Goal: Task Accomplishment & Management: Use online tool/utility

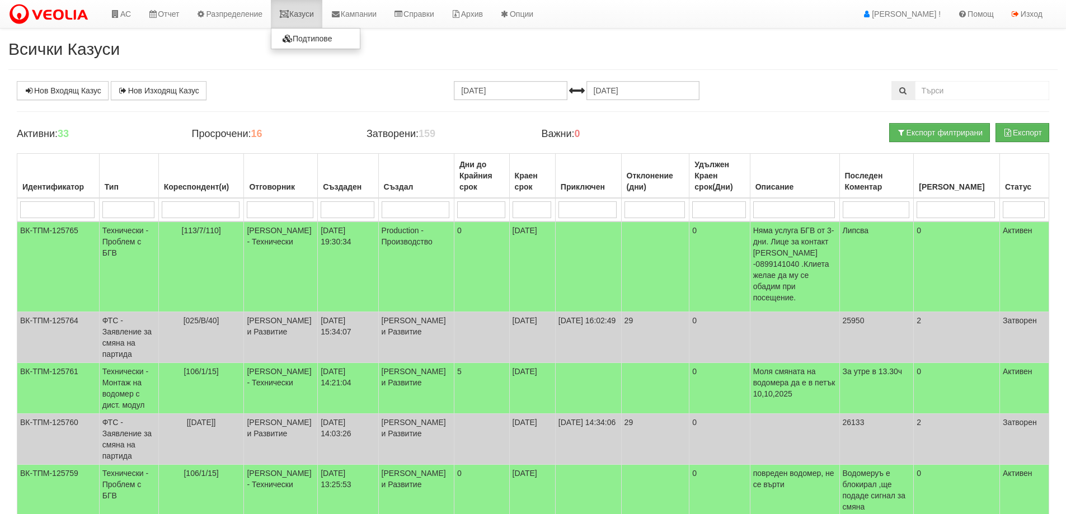
click at [302, 18] on link "Казуси" at bounding box center [296, 14] width 51 height 28
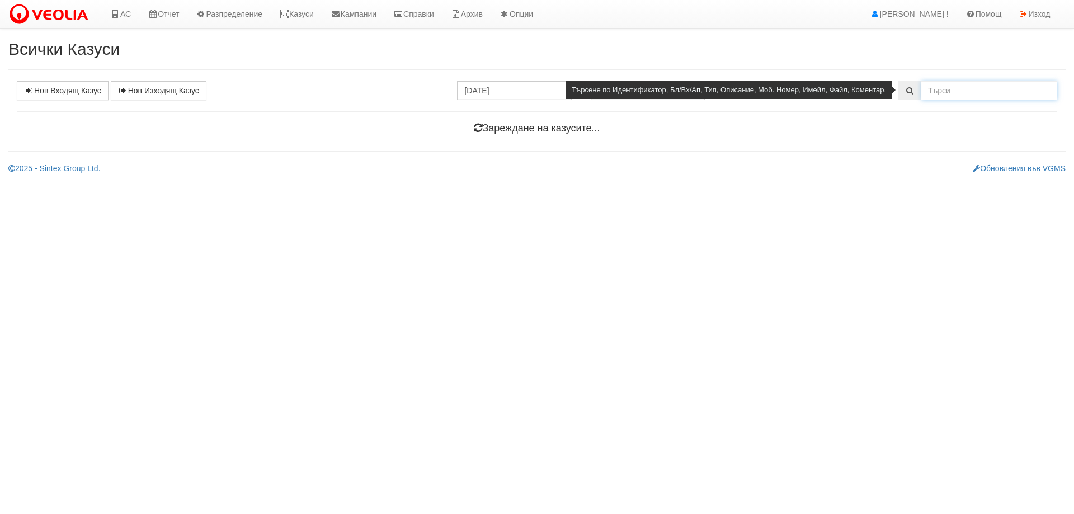
click at [932, 91] on input "text" at bounding box center [990, 90] width 136 height 19
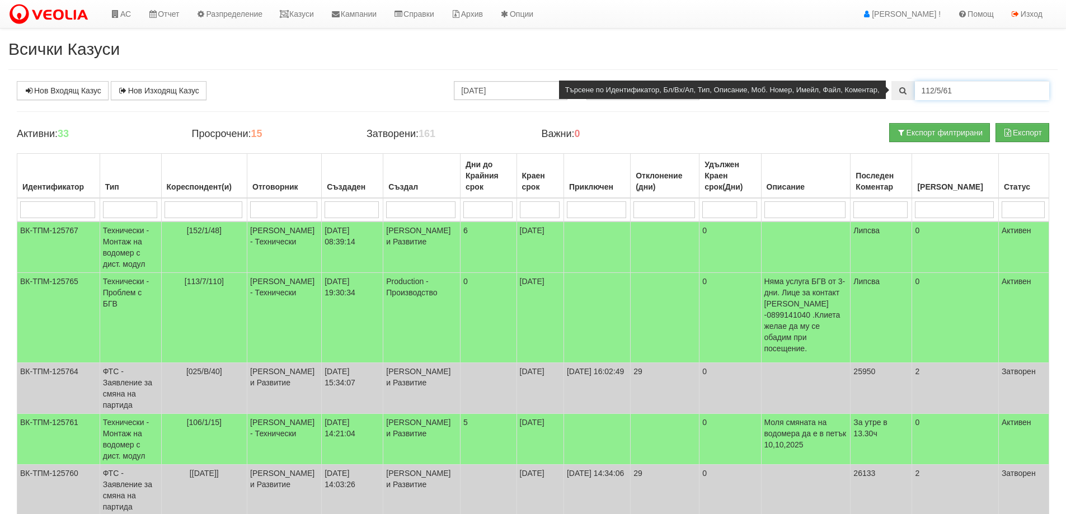
type input "112/5/61"
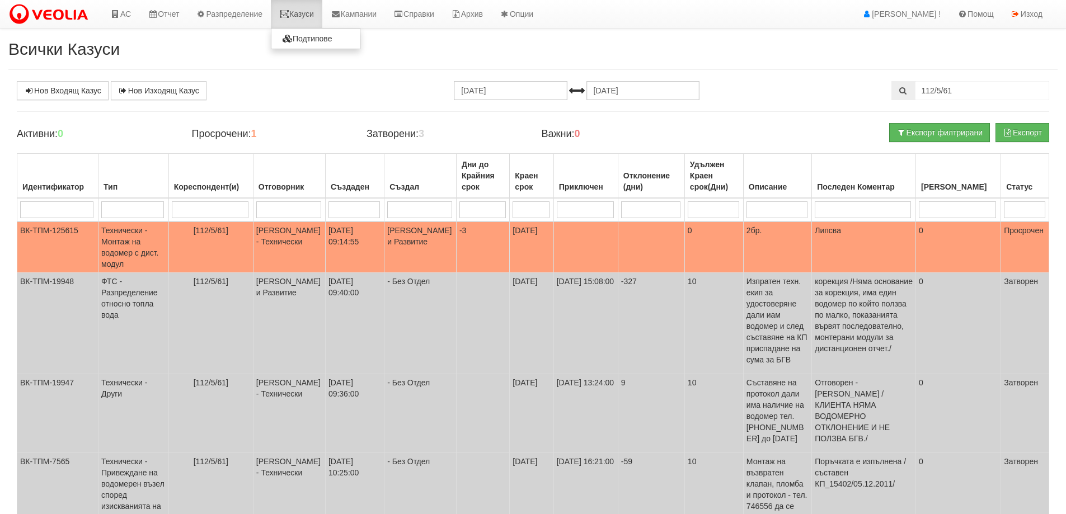
click at [307, 15] on link "Казуси" at bounding box center [296, 14] width 51 height 28
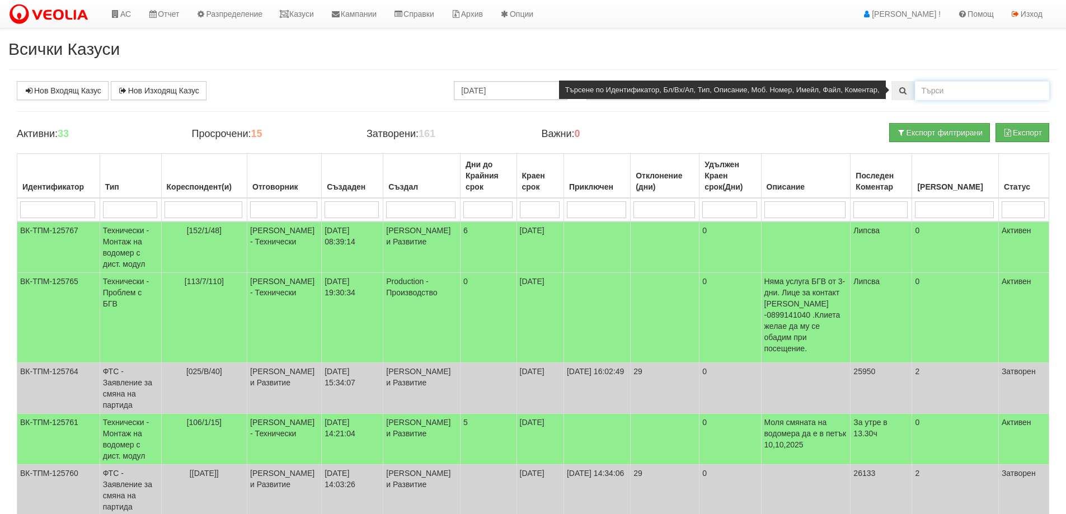
click at [952, 90] on input "text" at bounding box center [982, 90] width 134 height 19
type input "119/1/23"
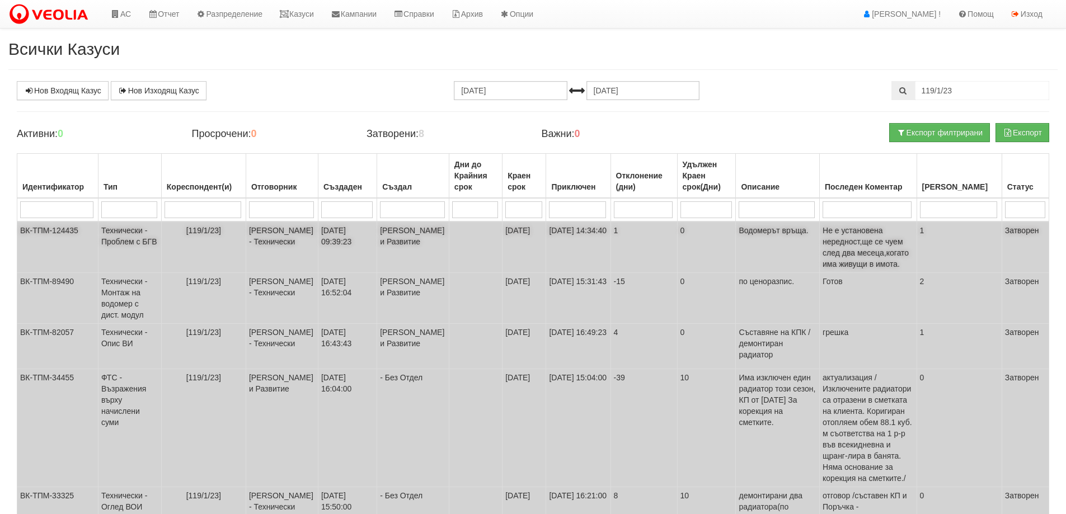
click at [138, 241] on td "Технически - Проблем с БГВ" at bounding box center [129, 247] width 63 height 51
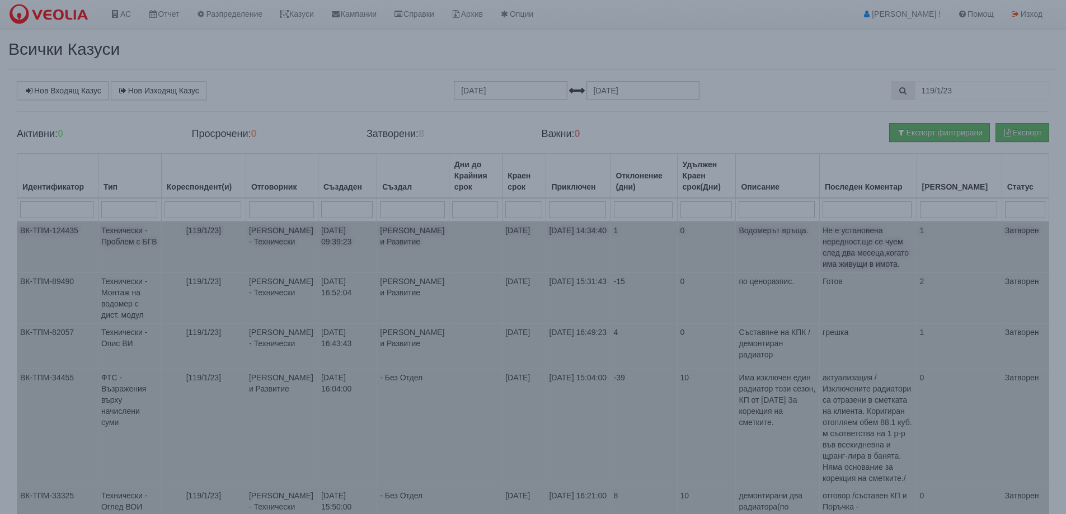
select select "1"
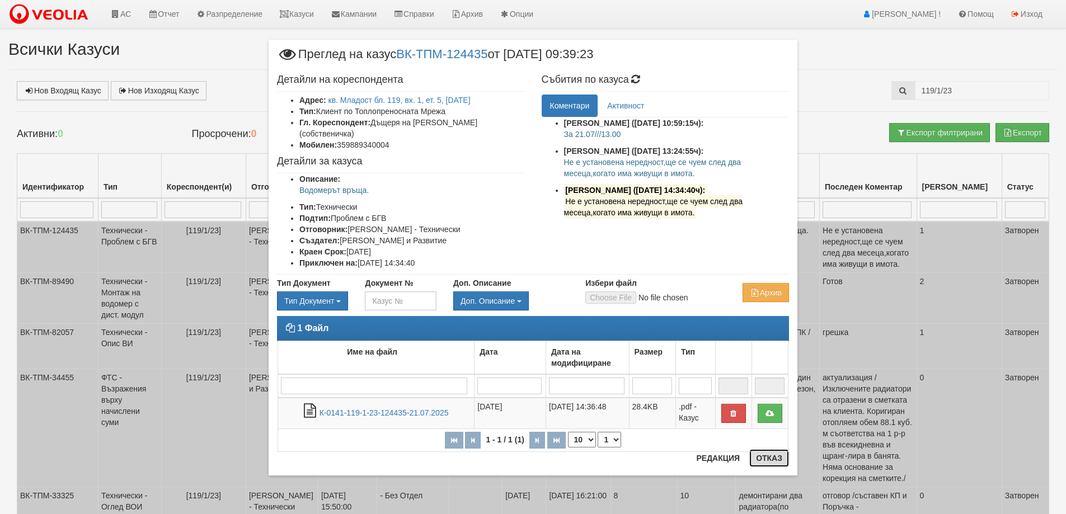
click at [770, 461] on button "Отказ" at bounding box center [769, 458] width 40 height 18
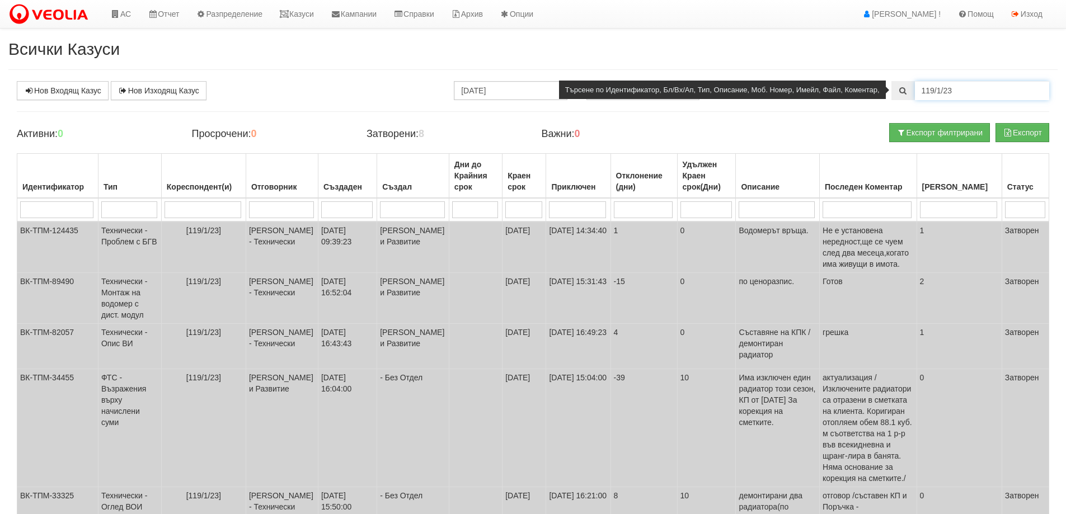
drag, startPoint x: 959, startPoint y: 88, endPoint x: 908, endPoint y: 88, distance: 50.9
click at [908, 88] on div "119/1/23" at bounding box center [970, 90] width 158 height 19
type input "118/7/15"
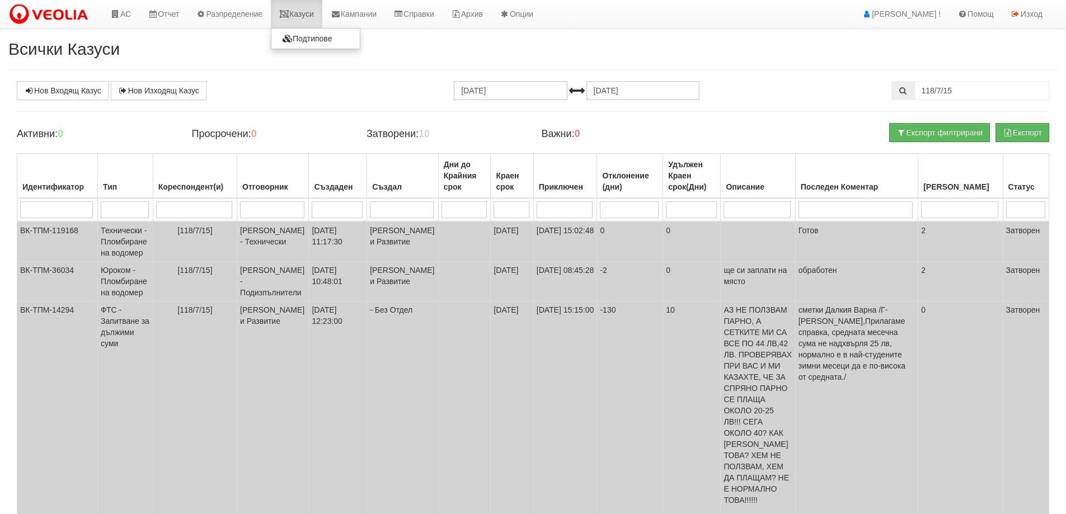
click at [298, 9] on link "Казуси" at bounding box center [296, 14] width 51 height 28
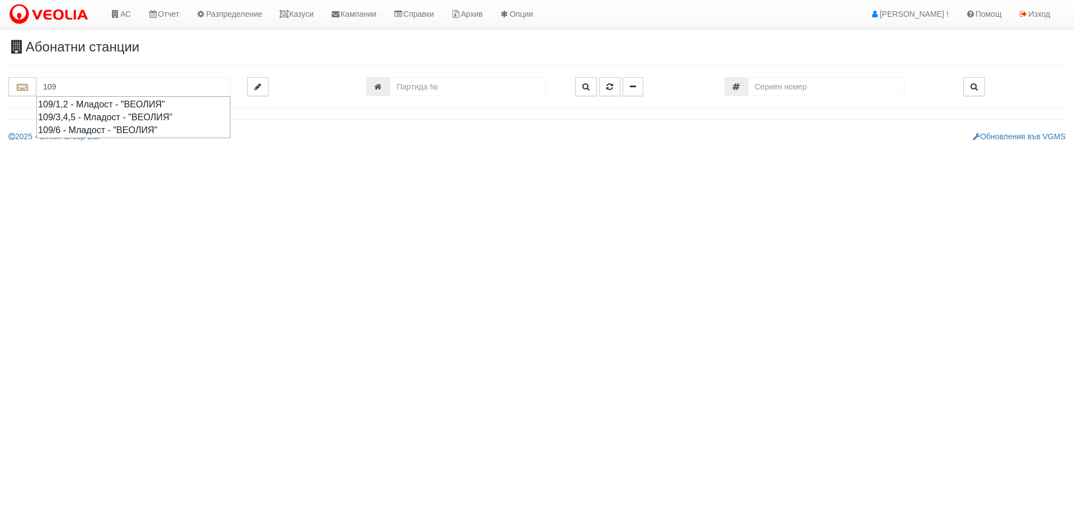
click at [59, 103] on div "109/1,2 - Младост - "ВЕОЛИЯ"" at bounding box center [133, 104] width 191 height 13
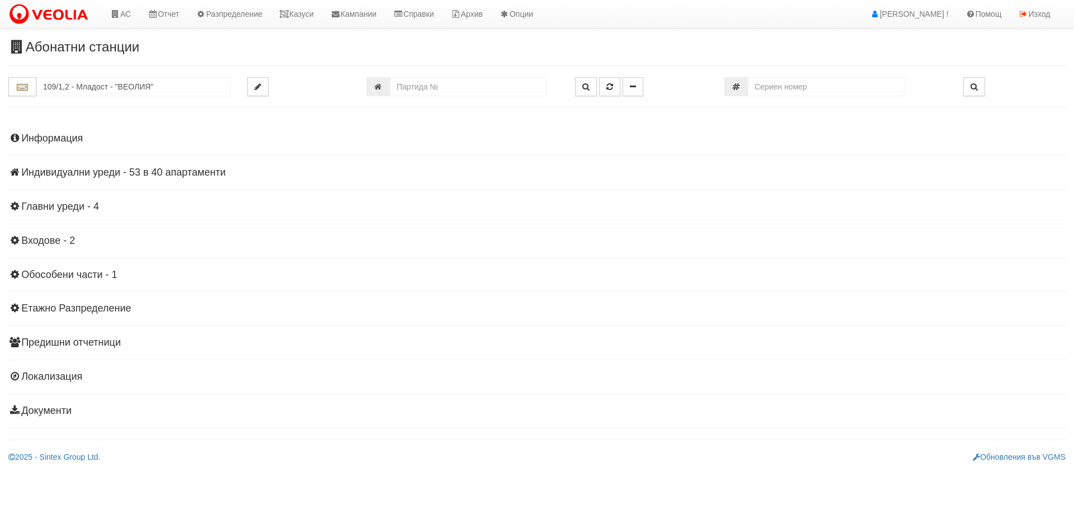
click at [133, 174] on h4 "Индивидуални уреди - 53 в 40 апартаменти" at bounding box center [537, 172] width 1058 height 11
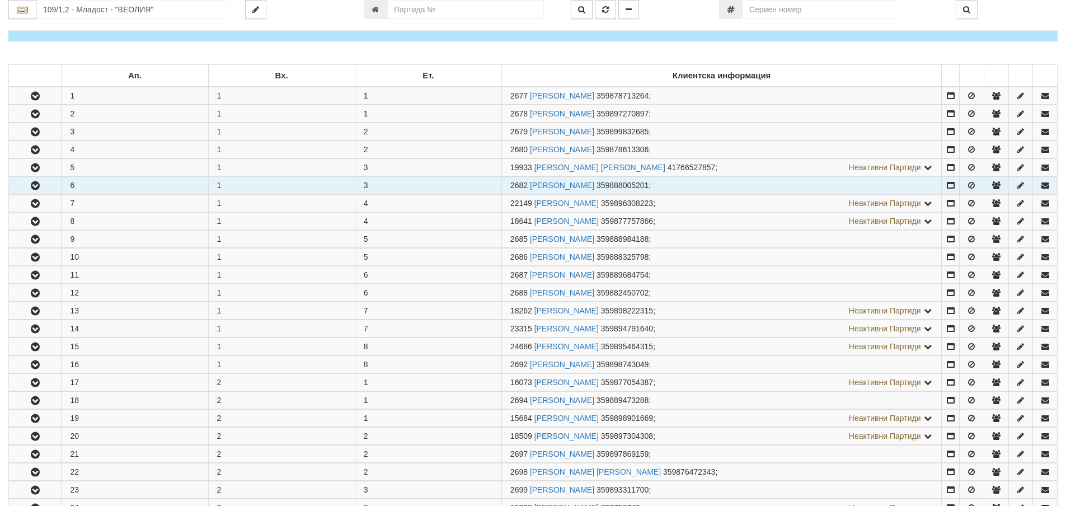
scroll to position [168, 0]
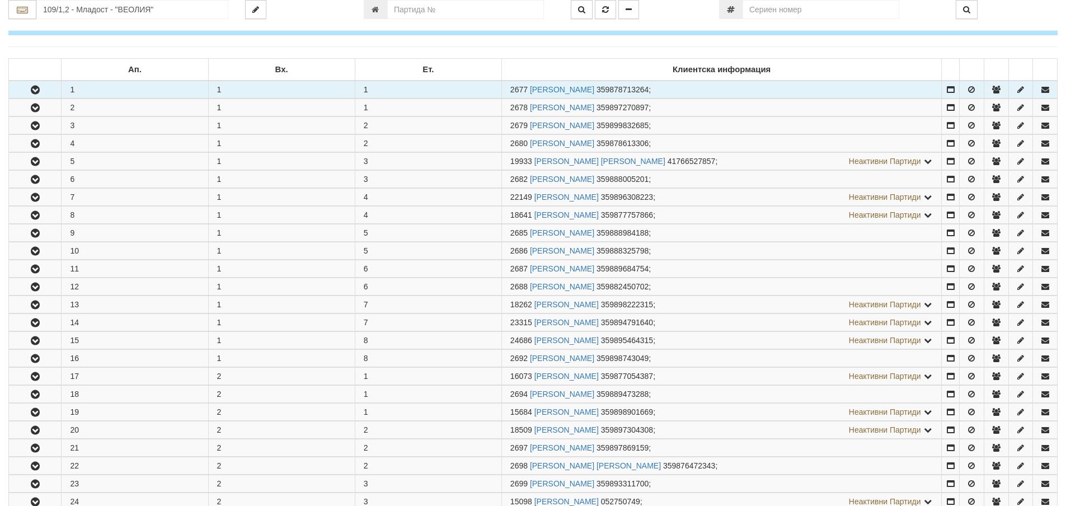
click at [43, 93] on button "button" at bounding box center [35, 89] width 52 height 17
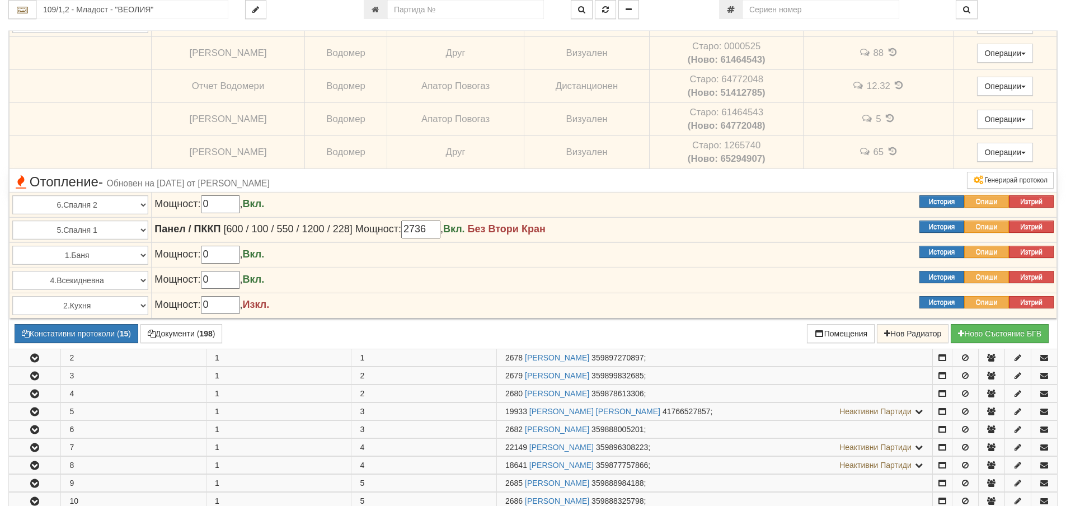
scroll to position [336, 0]
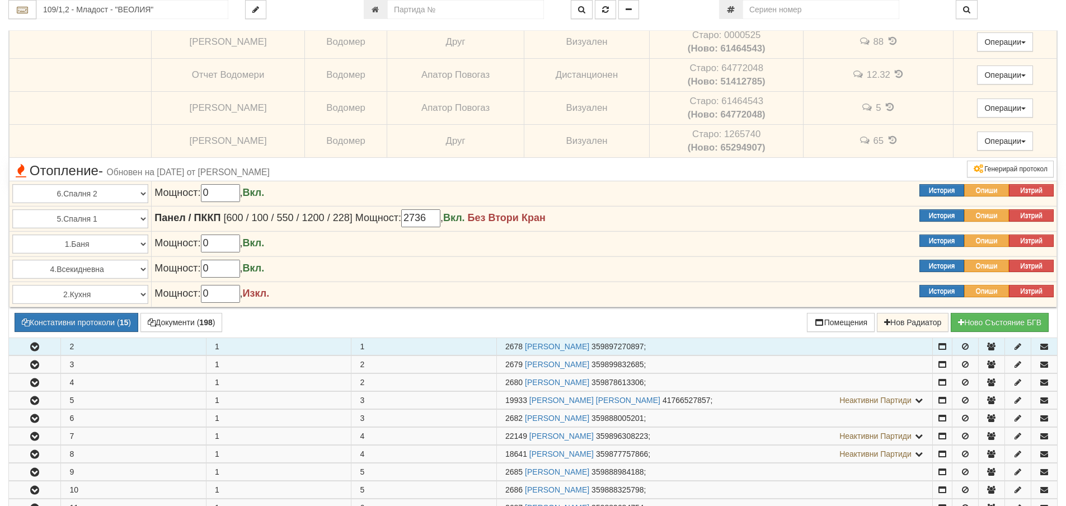
click at [26, 341] on button "button" at bounding box center [34, 346] width 51 height 17
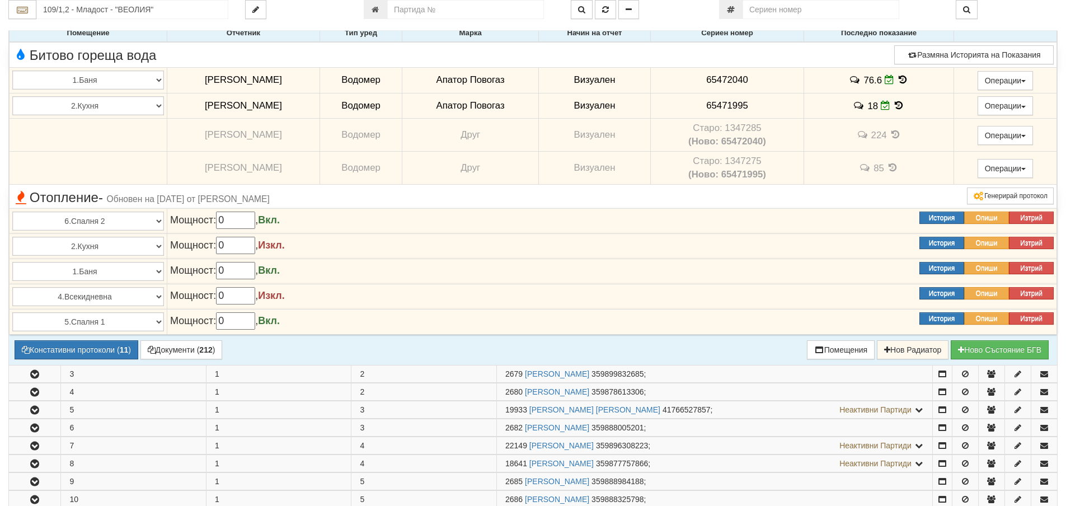
scroll to position [672, 0]
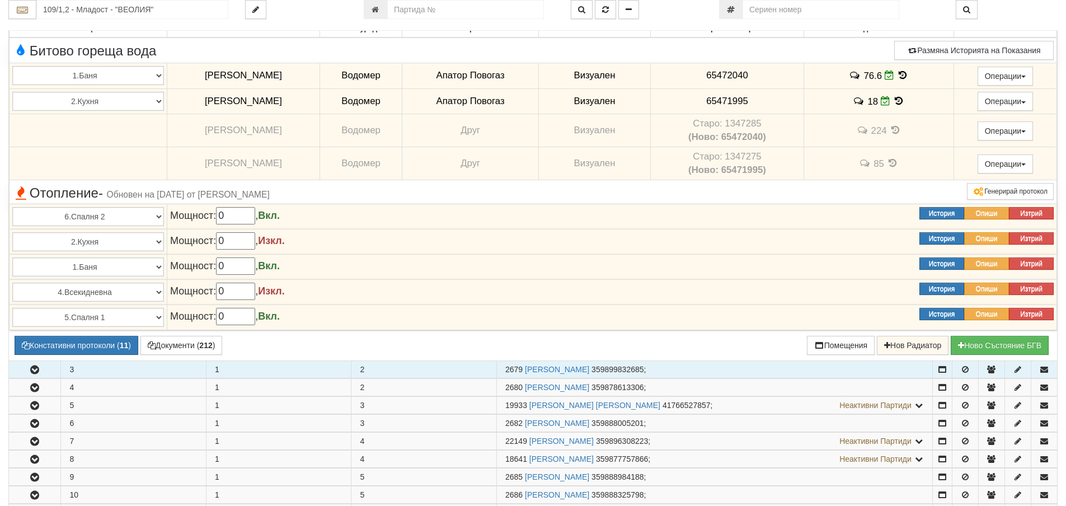
click at [37, 363] on button "button" at bounding box center [34, 369] width 51 height 17
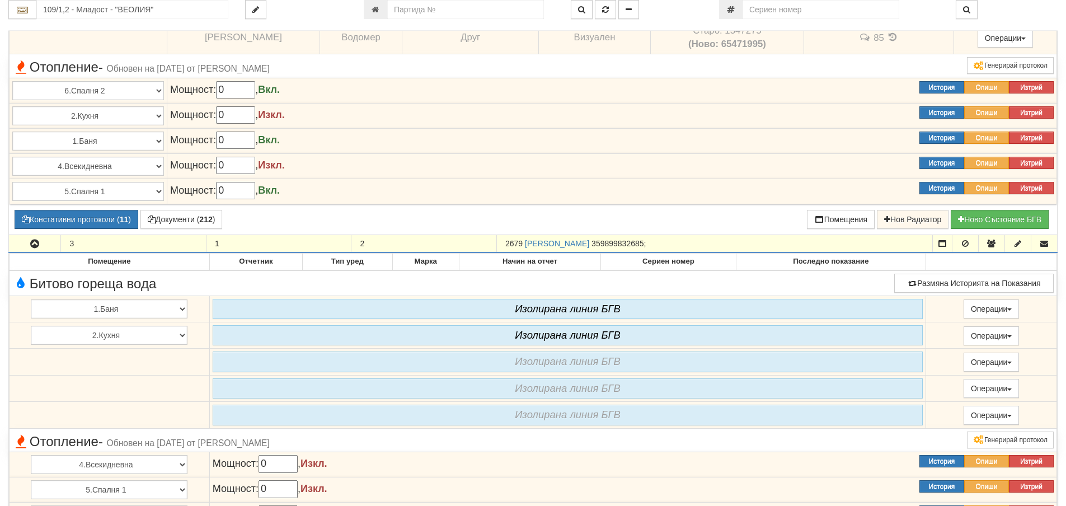
scroll to position [895, 0]
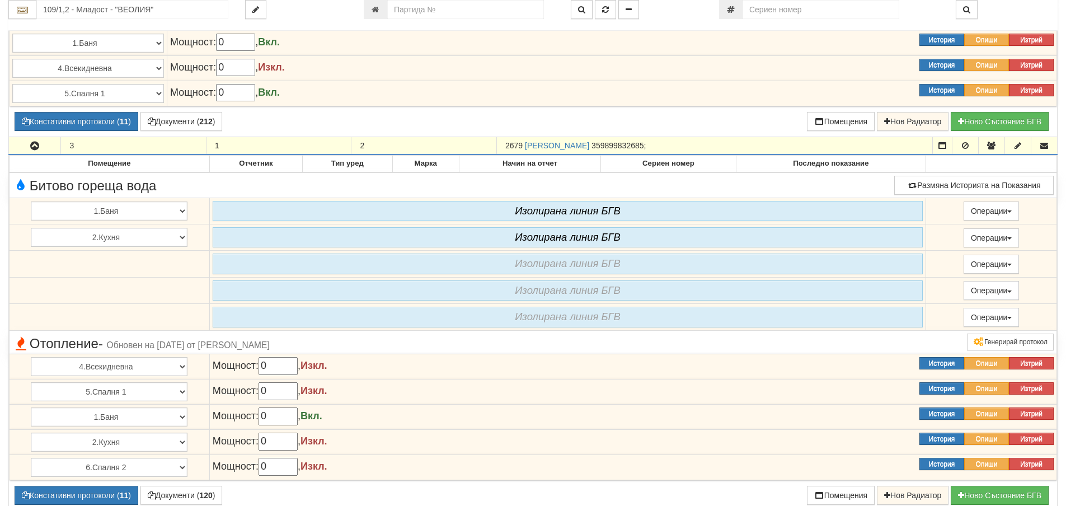
click at [34, 148] on icon "button" at bounding box center [34, 146] width 13 height 8
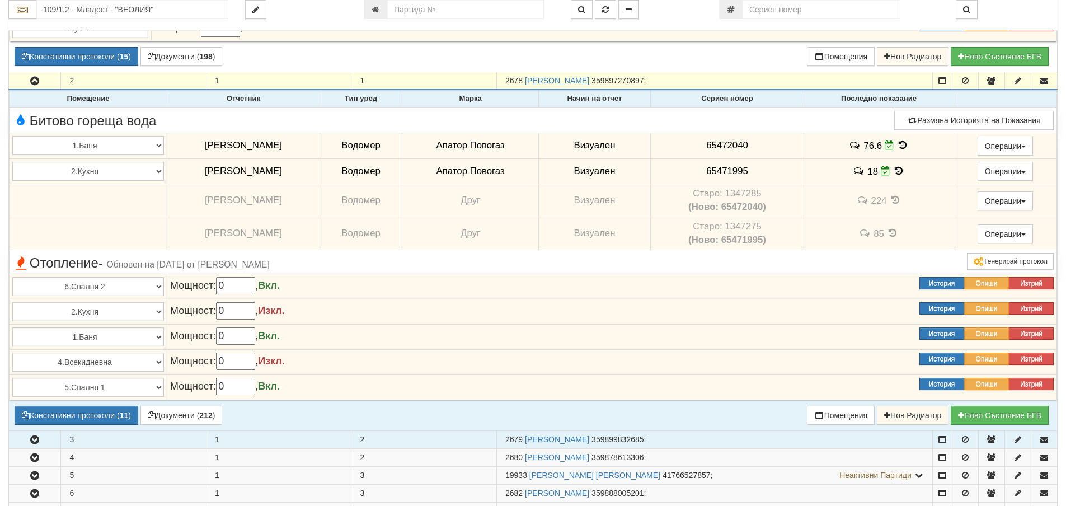
scroll to position [560, 0]
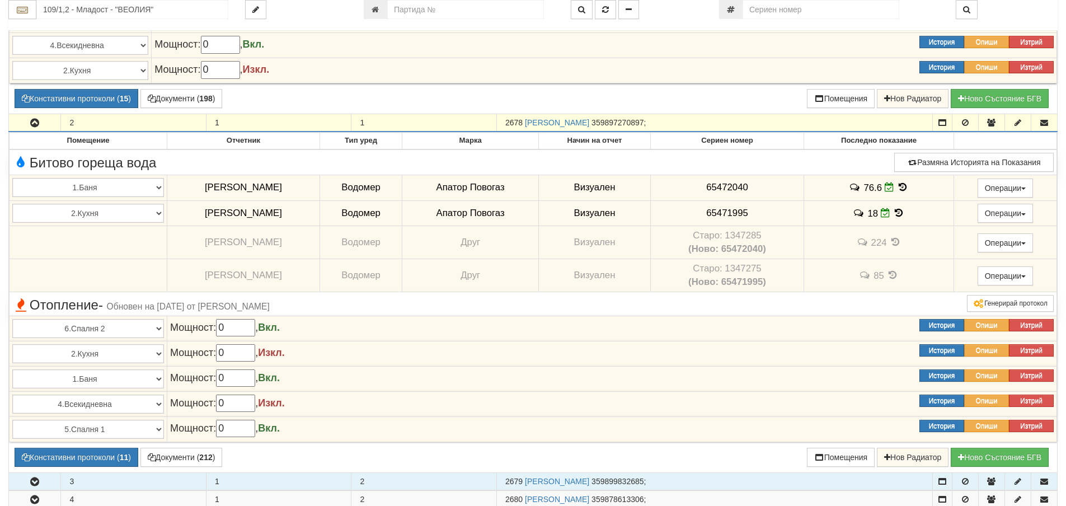
click at [37, 124] on icon "button" at bounding box center [34, 123] width 13 height 8
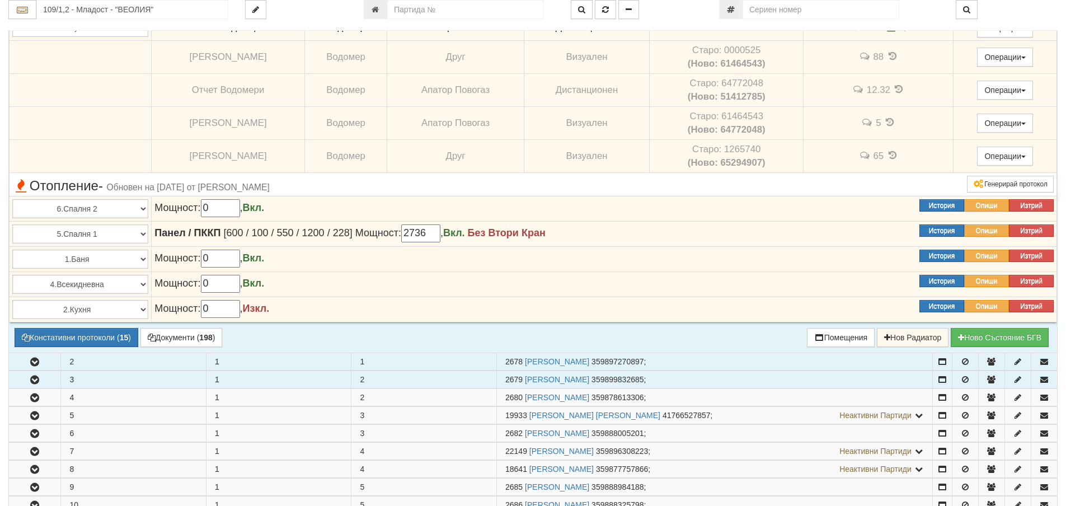
scroll to position [336, 0]
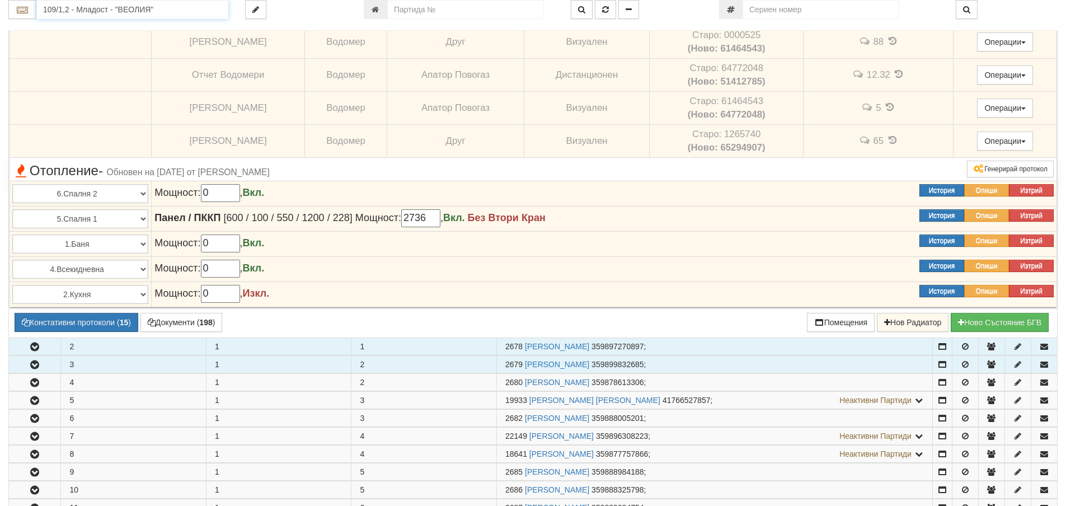
click at [77, 11] on input "109/1,2 - Младост - "ВЕОЛИЯ"" at bounding box center [132, 9] width 192 height 19
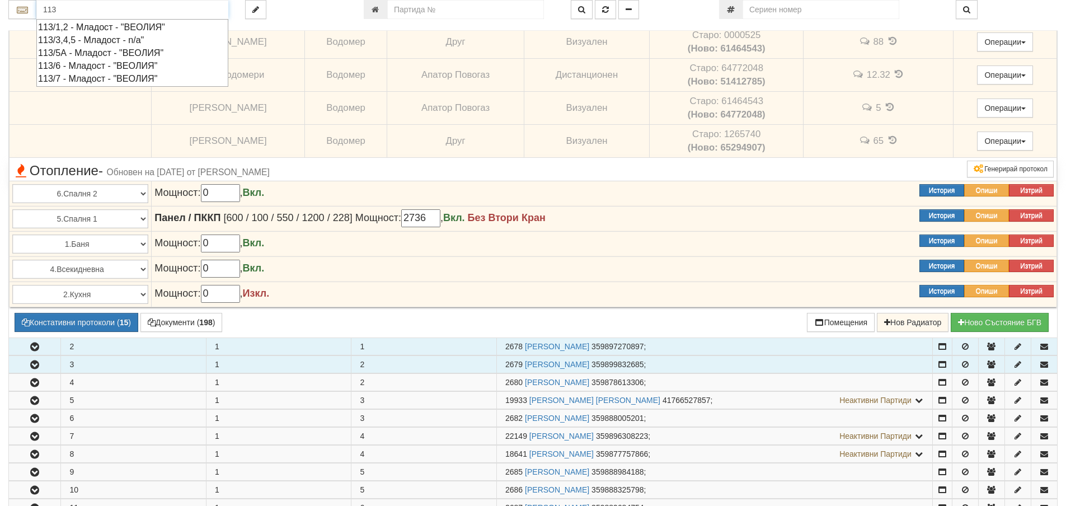
click at [81, 65] on div "113/6 - Младост - "ВЕОЛИЯ"" at bounding box center [132, 65] width 189 height 13
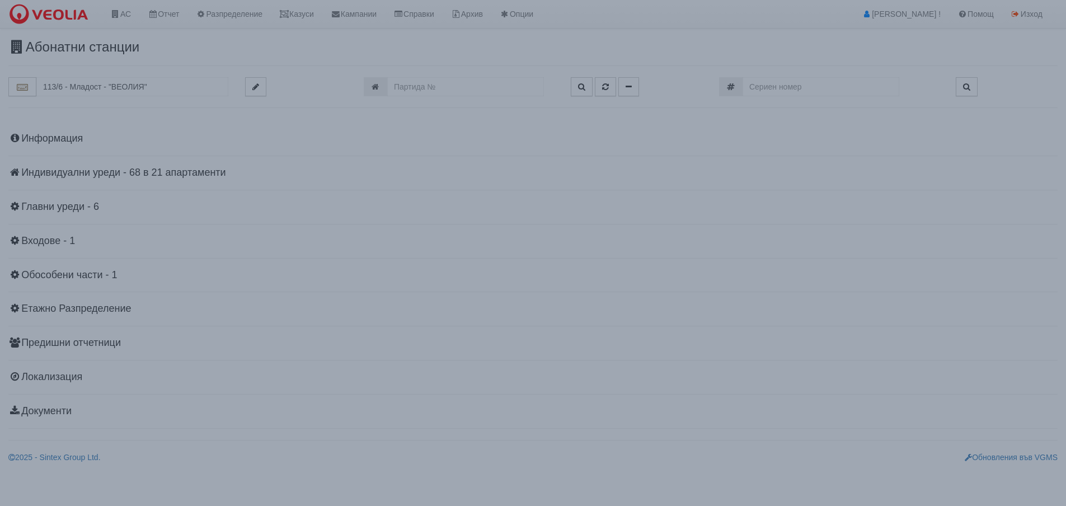
scroll to position [0, 0]
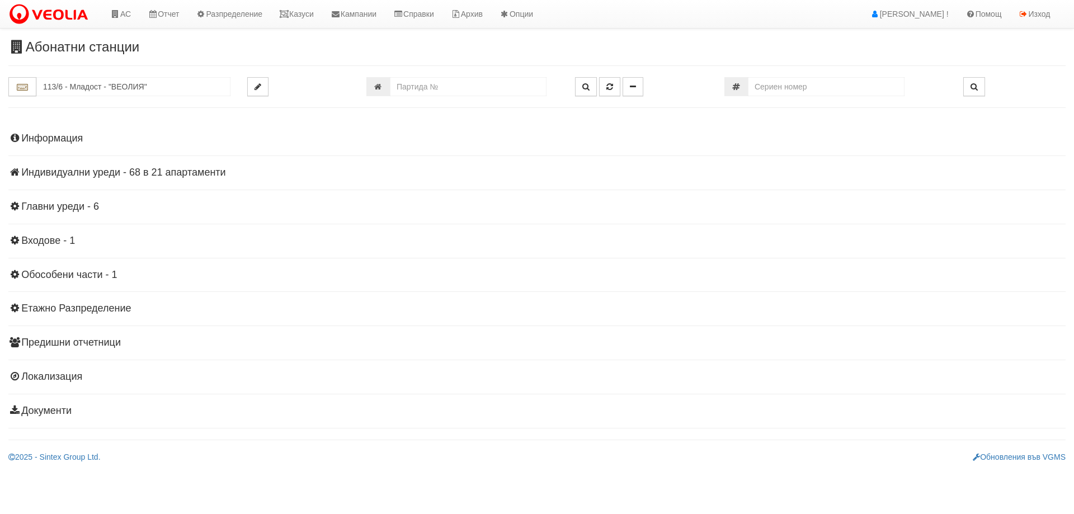
click at [53, 171] on h4 "Индивидуални уреди - 68 в 21 апартаменти" at bounding box center [537, 172] width 1058 height 11
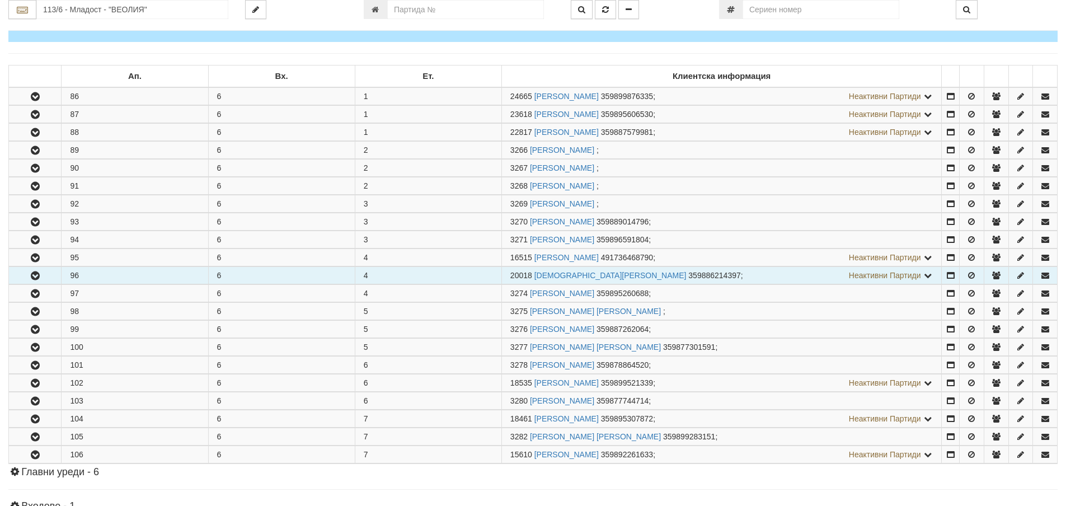
scroll to position [168, 0]
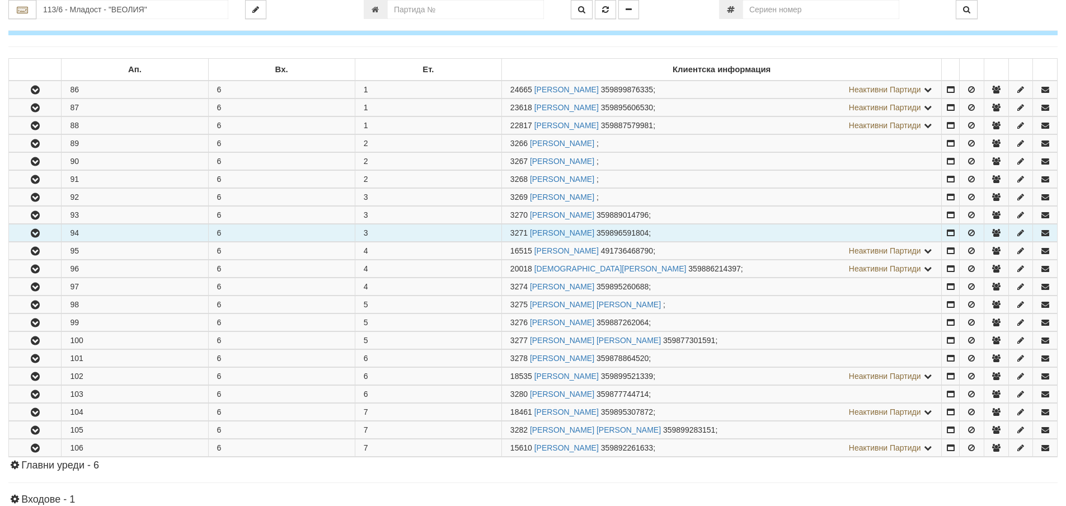
click at [35, 230] on icon "button" at bounding box center [35, 233] width 13 height 8
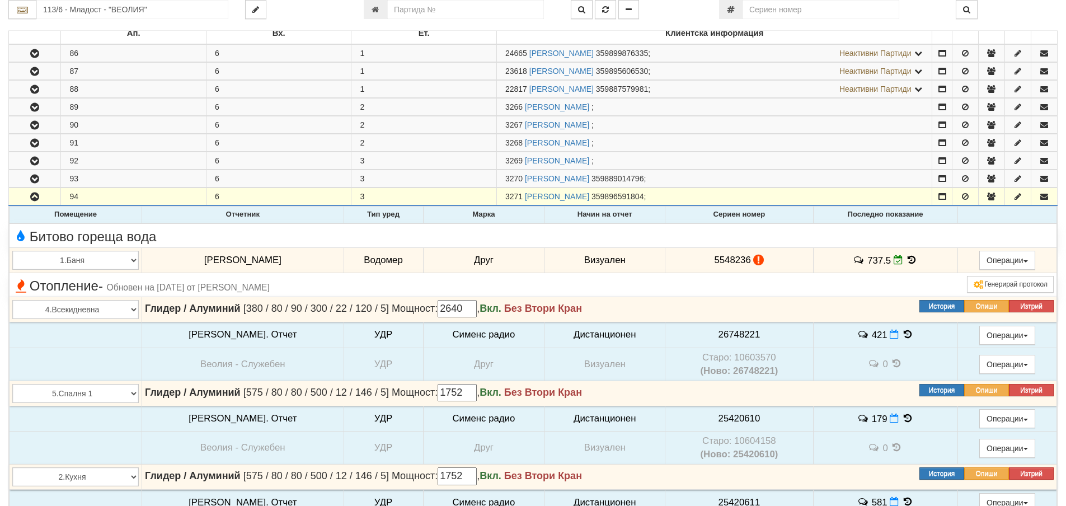
scroll to position [280, 0]
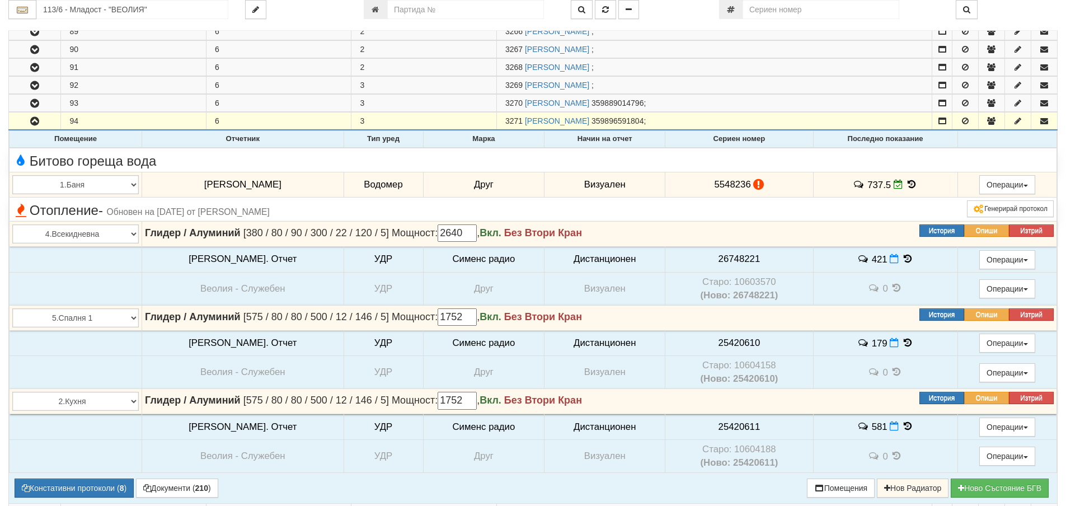
click at [906, 184] on icon at bounding box center [912, 185] width 12 height 10
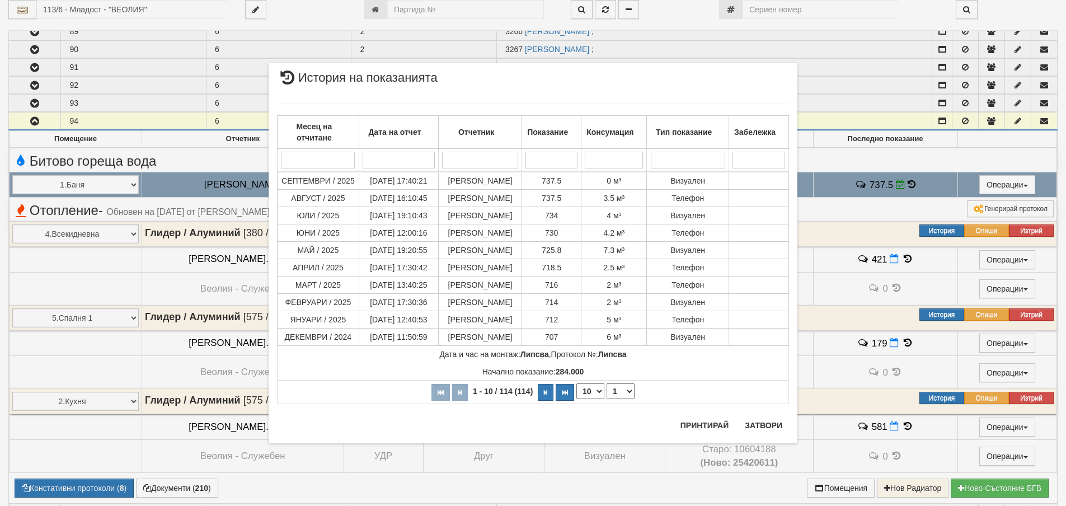
click at [765, 415] on div "Месец на отчитане Дата на отчет Отчетник Показание Консумация Тип показание Заб…" at bounding box center [533, 253] width 512 height 322
click at [766, 422] on button "Затвори" at bounding box center [763, 425] width 51 height 18
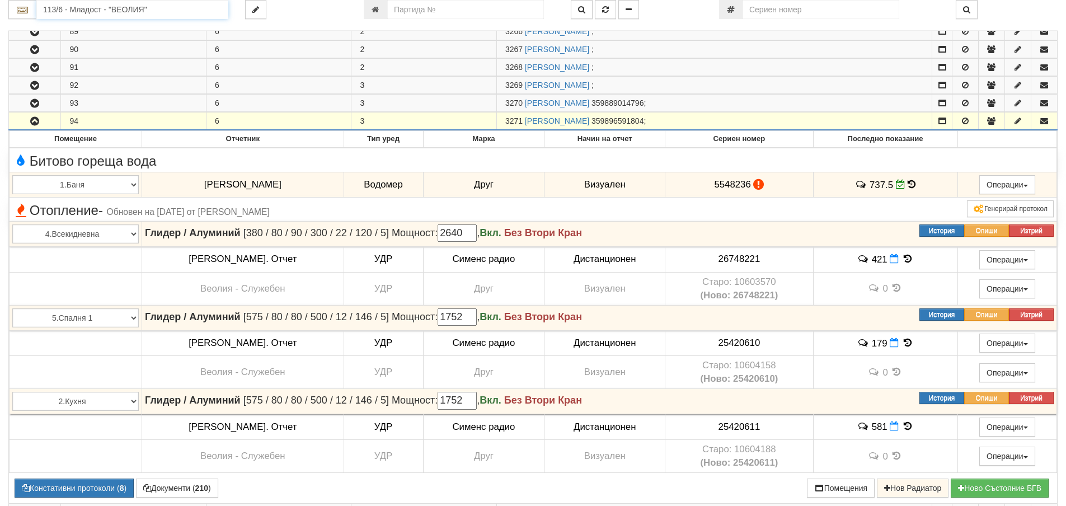
click at [59, 8] on input "113/6 - Младост - "ВЕОЛИЯ"" at bounding box center [132, 9] width 192 height 19
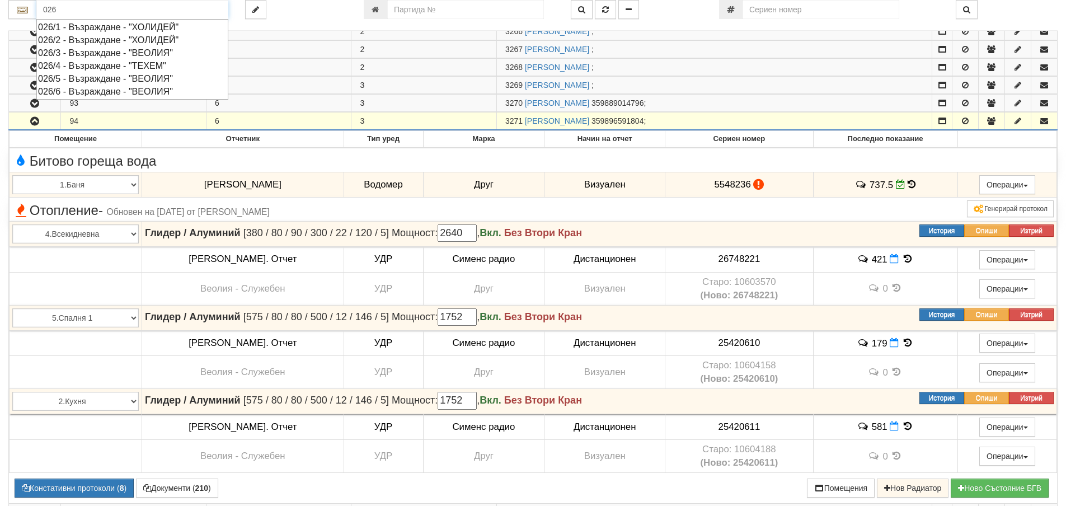
click at [93, 91] on div "026/6 - Възраждане - "ВЕОЛИЯ"" at bounding box center [132, 91] width 189 height 13
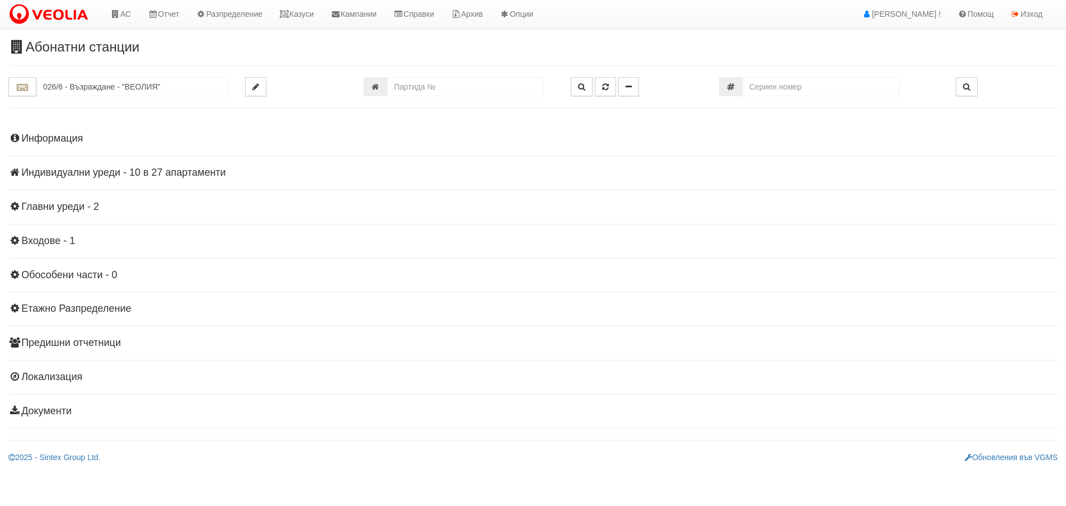
scroll to position [0, 0]
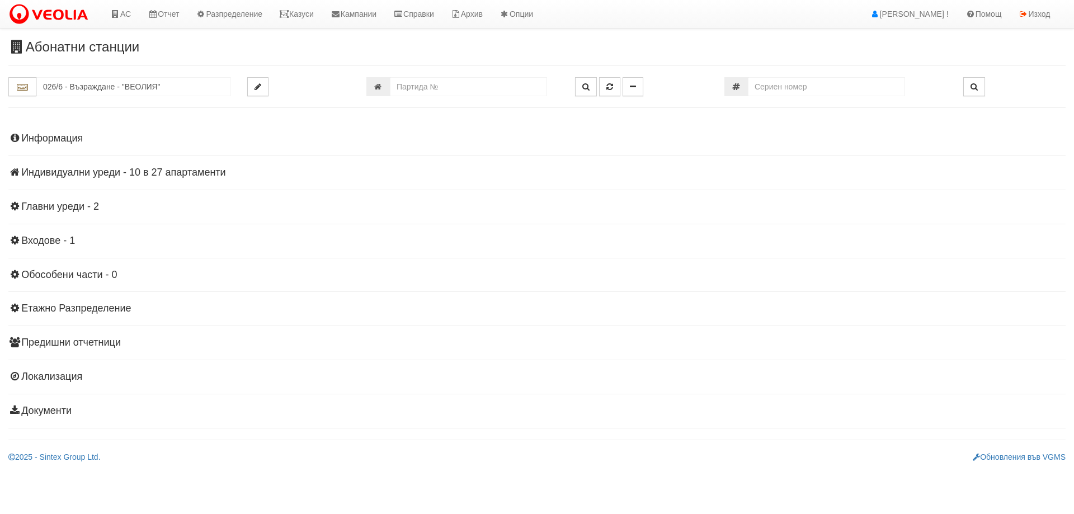
click at [73, 171] on h4 "Индивидуални уреди - 10 в 27 апартаменти" at bounding box center [537, 172] width 1058 height 11
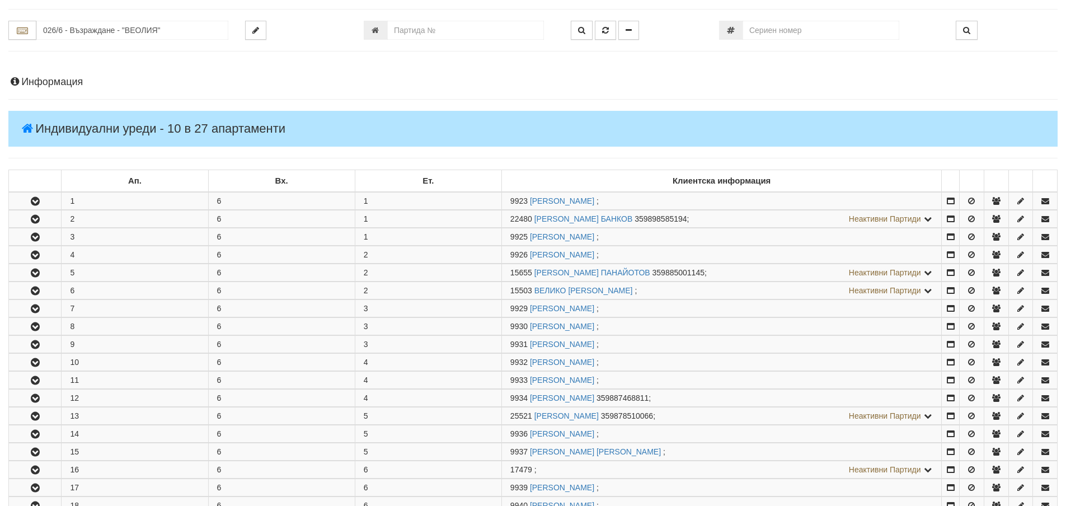
scroll to position [168, 0]
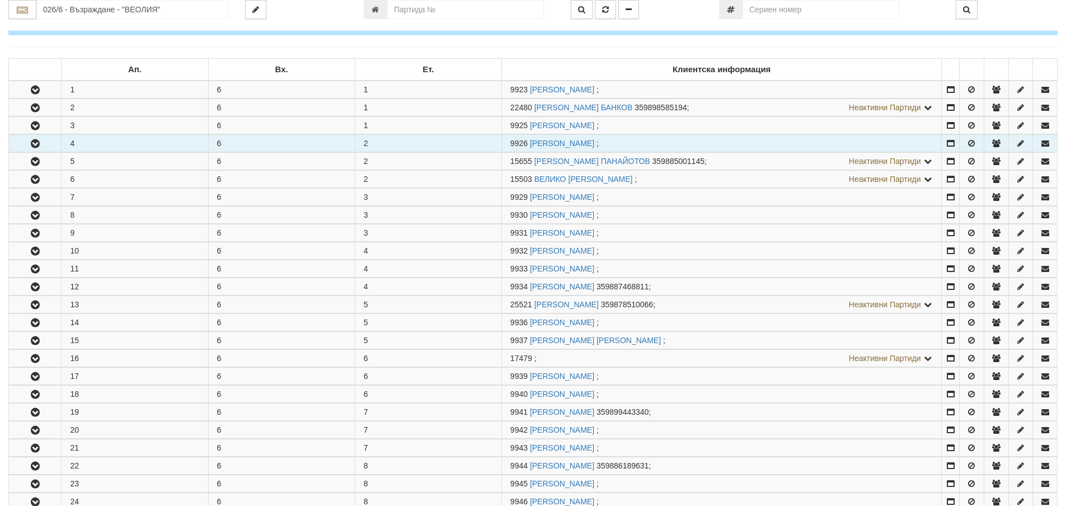
click at [34, 142] on icon "button" at bounding box center [35, 144] width 13 height 8
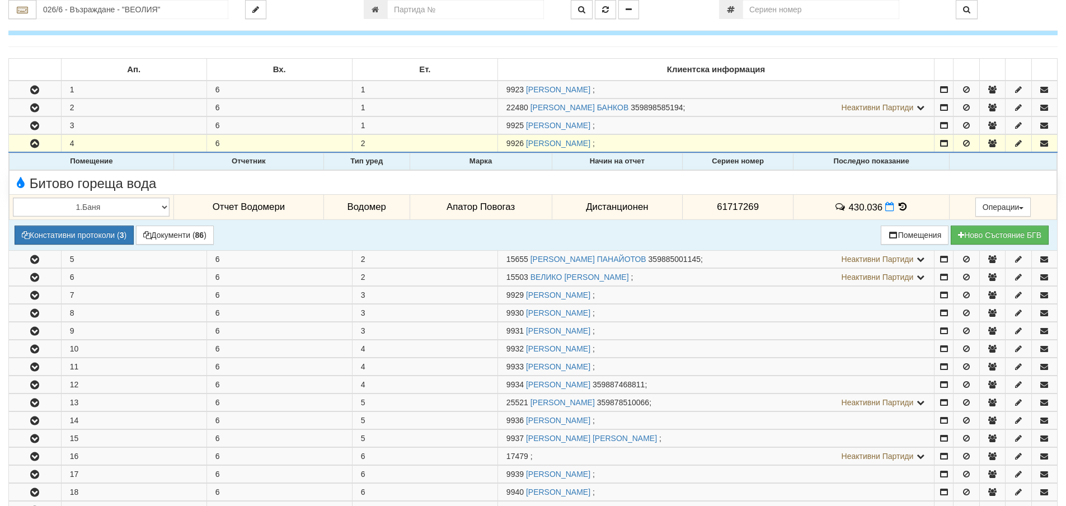
click at [899, 207] on icon at bounding box center [903, 207] width 12 height 10
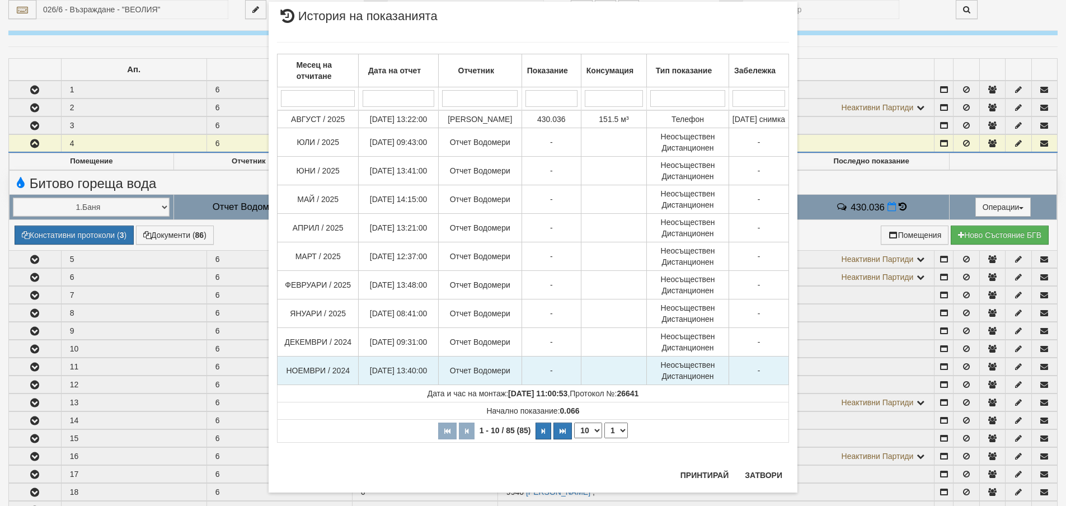
scroll to position [41, 0]
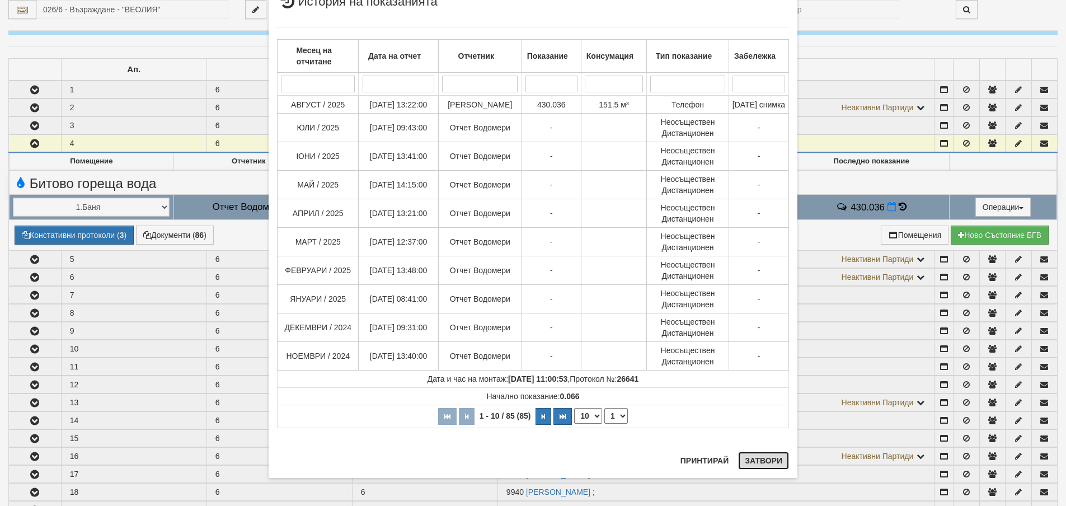
click at [767, 461] on button "Затвори" at bounding box center [763, 461] width 51 height 18
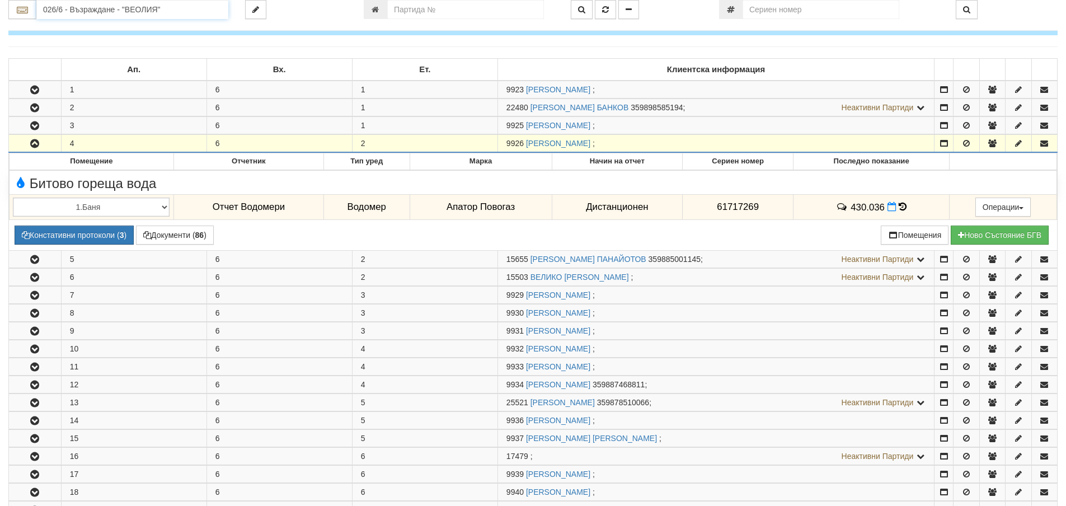
click at [45, 10] on input "026/6 - Възраждане - "ВЕОЛИЯ"" at bounding box center [132, 9] width 192 height 19
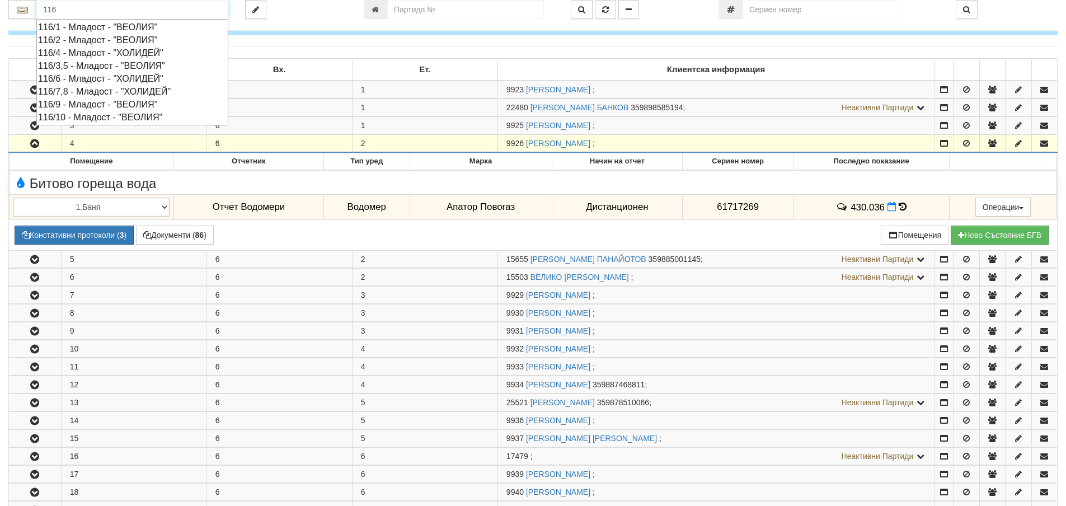
click at [78, 65] on div "116/3,5 - Младост - "ВЕОЛИЯ"" at bounding box center [132, 65] width 189 height 13
type input "116/3,5 - Младост - "ВЕОЛИЯ""
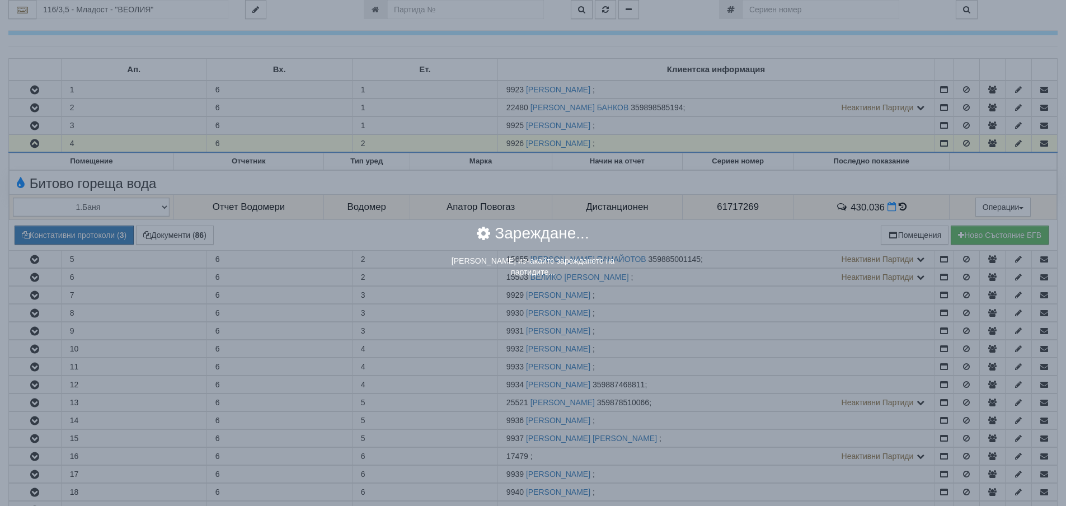
scroll to position [0, 0]
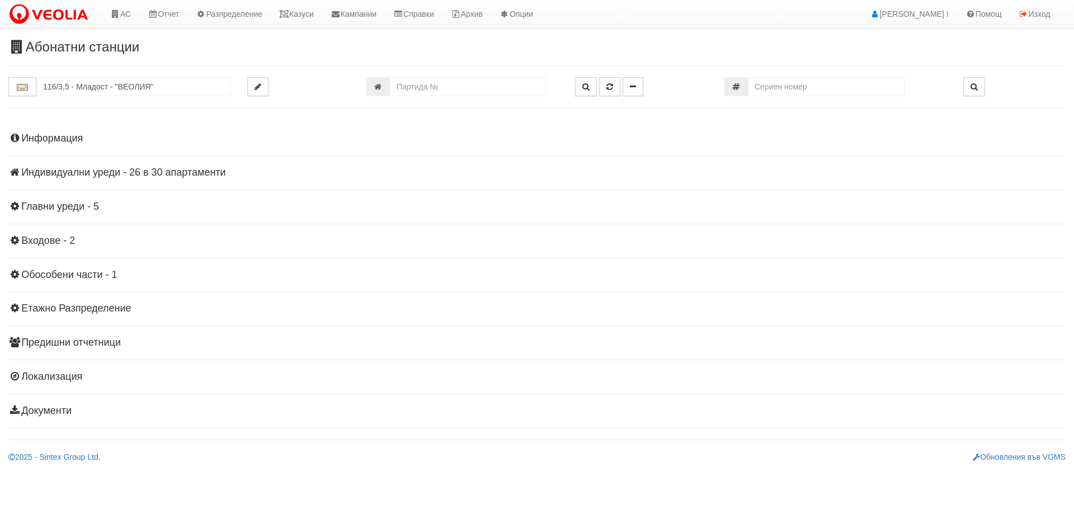
click at [56, 175] on h4 "Индивидуални уреди - 26 в 30 апартаменти" at bounding box center [537, 172] width 1058 height 11
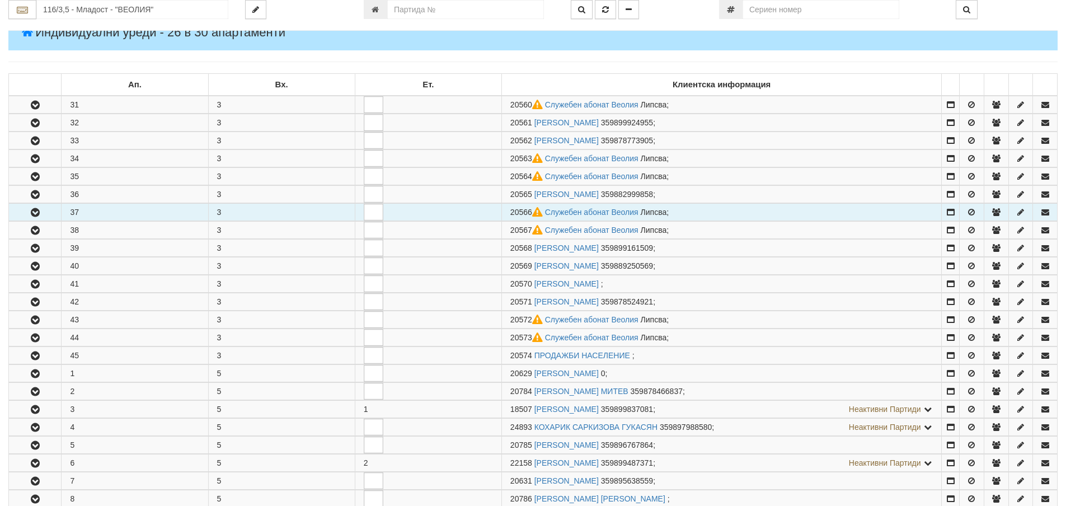
scroll to position [224, 0]
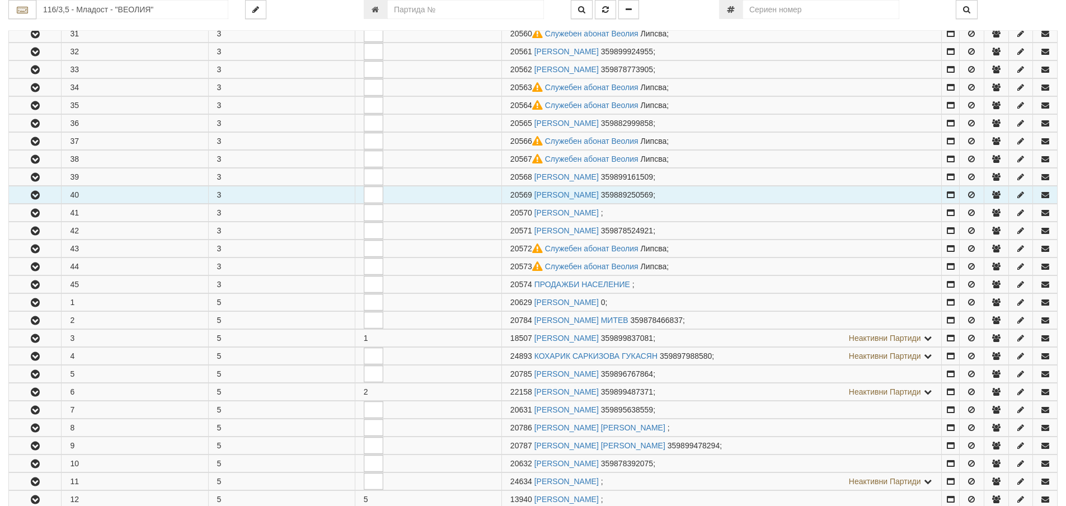
click at [27, 194] on button "button" at bounding box center [35, 194] width 52 height 17
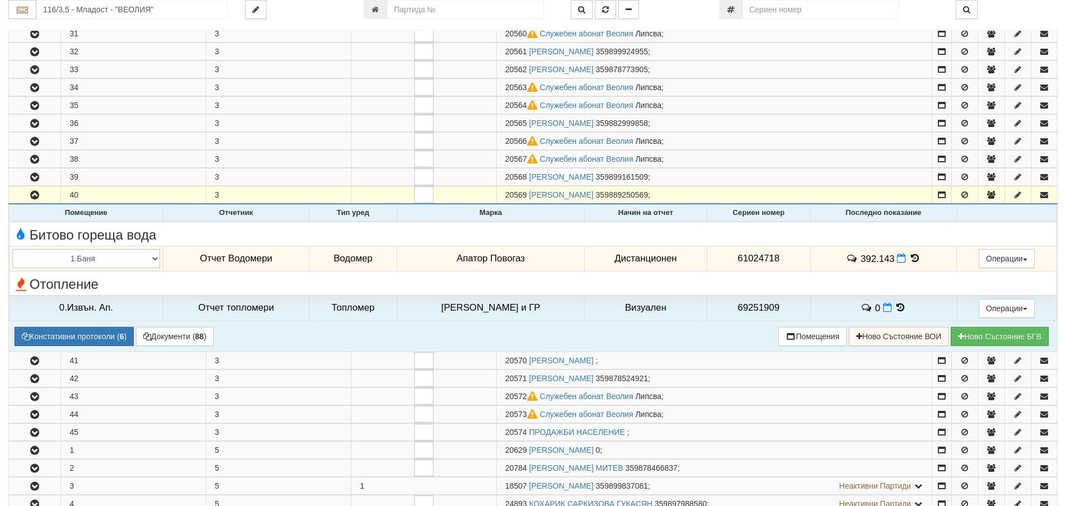
click at [909, 259] on icon at bounding box center [915, 259] width 12 height 10
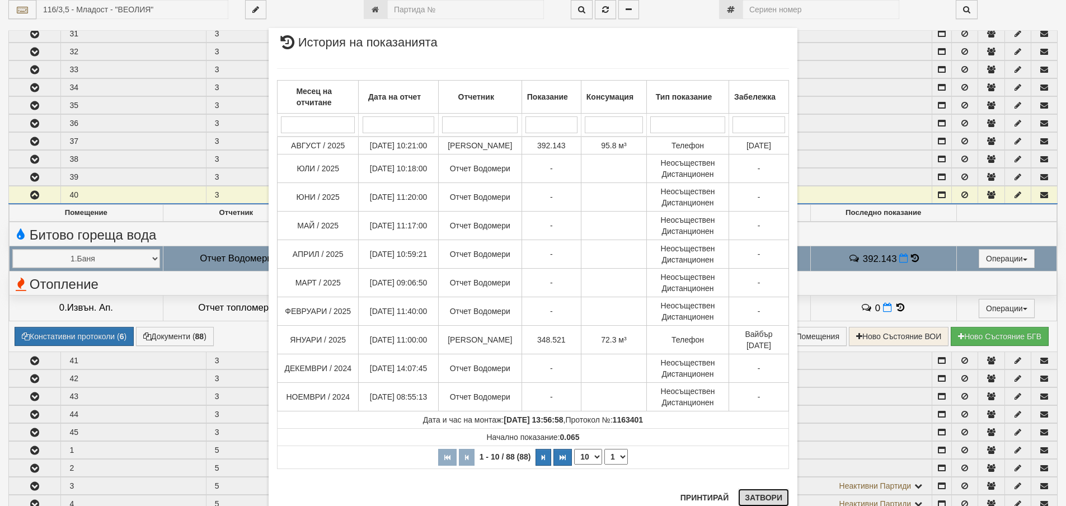
click at [753, 497] on button "Затвори" at bounding box center [763, 498] width 51 height 18
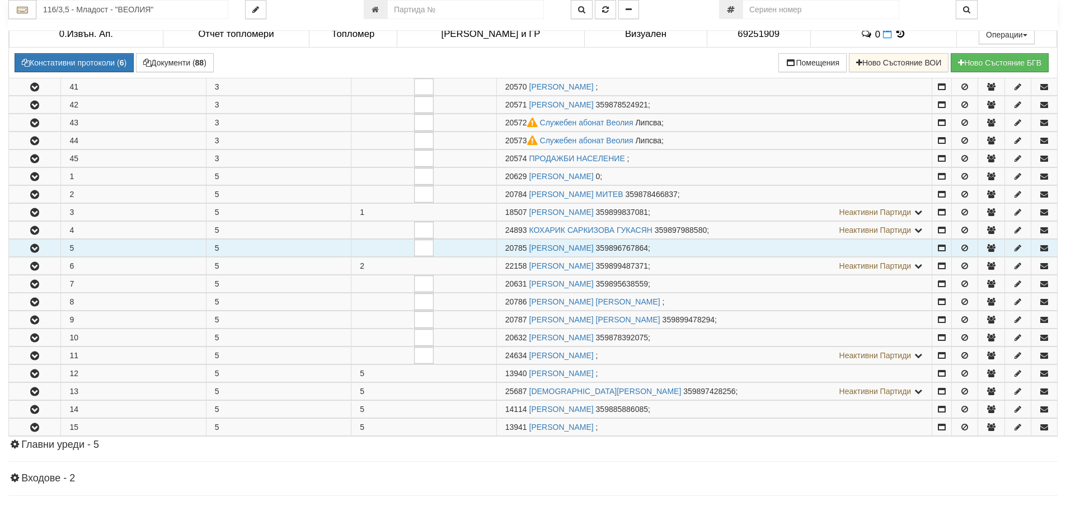
scroll to position [504, 0]
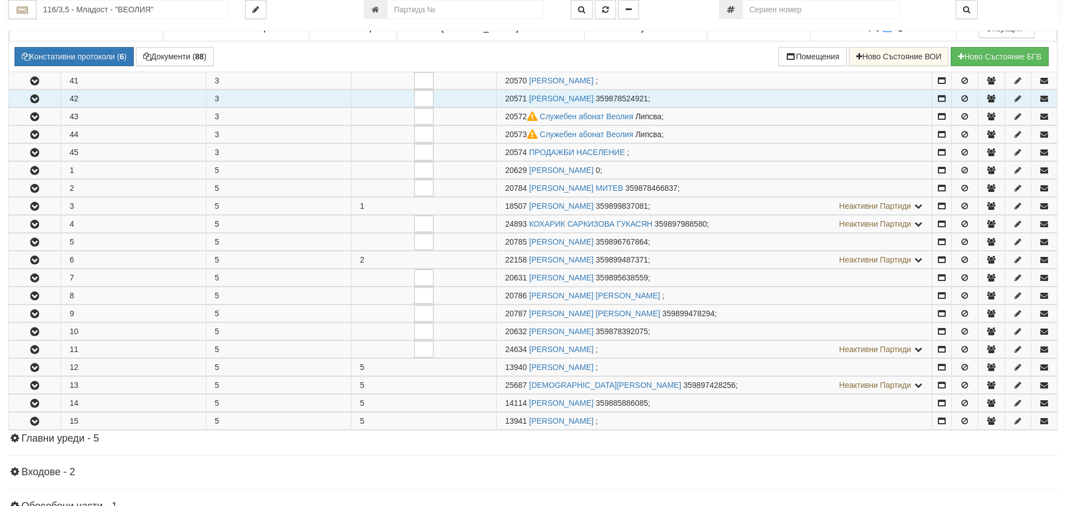
click at [39, 104] on button "button" at bounding box center [34, 98] width 51 height 17
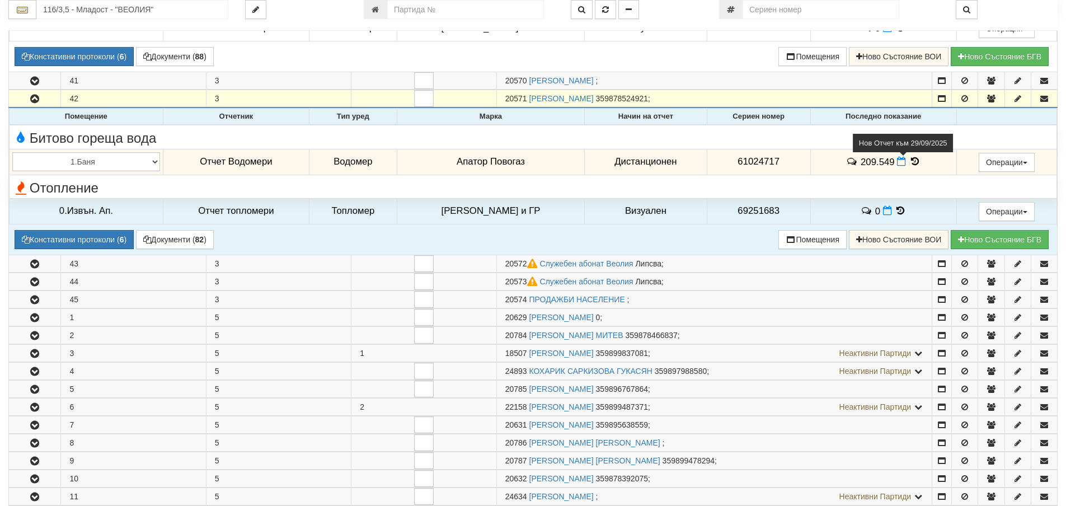
click at [897, 162] on icon at bounding box center [901, 162] width 9 height 10
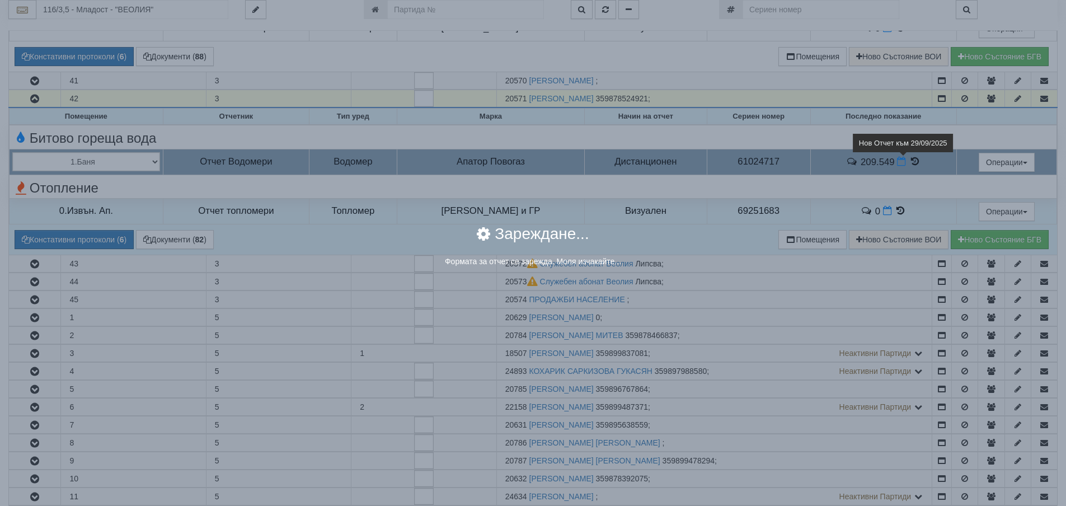
select select "8ac75930-9bfd-e511-80be-8d5a1dced85a"
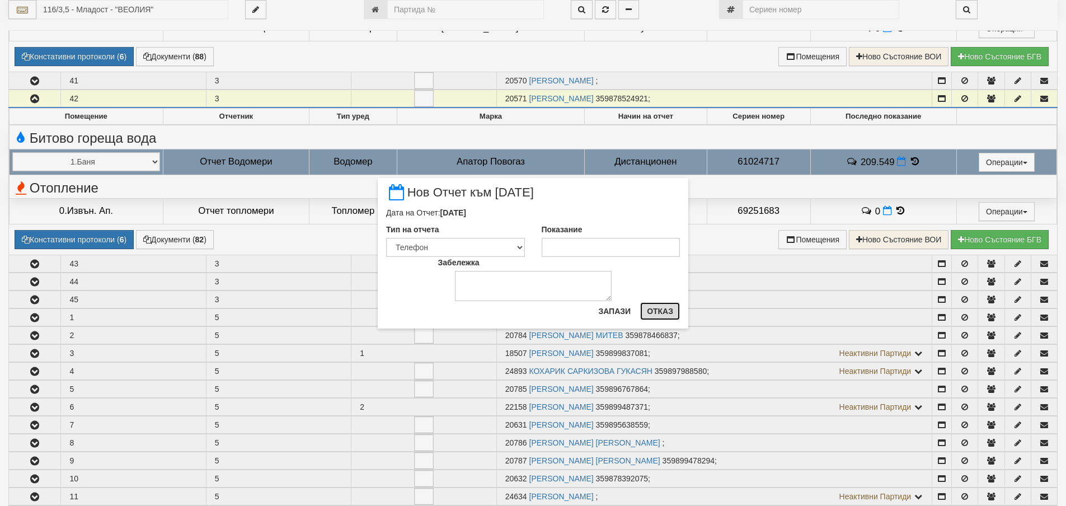
click at [652, 312] on button "Отказ" at bounding box center [660, 311] width 40 height 18
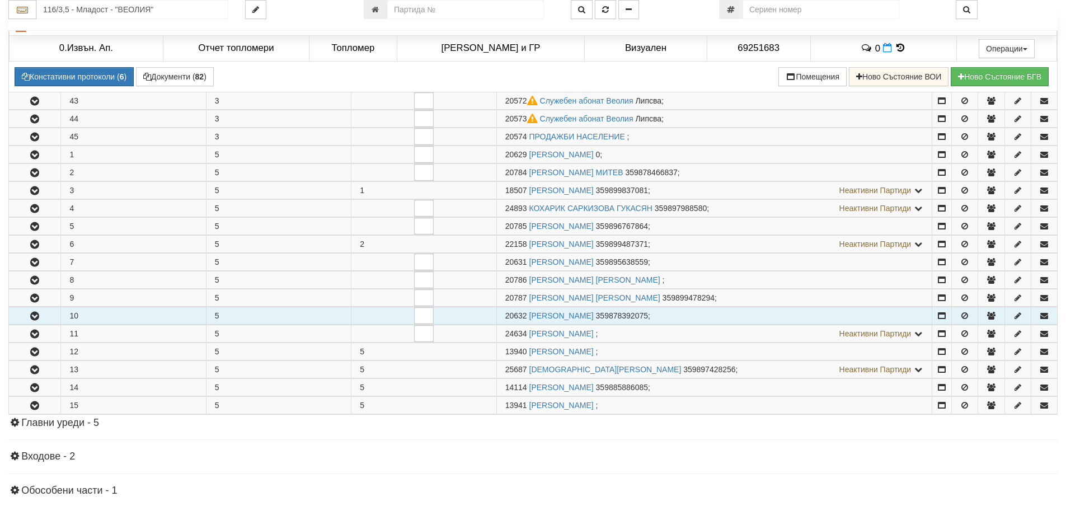
scroll to position [672, 0]
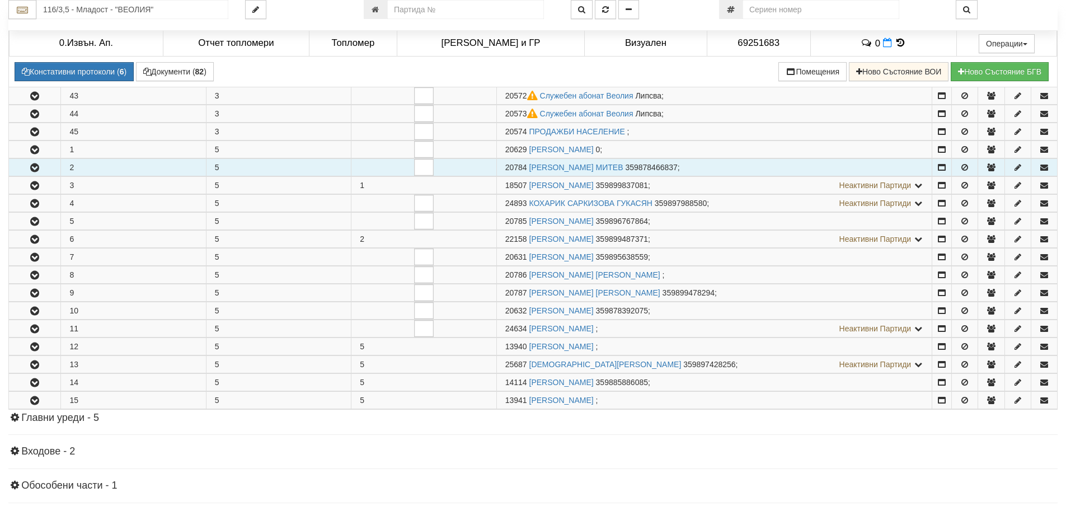
click at [41, 170] on icon "button" at bounding box center [34, 168] width 13 height 8
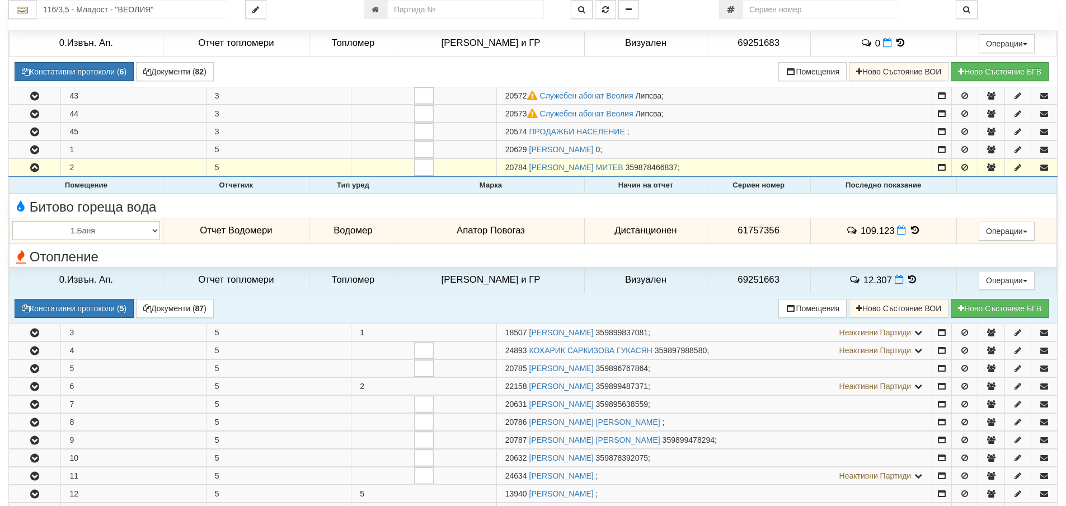
click at [909, 230] on icon at bounding box center [915, 231] width 12 height 10
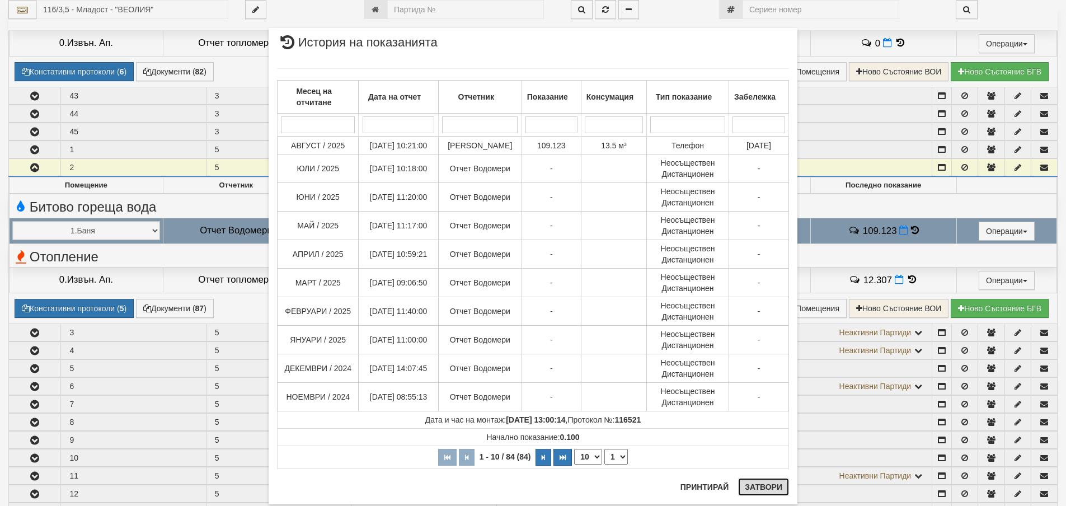
click at [766, 485] on button "Затвори" at bounding box center [763, 487] width 51 height 18
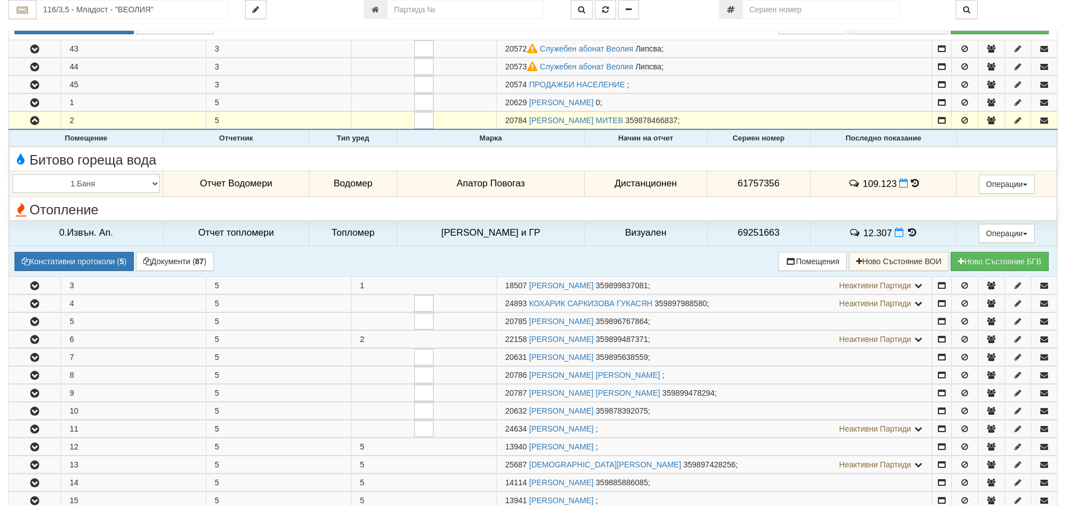
scroll to position [783, 0]
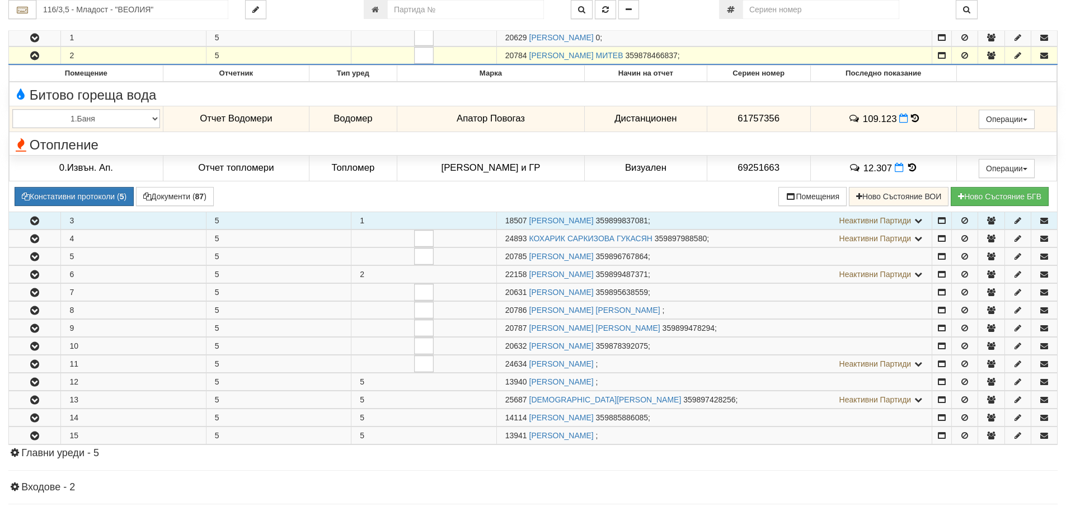
click at [34, 224] on icon "button" at bounding box center [34, 221] width 13 height 8
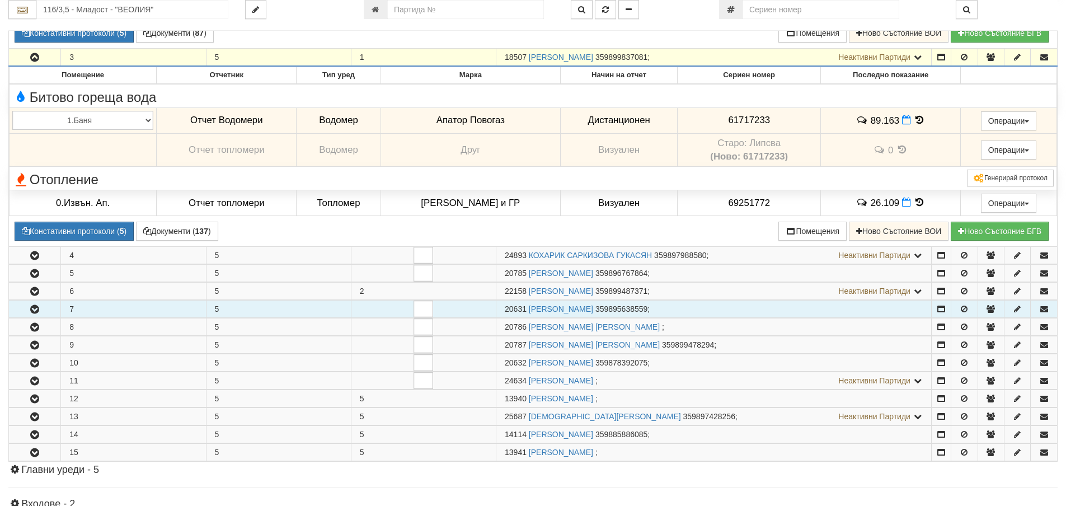
scroll to position [951, 0]
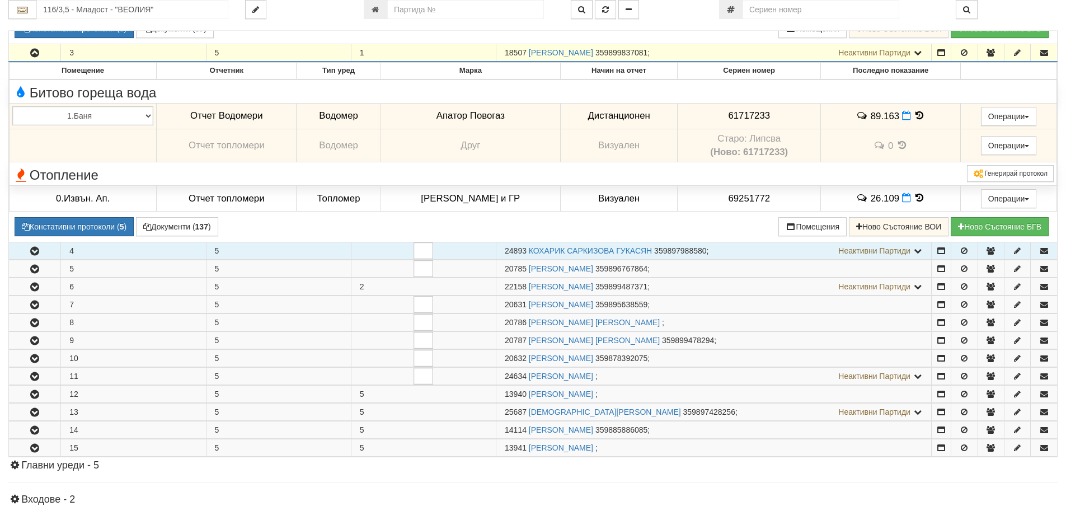
click at [32, 251] on icon "button" at bounding box center [34, 251] width 13 height 8
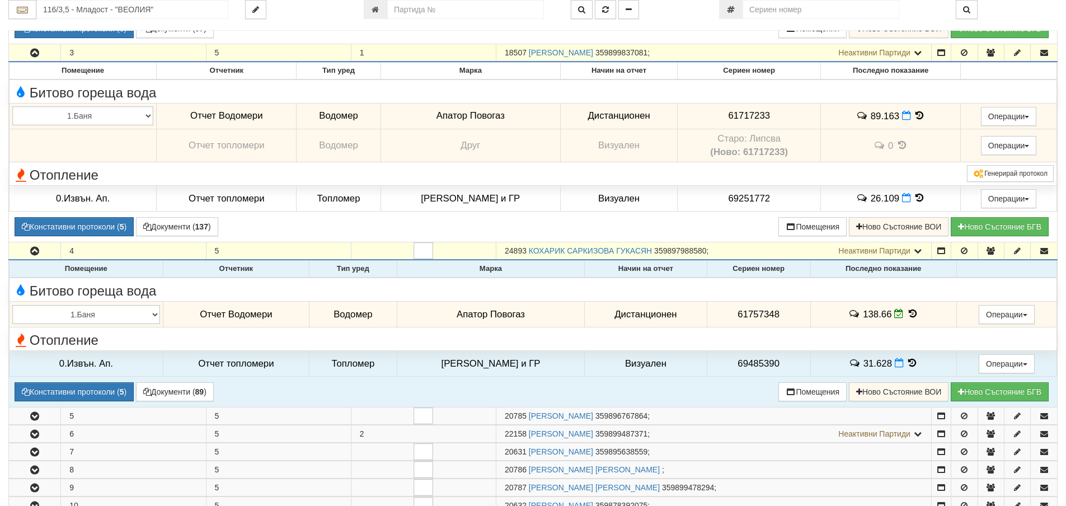
click at [908, 313] on icon at bounding box center [913, 314] width 12 height 10
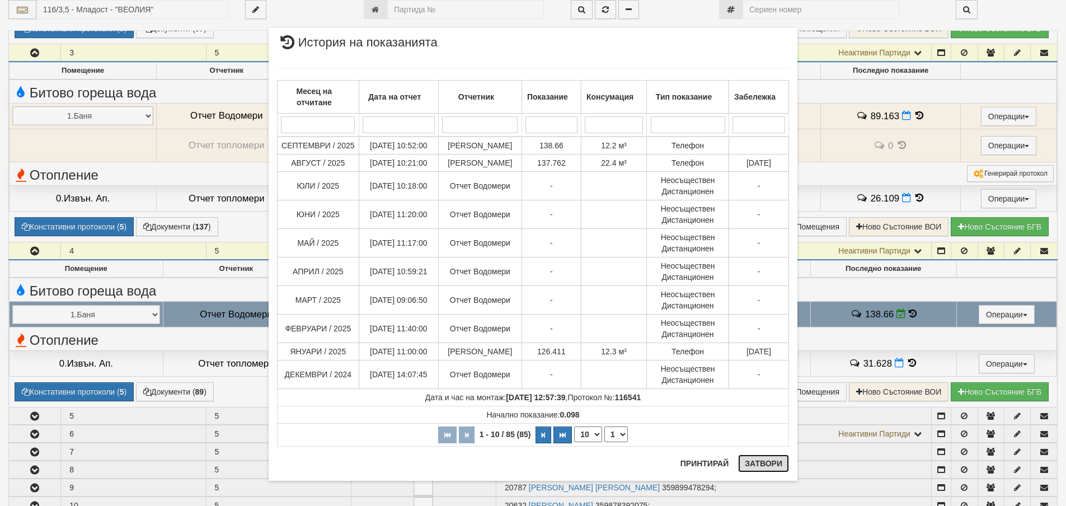
click at [763, 466] on button "Затвори" at bounding box center [763, 463] width 51 height 18
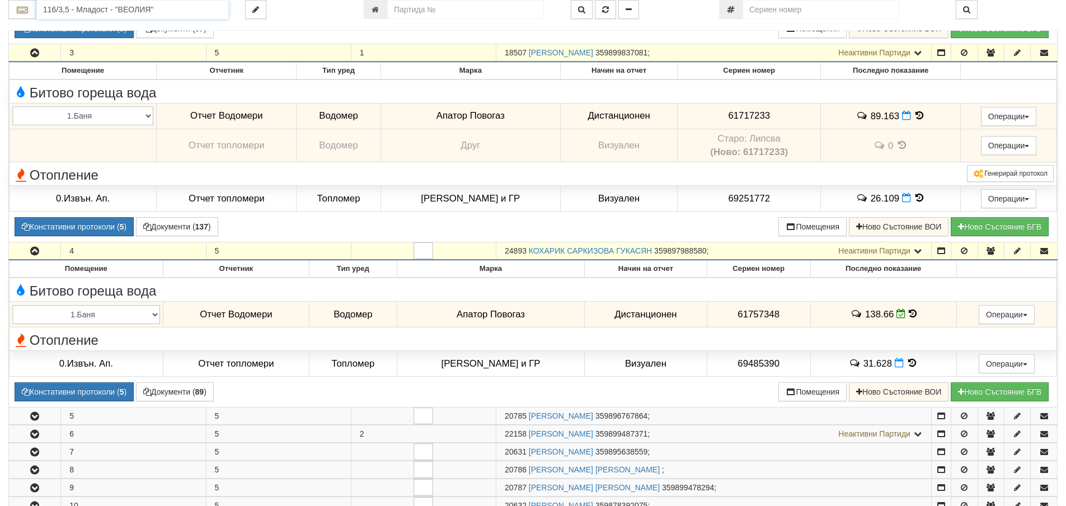
click at [60, 5] on input "116/3,5 - Младост - "ВЕОЛИЯ"" at bounding box center [132, 9] width 192 height 19
click at [57, 37] on div "229/4 - Вл. Варненчик - "ВЕОЛИЯ"" at bounding box center [132, 40] width 189 height 13
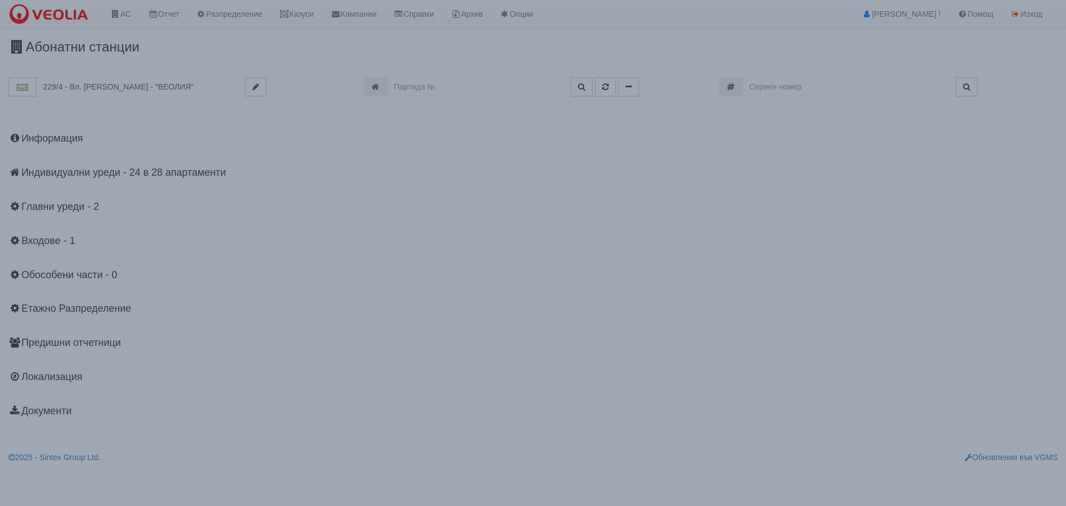
scroll to position [0, 0]
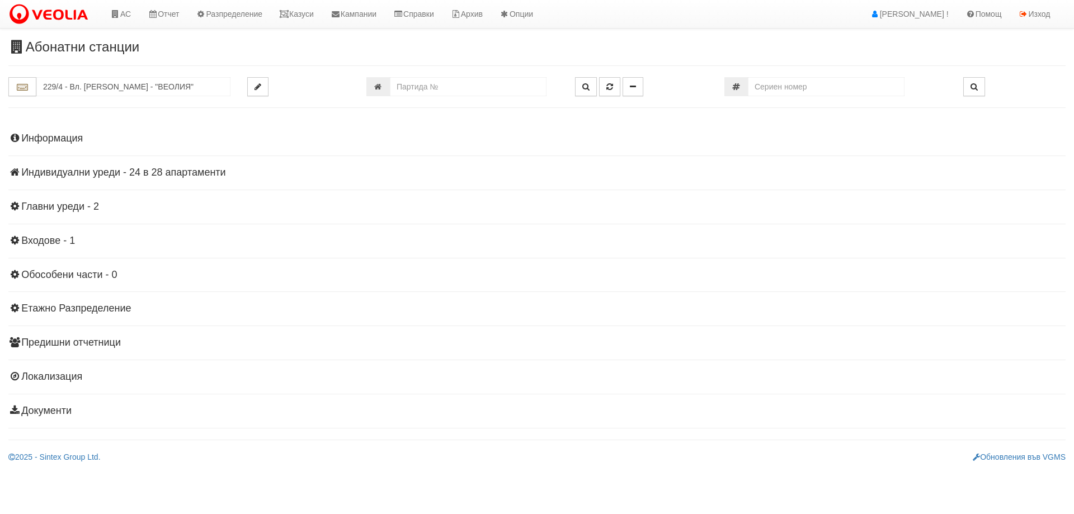
click at [114, 169] on h4 "Индивидуални уреди - 24 в 28 апартаменти" at bounding box center [537, 172] width 1058 height 11
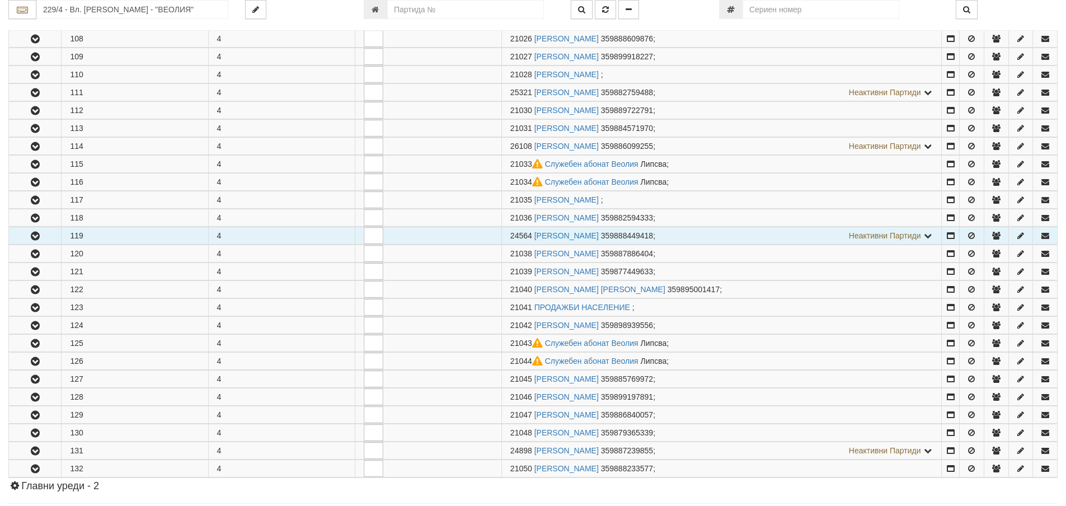
scroll to position [280, 0]
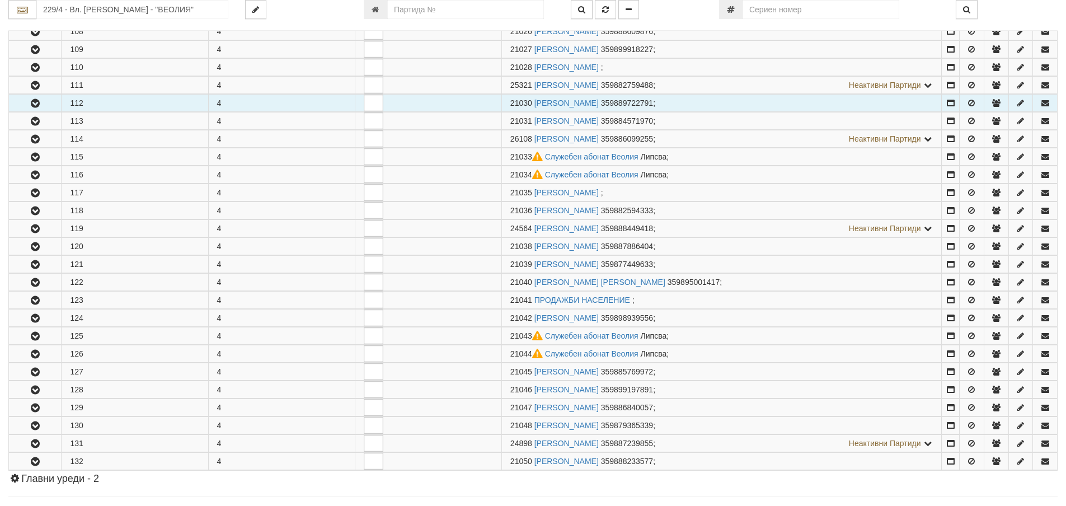
click at [29, 104] on icon "button" at bounding box center [35, 104] width 13 height 8
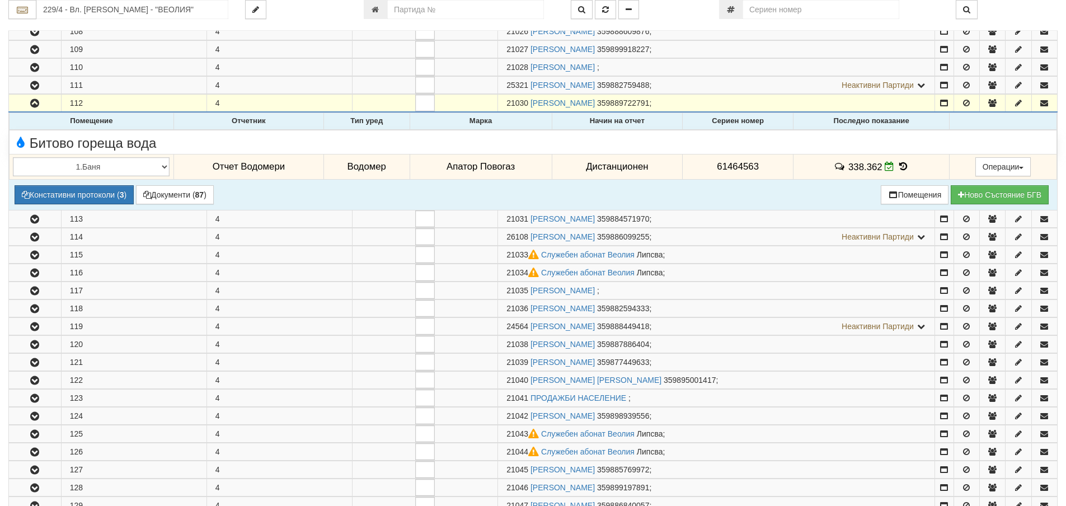
click at [902, 164] on icon at bounding box center [903, 167] width 12 height 10
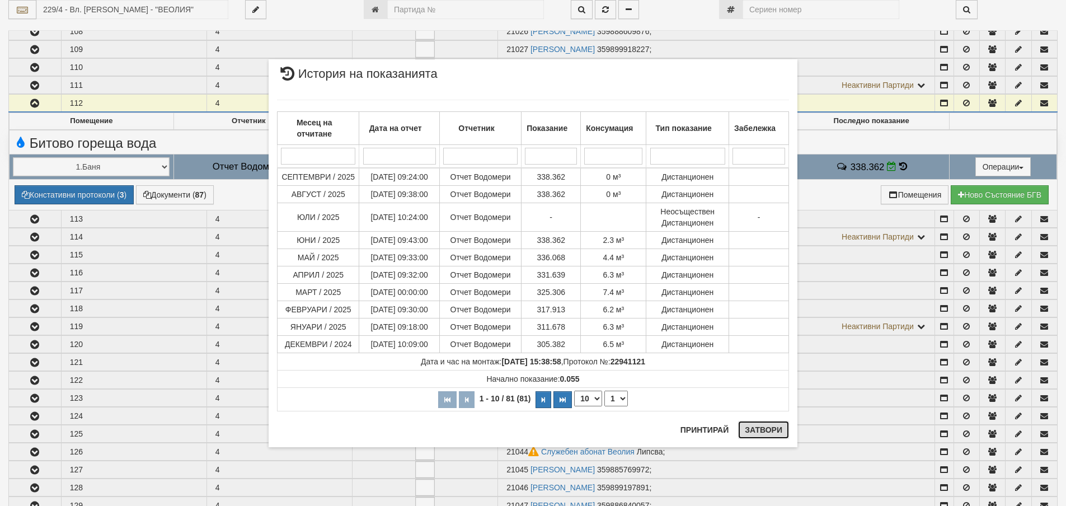
click at [757, 431] on button "Затвори" at bounding box center [763, 430] width 51 height 18
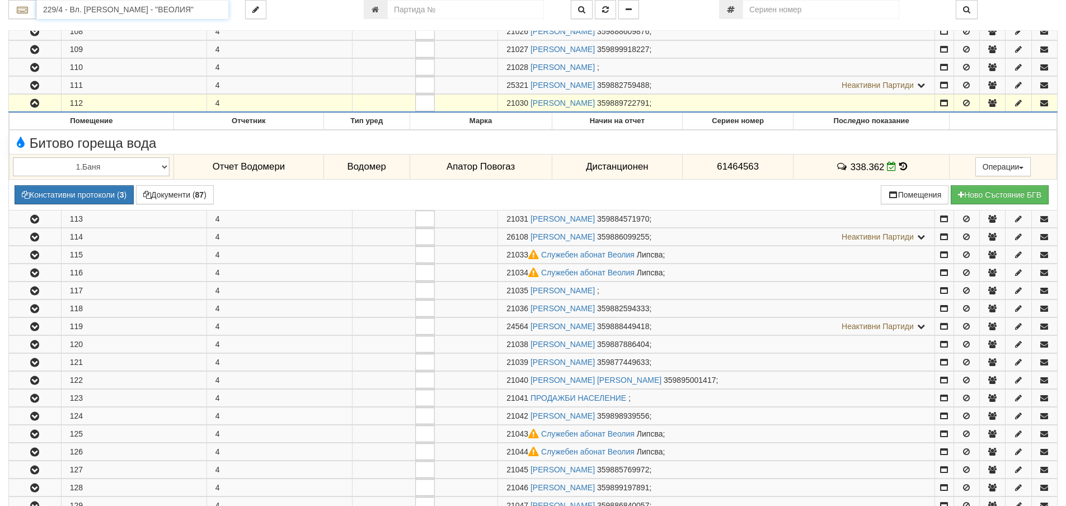
click at [86, 12] on input "229/4 - Вл. Варненчик - "ВЕОЛИЯ"" at bounding box center [132, 9] width 192 height 19
click at [84, 26] on div "119/1 - Младост - "ВЕОЛИЯ"" at bounding box center [132, 27] width 189 height 13
type input "119/1 - Младост - "ВЕОЛИЯ""
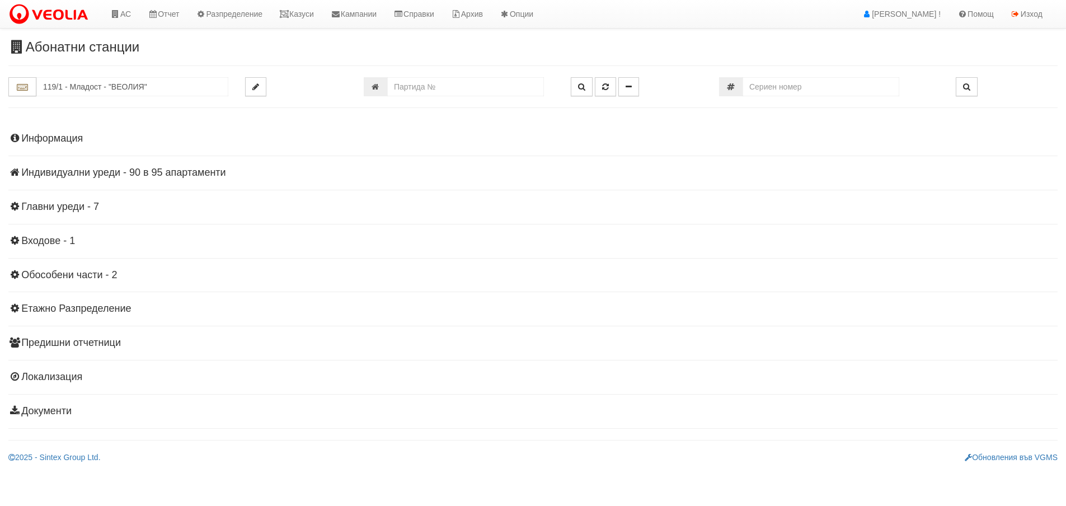
scroll to position [0, 0]
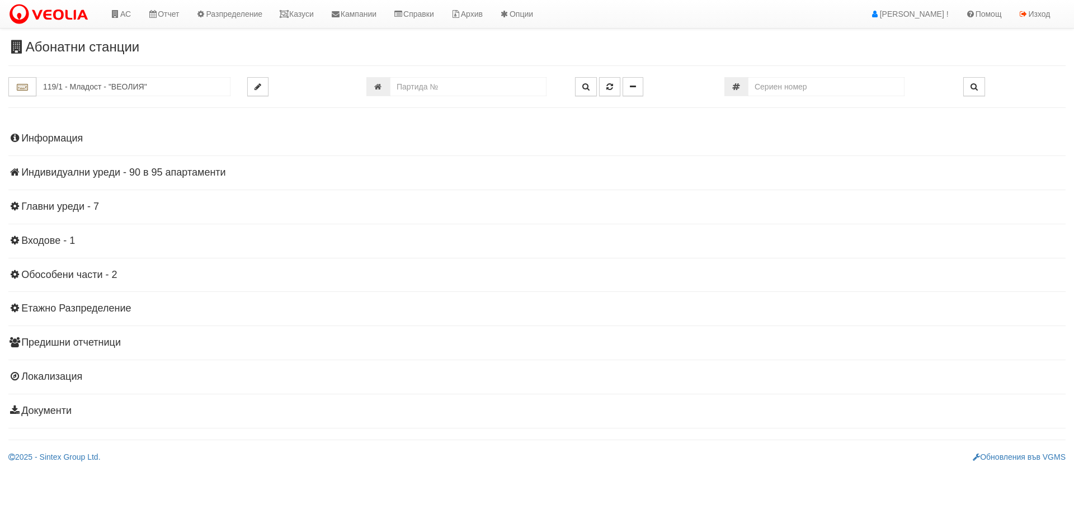
click at [76, 174] on h4 "Индивидуални уреди - 90 в 95 апартаменти" at bounding box center [537, 172] width 1058 height 11
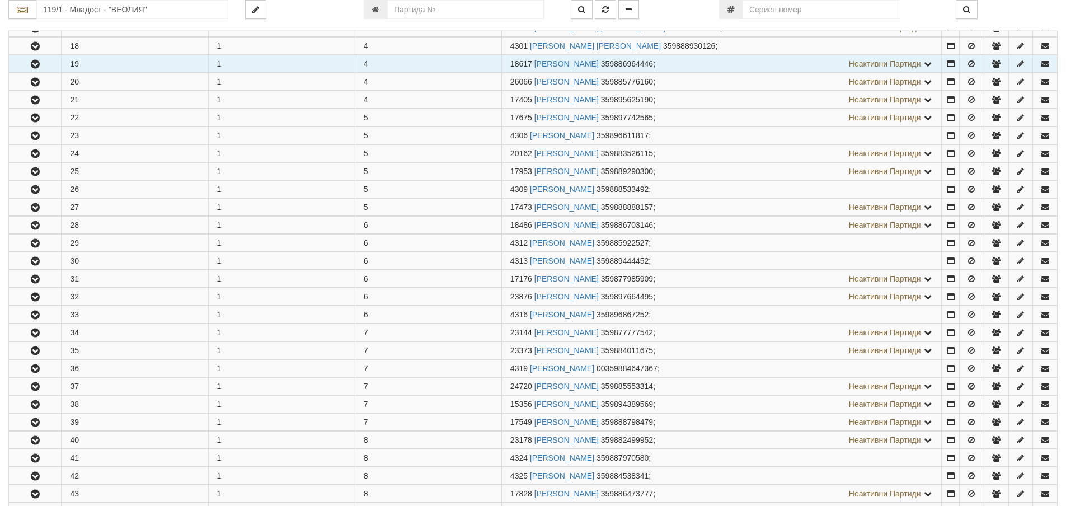
scroll to position [560, 0]
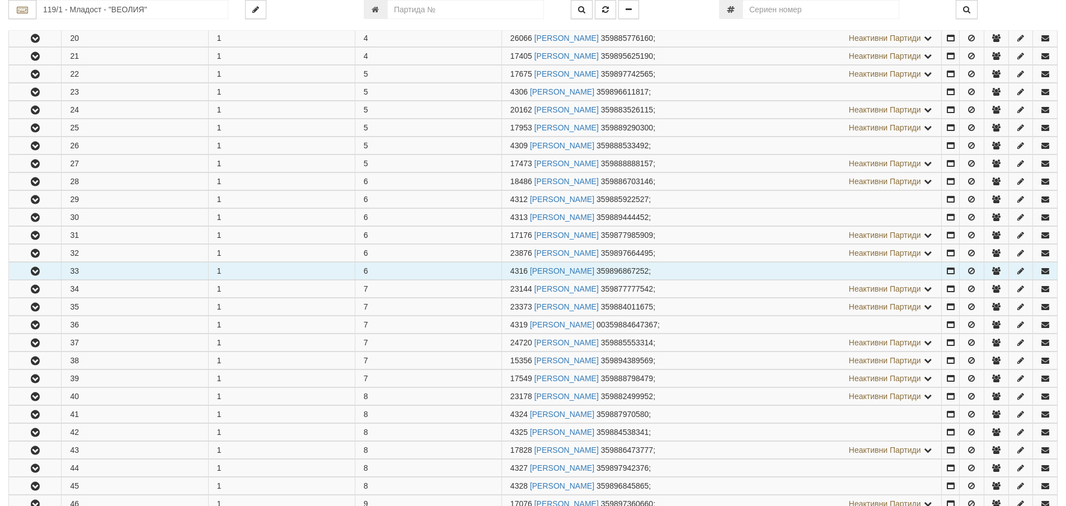
click at [30, 270] on icon "button" at bounding box center [35, 271] width 13 height 8
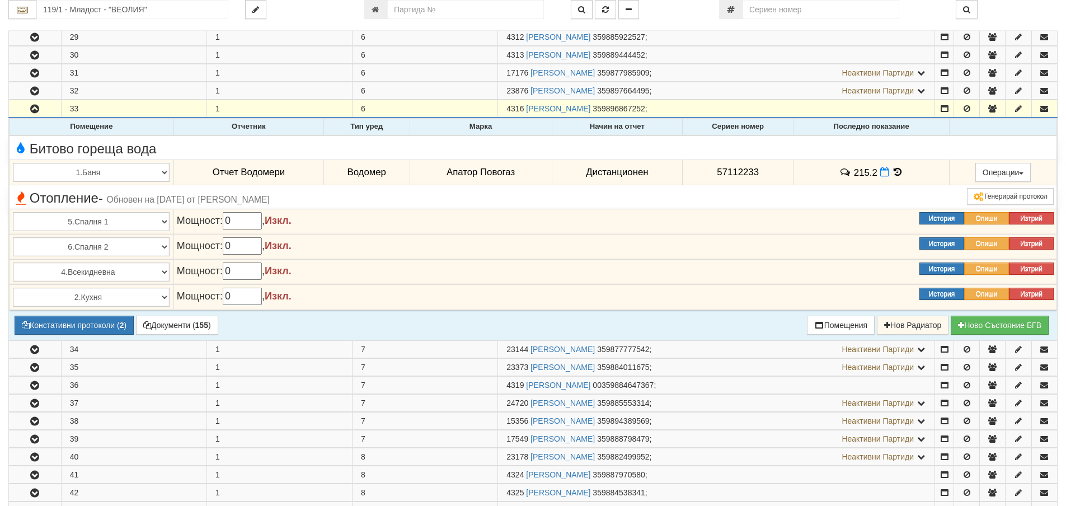
scroll to position [728, 0]
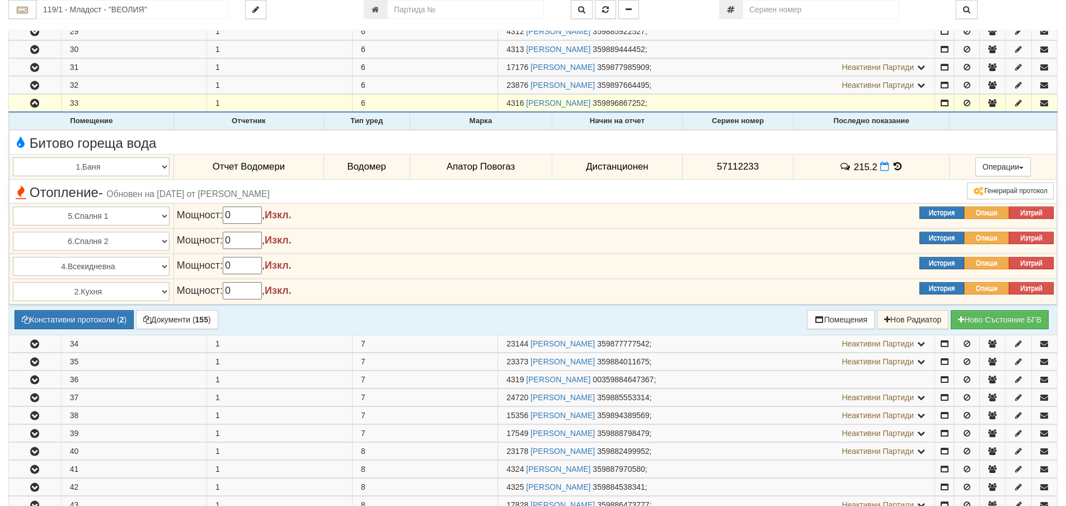
click at [893, 167] on icon at bounding box center [897, 167] width 12 height 10
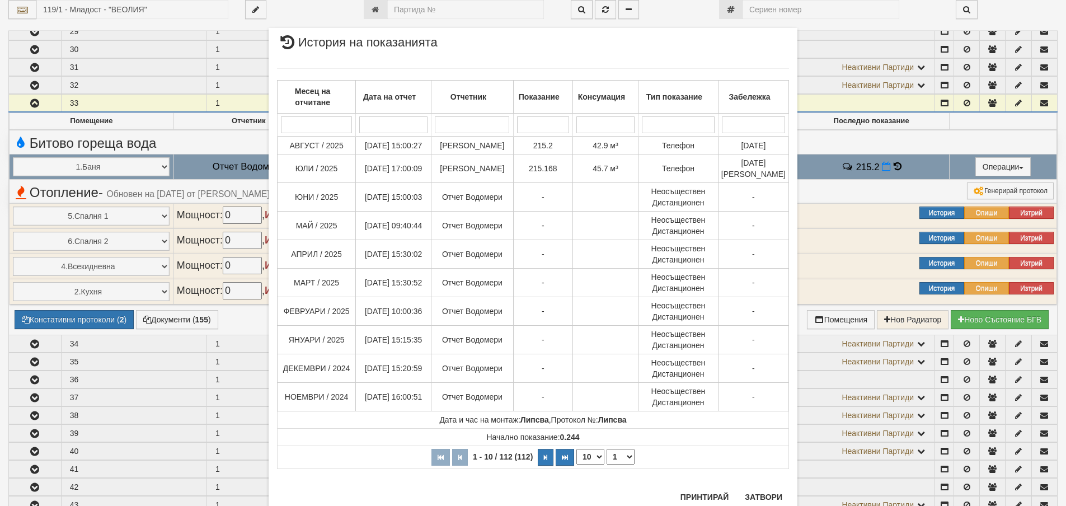
click at [597, 464] on select "10 20 30 40" at bounding box center [590, 457] width 28 height 16
select select "40"
click at [576, 464] on select "10 20 30 40" at bounding box center [590, 457] width 28 height 16
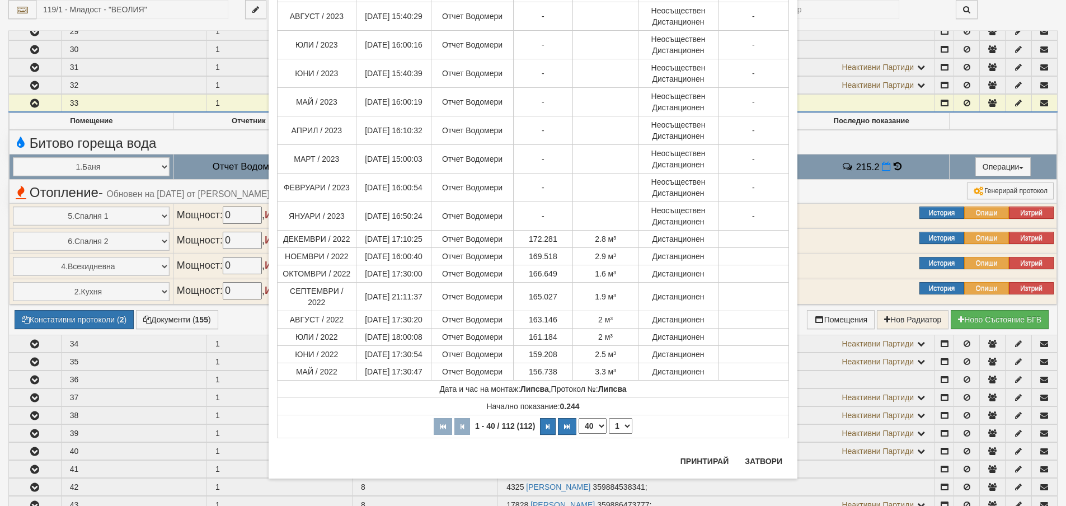
scroll to position [809, 0]
click at [759, 462] on button "Затвори" at bounding box center [763, 461] width 51 height 18
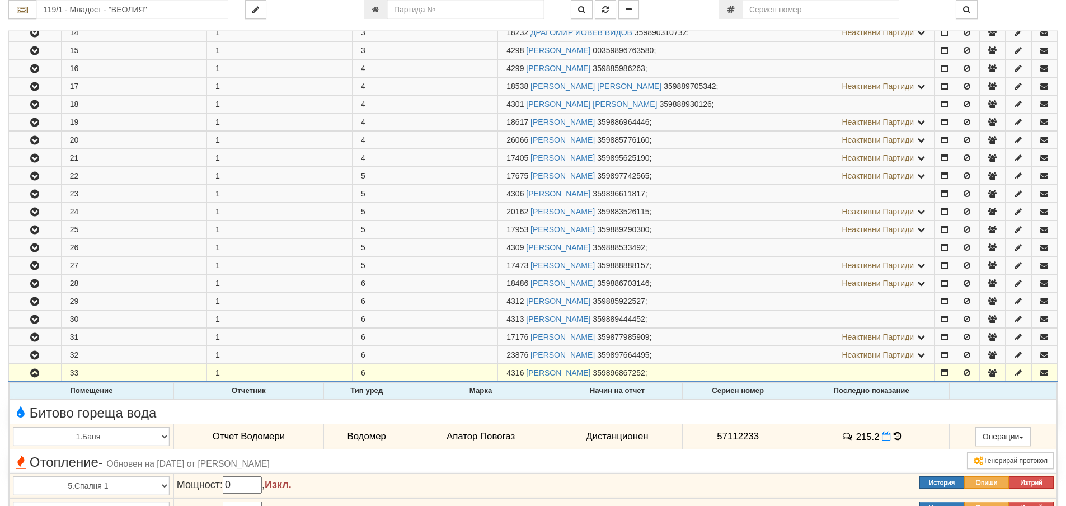
scroll to position [448, 0]
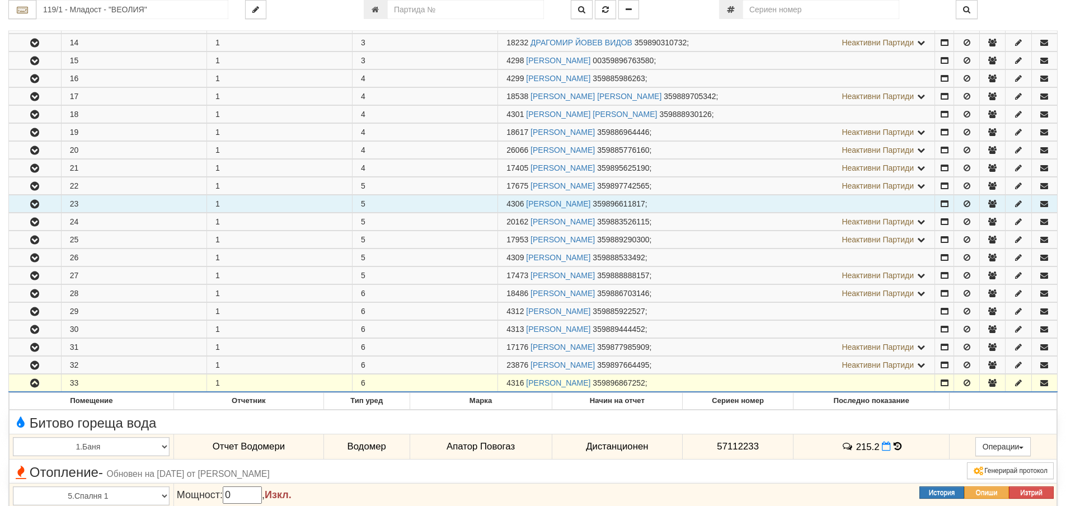
click at [32, 205] on icon "button" at bounding box center [34, 204] width 13 height 8
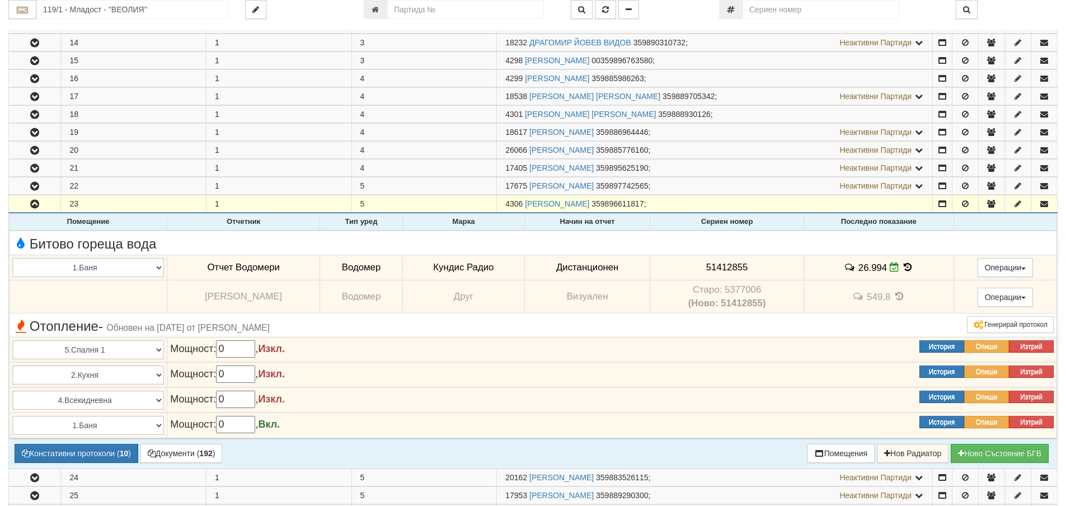
click at [904, 265] on icon at bounding box center [908, 267] width 12 height 10
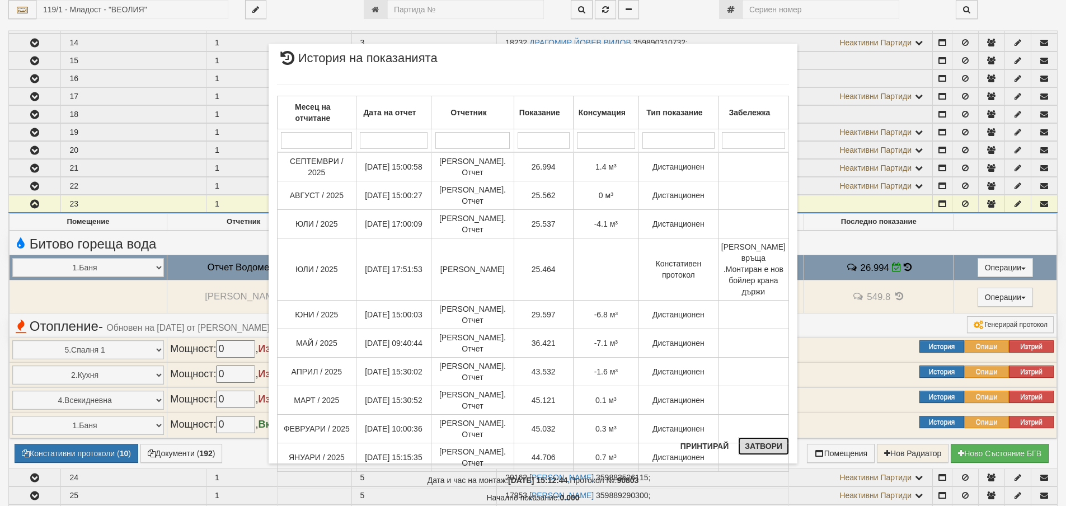
click at [766, 442] on button "Затвори" at bounding box center [763, 446] width 51 height 18
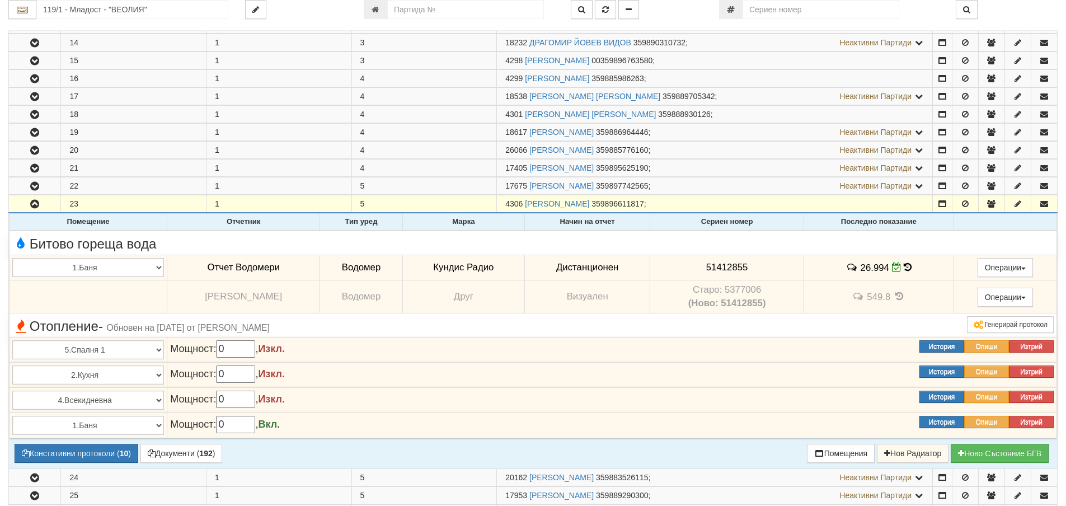
click at [904, 266] on icon at bounding box center [908, 267] width 8 height 10
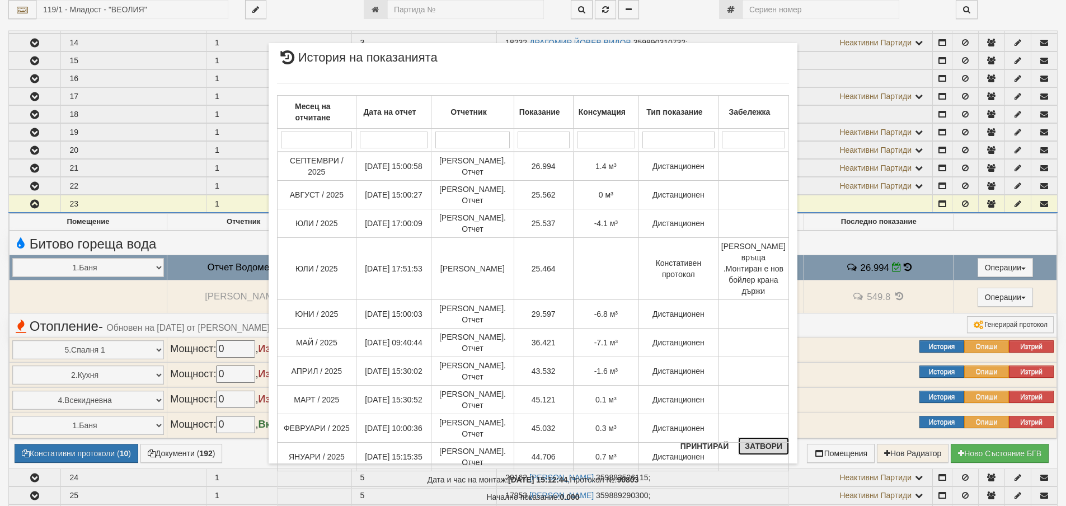
drag, startPoint x: 768, startPoint y: 454, endPoint x: 765, endPoint y: 442, distance: 12.8
click at [767, 453] on button "Затвори" at bounding box center [763, 446] width 51 height 18
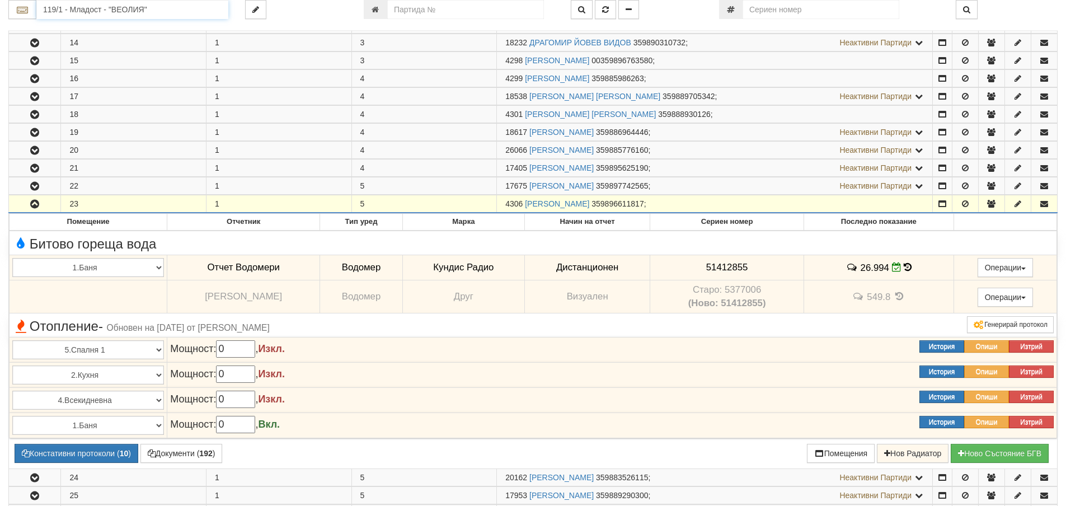
click at [78, 9] on input "119/1 - Младост - "ВЕОЛИЯ"" at bounding box center [132, 9] width 192 height 19
click at [85, 29] on div "081/1 - Трошево - "ВЕОЛИЯ"" at bounding box center [132, 27] width 189 height 13
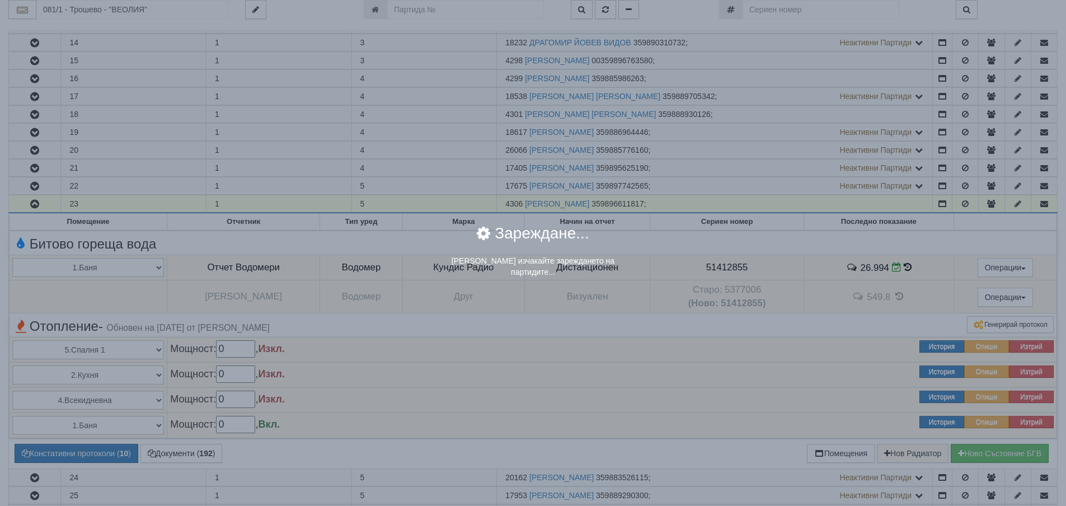
scroll to position [0, 0]
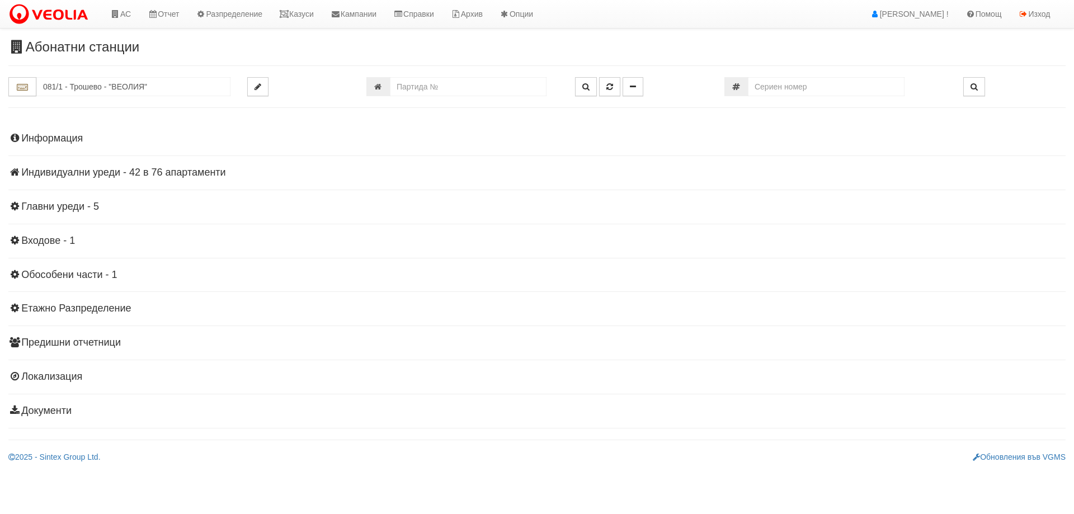
click at [143, 175] on h4 "Индивидуални уреди - 42 в 76 апартаменти" at bounding box center [537, 172] width 1058 height 11
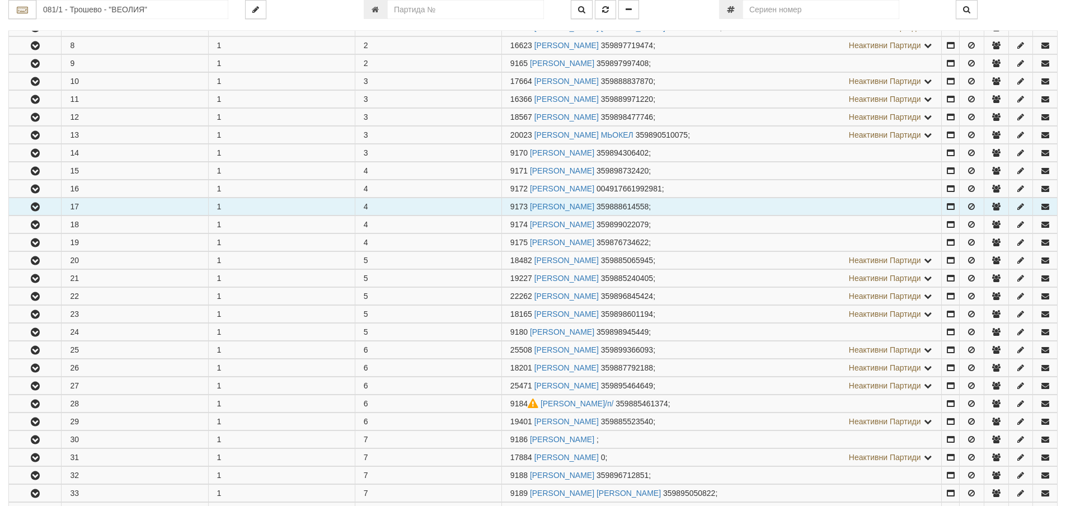
scroll to position [392, 0]
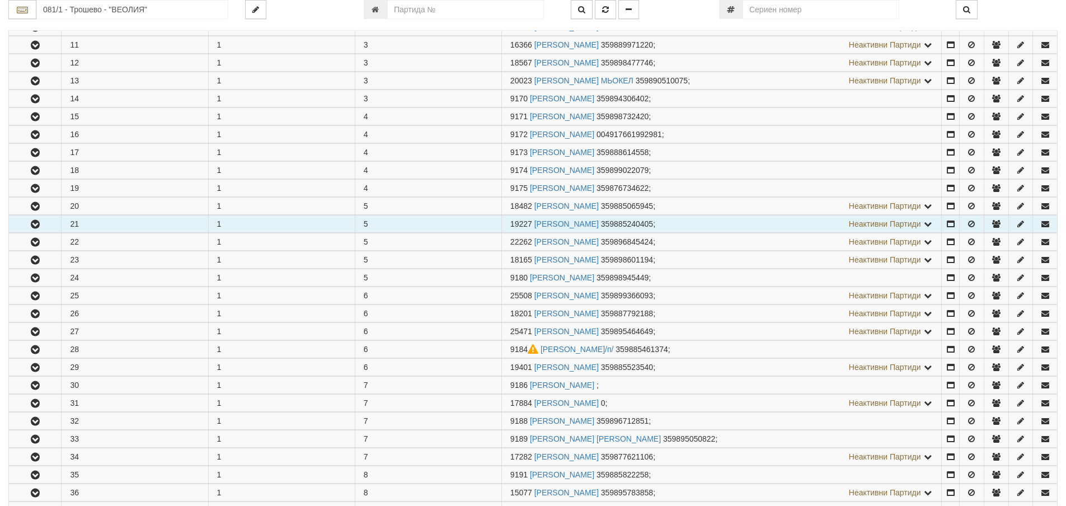
click at [41, 224] on icon "button" at bounding box center [35, 224] width 13 height 8
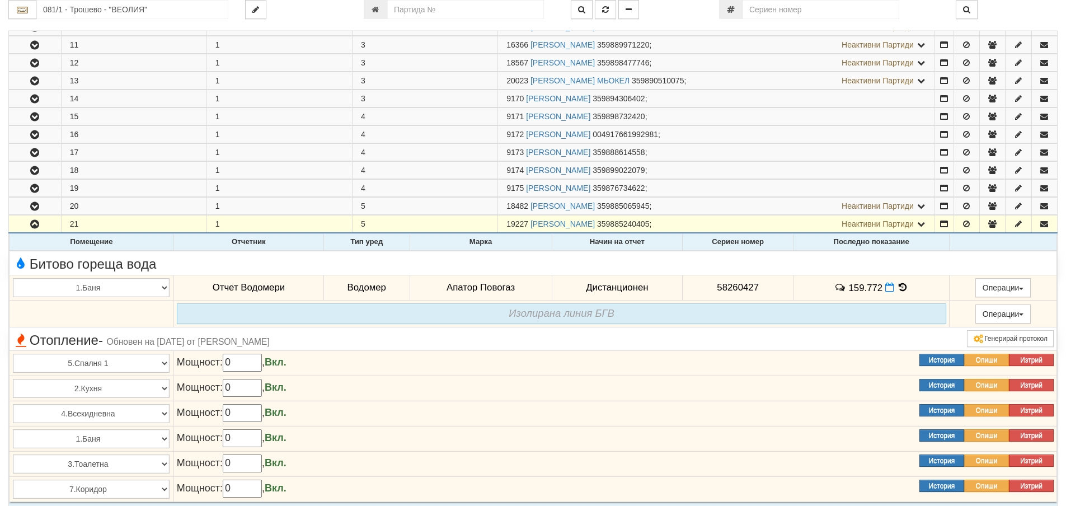
click at [899, 287] on icon at bounding box center [903, 288] width 12 height 10
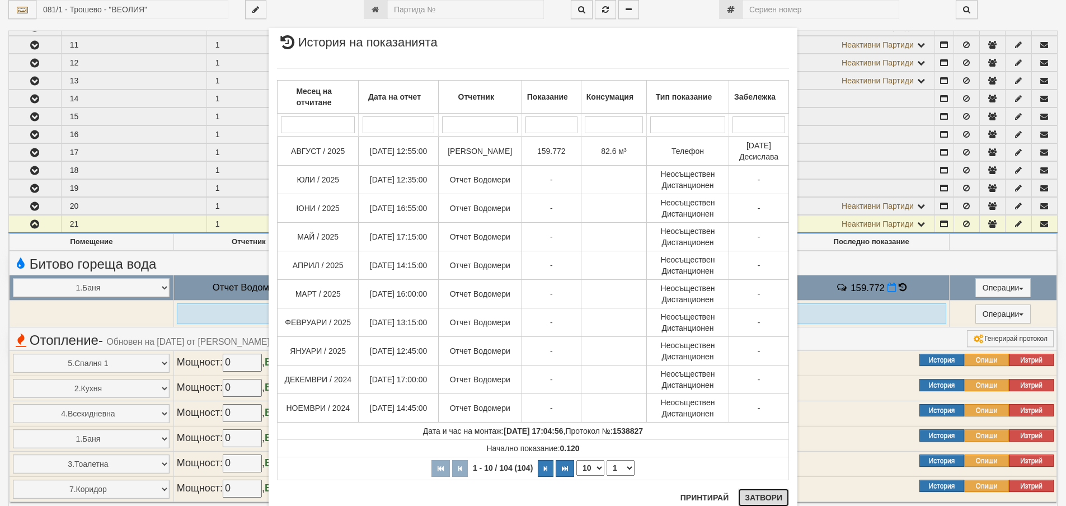
click at [759, 497] on button "Затвори" at bounding box center [763, 498] width 51 height 18
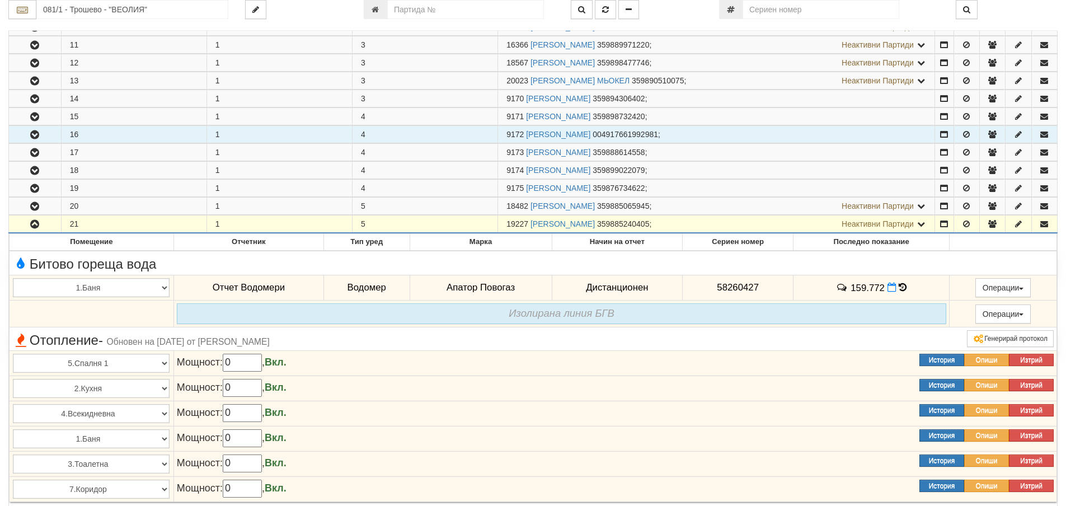
click at [41, 131] on icon "button" at bounding box center [34, 135] width 13 height 8
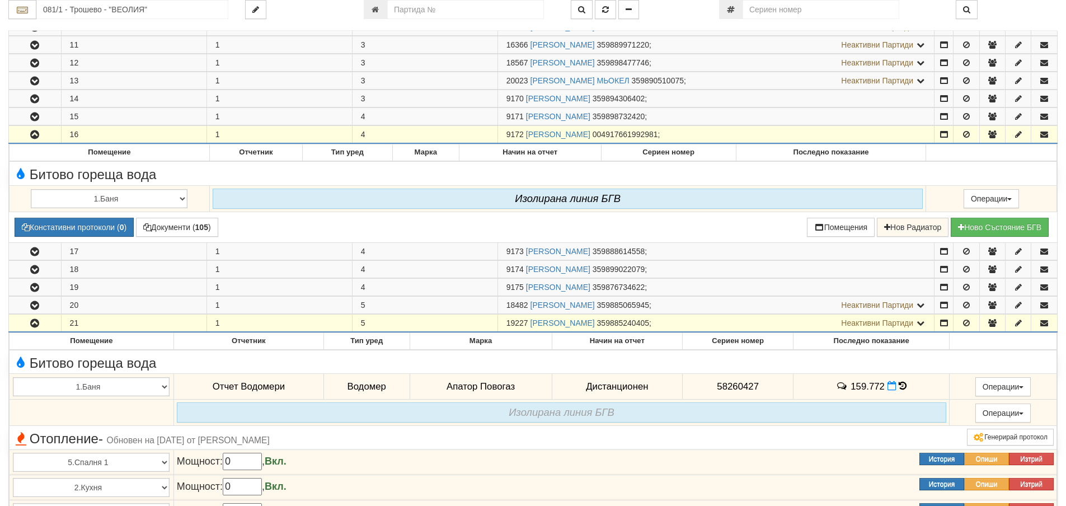
click at [39, 137] on icon "button" at bounding box center [34, 135] width 13 height 8
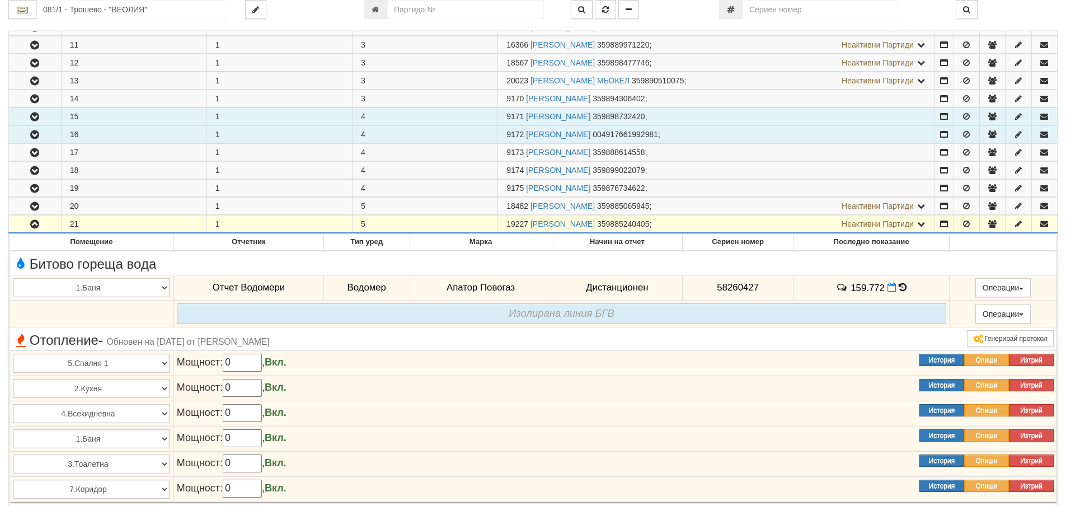
click at [36, 116] on icon "button" at bounding box center [34, 117] width 13 height 8
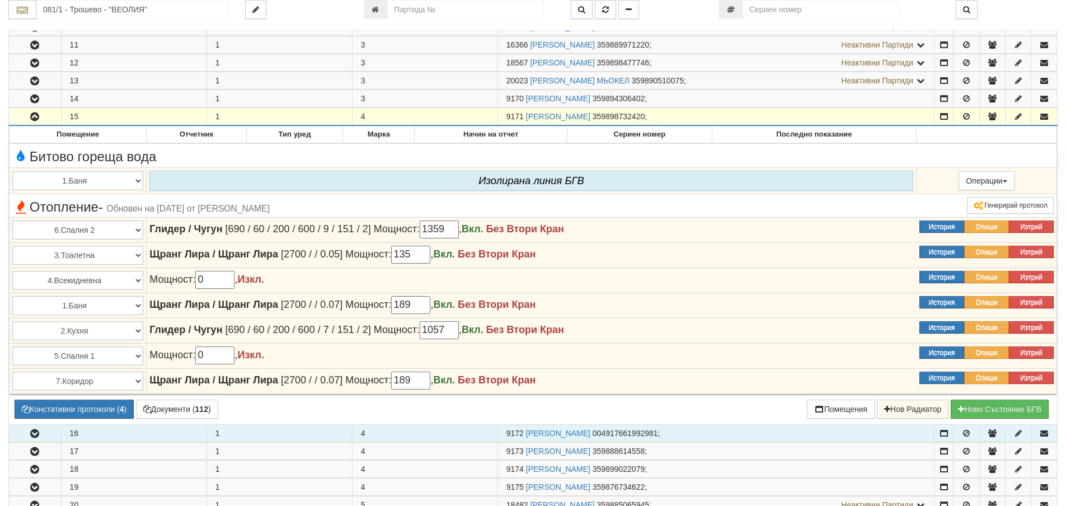
click at [36, 116] on icon "button" at bounding box center [34, 117] width 13 height 8
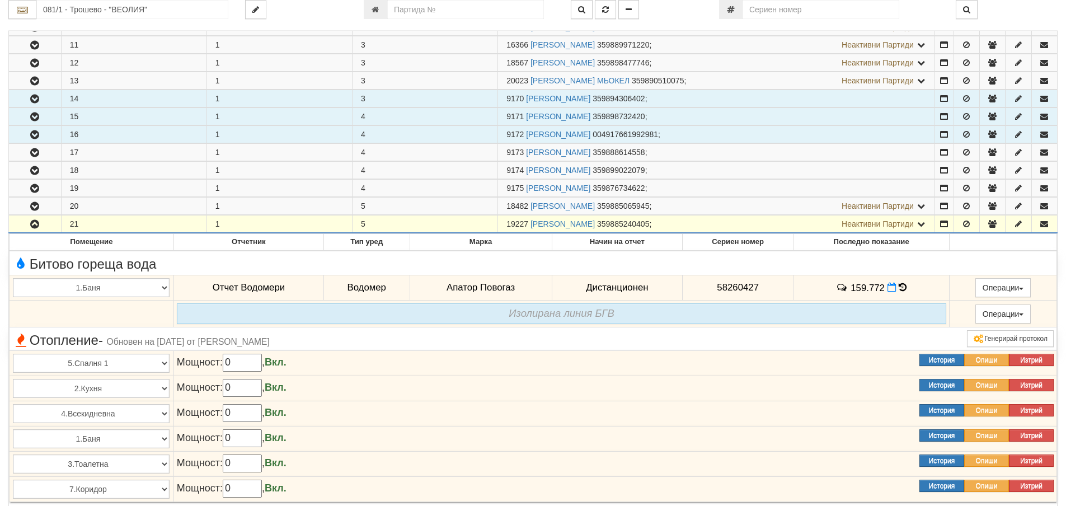
click at [36, 96] on icon "button" at bounding box center [34, 99] width 13 height 8
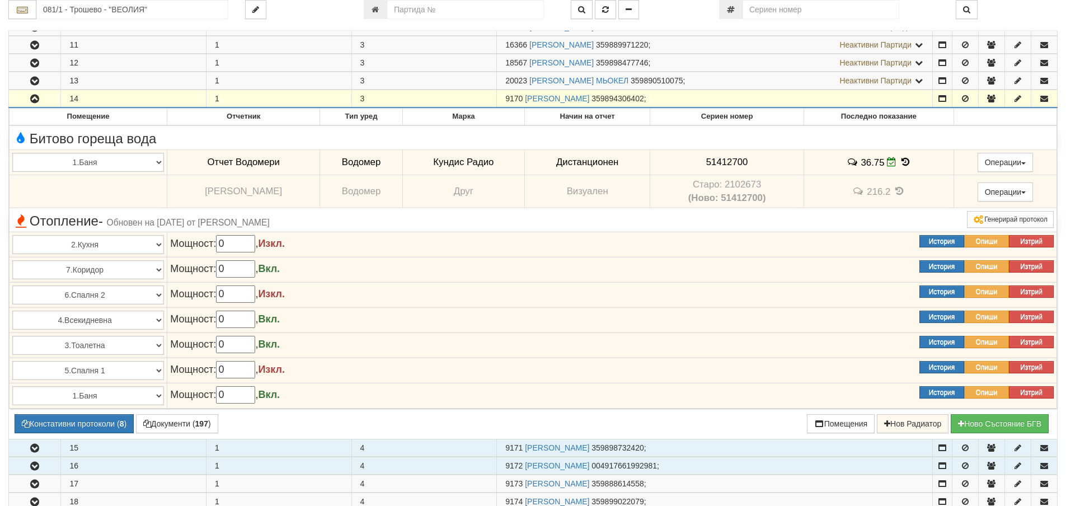
click at [36, 96] on icon "button" at bounding box center [34, 99] width 13 height 8
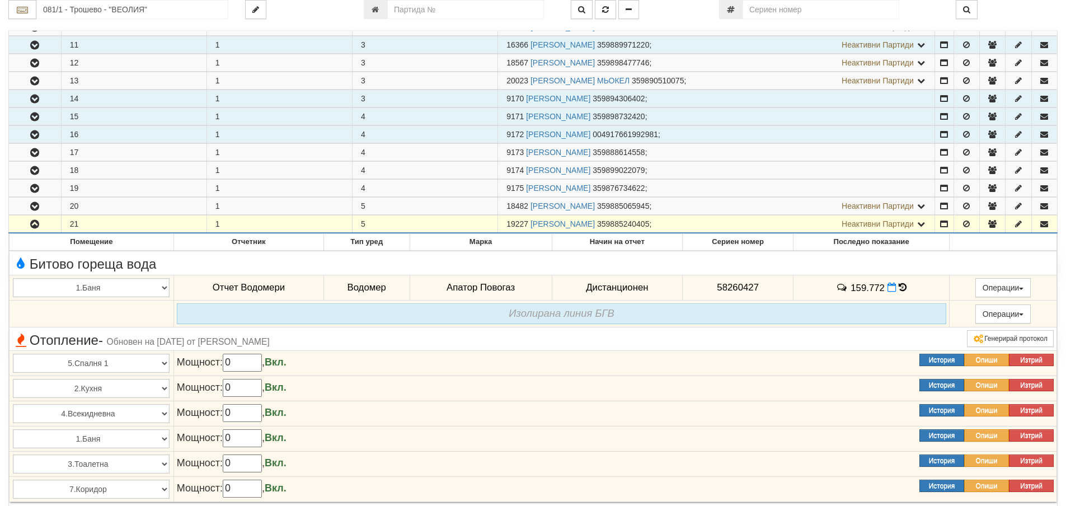
click at [34, 44] on icon "button" at bounding box center [34, 45] width 13 height 8
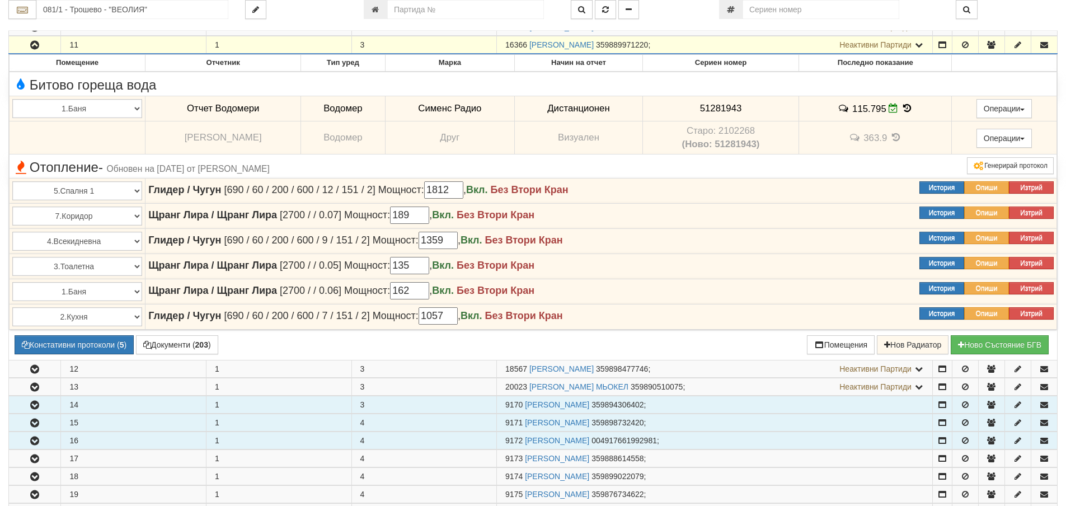
click at [34, 44] on icon "button" at bounding box center [34, 45] width 13 height 8
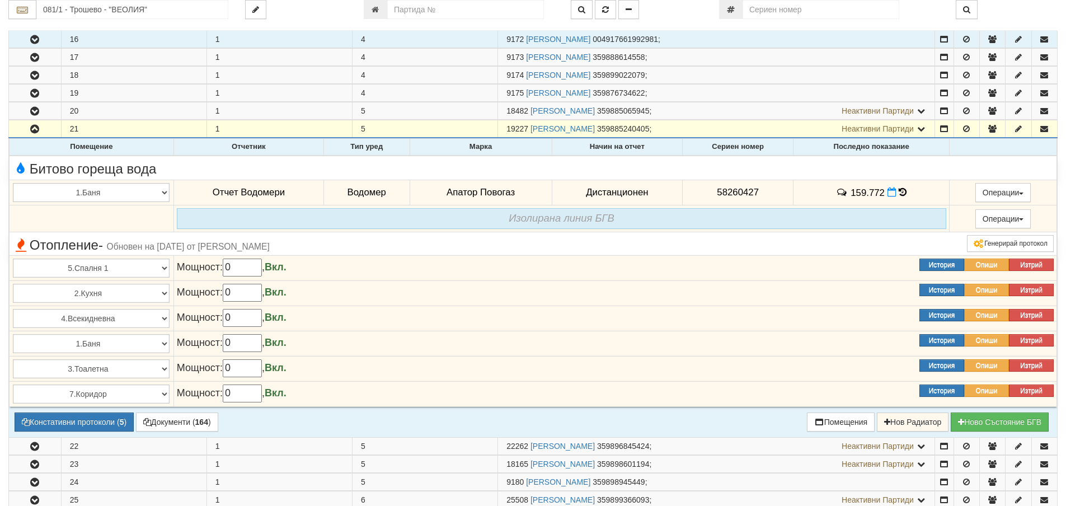
scroll to position [504, 0]
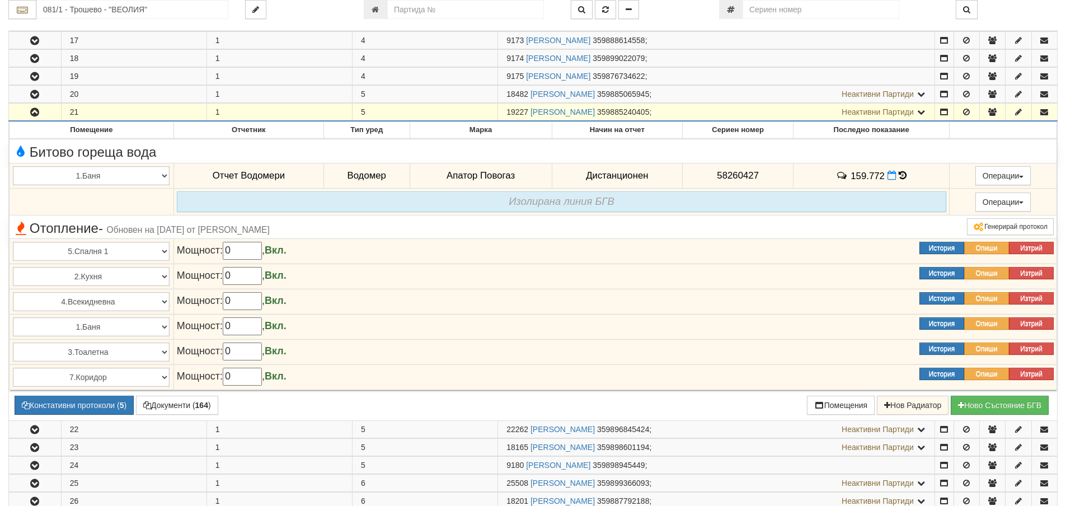
click at [39, 114] on icon "button" at bounding box center [34, 113] width 13 height 8
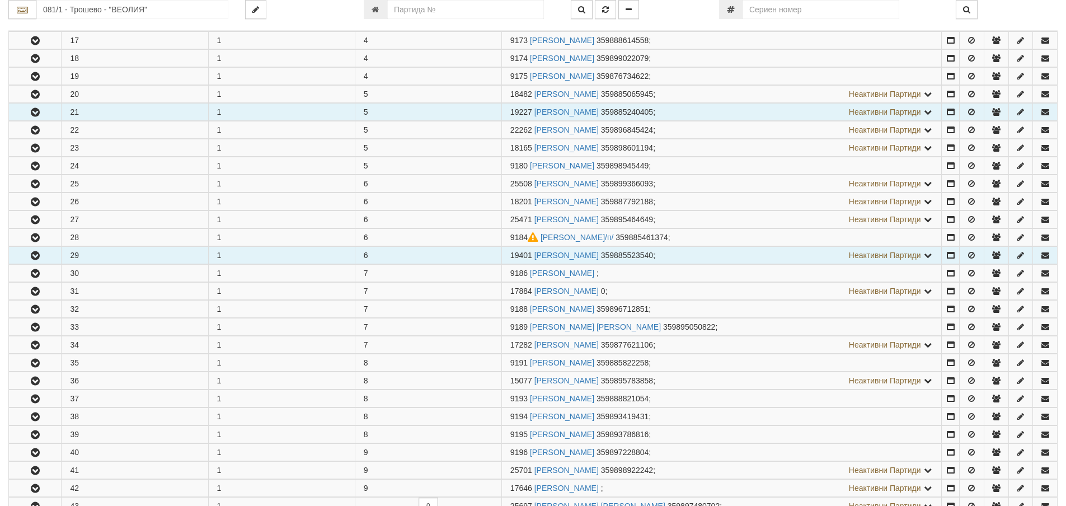
click at [34, 253] on icon "button" at bounding box center [35, 256] width 13 height 8
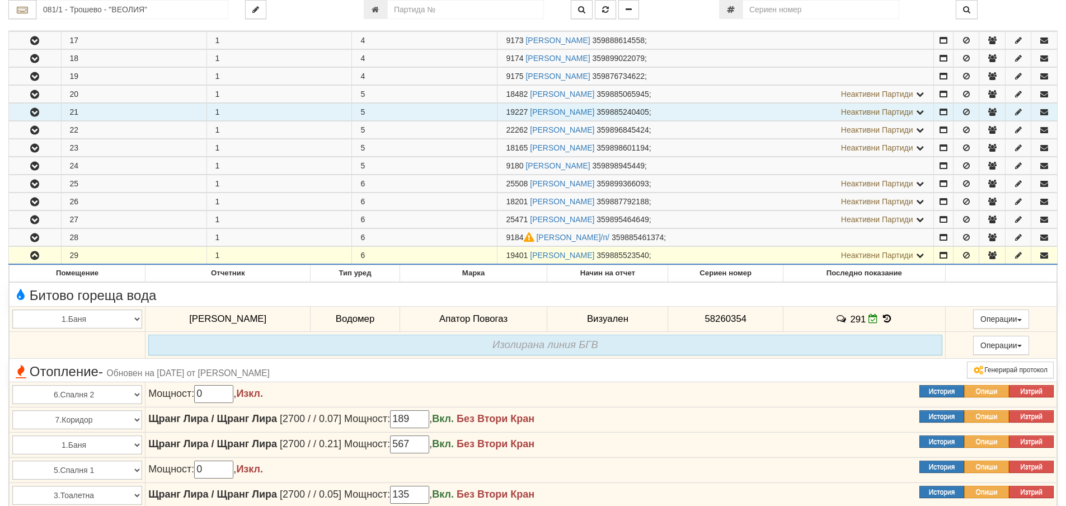
click at [38, 254] on icon "button" at bounding box center [34, 256] width 13 height 8
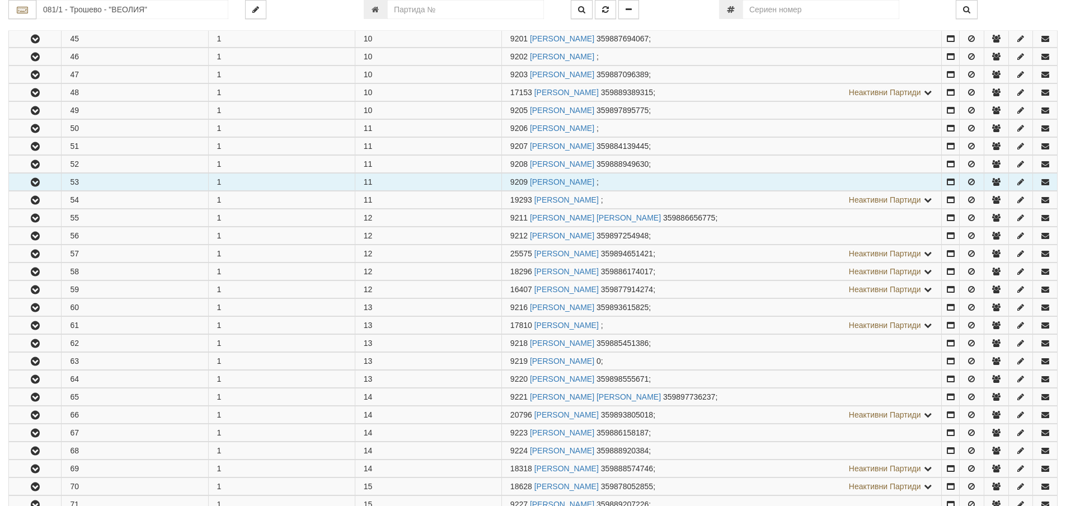
scroll to position [1007, 0]
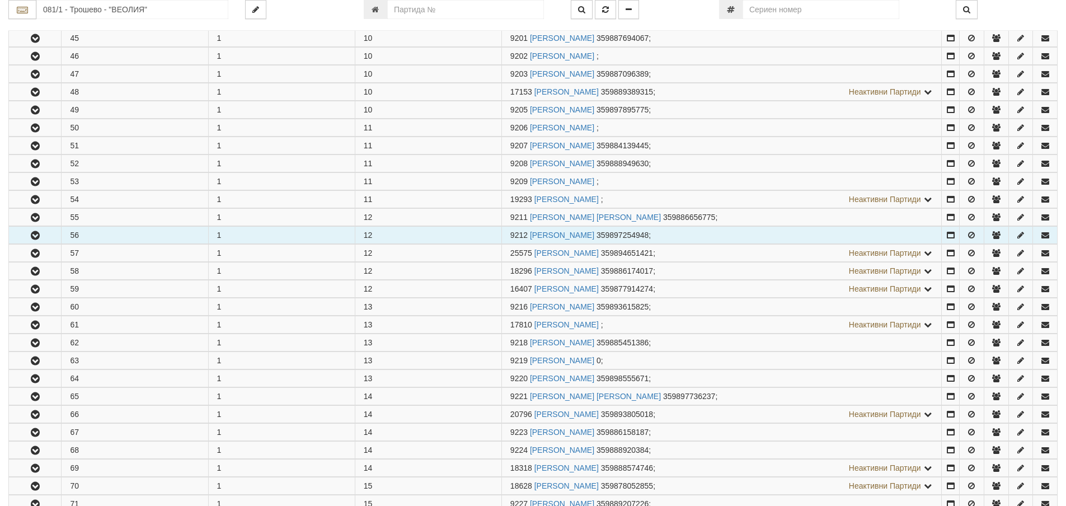
click at [38, 235] on icon "button" at bounding box center [35, 236] width 13 height 8
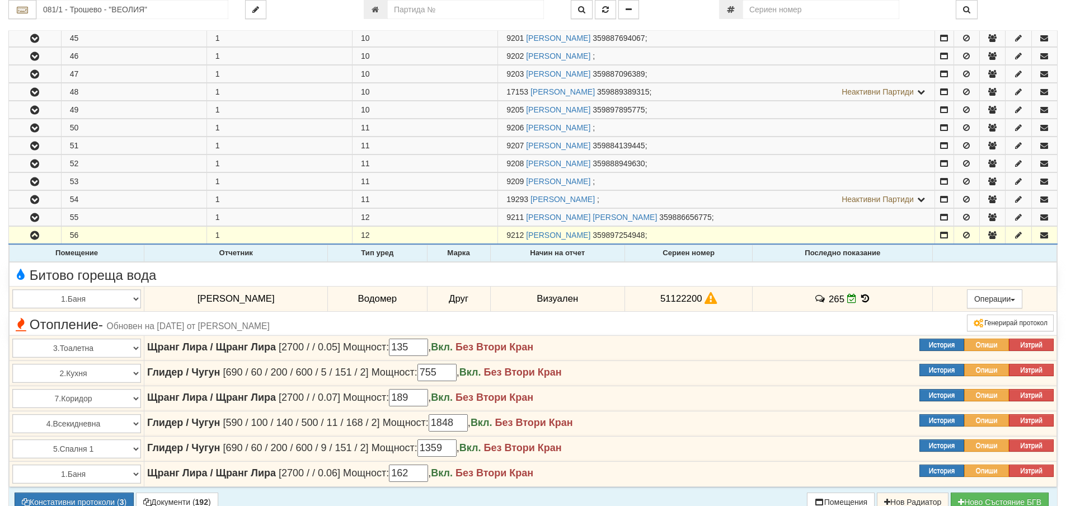
click at [863, 297] on icon at bounding box center [865, 299] width 12 height 10
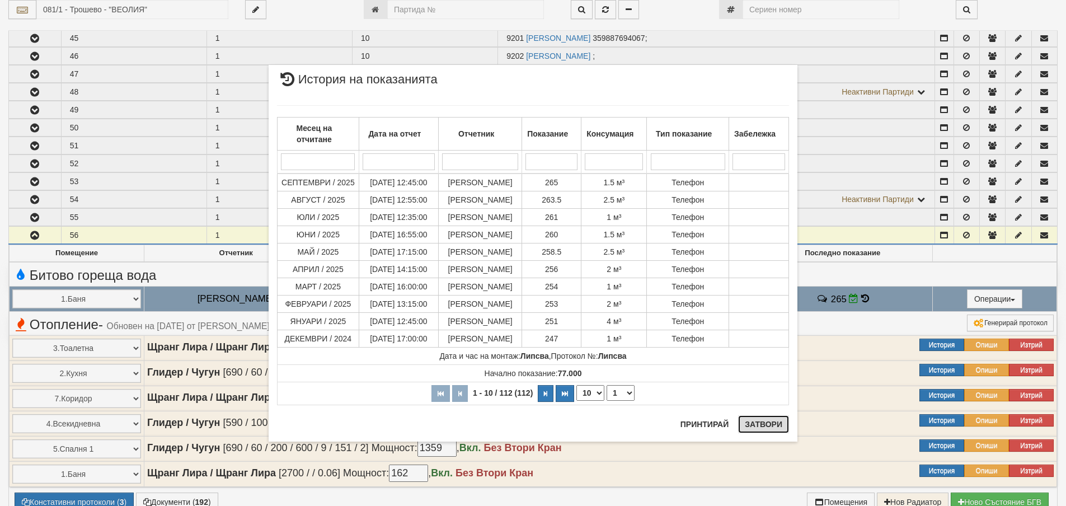
click at [767, 422] on button "Затвори" at bounding box center [763, 424] width 51 height 18
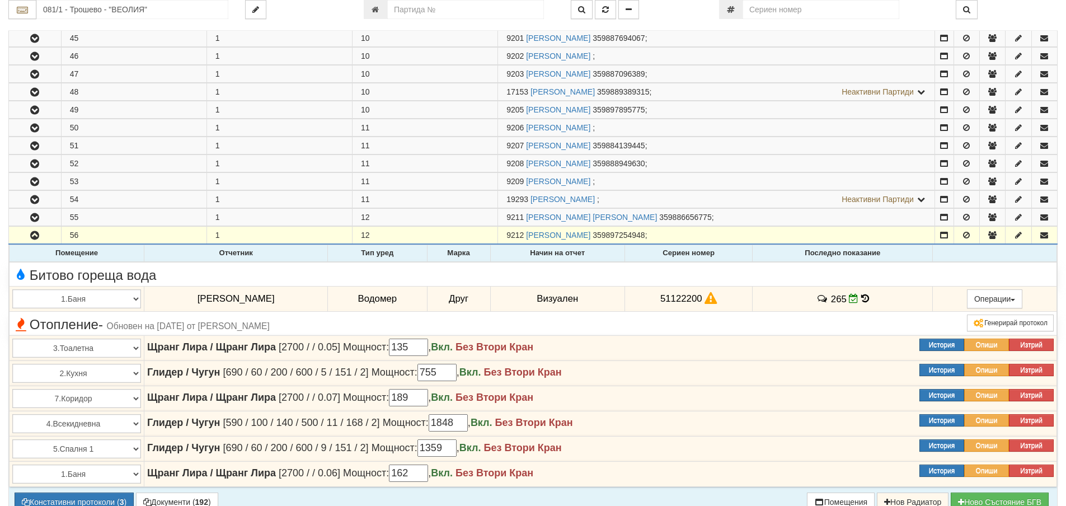
click at [862, 300] on icon at bounding box center [865, 299] width 8 height 10
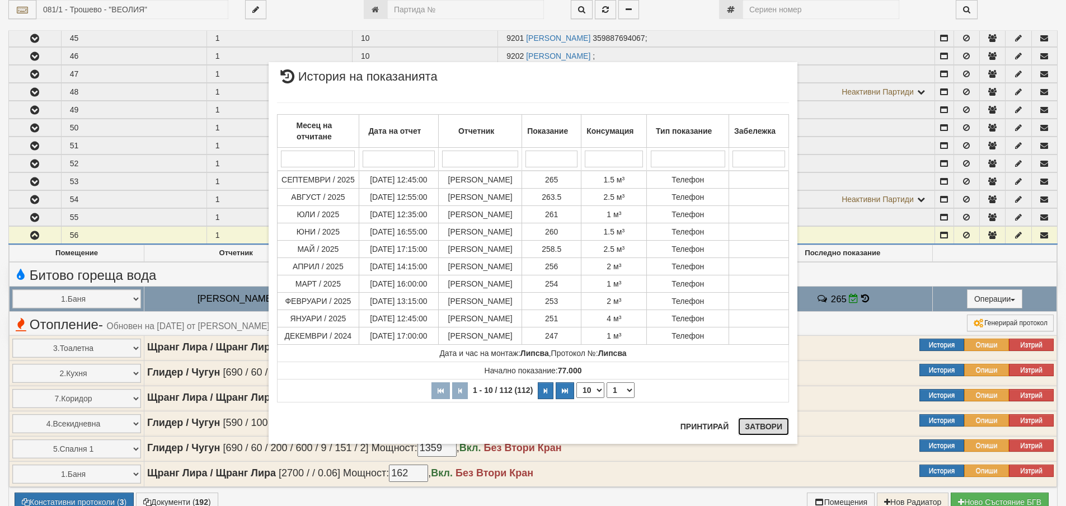
click at [778, 425] on button "Затвори" at bounding box center [763, 426] width 51 height 18
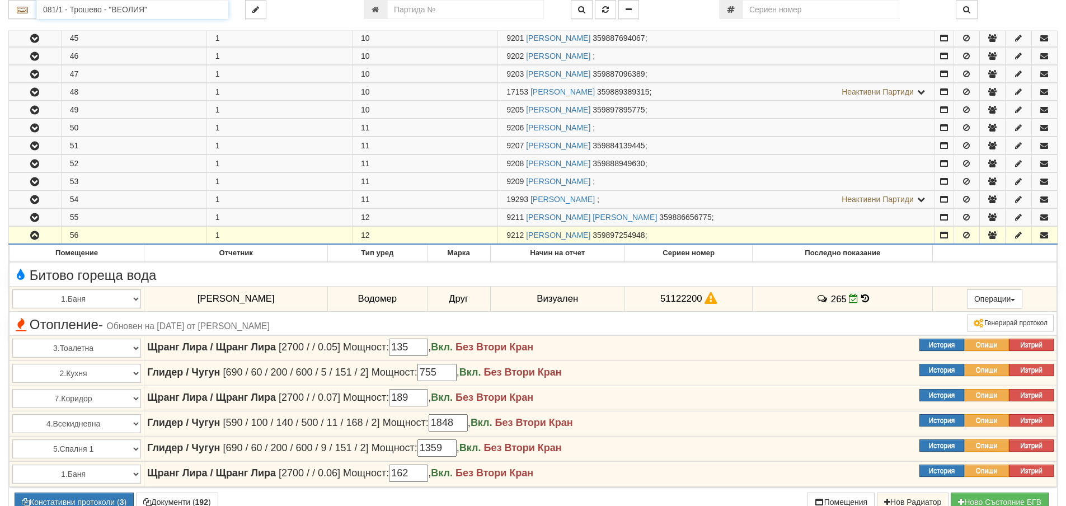
click at [74, 10] on input "081/1 - Трошево - "ВЕОЛИЯ"" at bounding box center [132, 9] width 192 height 19
click at [87, 27] on div "120/1 - Младост - "ВЕОЛИЯ"" at bounding box center [132, 27] width 189 height 13
type input "120/1 - Младост - "ВЕОЛИЯ""
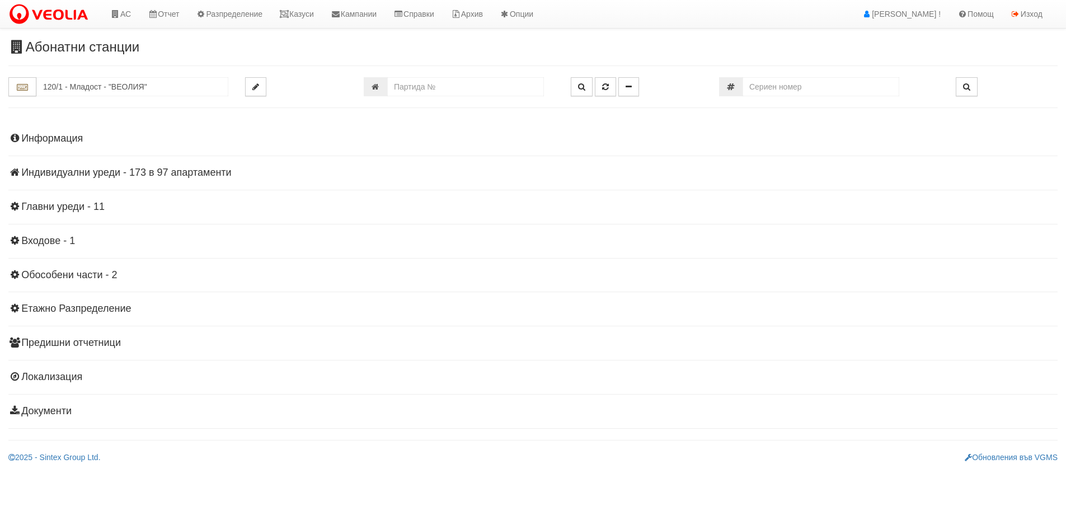
scroll to position [0, 0]
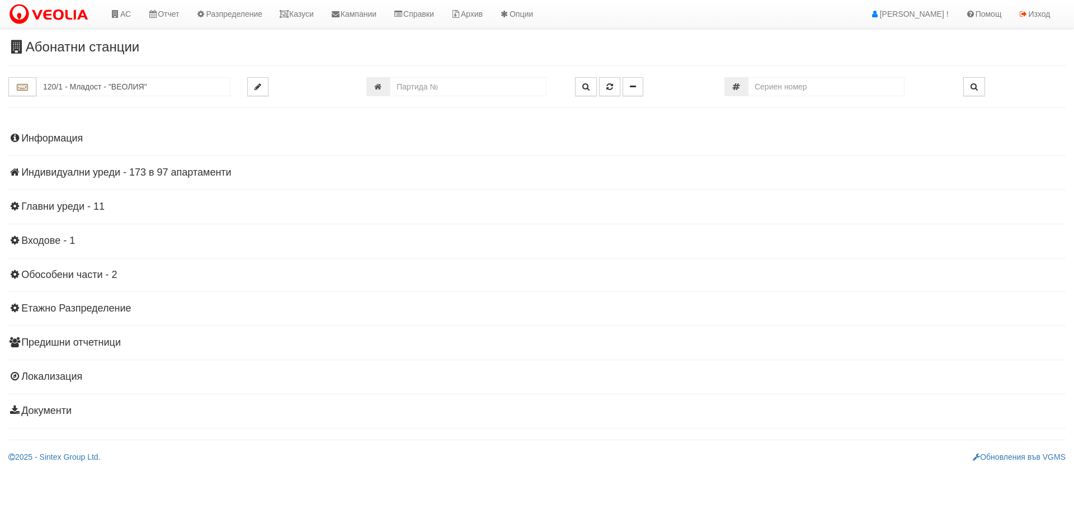
click at [121, 165] on div "Информация Параметри Брой Апартаменти: 97 Ползватели 08/2025 56 % 0 % 172" at bounding box center [537, 273] width 1058 height 309
click at [120, 176] on h4 "Индивидуални уреди - 173 в 97 апартаменти" at bounding box center [537, 172] width 1058 height 11
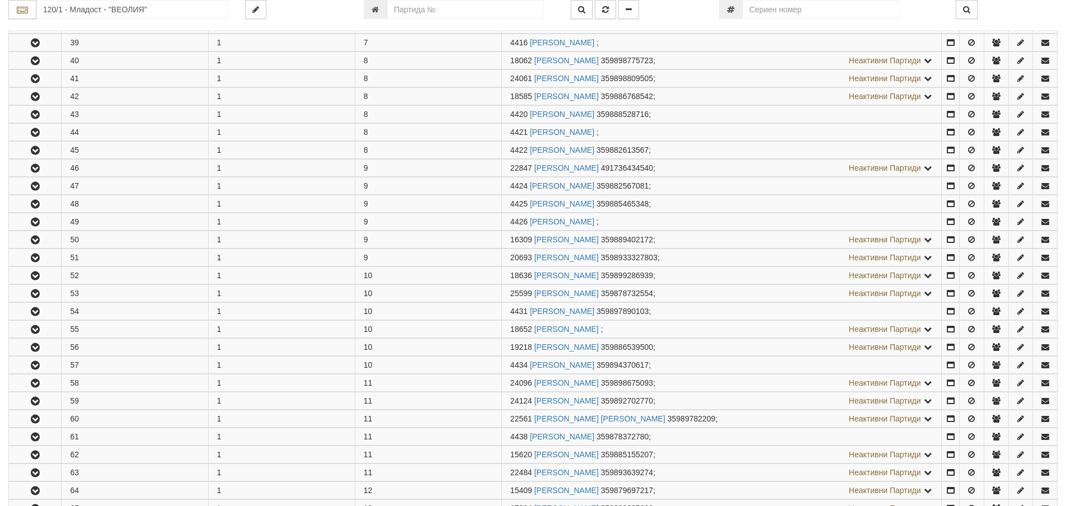
scroll to position [951, 0]
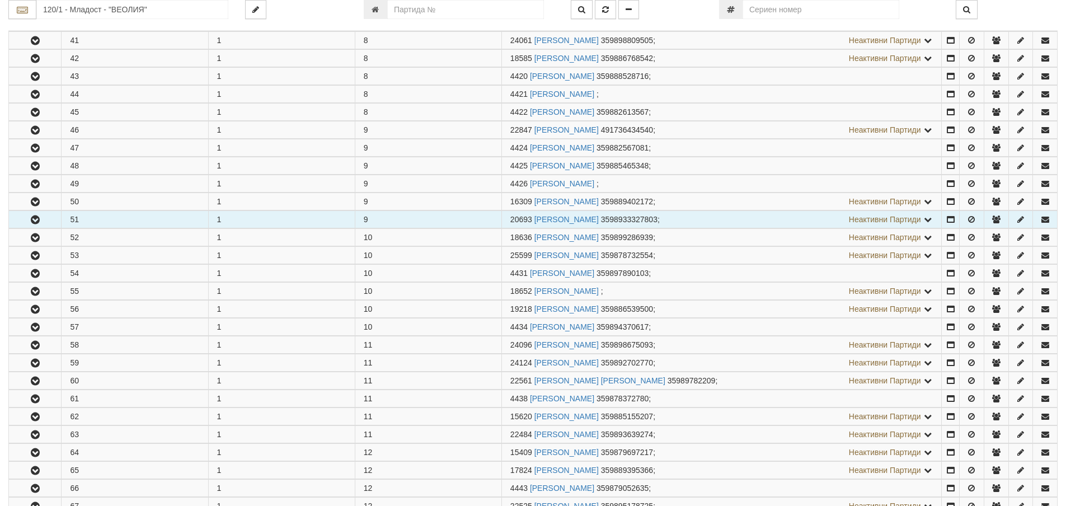
click at [37, 219] on icon "button" at bounding box center [35, 220] width 13 height 8
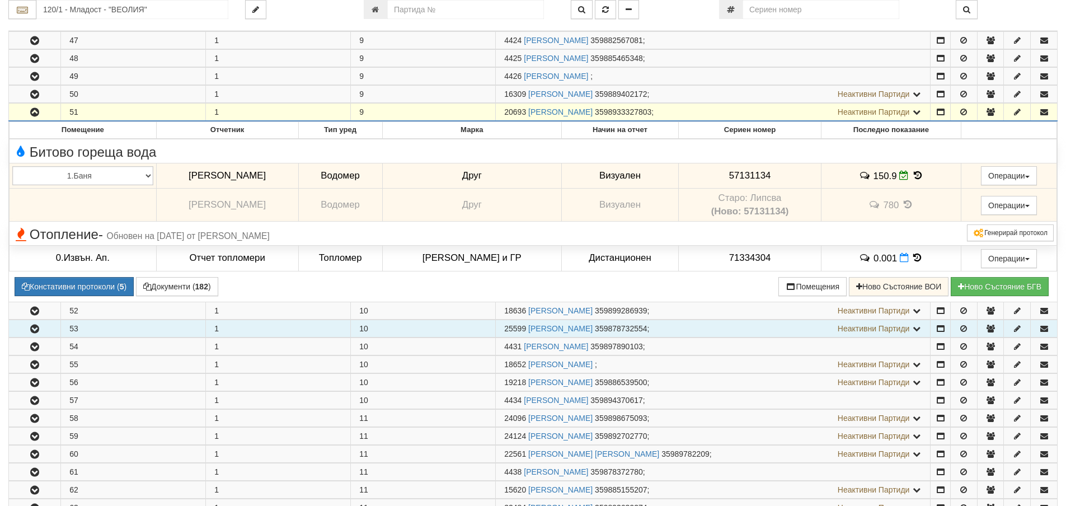
scroll to position [1063, 0]
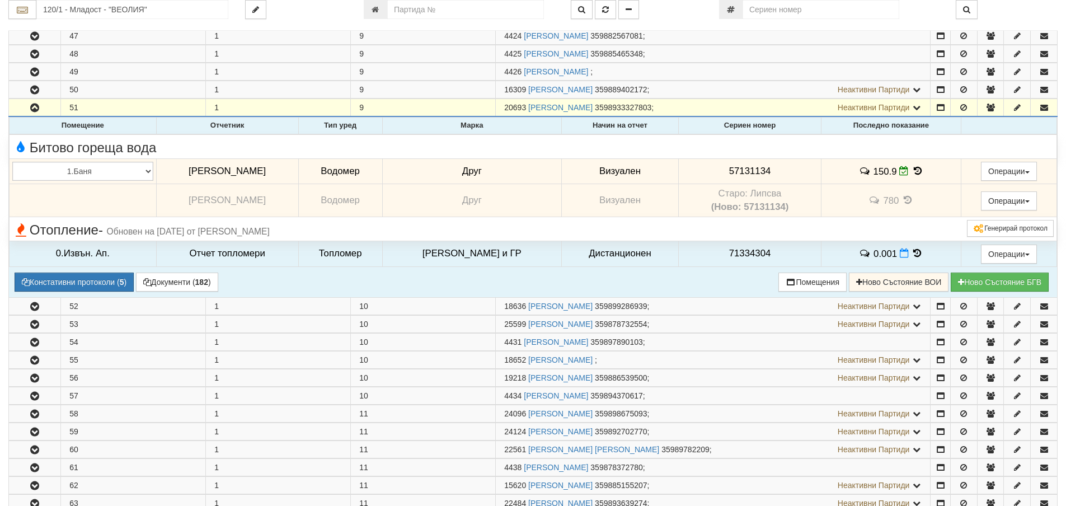
click at [912, 172] on icon at bounding box center [918, 171] width 12 height 10
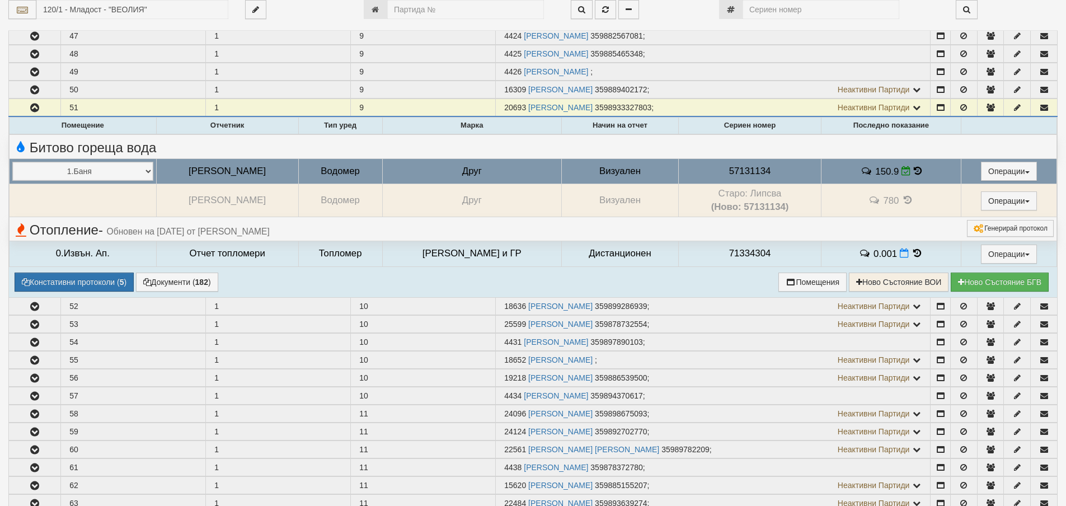
select select "1"
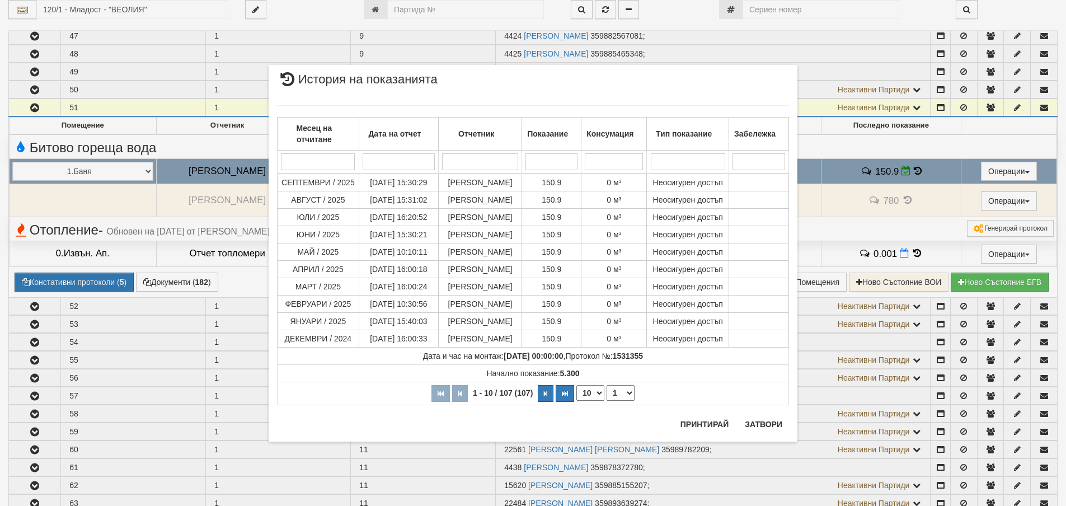
click at [597, 396] on select "10 20 30 40" at bounding box center [590, 393] width 28 height 16
select select "40"
click at [576, 401] on select "10 20 30 40" at bounding box center [590, 393] width 28 height 16
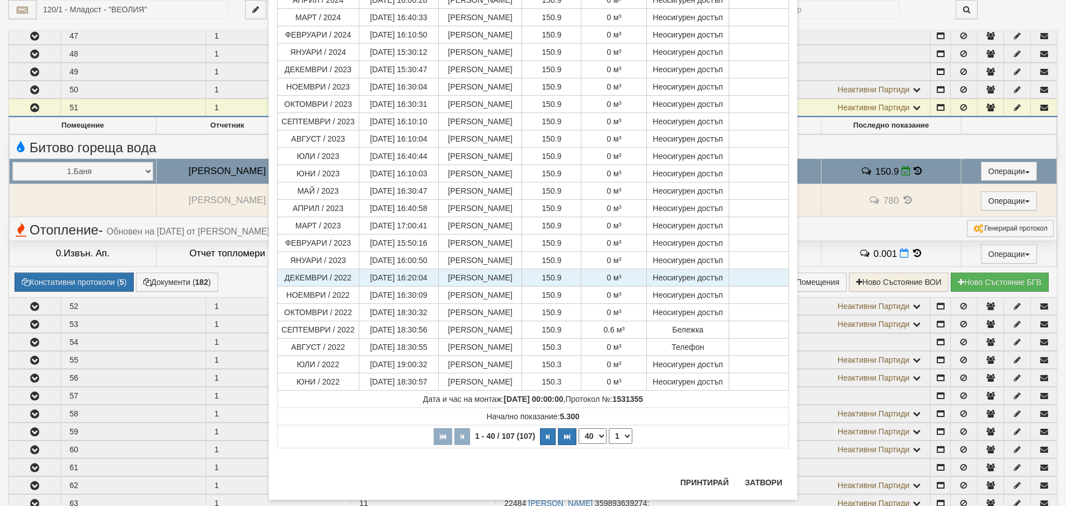
scroll to position [462, 0]
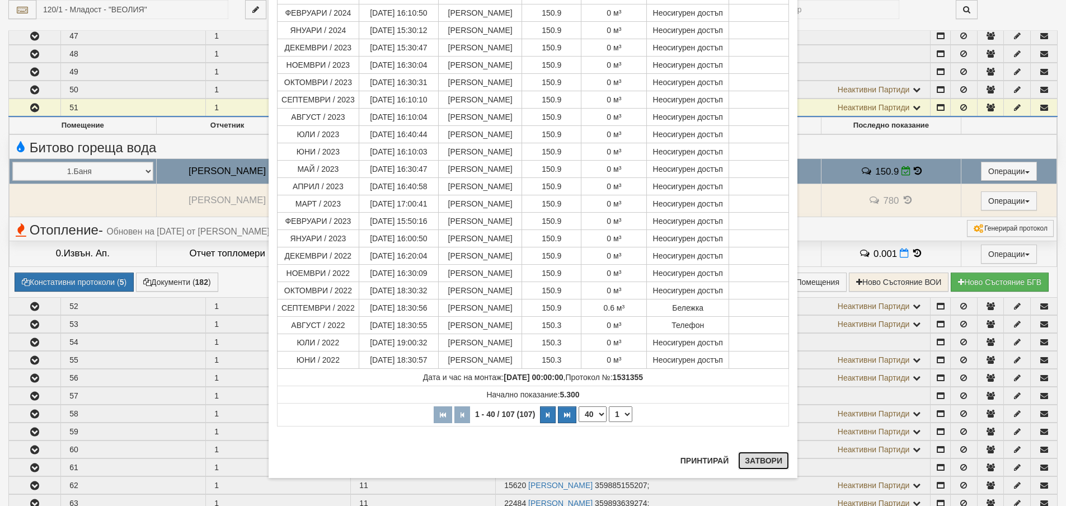
click at [763, 459] on button "Затвори" at bounding box center [763, 461] width 51 height 18
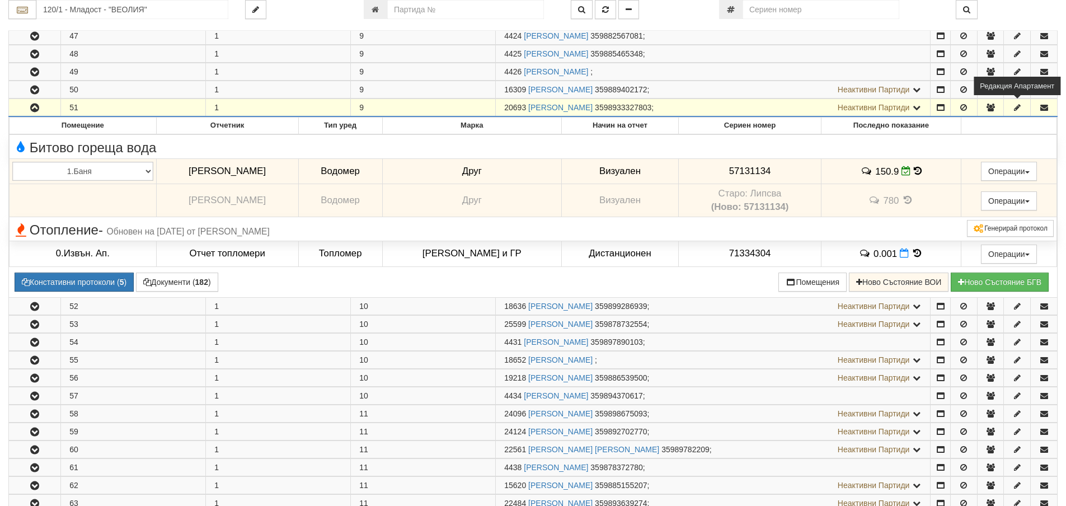
click at [1017, 109] on icon "button" at bounding box center [1017, 108] width 10 height 8
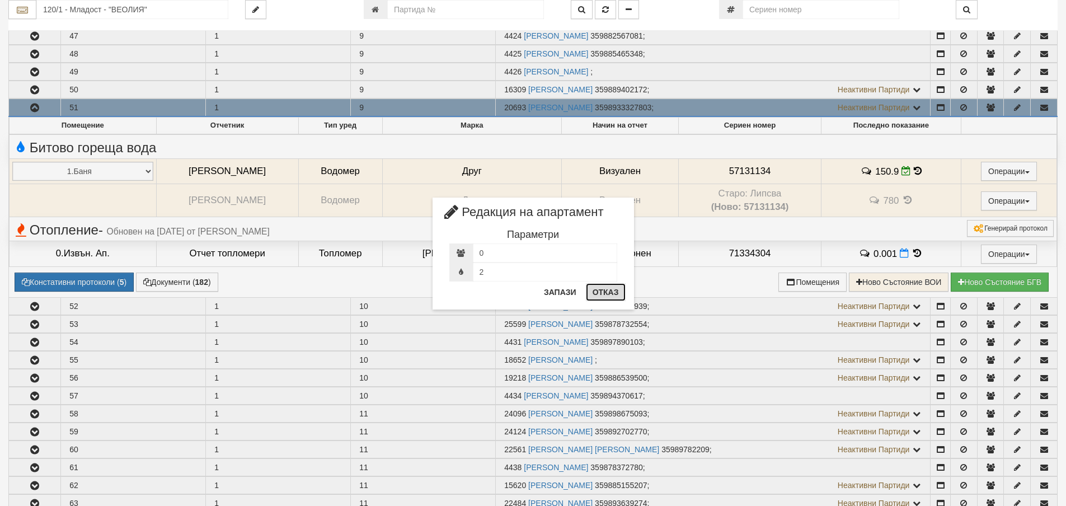
click at [606, 290] on button "Отказ" at bounding box center [606, 292] width 40 height 18
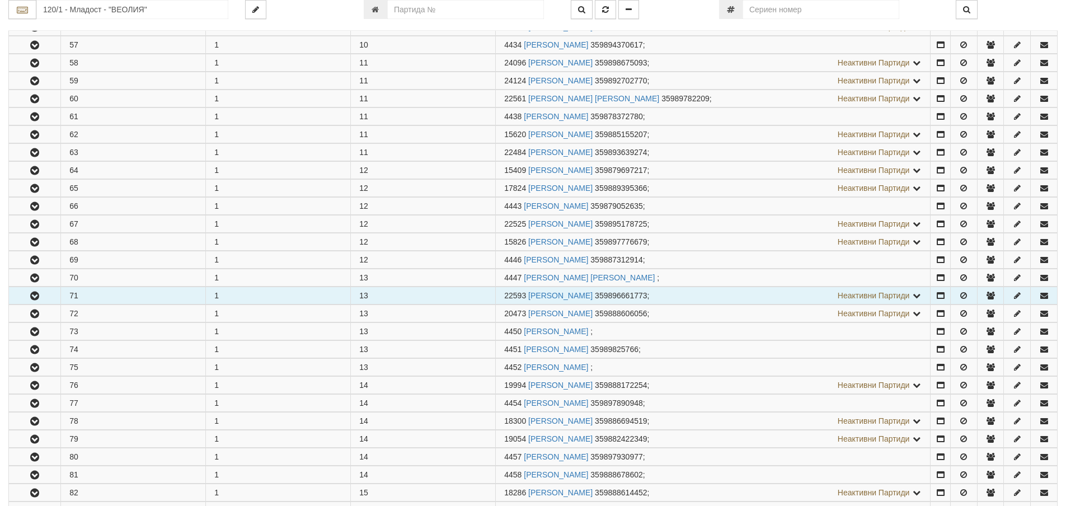
scroll to position [1455, 0]
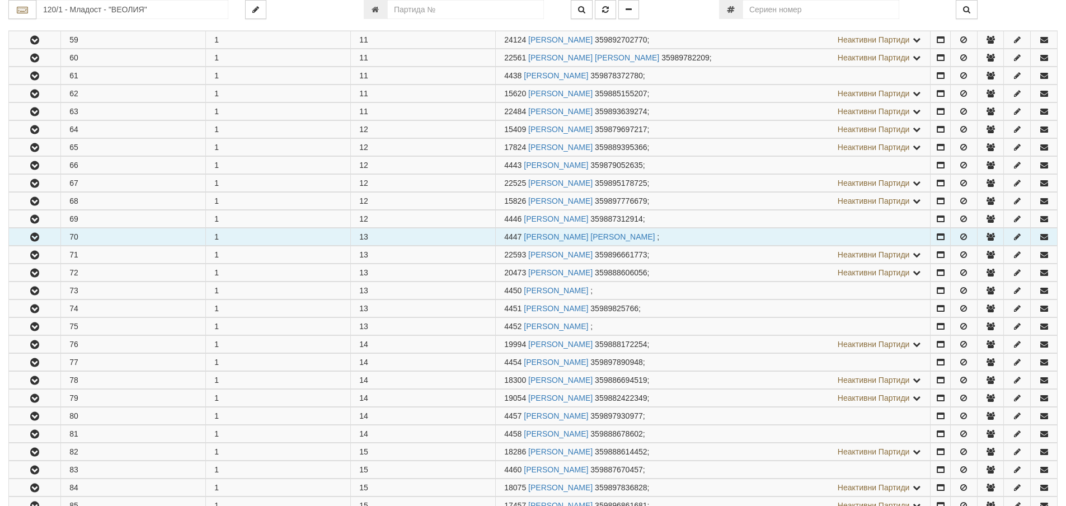
click at [34, 238] on icon "button" at bounding box center [34, 237] width 13 height 8
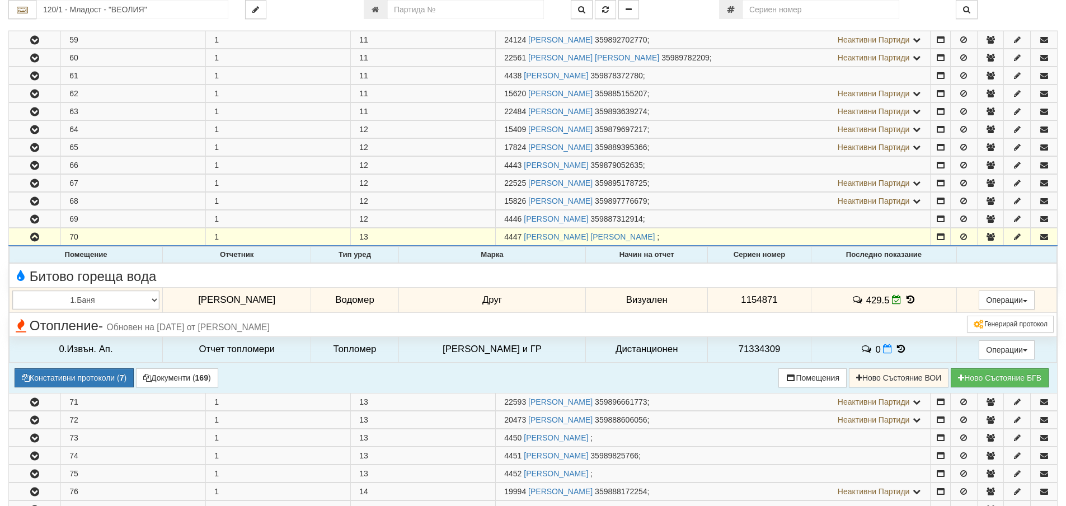
click at [904, 299] on icon at bounding box center [910, 300] width 12 height 10
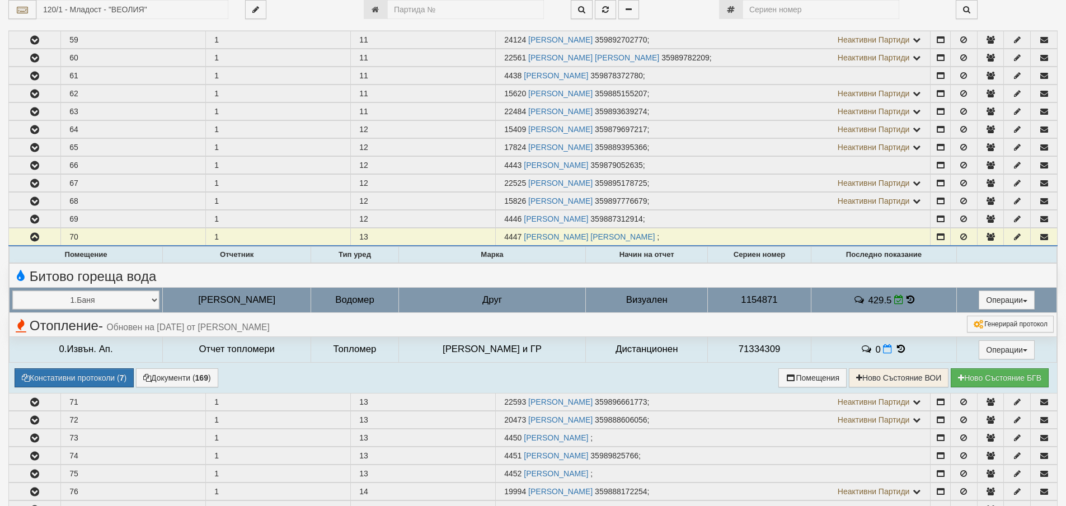
select select "1"
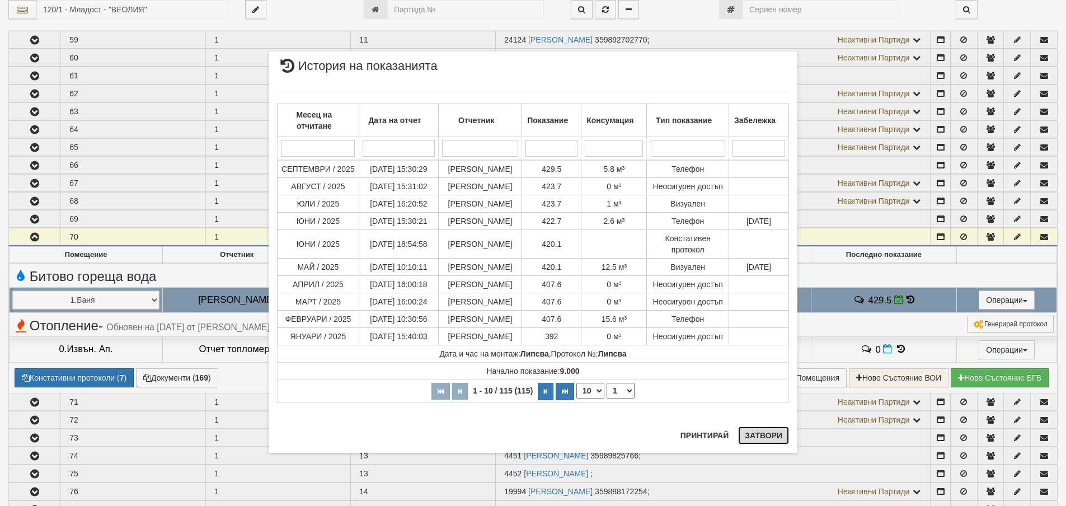
click at [765, 438] on button "Затвори" at bounding box center [763, 435] width 51 height 18
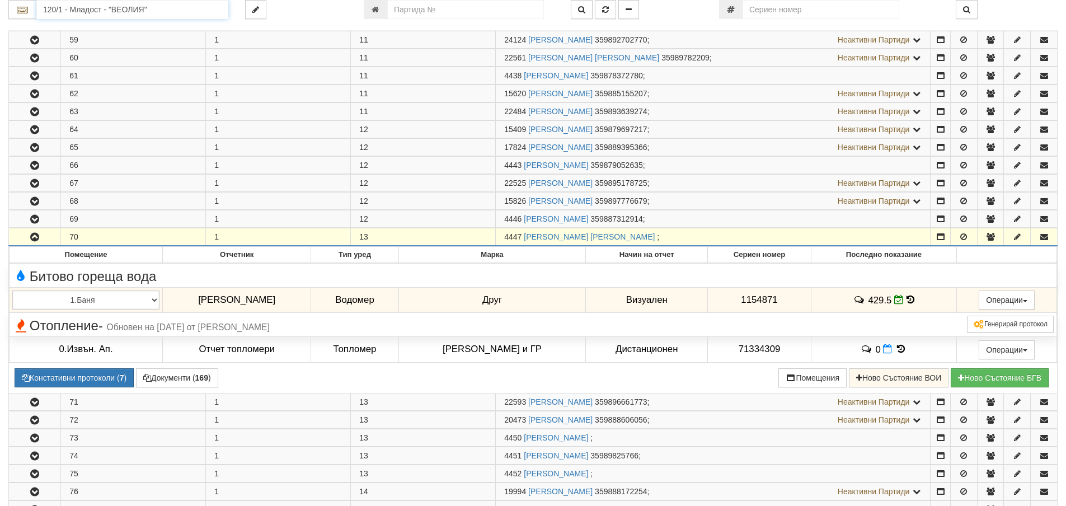
click at [72, 11] on input "120/1 - Младост - "ВЕОЛИЯ"" at bounding box center [132, 9] width 192 height 19
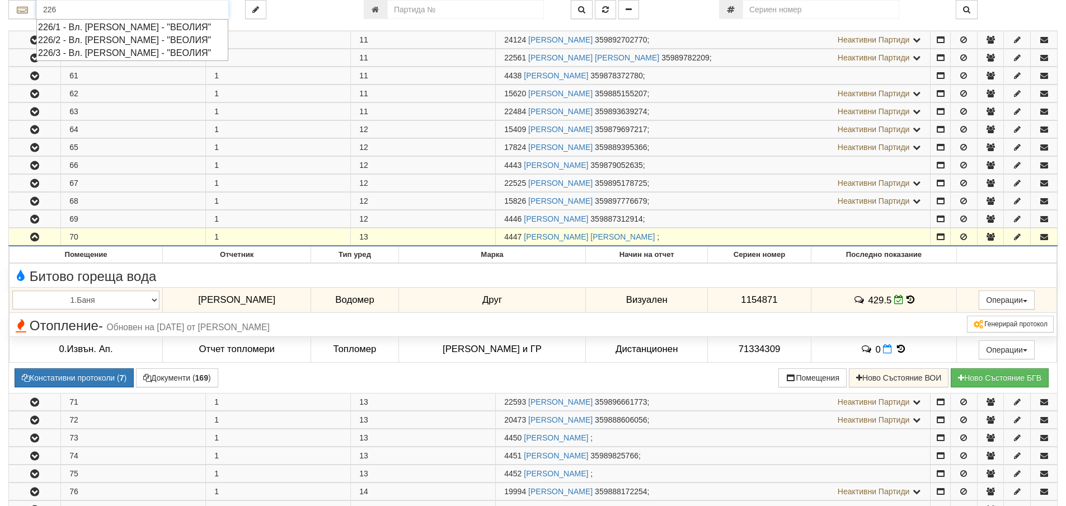
click at [89, 26] on div "226/1 - Вл. Варненчик - "ВЕОЛИЯ"" at bounding box center [132, 27] width 189 height 13
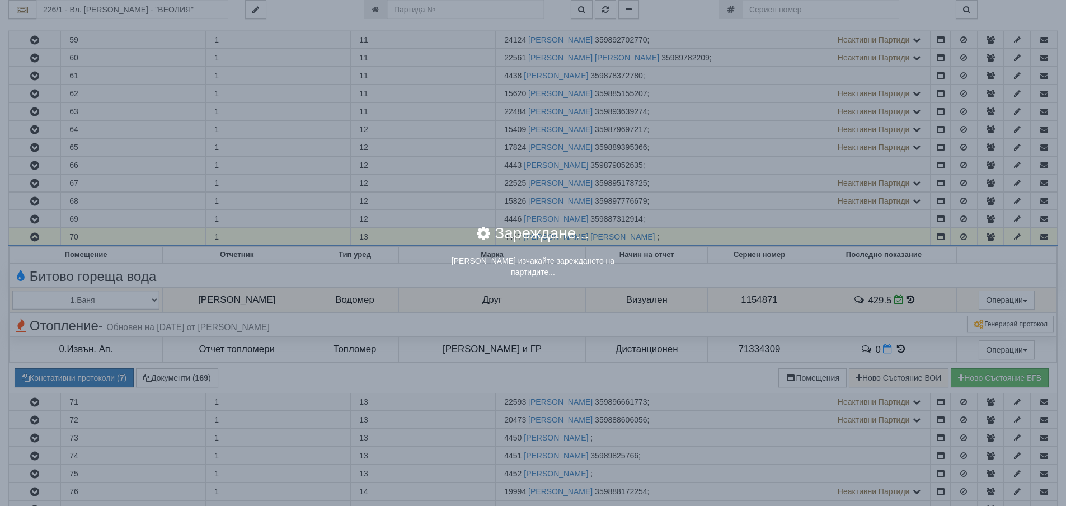
scroll to position [0, 0]
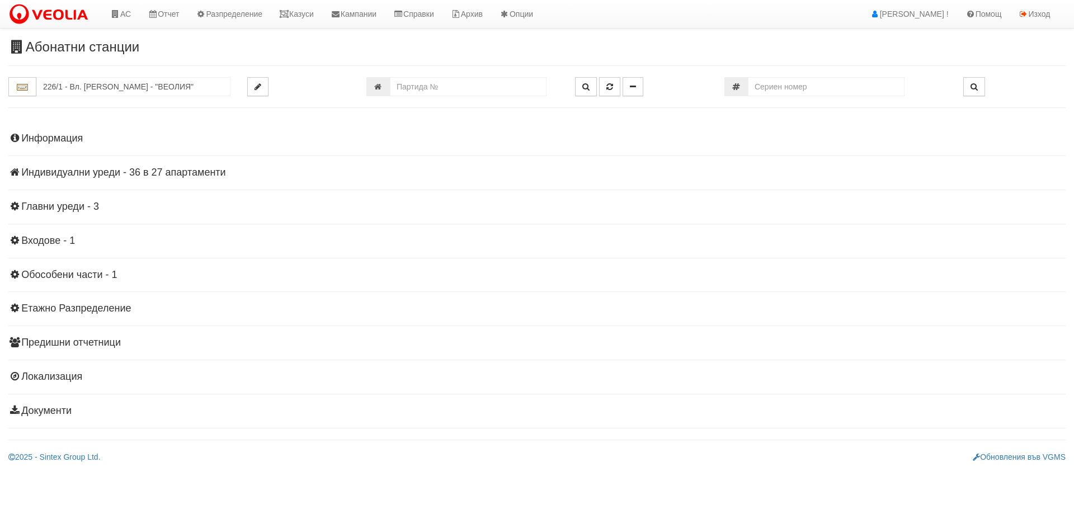
click at [111, 172] on h4 "Индивидуални уреди - 36 в 27 апартаменти" at bounding box center [537, 172] width 1058 height 11
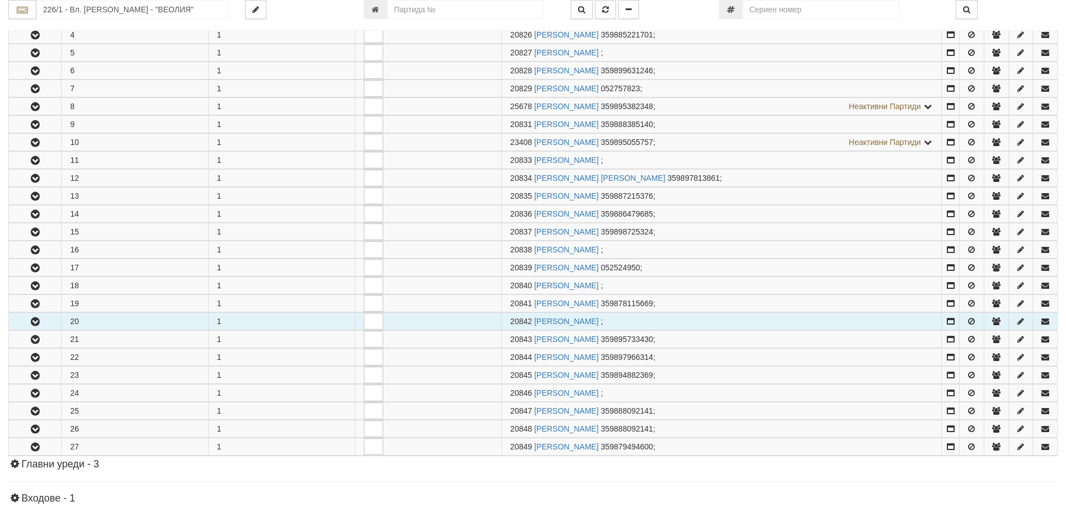
scroll to position [280, 0]
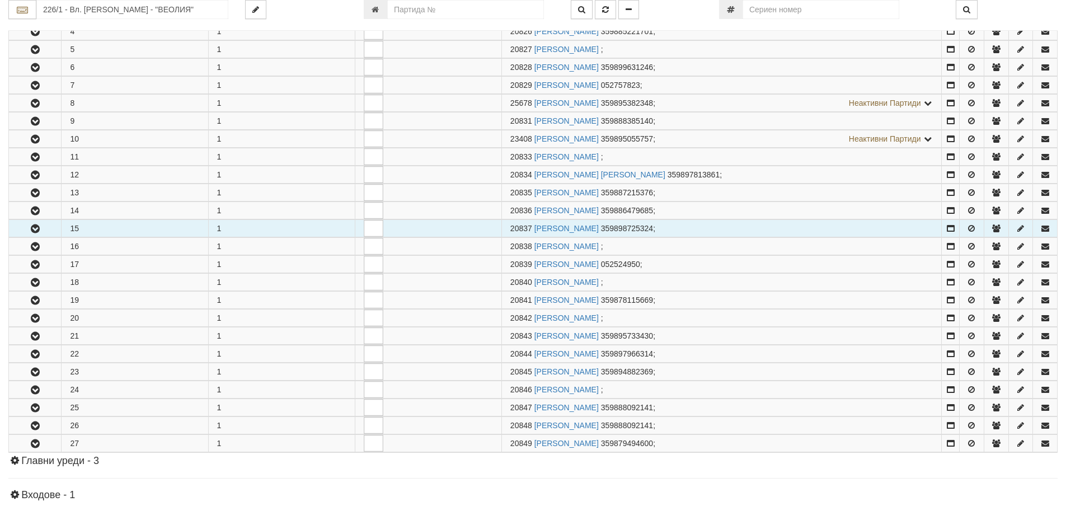
click at [40, 226] on icon "button" at bounding box center [35, 229] width 13 height 8
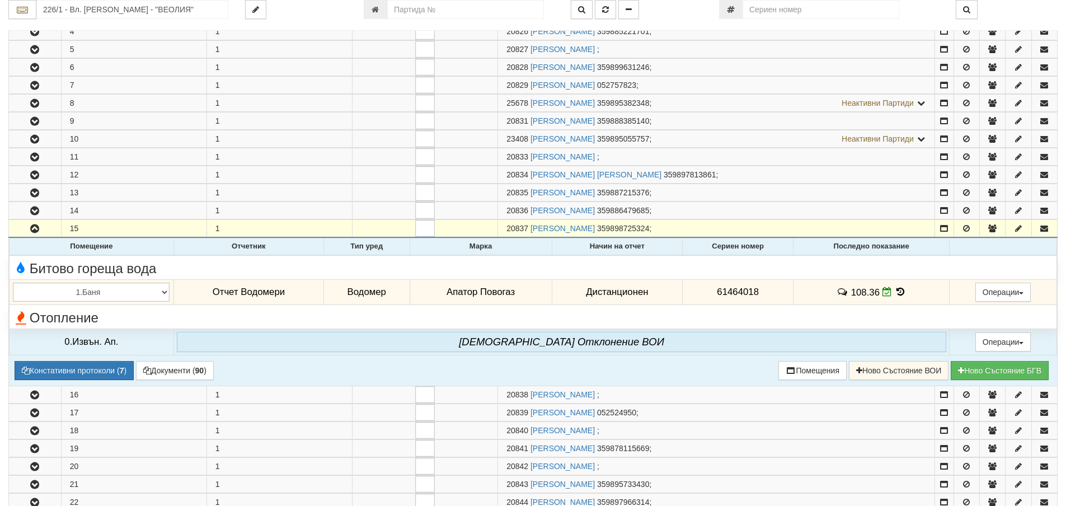
click at [899, 292] on icon at bounding box center [900, 292] width 12 height 10
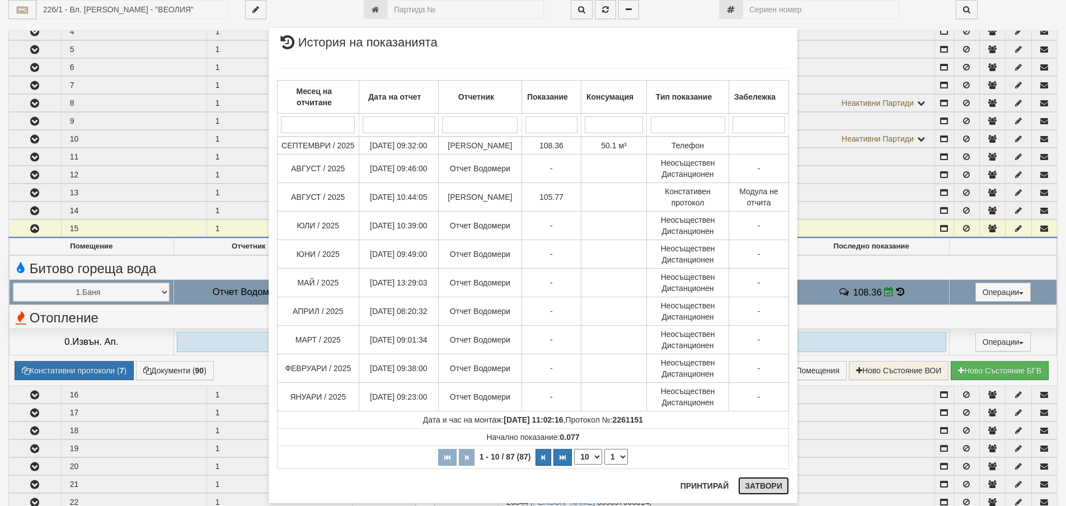
click at [765, 487] on button "Затвори" at bounding box center [763, 486] width 51 height 18
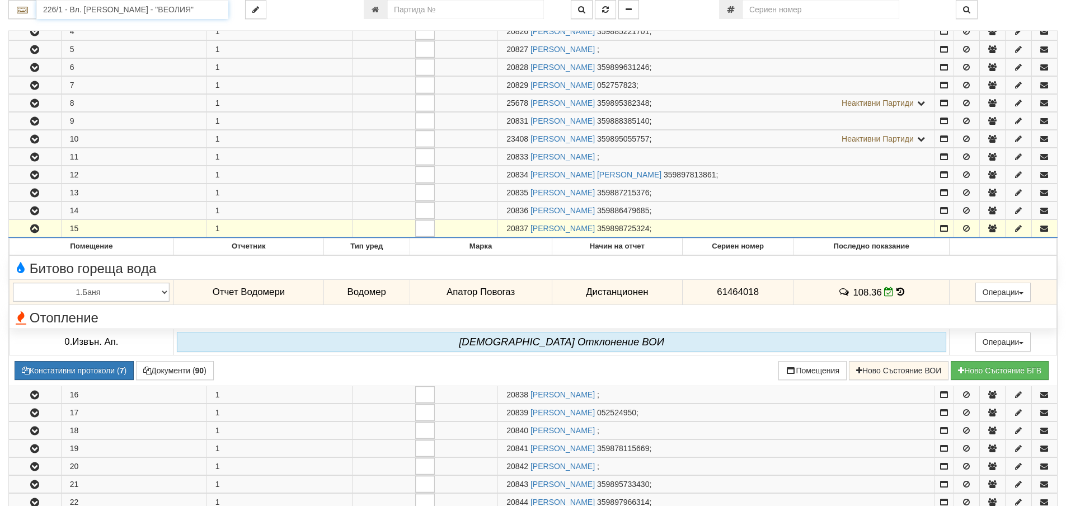
click at [56, 10] on input "226/1 - Вл. Варненчик - "ВЕОЛИЯ"" at bounding box center [132, 9] width 192 height 19
click at [64, 29] on div "003/1 - Възраждане - "ВЕОЛИЯ"" at bounding box center [132, 27] width 189 height 13
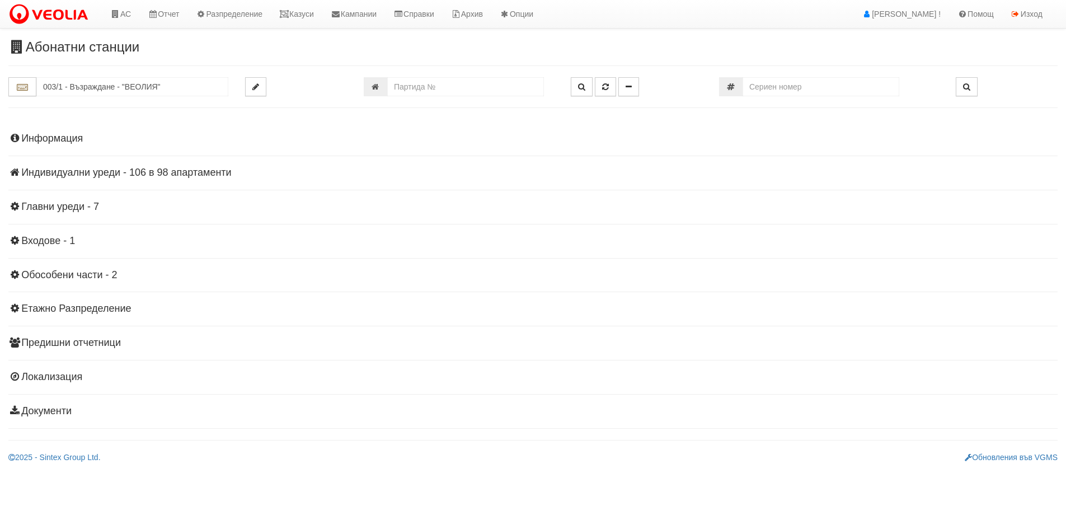
scroll to position [0, 0]
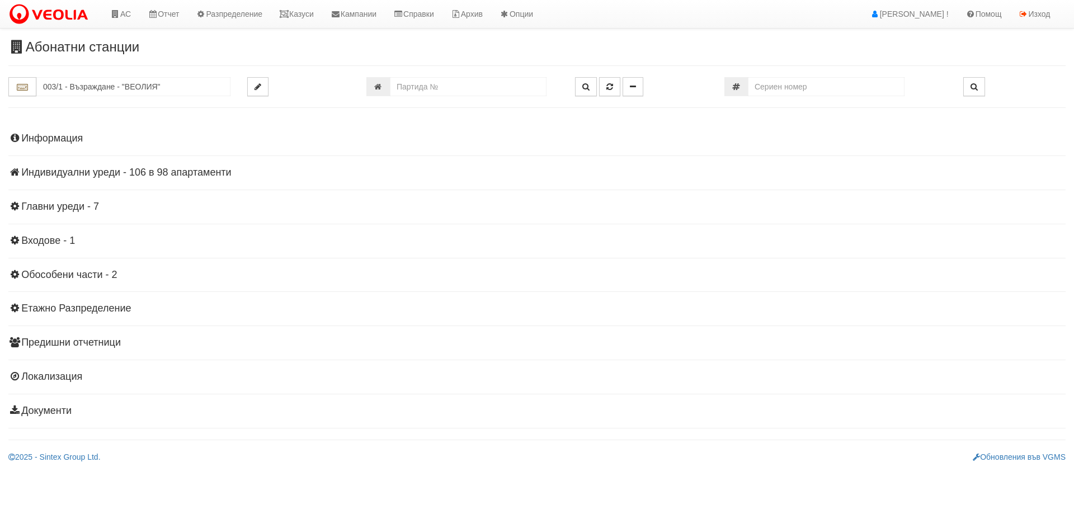
click at [103, 177] on h4 "Индивидуални уреди - 106 в 98 апартаменти" at bounding box center [537, 172] width 1058 height 11
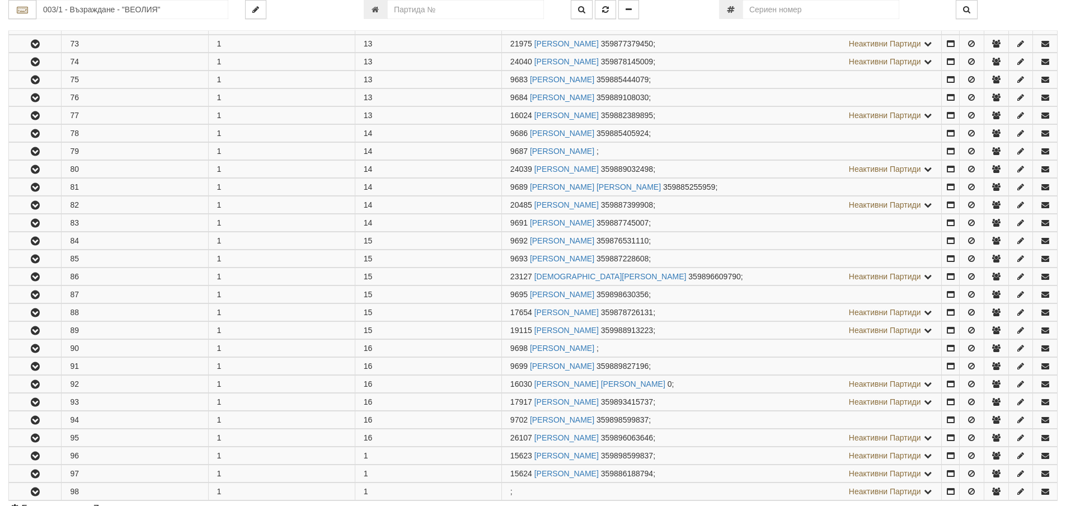
scroll to position [1511, 0]
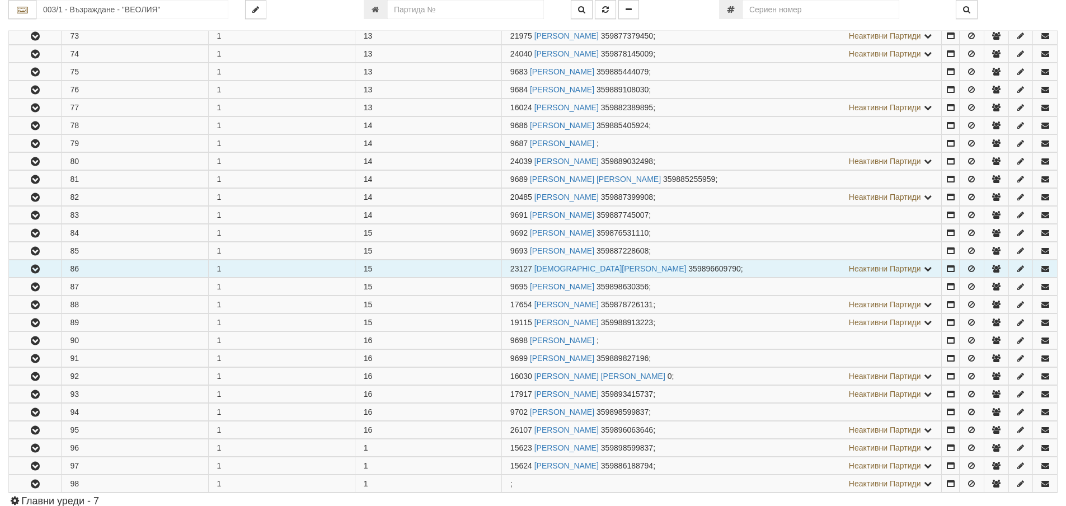
click at [36, 271] on icon "button" at bounding box center [35, 269] width 13 height 8
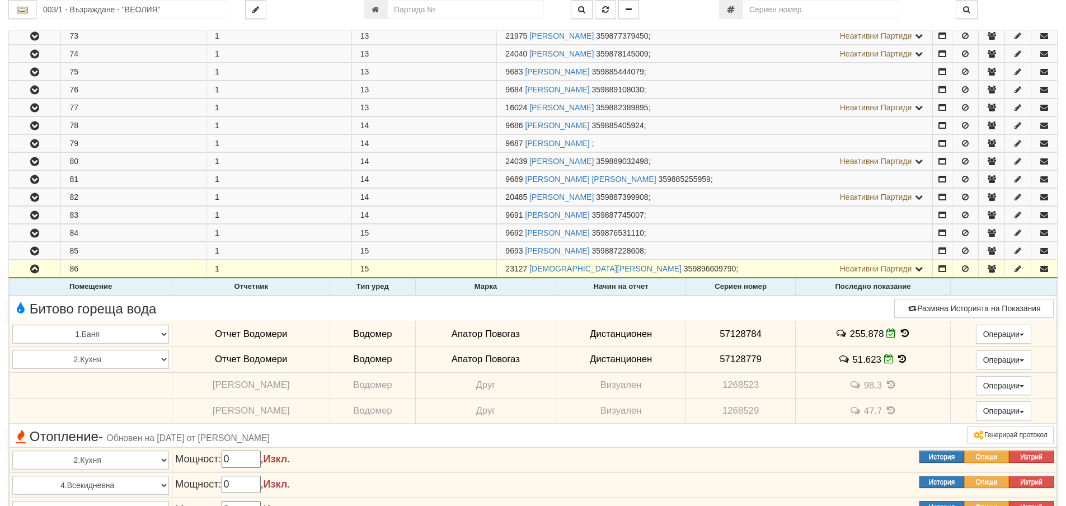
click at [899, 332] on icon at bounding box center [905, 333] width 12 height 10
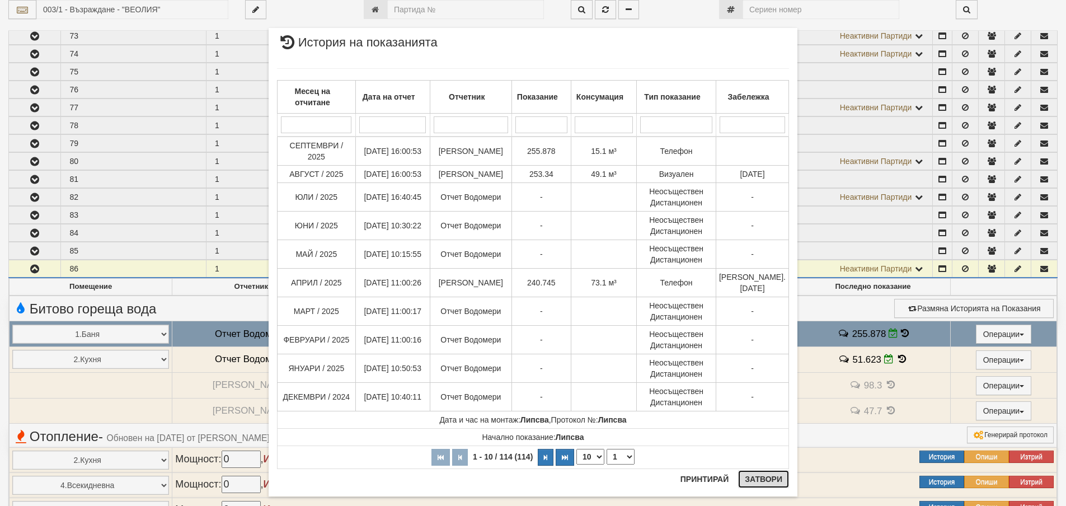
click at [765, 475] on button "Затвори" at bounding box center [763, 479] width 51 height 18
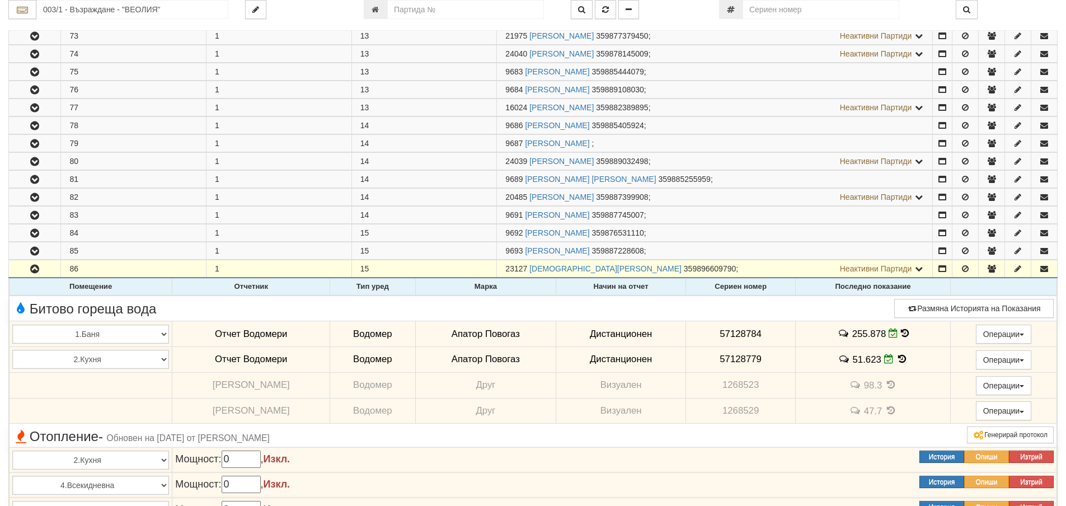
click at [899, 358] on icon at bounding box center [902, 359] width 12 height 10
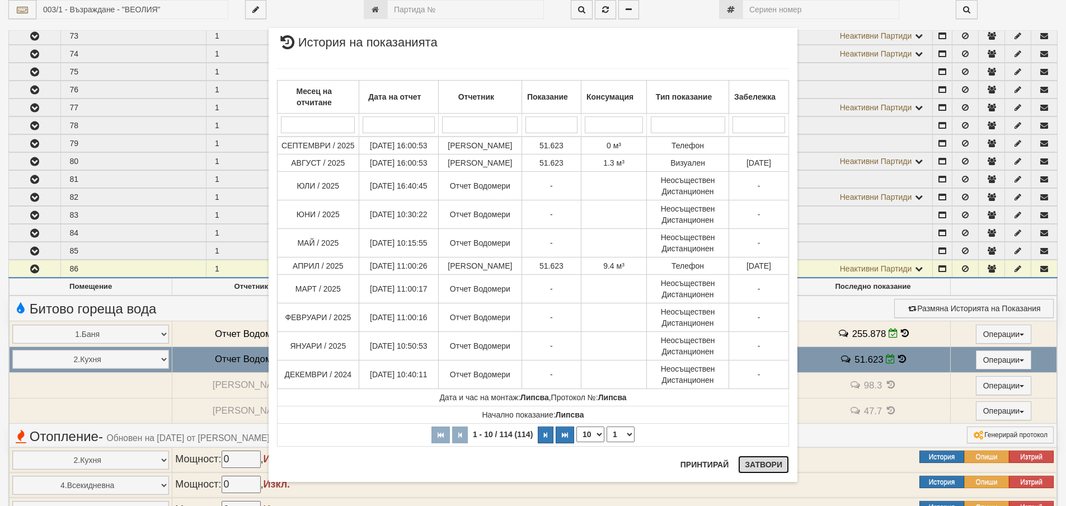
click at [761, 463] on button "Затвори" at bounding box center [763, 465] width 51 height 18
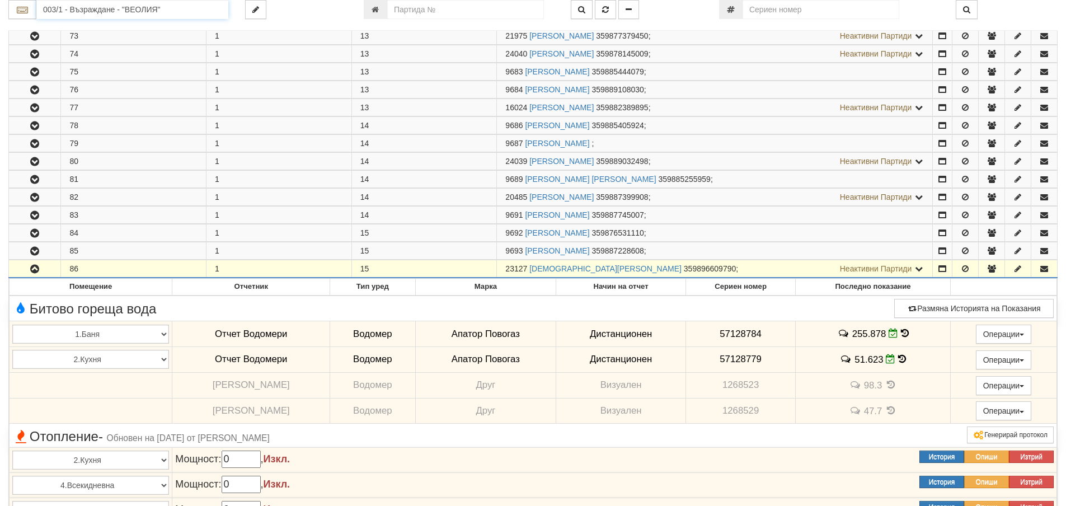
click at [53, 11] on input "003/1 - Възраждане - "ВЕОЛИЯ"" at bounding box center [132, 9] width 192 height 19
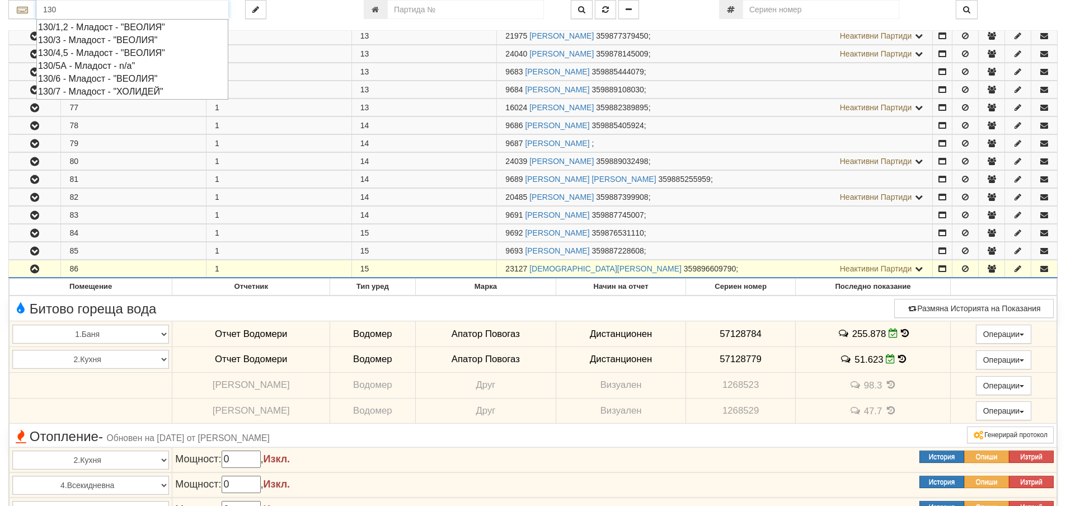
click at [88, 50] on div "130/4,5 - Младост - "ВЕОЛИЯ"" at bounding box center [132, 52] width 189 height 13
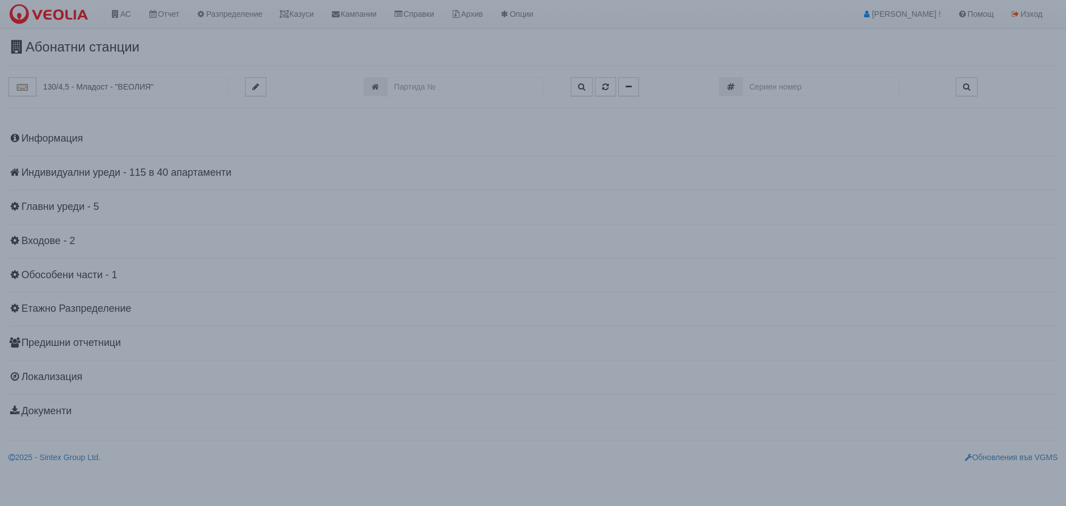
scroll to position [0, 0]
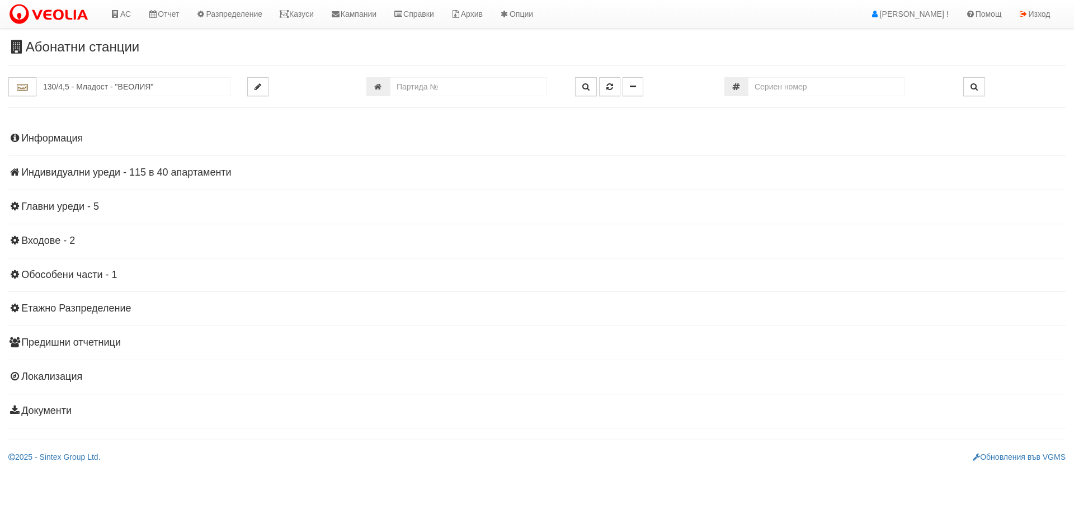
click at [40, 173] on h4 "Индивидуални уреди - 115 в 40 апартаменти" at bounding box center [537, 172] width 1058 height 11
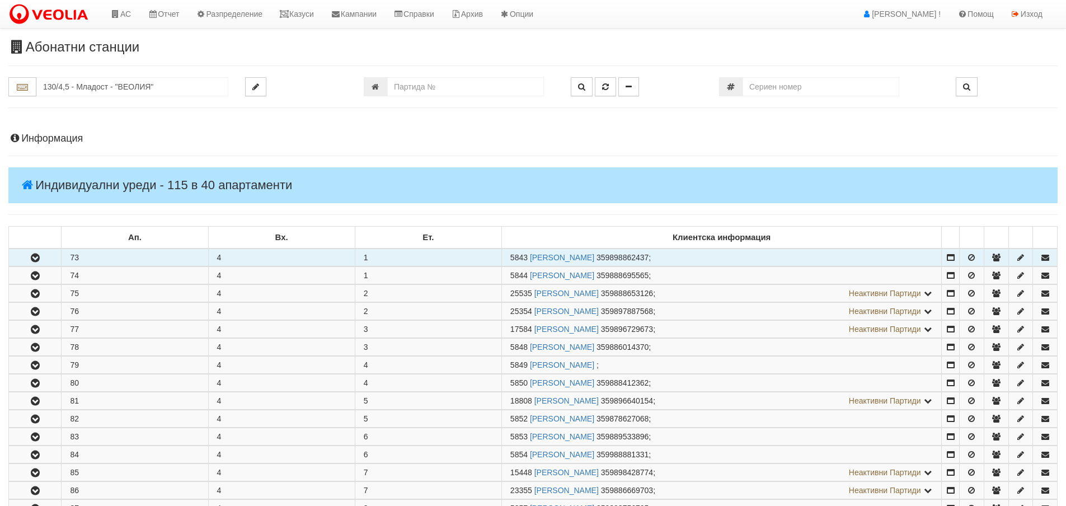
scroll to position [112, 0]
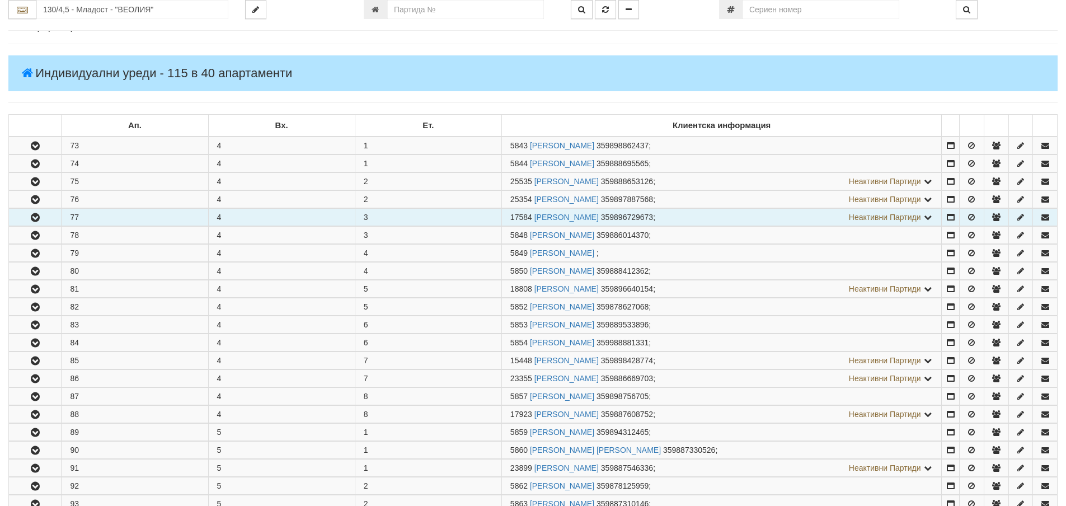
click at [35, 217] on icon "button" at bounding box center [35, 218] width 13 height 8
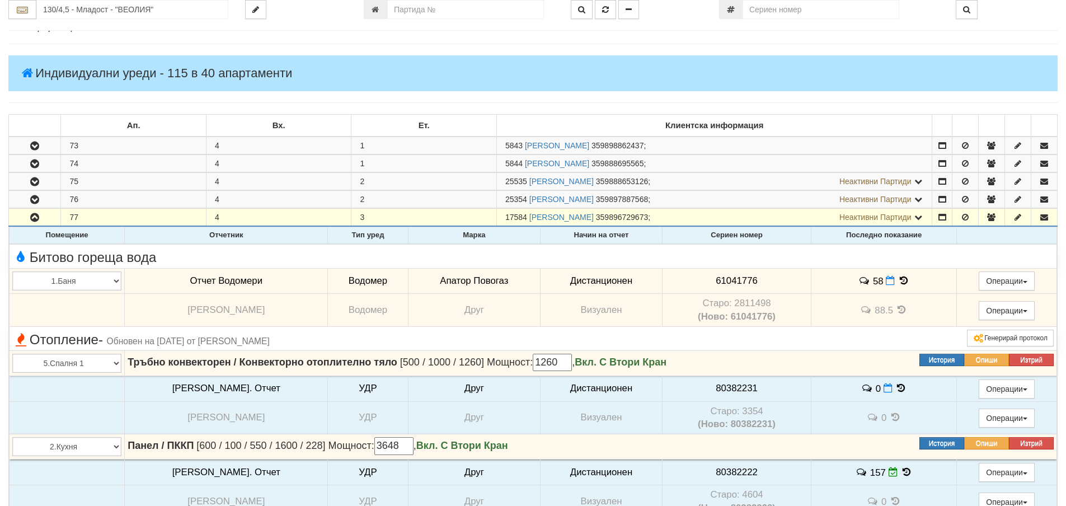
click at [898, 281] on icon at bounding box center [904, 281] width 12 height 10
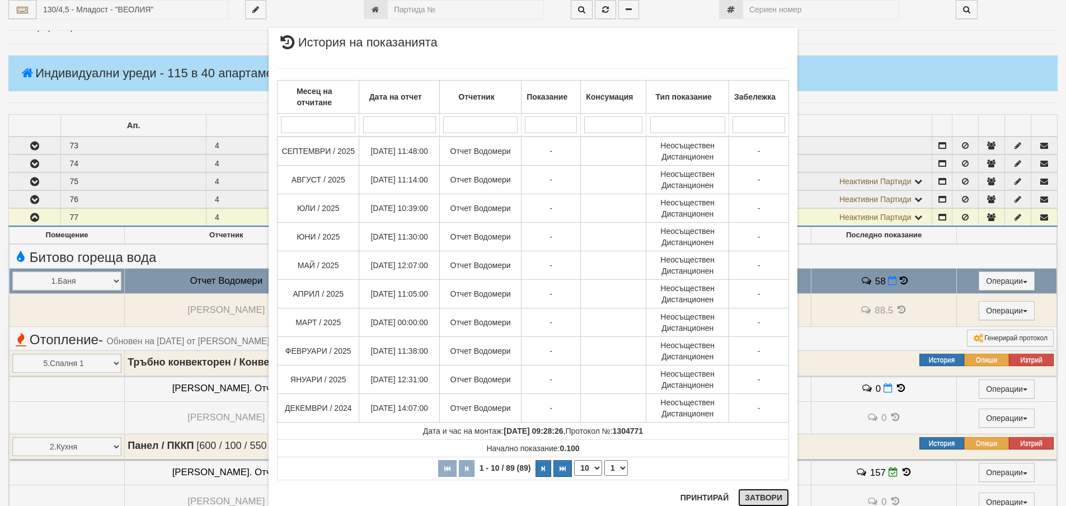
click at [754, 498] on button "Затвори" at bounding box center [763, 498] width 51 height 18
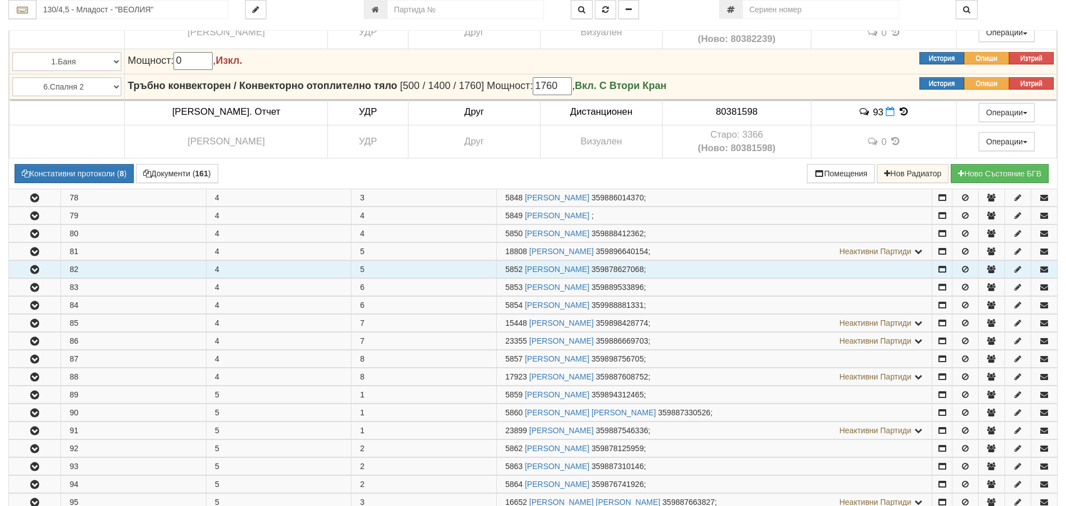
scroll to position [672, 0]
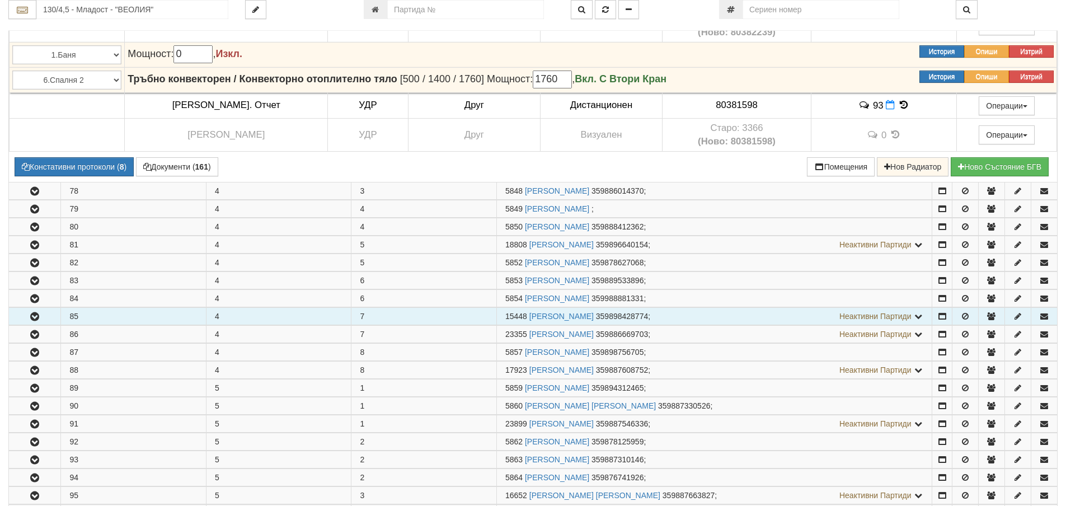
click at [41, 315] on icon "button" at bounding box center [34, 317] width 13 height 8
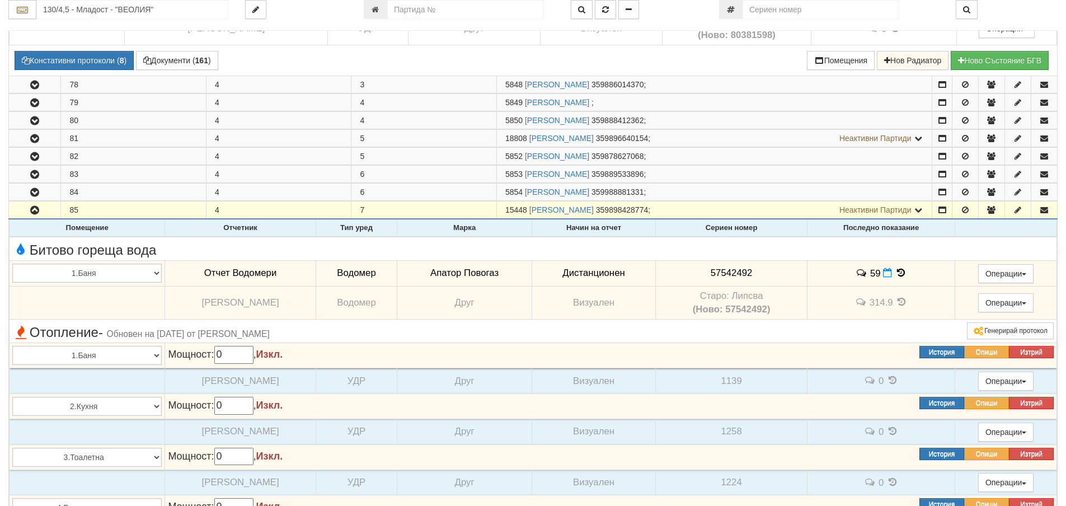
scroll to position [783, 0]
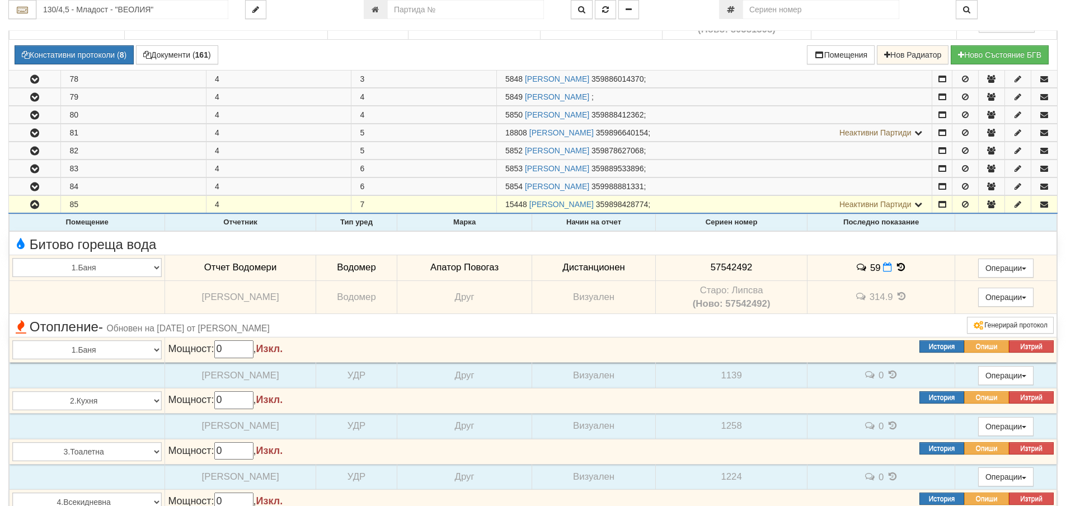
click at [898, 265] on icon at bounding box center [901, 267] width 12 height 10
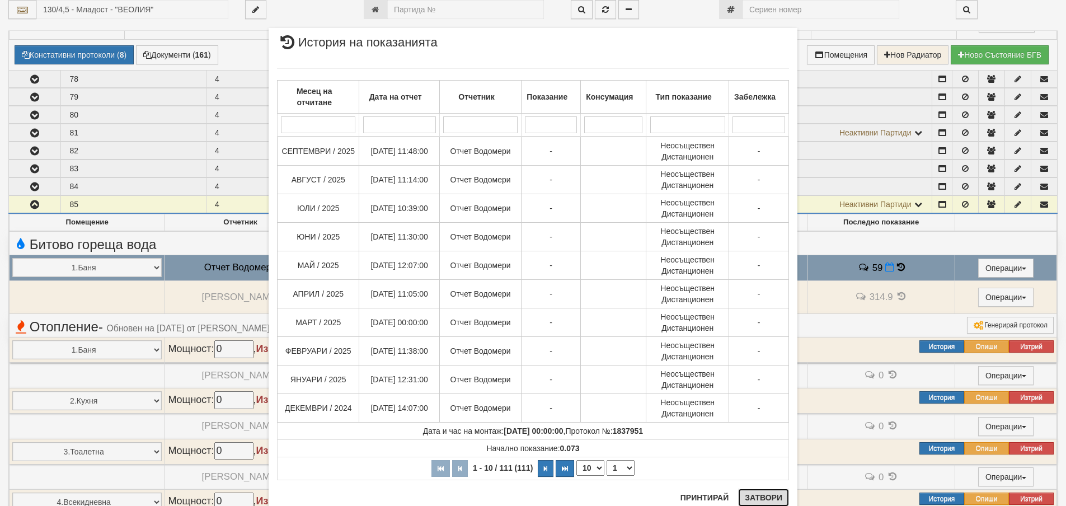
click at [756, 499] on button "Затвори" at bounding box center [763, 498] width 51 height 18
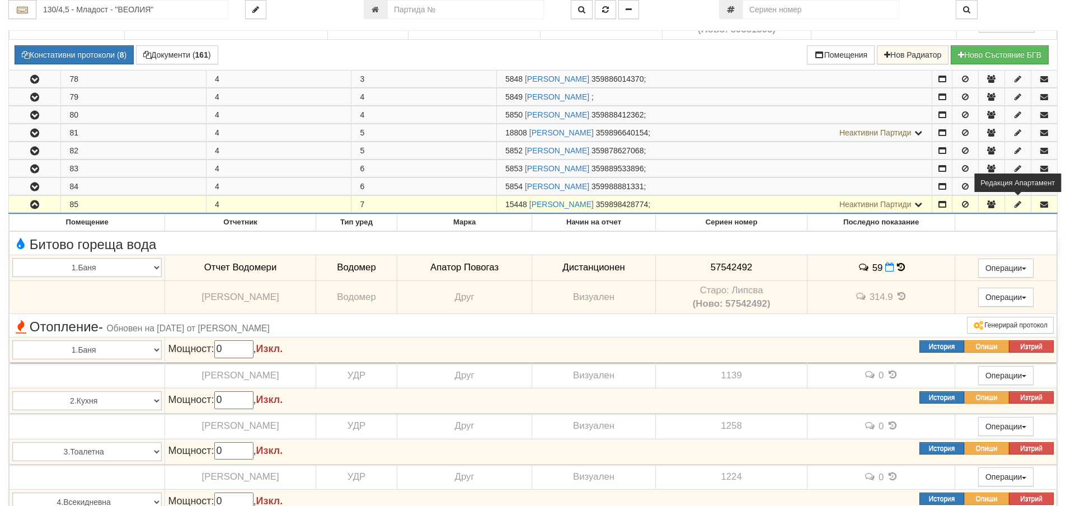
click at [1017, 206] on icon "button" at bounding box center [1018, 204] width 10 height 8
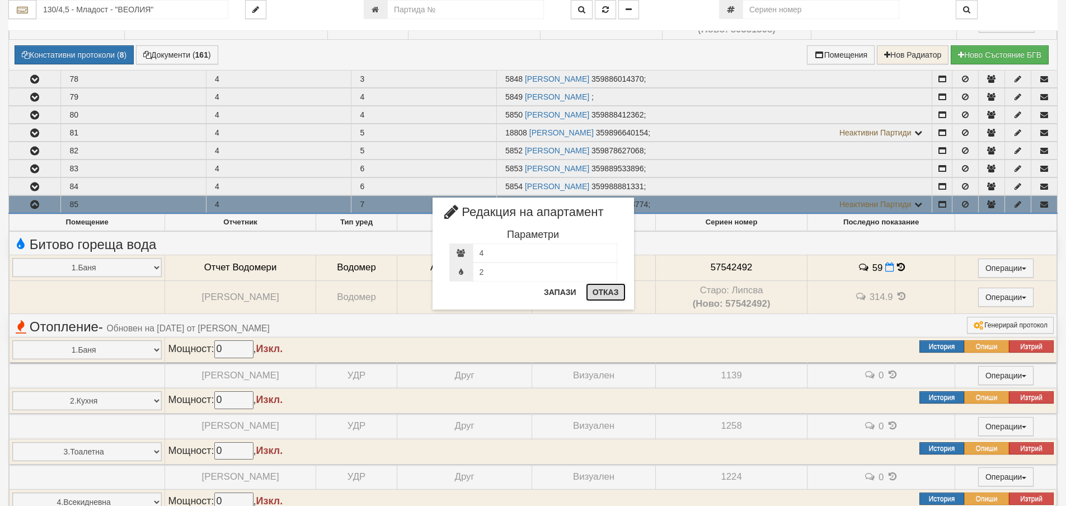
click at [611, 289] on button "Отказ" at bounding box center [606, 292] width 40 height 18
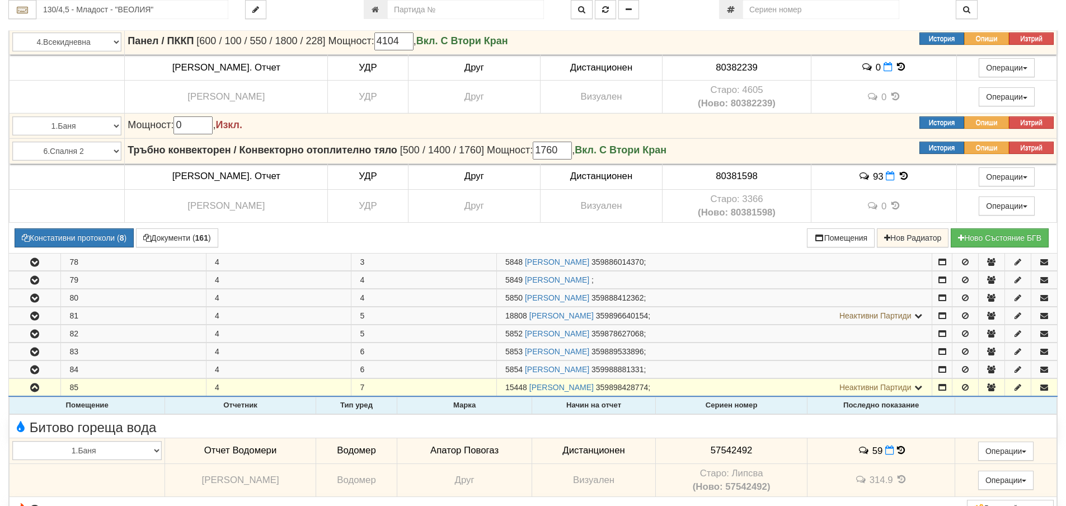
scroll to position [560, 0]
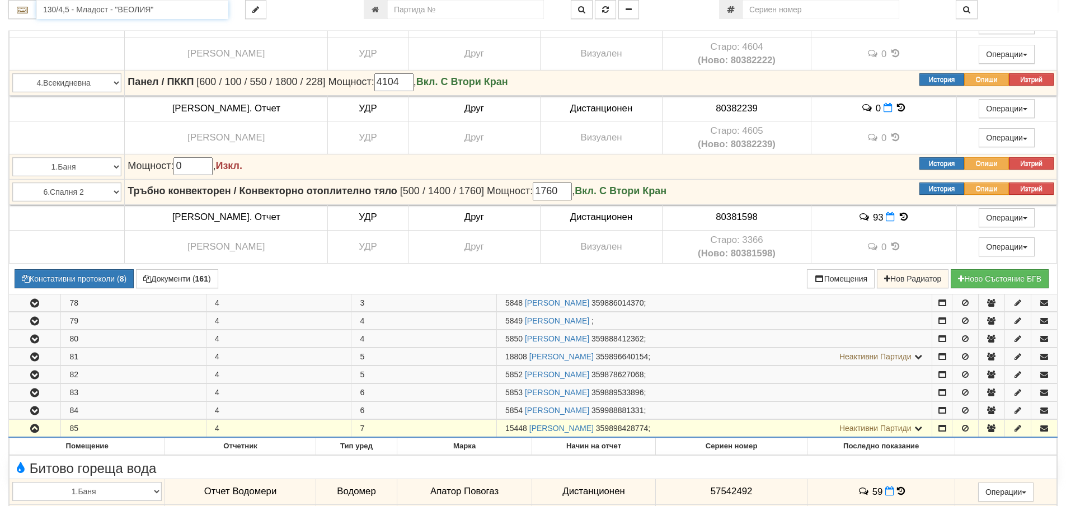
click at [57, 11] on input "130/4,5 - Младост - "ВЕОЛИЯ"" at bounding box center [132, 9] width 192 height 19
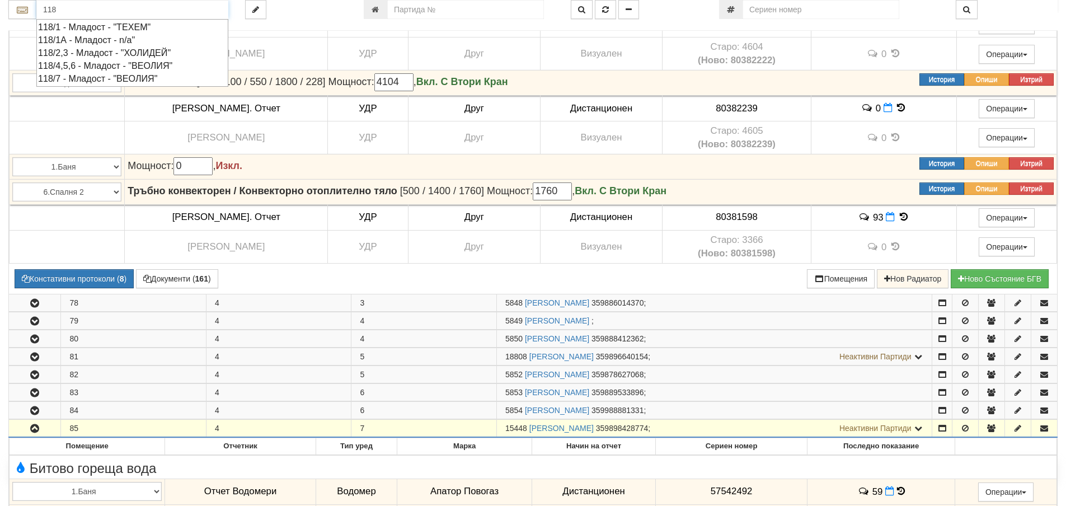
click at [65, 80] on div "118/7 - Младост - "ВЕОЛИЯ"" at bounding box center [132, 78] width 189 height 13
type input "118/7 - Младост - "ВЕОЛИЯ""
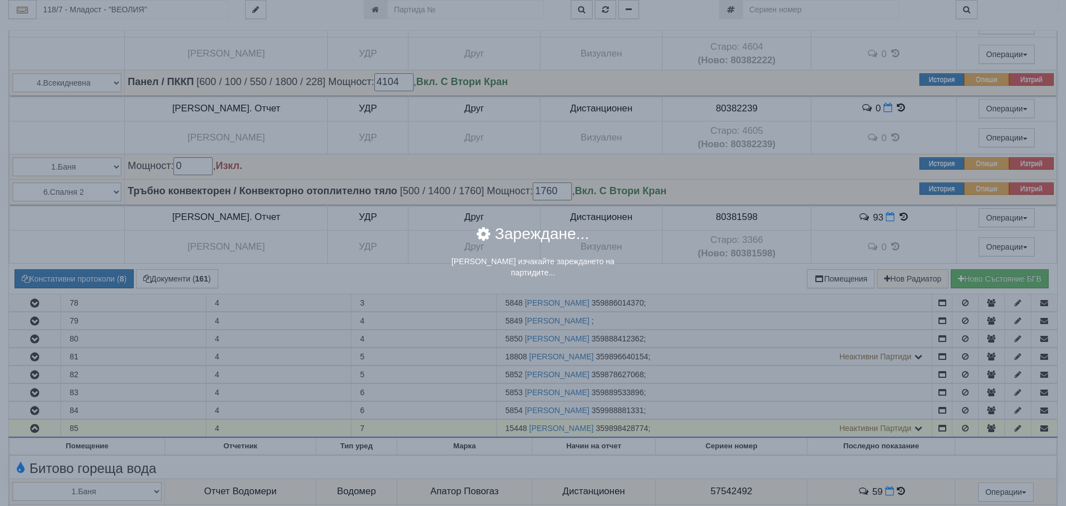
scroll to position [0, 0]
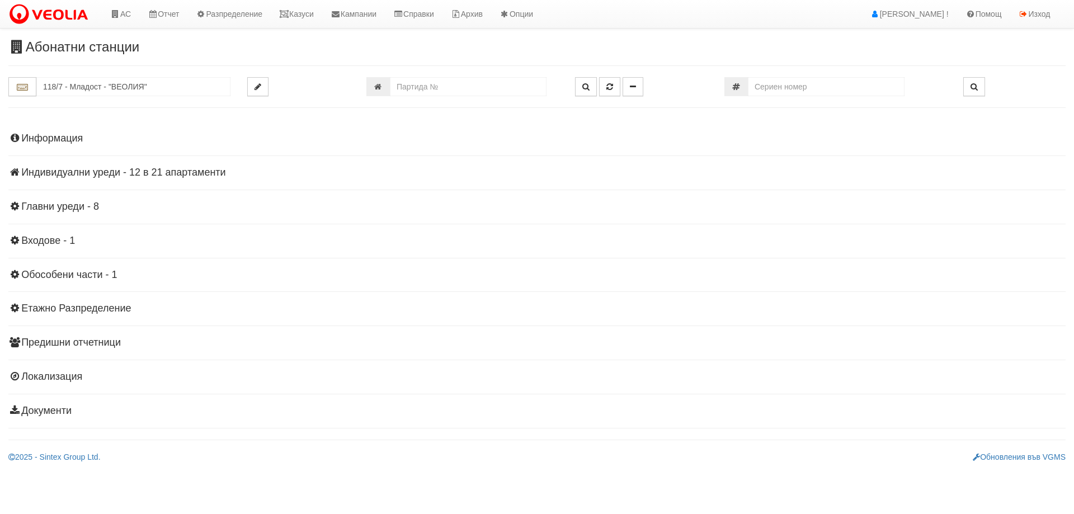
click at [73, 170] on h4 "Индивидуални уреди - 12 в 21 апартаменти" at bounding box center [537, 172] width 1058 height 11
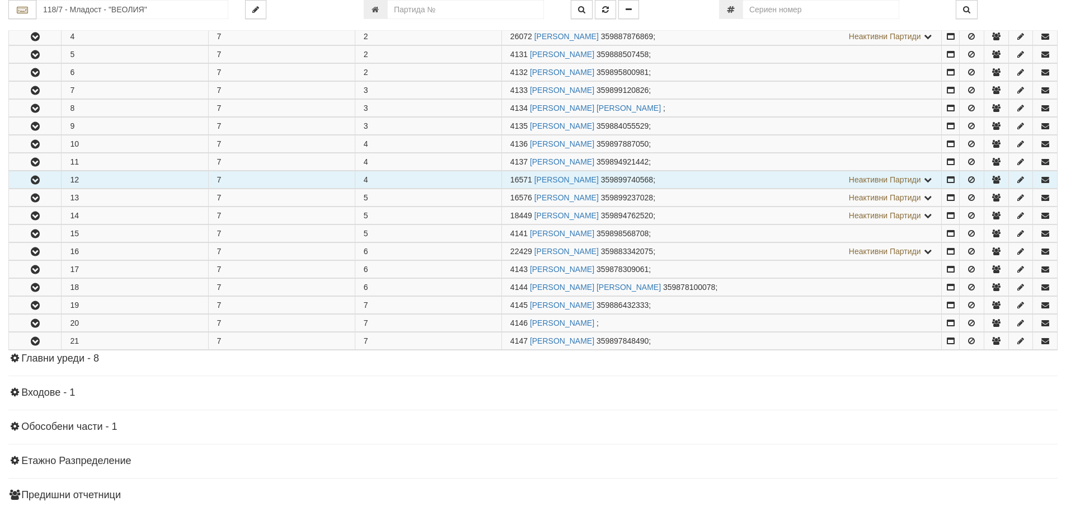
scroll to position [280, 0]
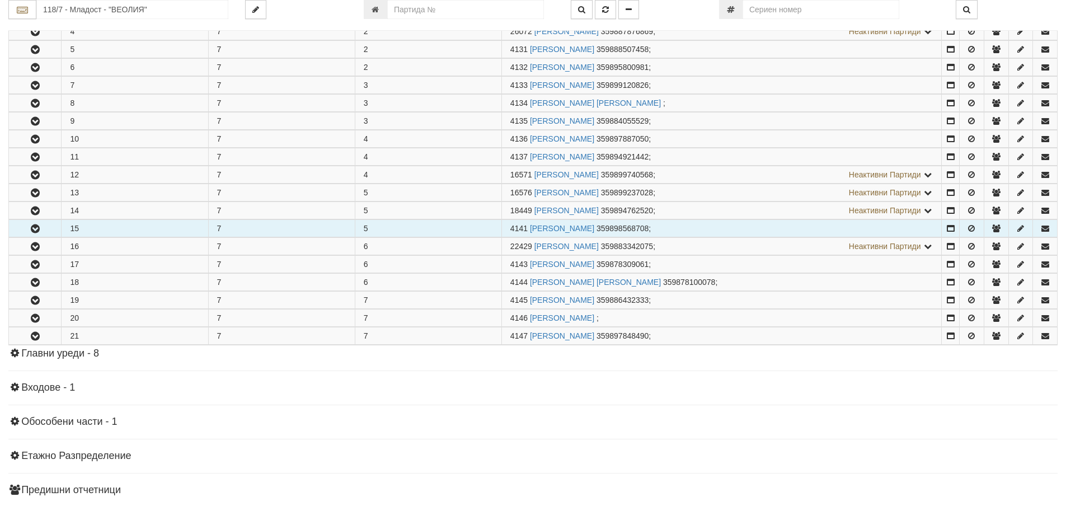
click at [33, 231] on icon "button" at bounding box center [35, 229] width 13 height 8
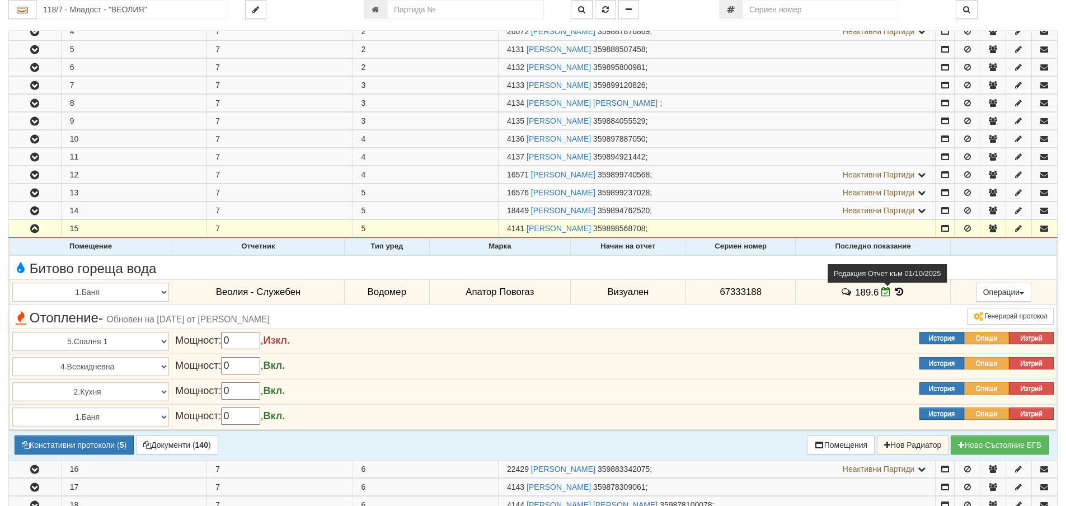
click at [887, 294] on icon at bounding box center [886, 292] width 10 height 10
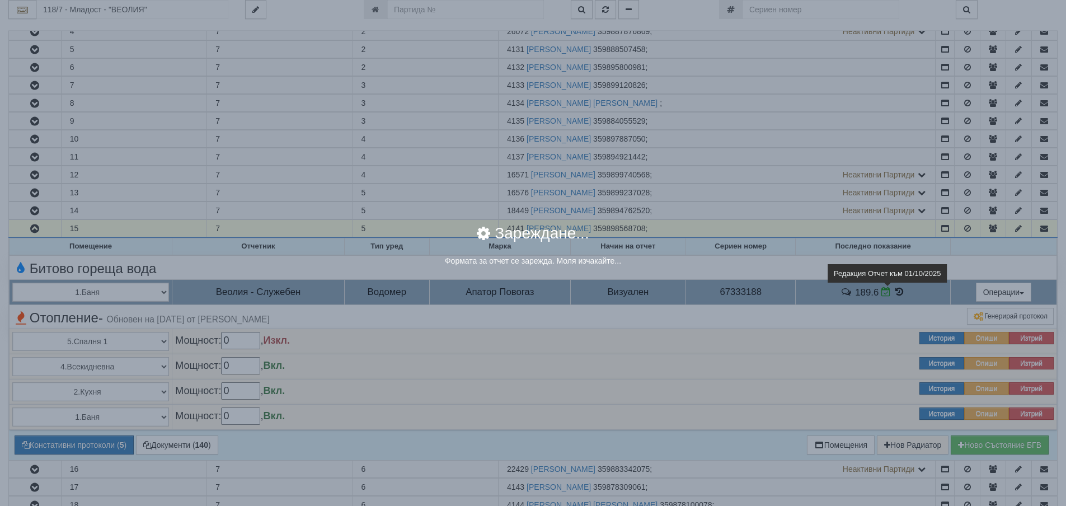
select select "8cc75930-9bfd-e511-80be-8d5a1dced85a"
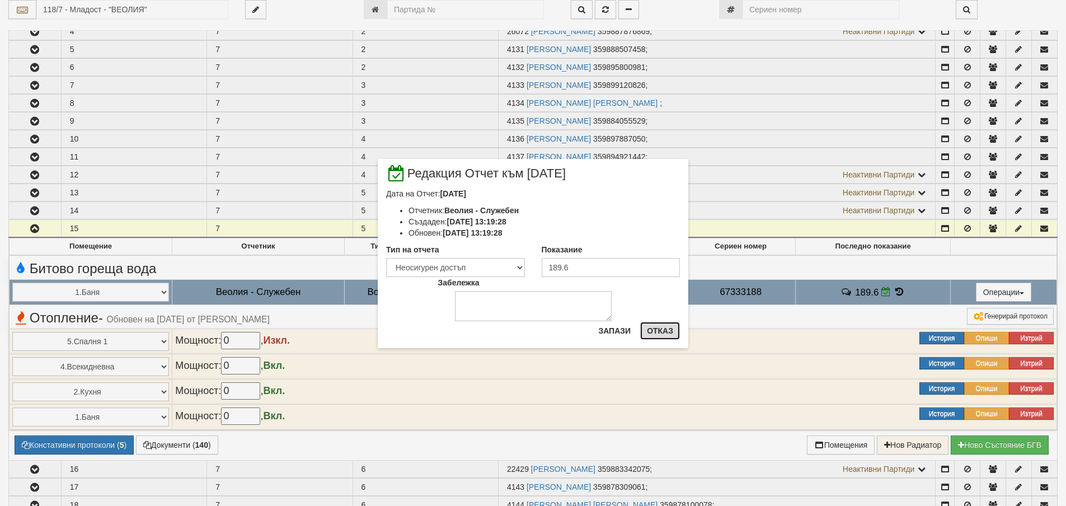
click at [660, 332] on button "Отказ" at bounding box center [660, 331] width 40 height 18
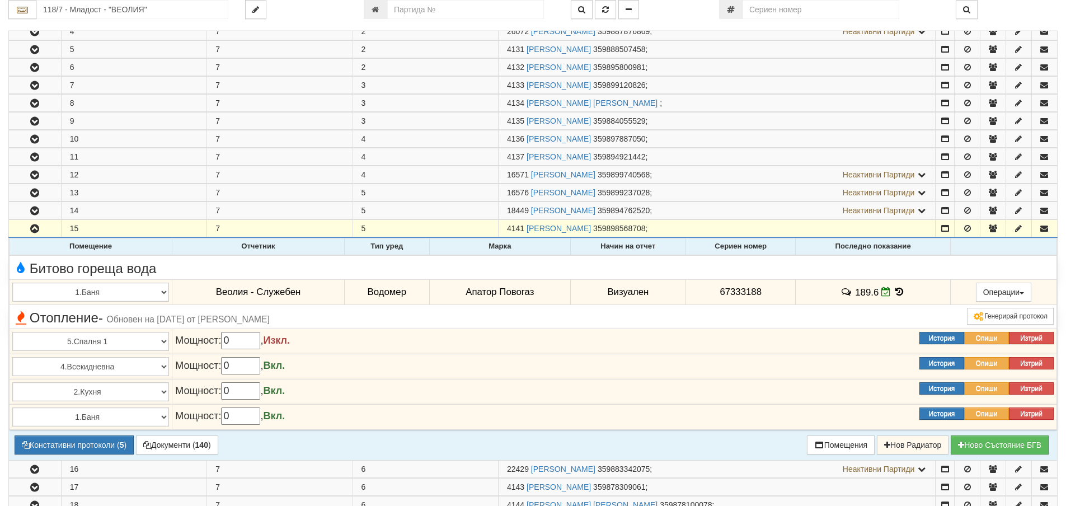
click at [894, 292] on icon at bounding box center [900, 292] width 12 height 10
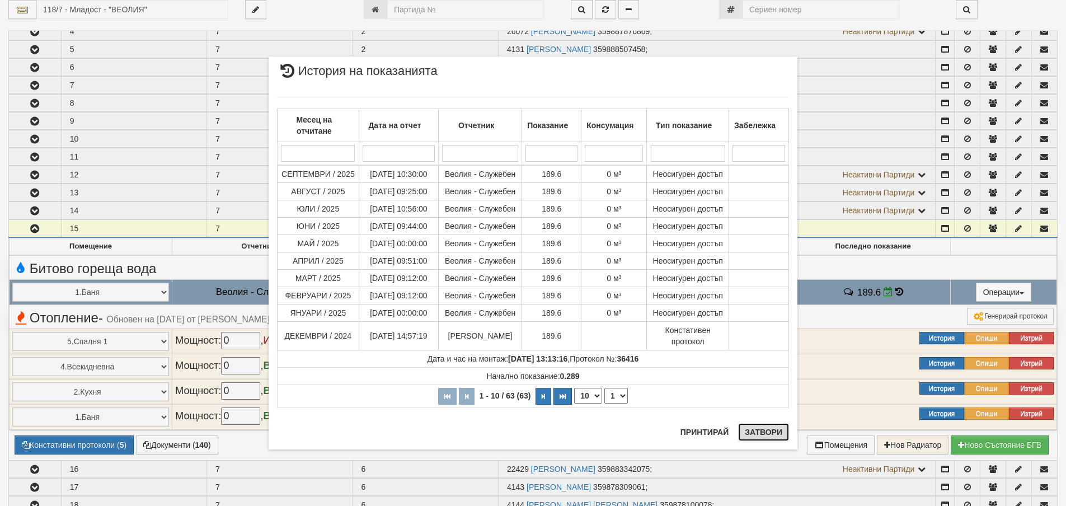
click at [771, 429] on button "Затвори" at bounding box center [763, 432] width 51 height 18
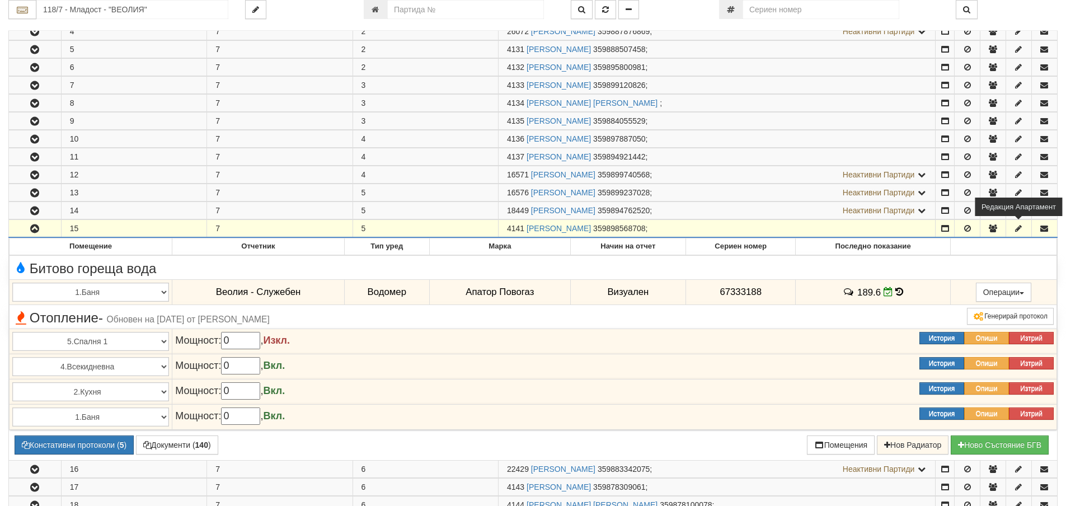
click at [1020, 229] on icon "button" at bounding box center [1018, 228] width 10 height 8
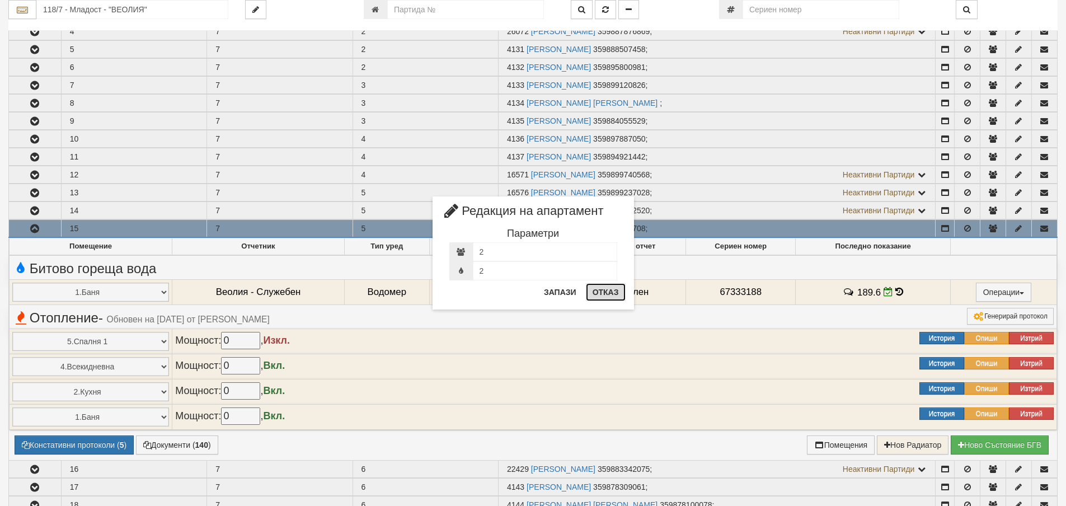
click at [608, 298] on button "Отказ" at bounding box center [606, 292] width 40 height 18
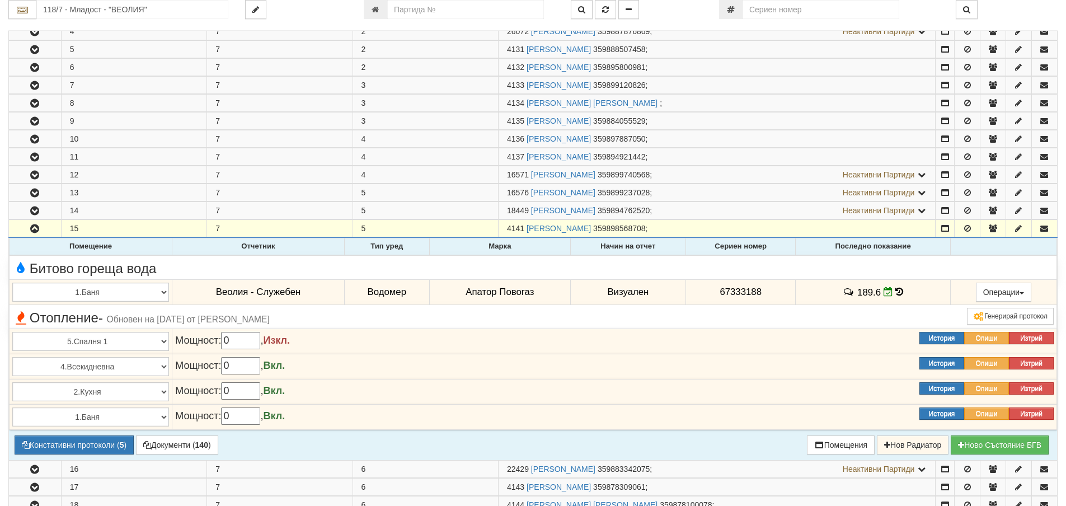
click at [752, 415] on div "Мощност: 0 , Вкл." at bounding box center [503, 416] width 672 height 18
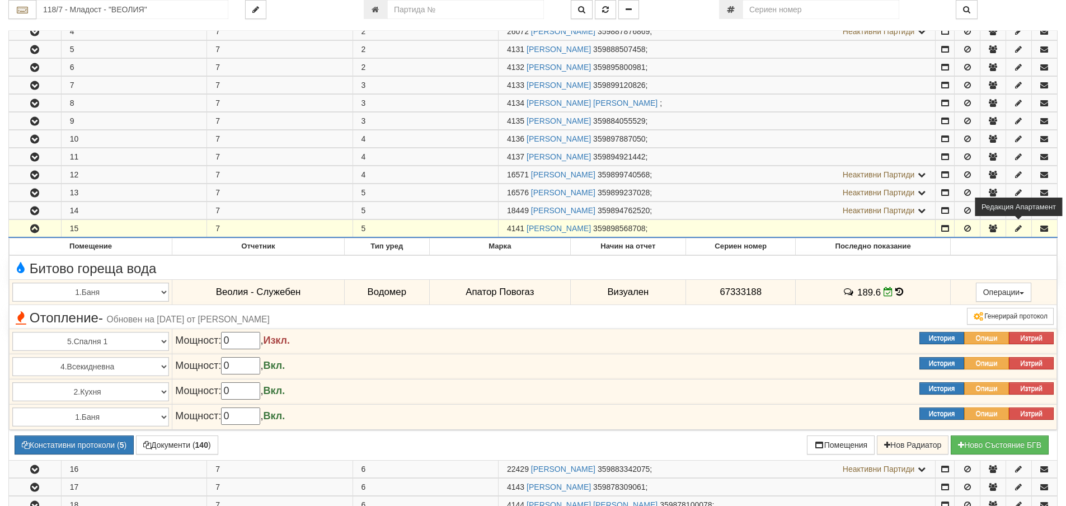
click at [1016, 229] on icon "button" at bounding box center [1018, 228] width 10 height 8
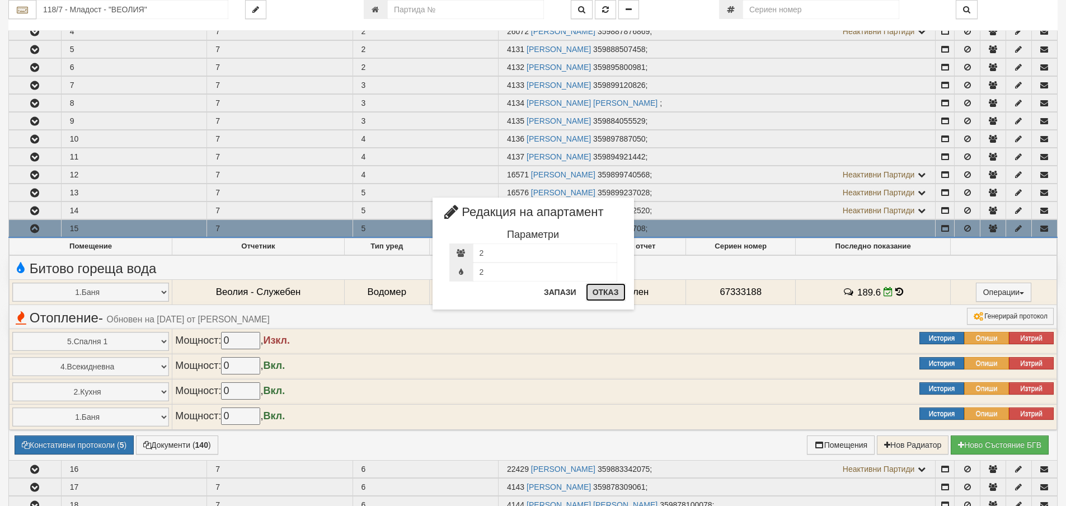
click at [607, 295] on button "Отказ" at bounding box center [606, 292] width 40 height 18
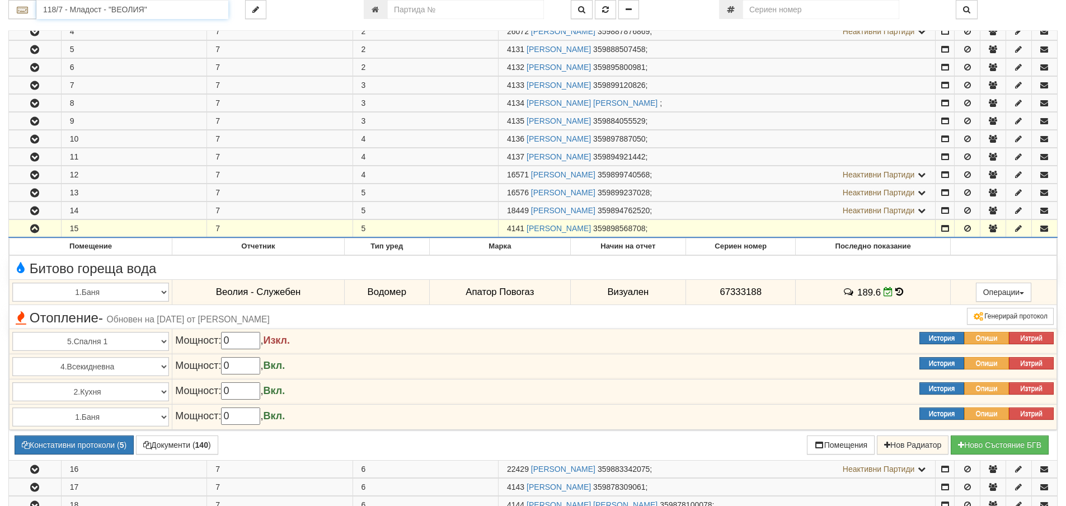
click at [88, 10] on input "118/7 - Младост - "ВЕОЛИЯ"" at bounding box center [132, 9] width 192 height 19
click at [97, 26] on div "120/1 - Младост - "ВЕОЛИЯ"" at bounding box center [132, 27] width 189 height 13
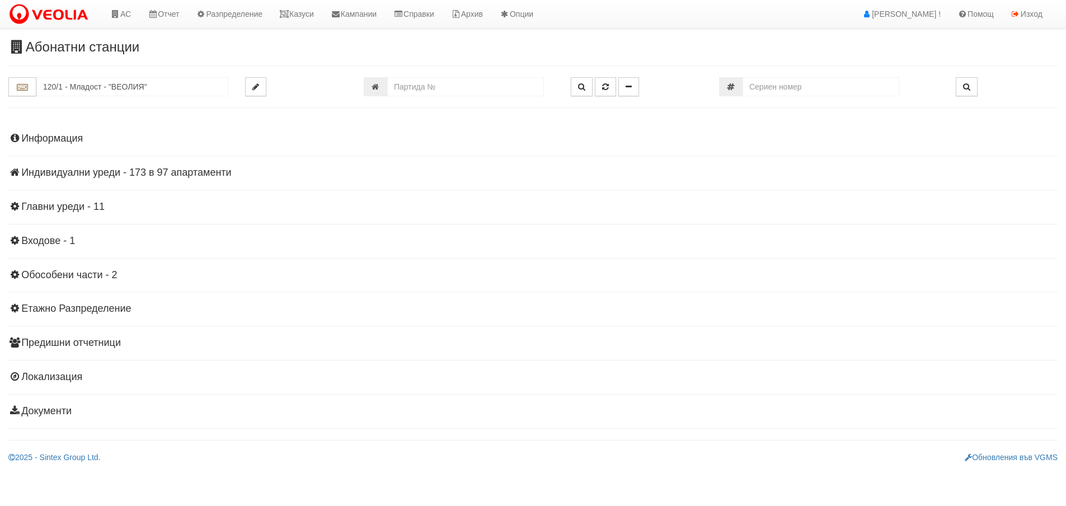
scroll to position [0, 0]
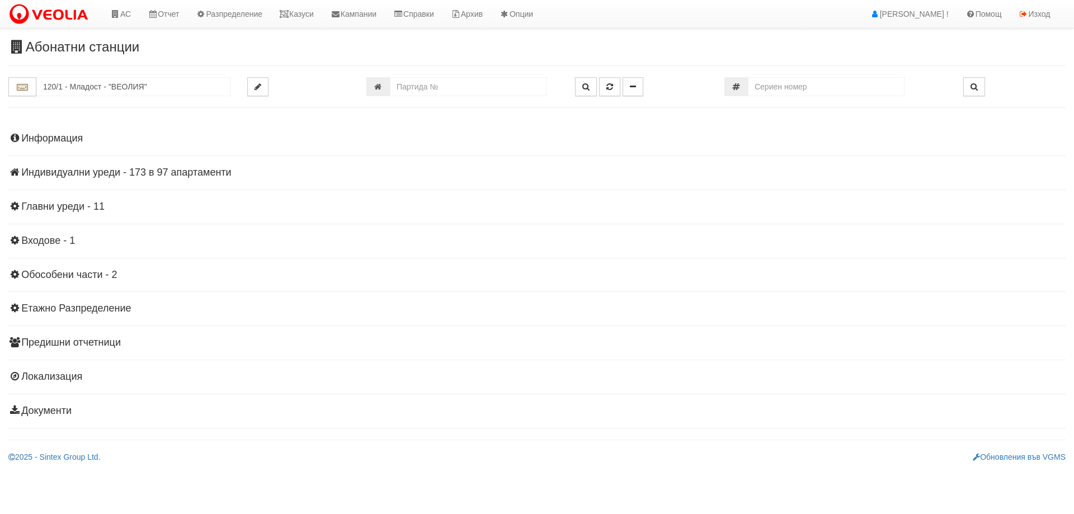
click at [104, 169] on h4 "Индивидуални уреди - 173 в 97 апартаменти" at bounding box center [537, 172] width 1058 height 11
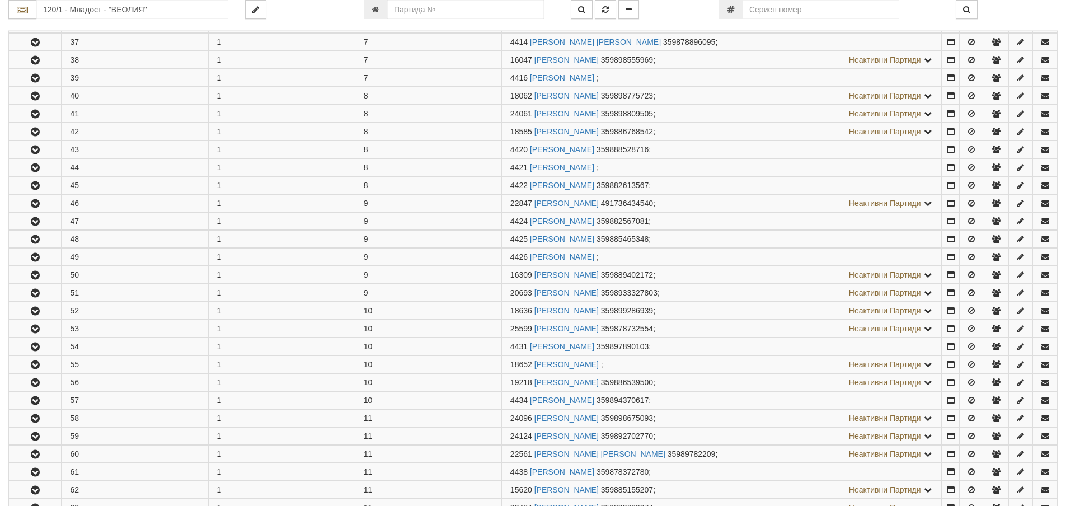
scroll to position [951, 0]
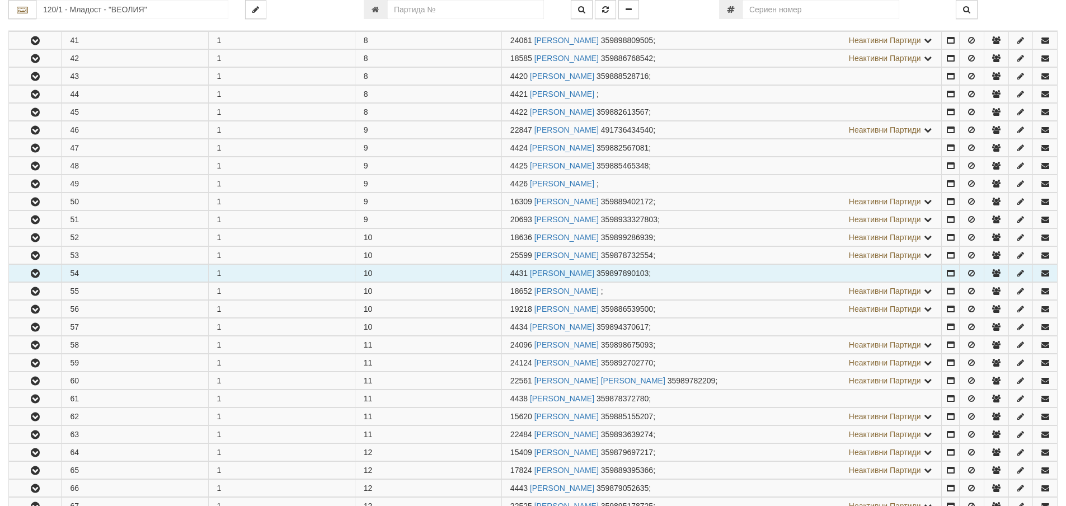
click at [38, 276] on icon "button" at bounding box center [35, 274] width 13 height 8
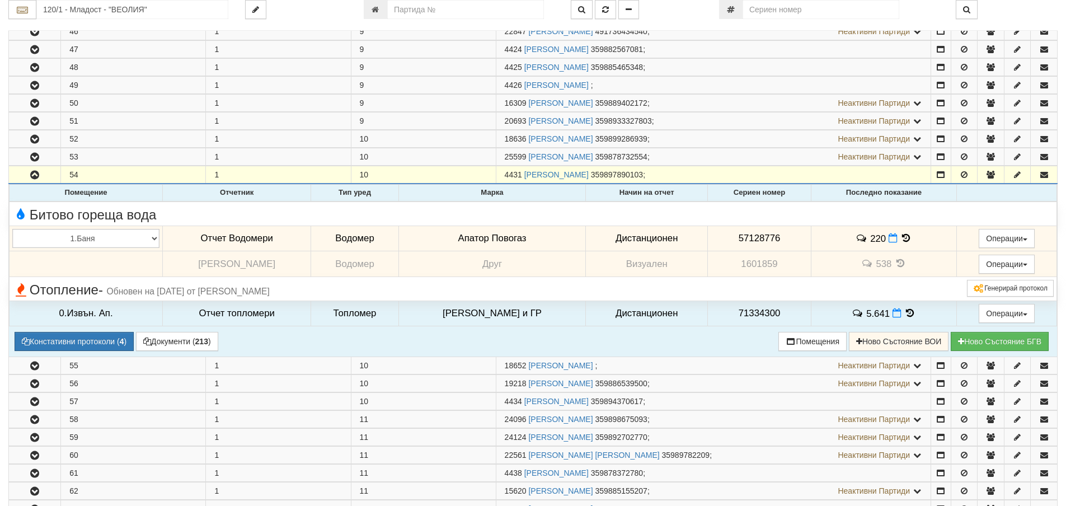
scroll to position [1063, 0]
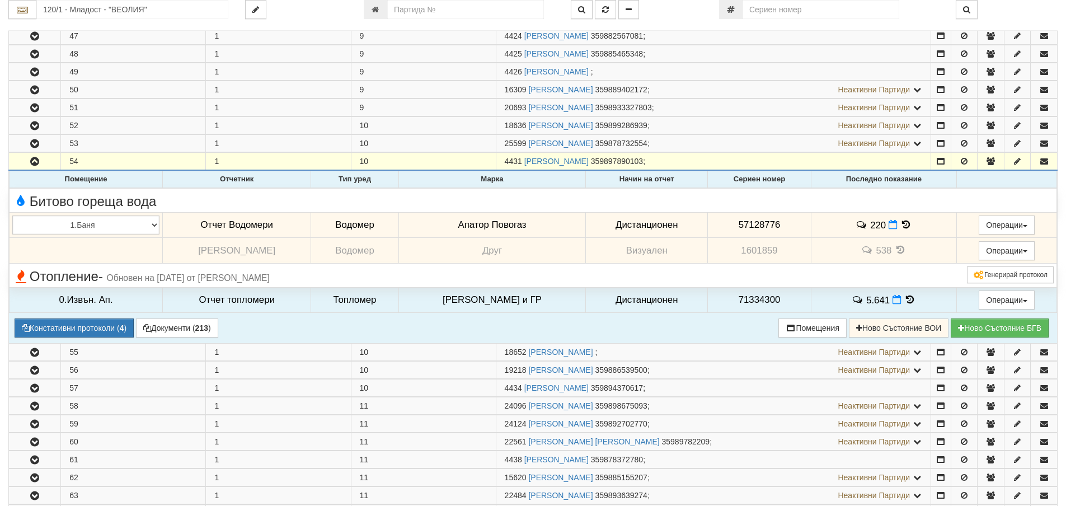
click at [901, 223] on icon at bounding box center [906, 225] width 12 height 10
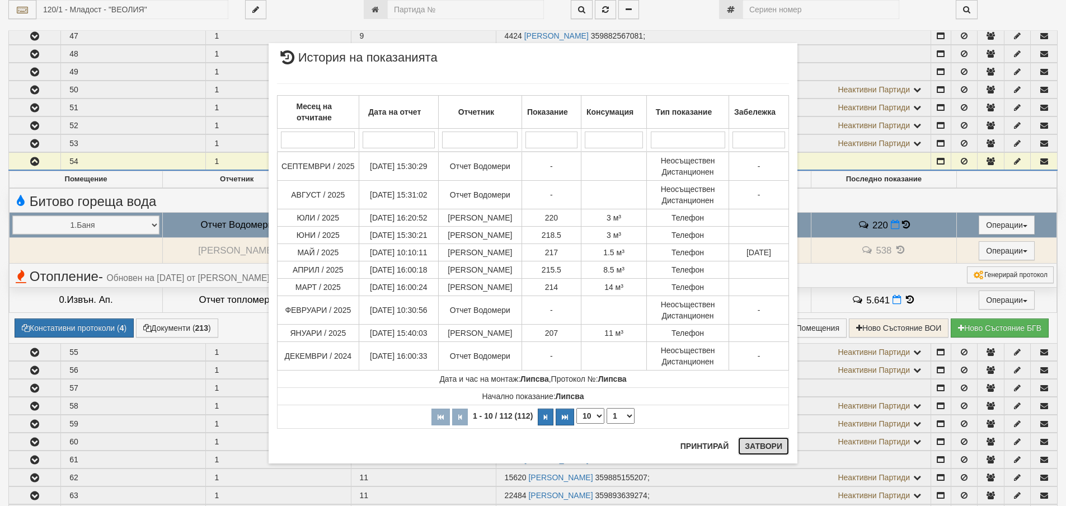
click at [757, 444] on button "Затвори" at bounding box center [763, 446] width 51 height 18
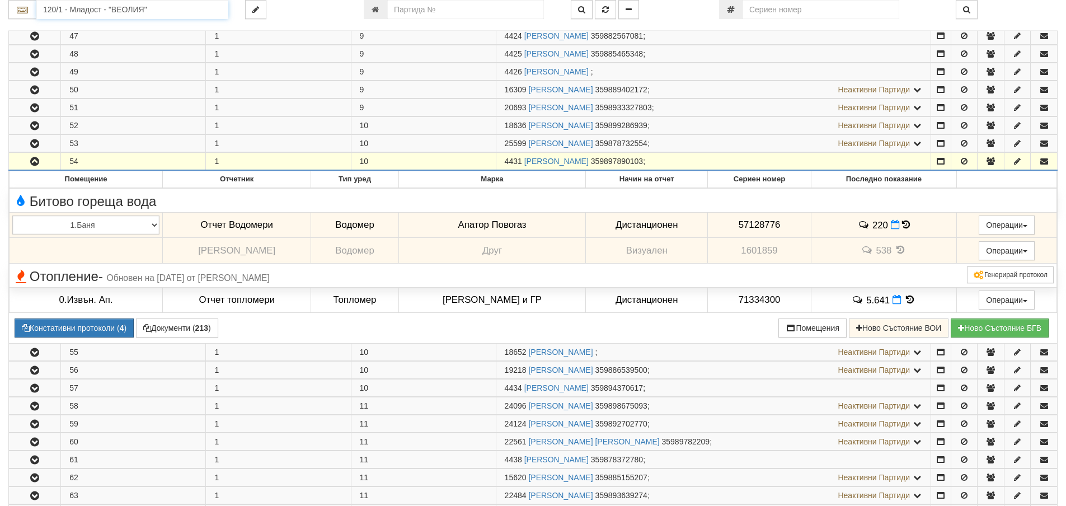
click at [78, 12] on input "120/1 - Младост - "ВЕОЛИЯ"" at bounding box center [132, 9] width 192 height 19
click at [86, 28] on div "082/1 - Трошево - "ВЕОЛИЯ"" at bounding box center [132, 27] width 189 height 13
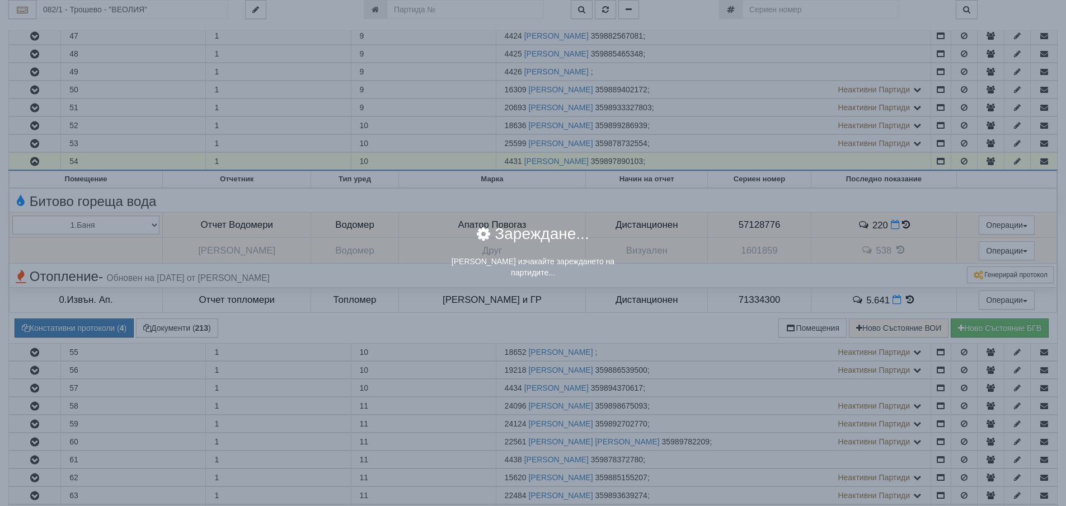
scroll to position [0, 0]
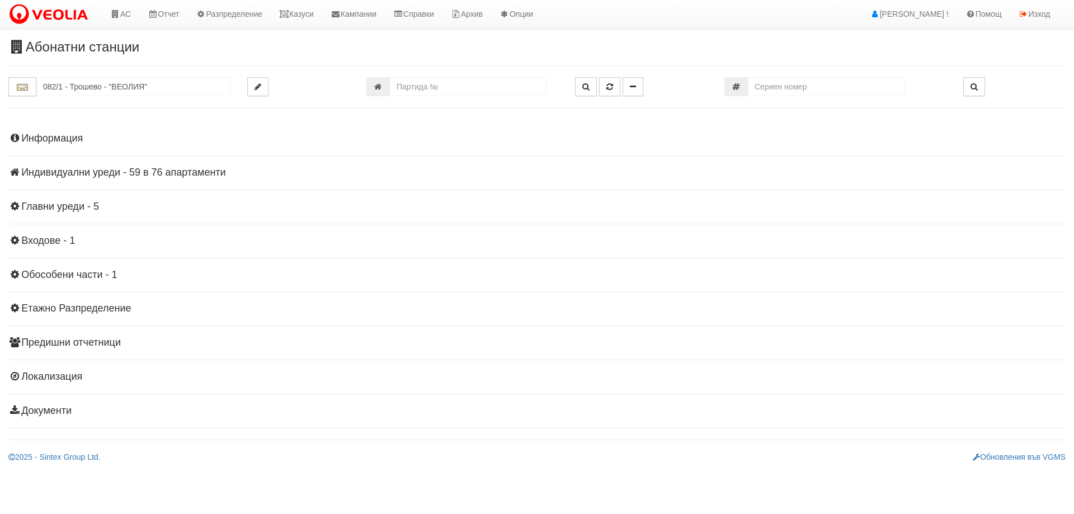
click at [140, 172] on h4 "Индивидуални уреди - 59 в 76 апартаменти" at bounding box center [537, 172] width 1058 height 11
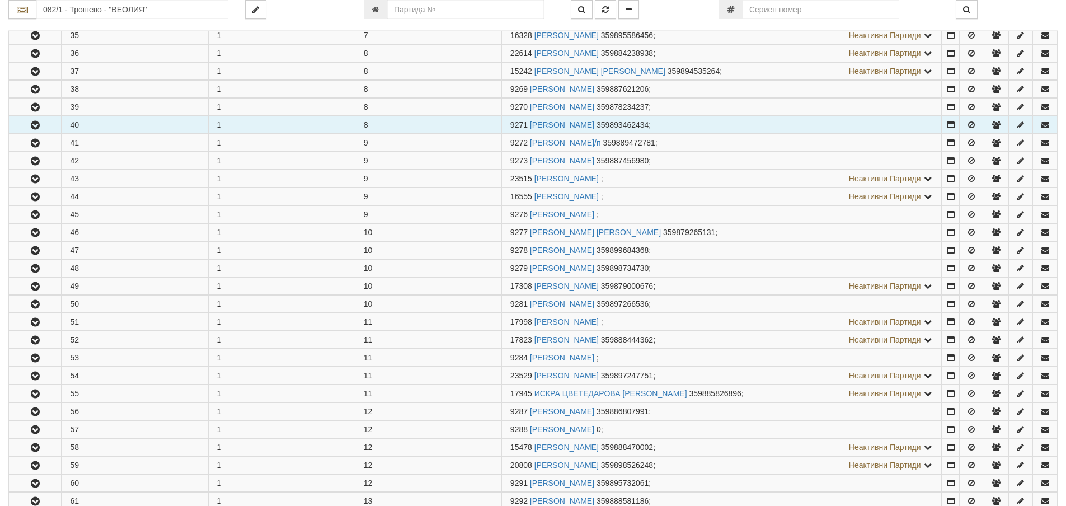
scroll to position [839, 0]
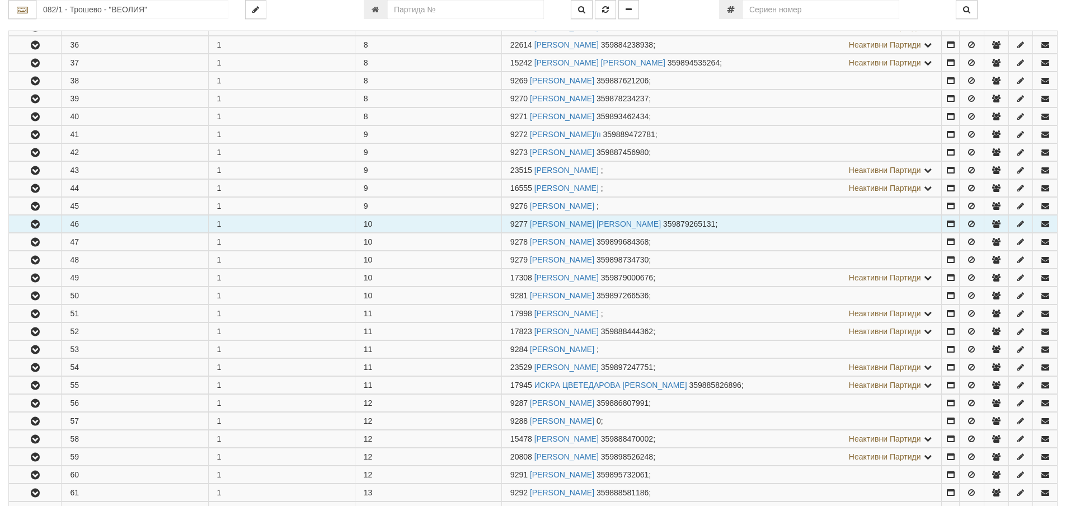
click at [45, 226] on button "button" at bounding box center [35, 223] width 52 height 17
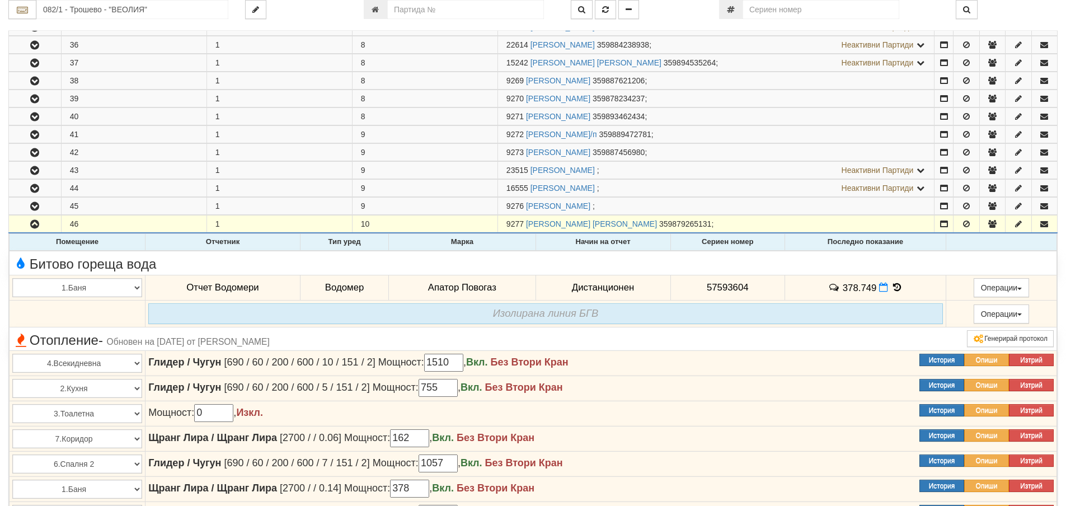
click at [893, 287] on icon at bounding box center [897, 288] width 12 height 10
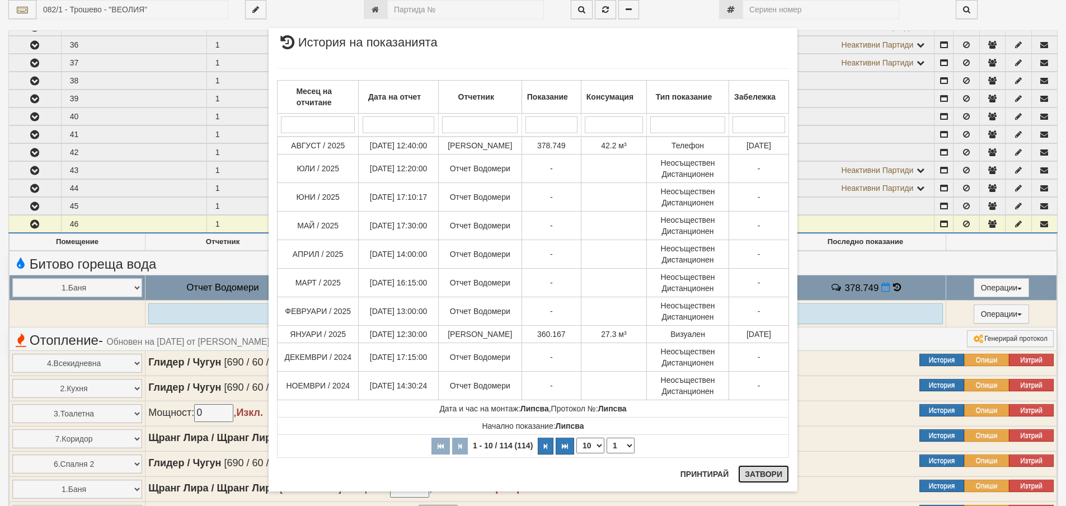
click at [743, 476] on button "Затвори" at bounding box center [763, 474] width 51 height 18
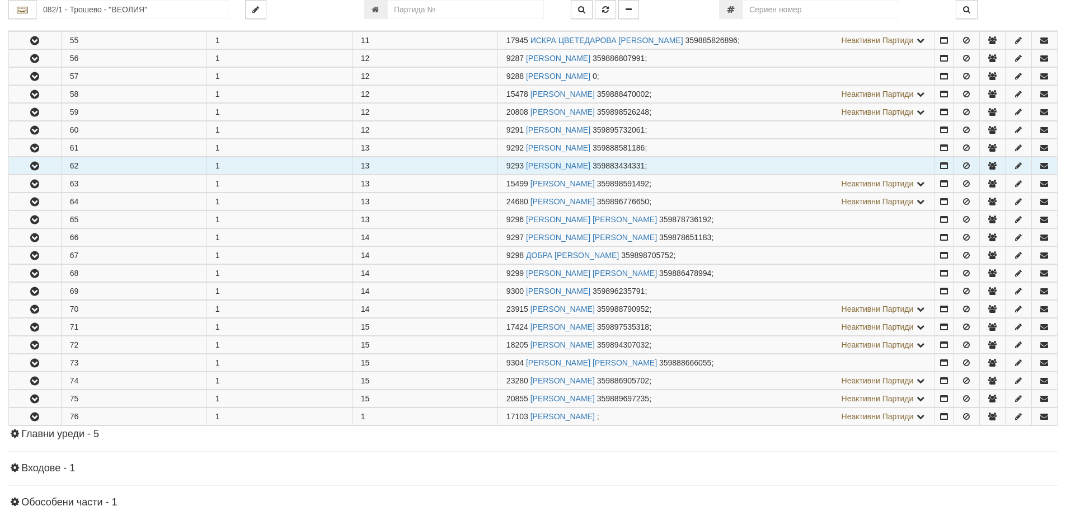
scroll to position [1511, 0]
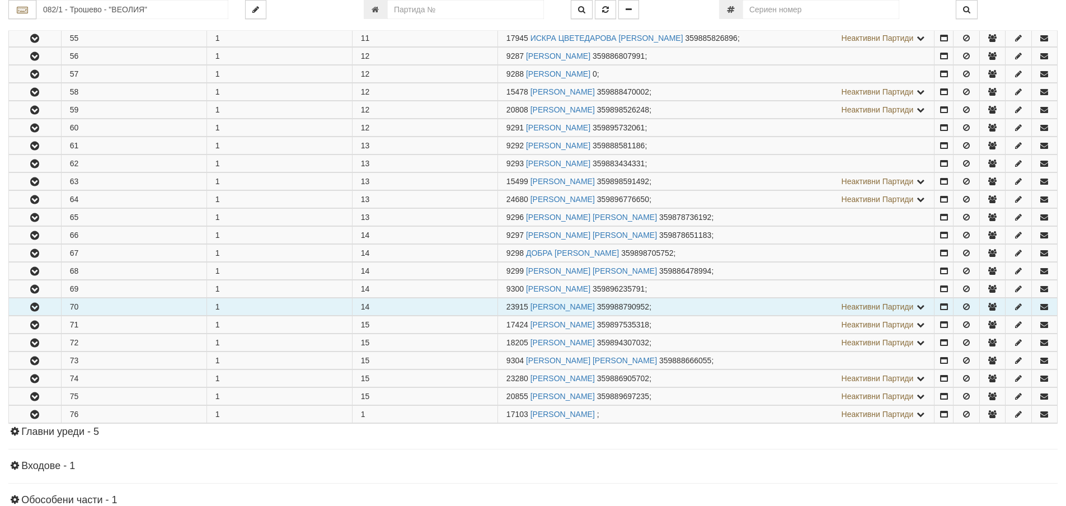
click at [35, 303] on icon "button" at bounding box center [34, 307] width 13 height 8
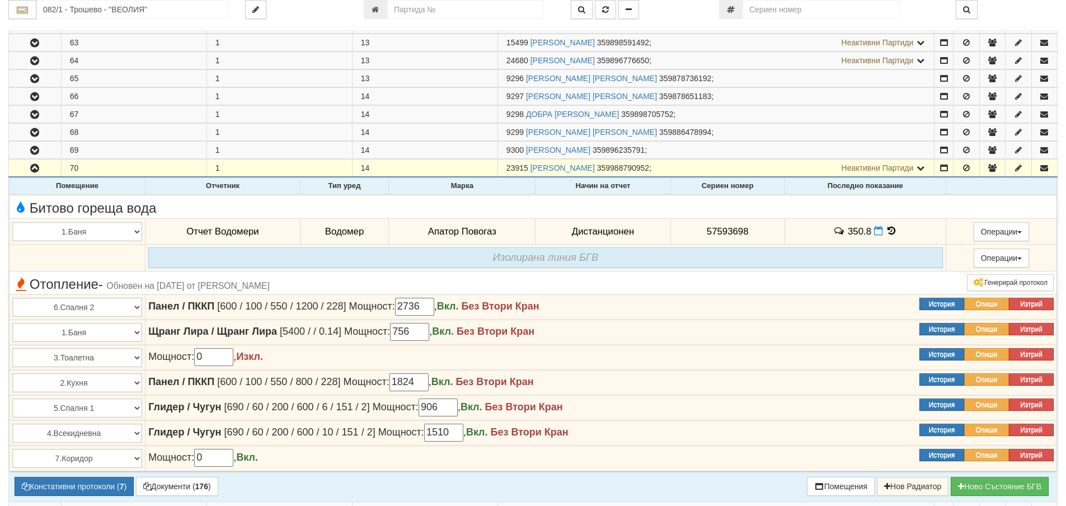
scroll to position [1679, 0]
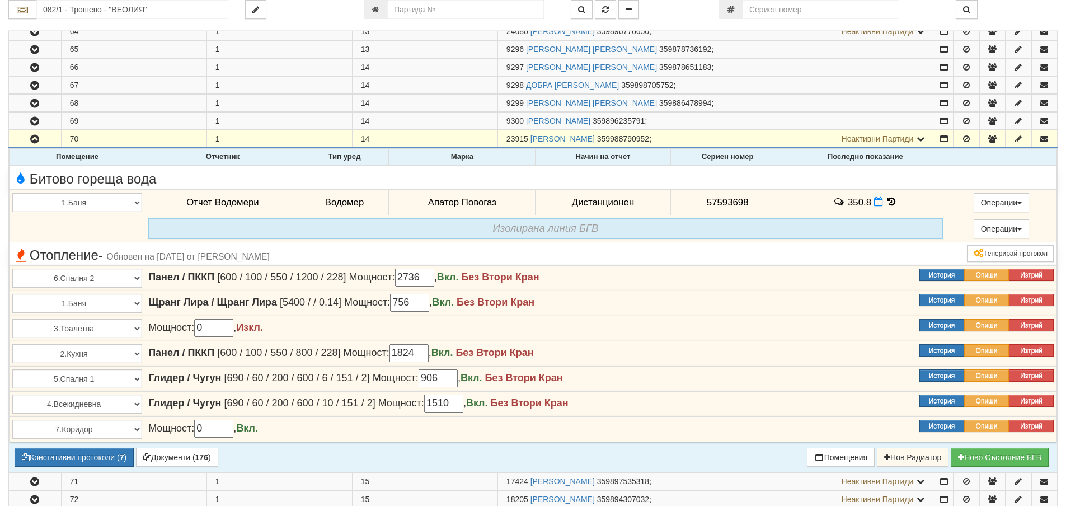
click at [885, 200] on icon at bounding box center [891, 202] width 12 height 10
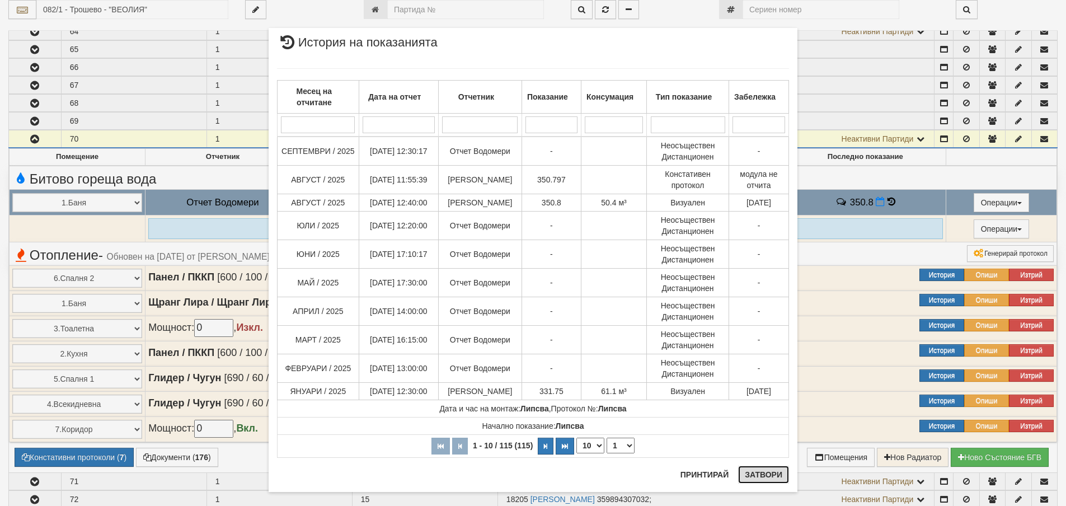
click at [757, 477] on button "Затвори" at bounding box center [763, 475] width 51 height 18
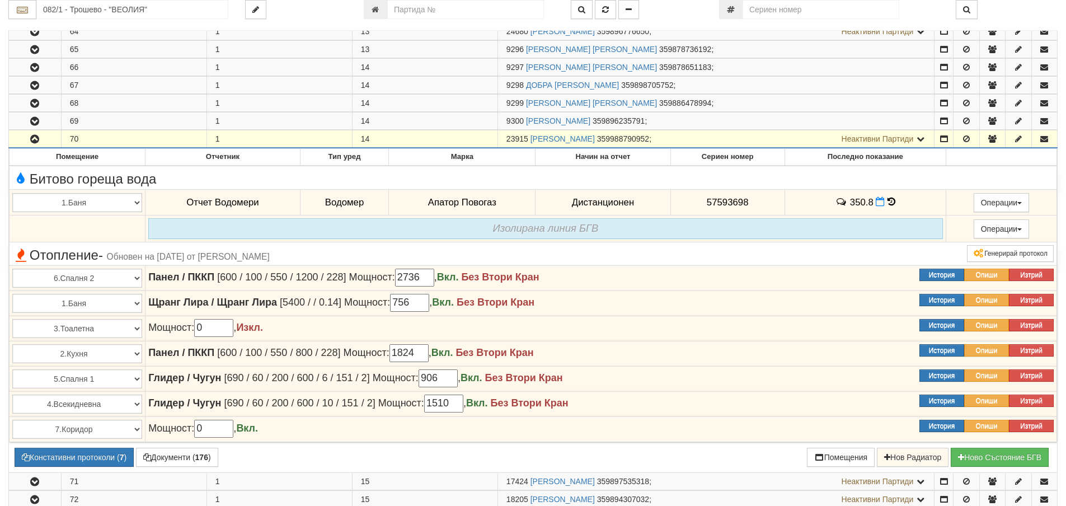
click at [36, 140] on icon "button" at bounding box center [34, 139] width 13 height 8
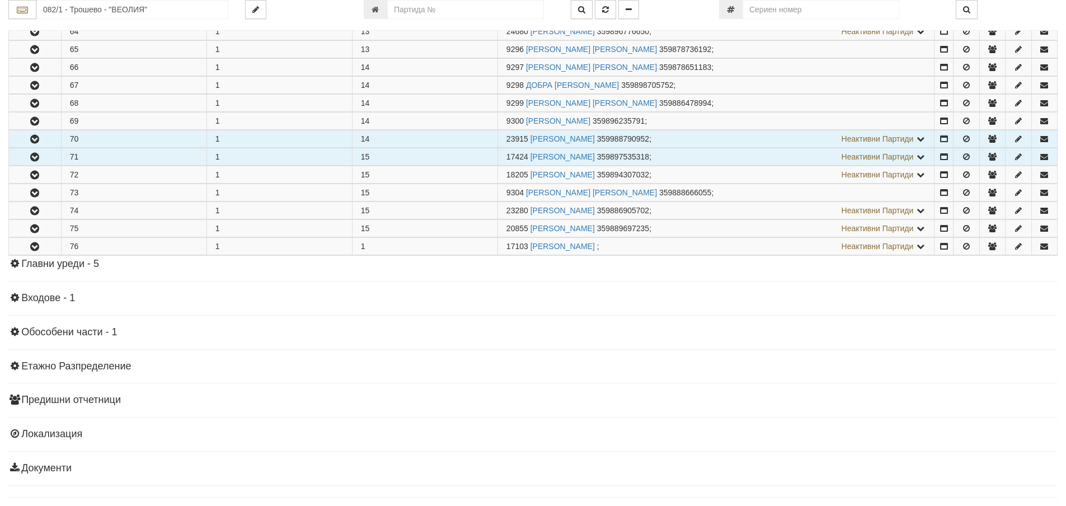
click at [32, 155] on icon "button" at bounding box center [34, 157] width 13 height 8
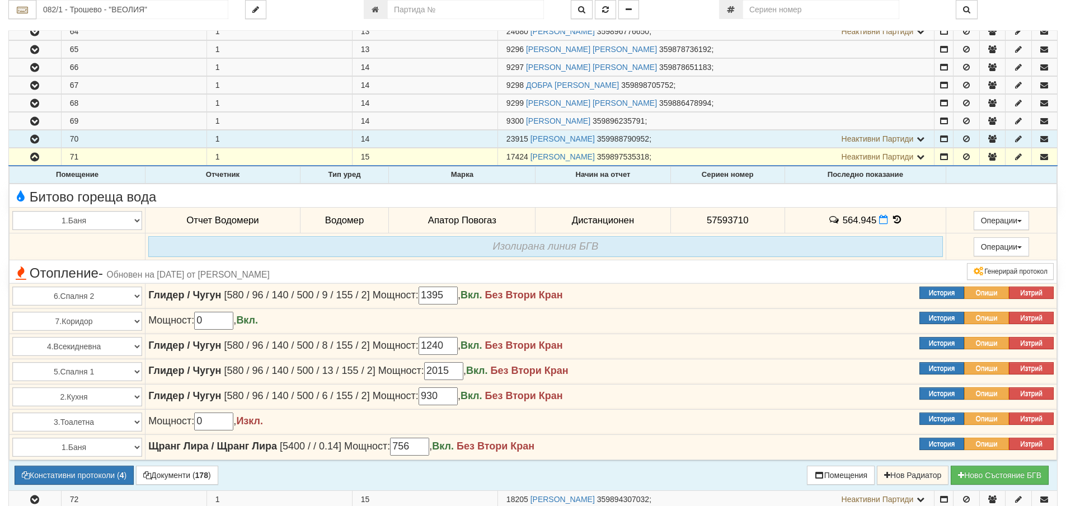
click at [893, 218] on icon at bounding box center [897, 220] width 12 height 10
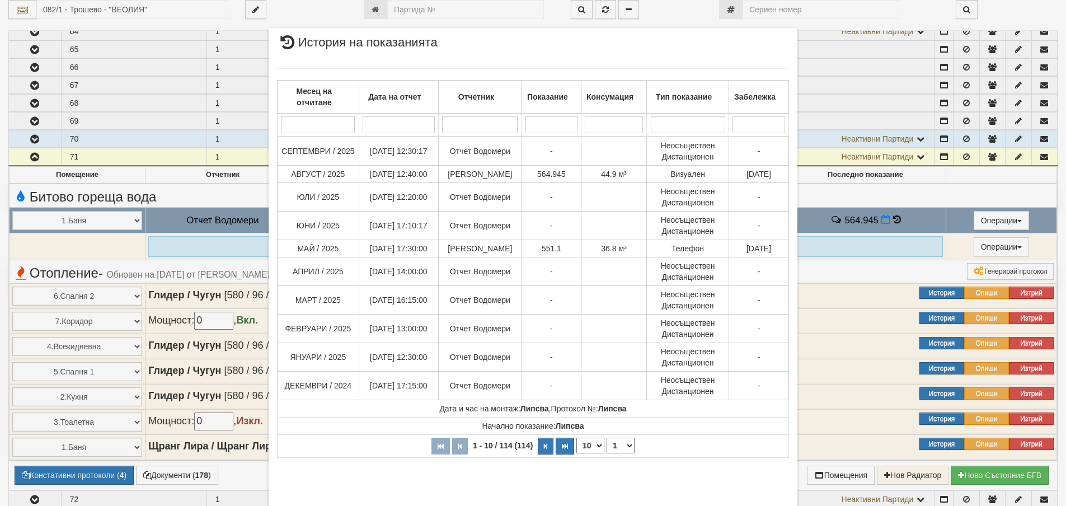
scroll to position [58, 0]
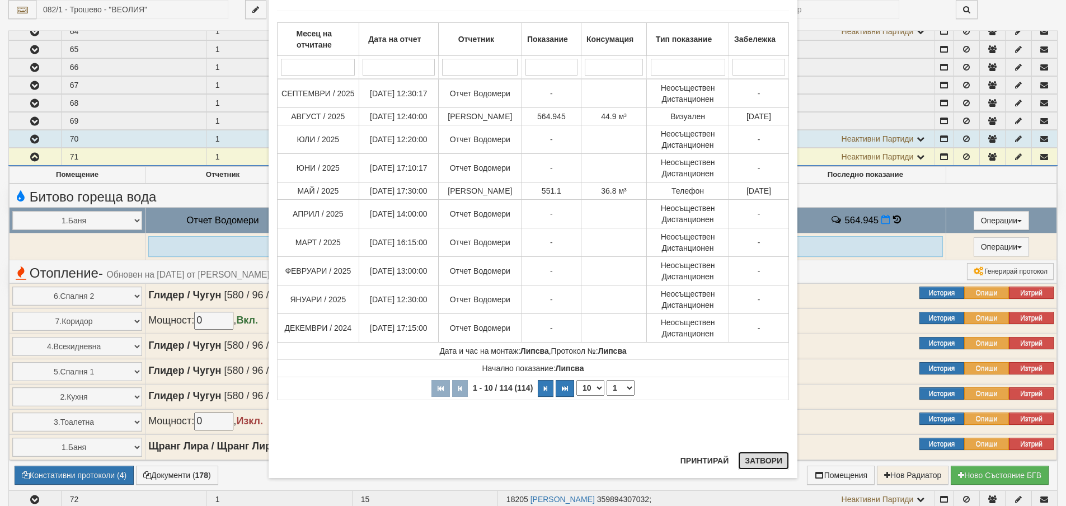
click at [767, 463] on button "Затвори" at bounding box center [763, 461] width 51 height 18
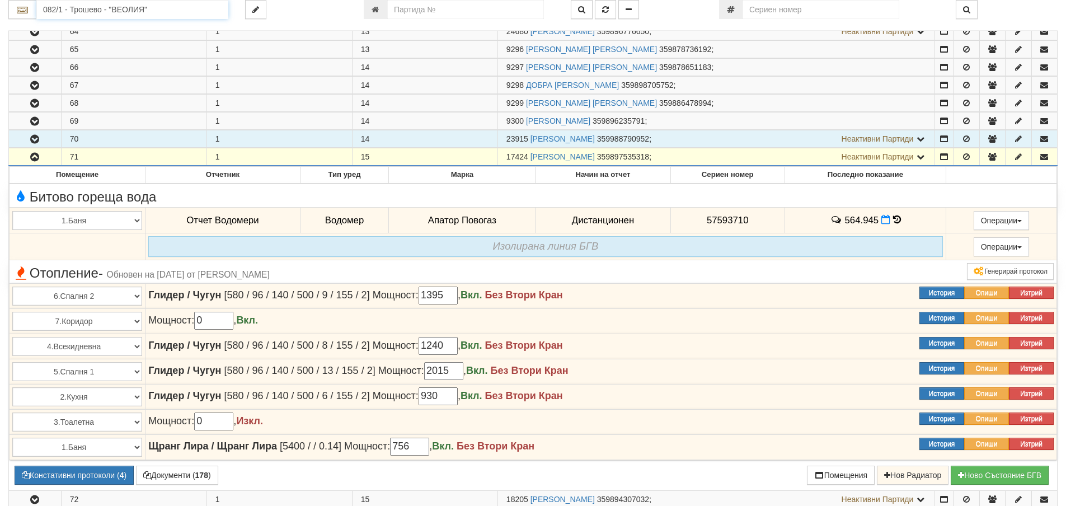
click at [81, 14] on input "082/1 - Трошево - "ВЕОЛИЯ"" at bounding box center [132, 9] width 192 height 19
click at [92, 27] on div "111/1,2 - Младост - "ВЕОЛИЯ"" at bounding box center [132, 27] width 189 height 13
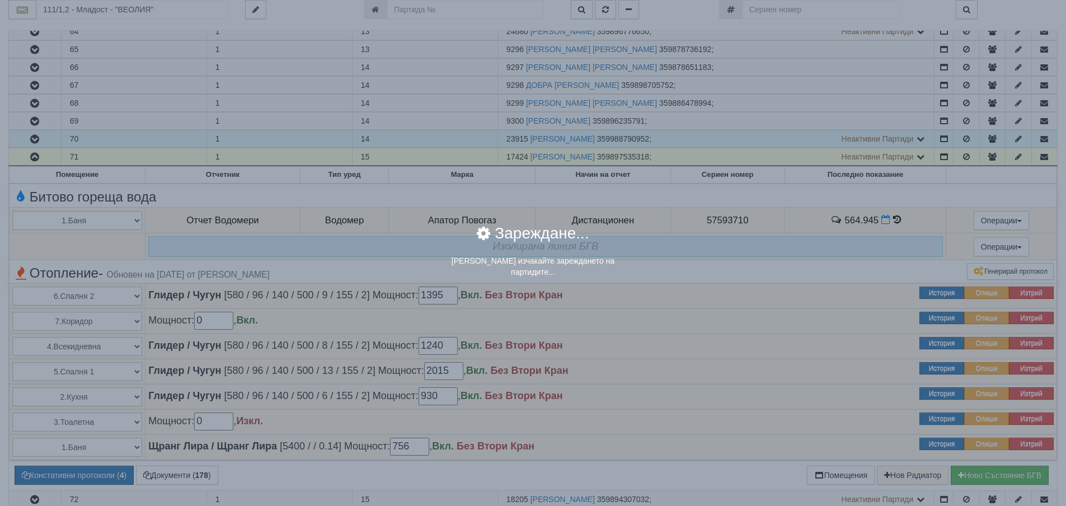
scroll to position [0, 0]
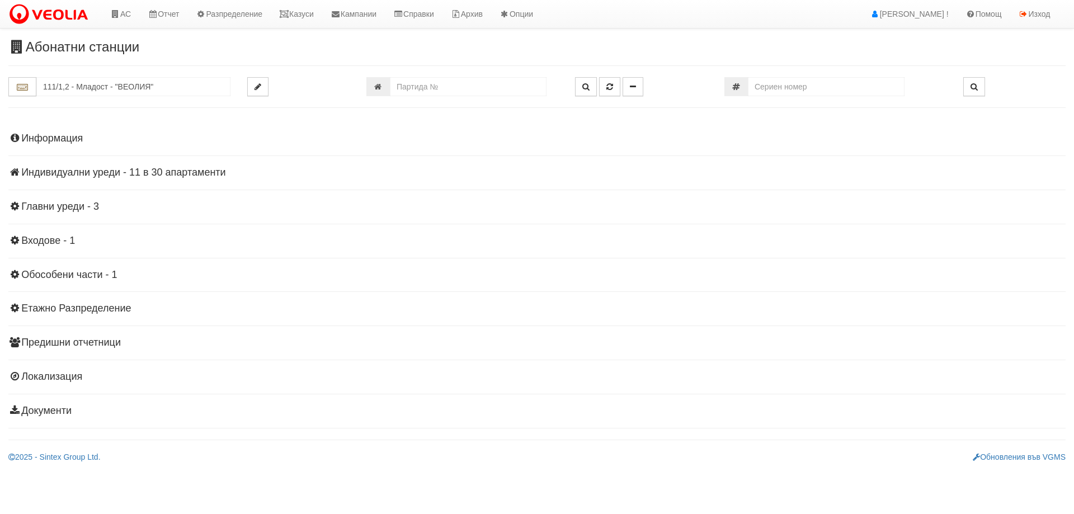
click at [151, 171] on h4 "Индивидуални уреди - 11 в 30 апартаменти" at bounding box center [537, 172] width 1058 height 11
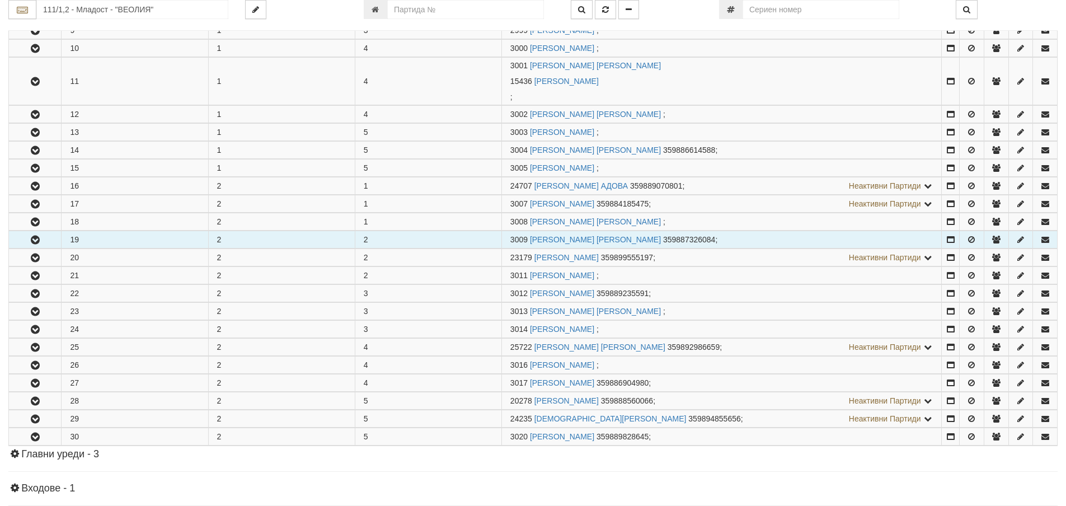
scroll to position [392, 0]
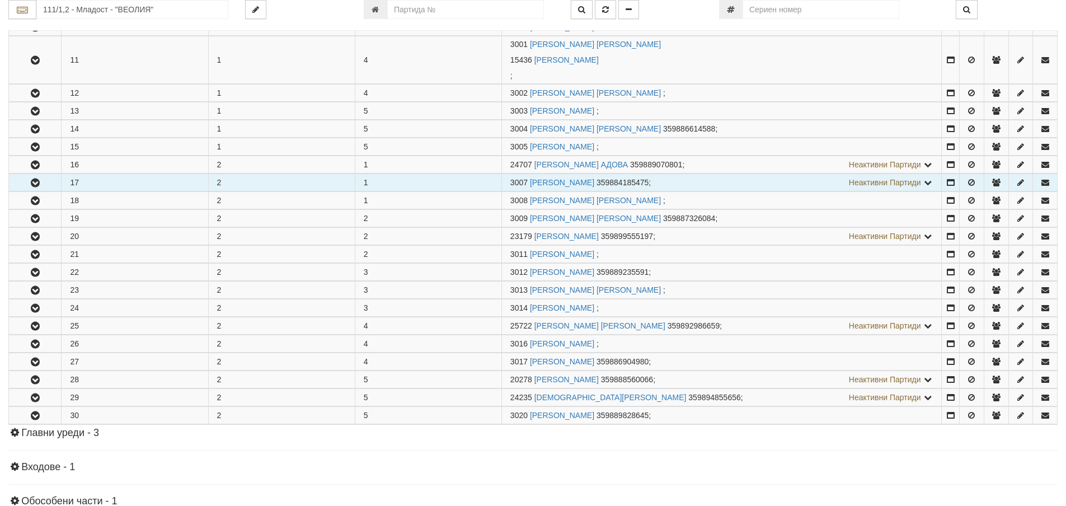
click at [40, 183] on icon "button" at bounding box center [35, 183] width 13 height 8
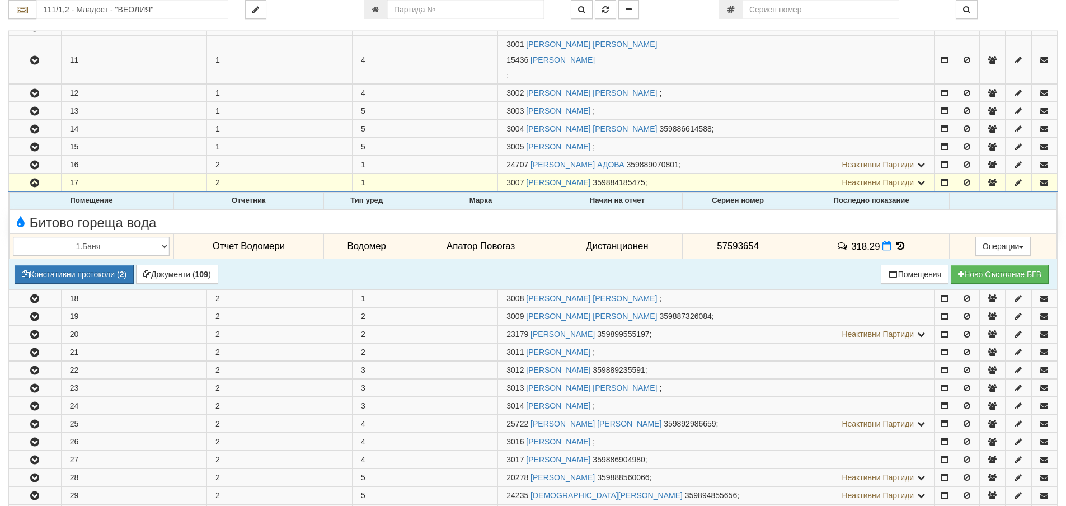
click at [898, 245] on icon at bounding box center [900, 246] width 12 height 10
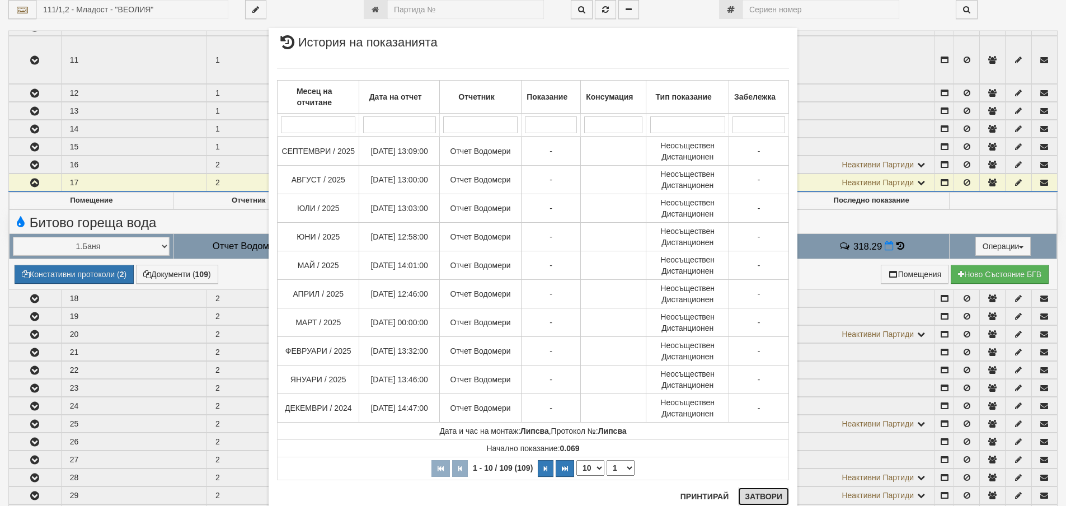
drag, startPoint x: 762, startPoint y: 498, endPoint x: 922, endPoint y: 288, distance: 263.1
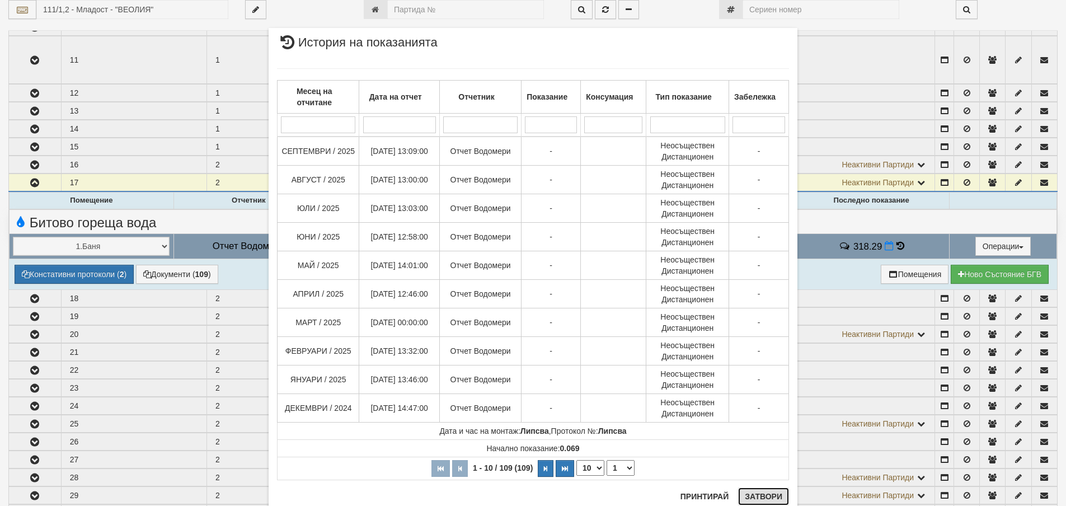
click at [762, 498] on button "Затвори" at bounding box center [763, 496] width 51 height 18
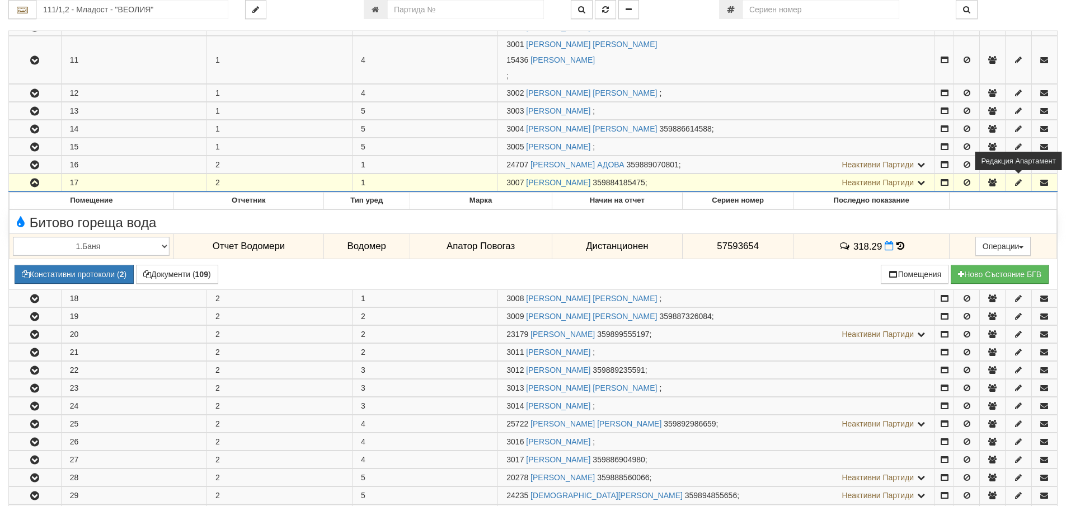
click at [1017, 185] on icon "button" at bounding box center [1018, 183] width 10 height 8
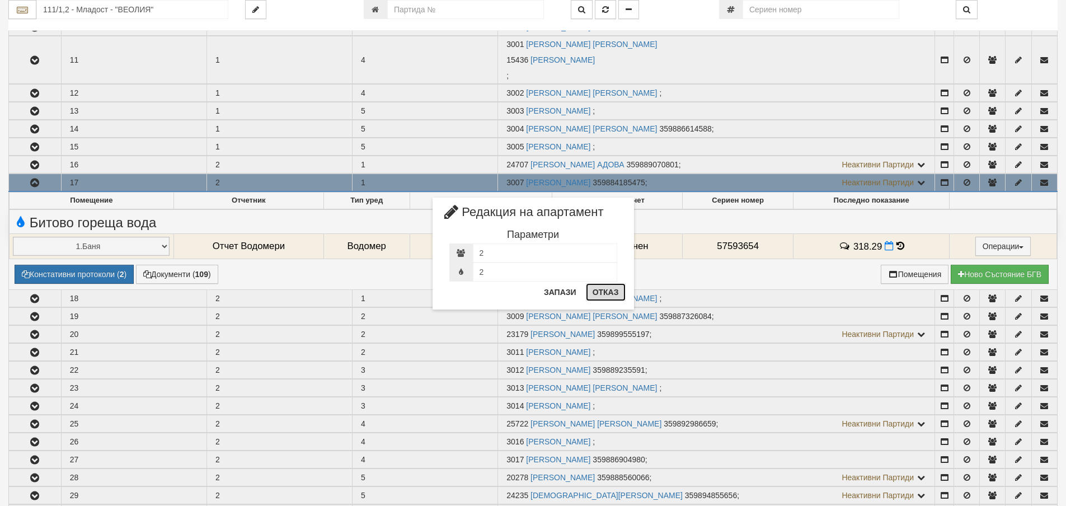
click at [608, 294] on button "Отказ" at bounding box center [606, 292] width 40 height 18
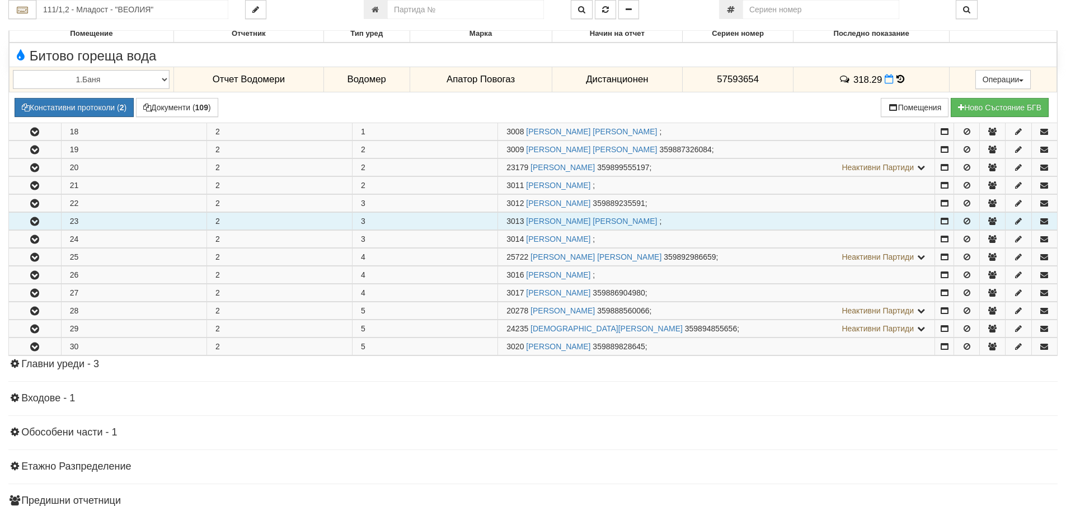
scroll to position [560, 0]
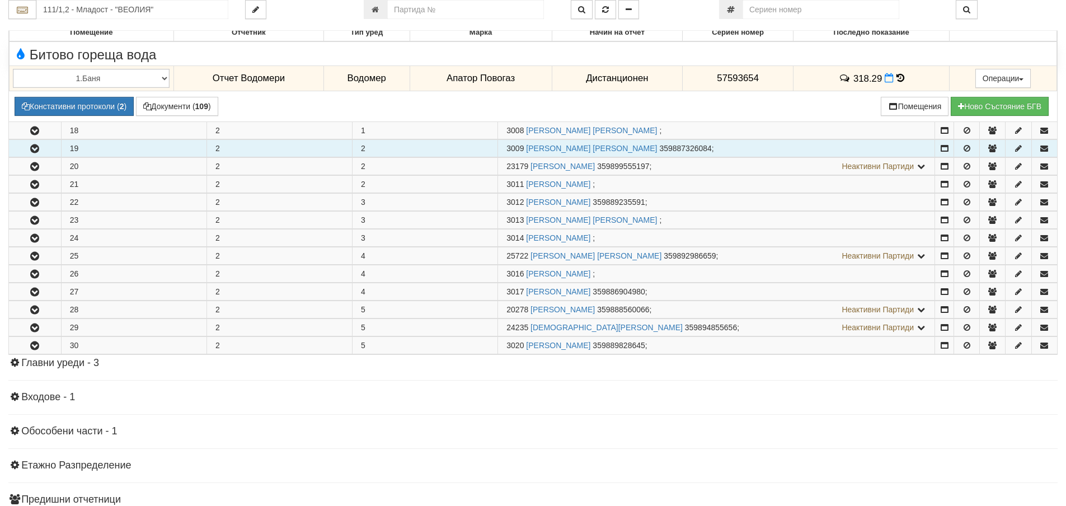
click at [36, 149] on icon "button" at bounding box center [34, 149] width 13 height 8
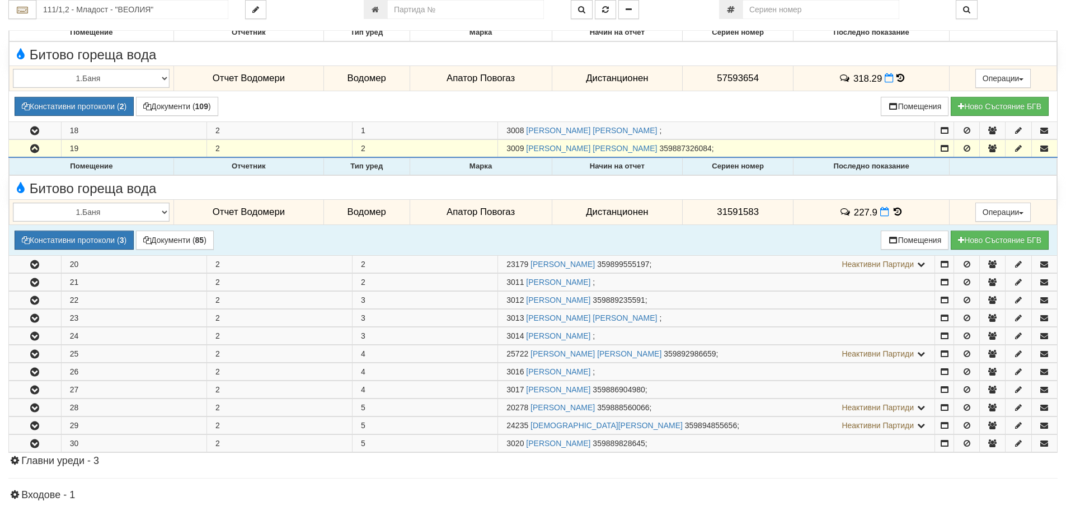
click at [895, 209] on icon at bounding box center [897, 212] width 12 height 10
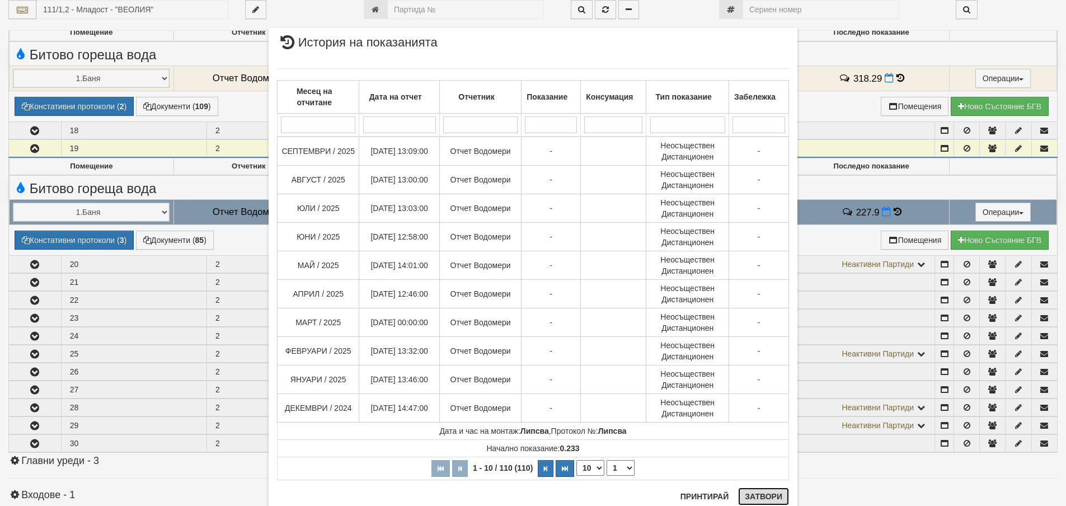
click at [758, 496] on button "Затвори" at bounding box center [763, 496] width 51 height 18
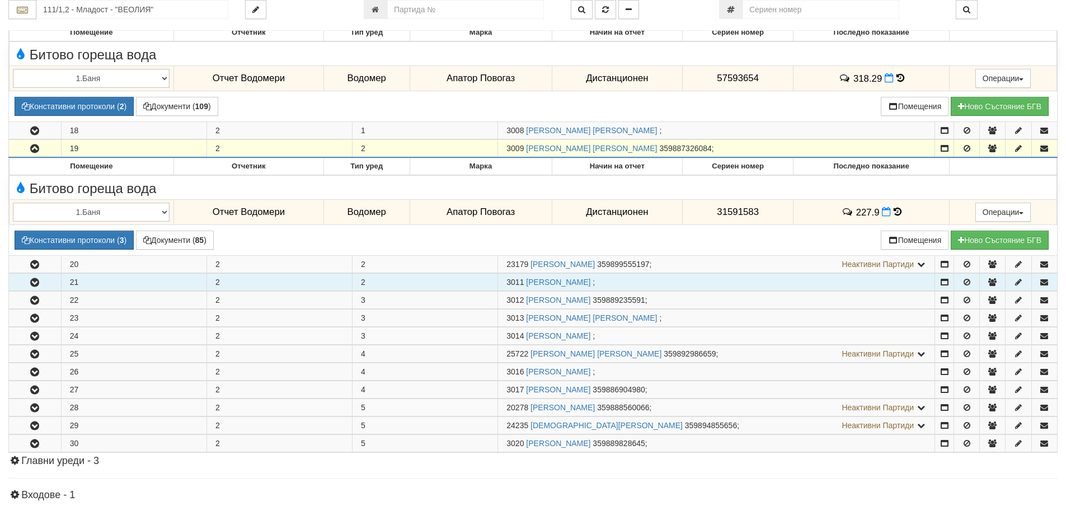
click at [39, 284] on icon "button" at bounding box center [34, 283] width 13 height 8
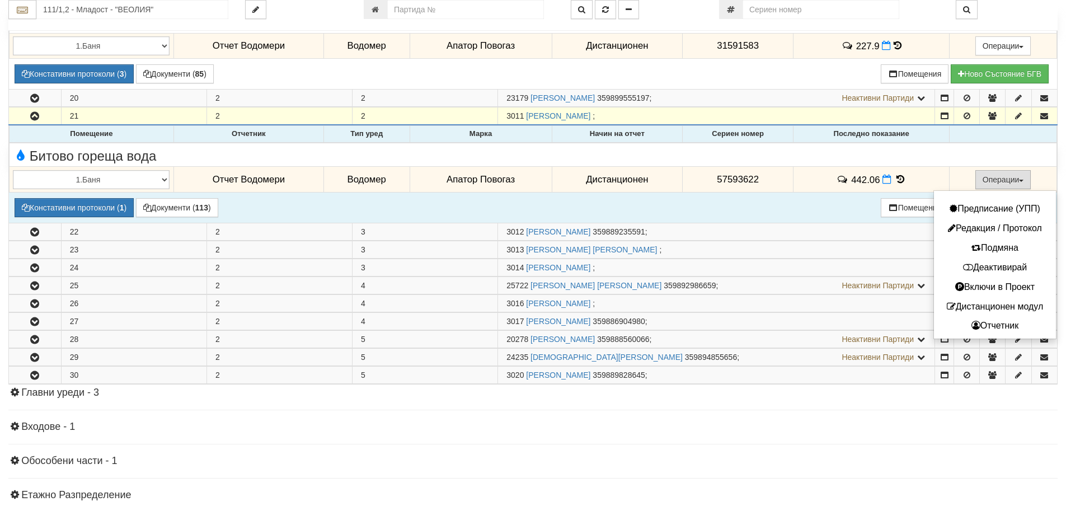
scroll to position [728, 0]
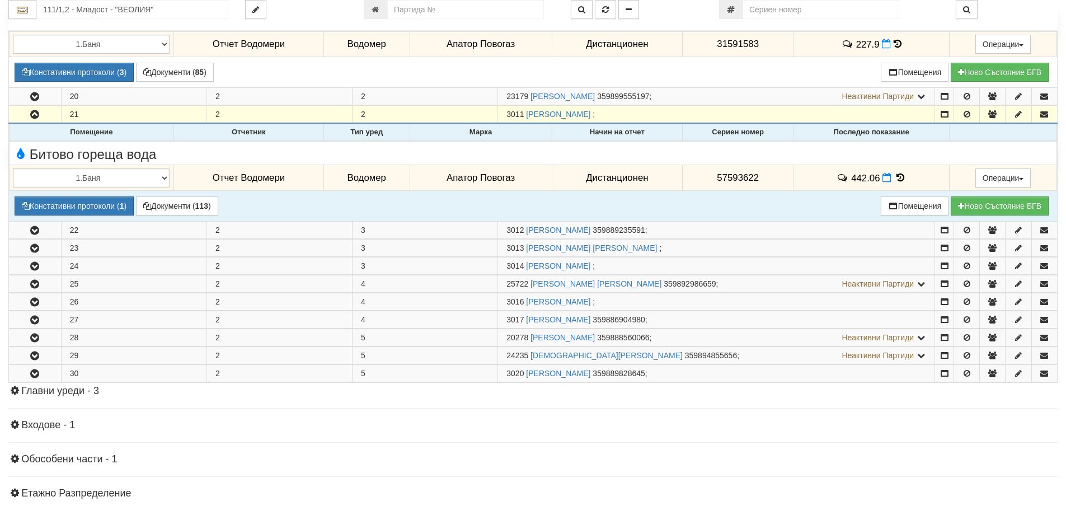
click at [898, 177] on icon at bounding box center [900, 178] width 12 height 10
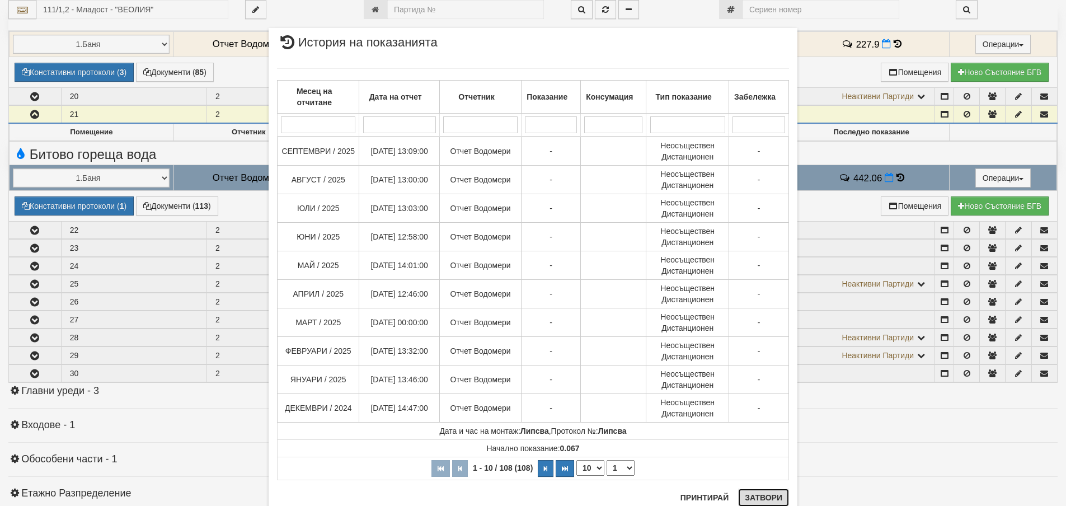
click at [771, 500] on button "Затвори" at bounding box center [763, 498] width 51 height 18
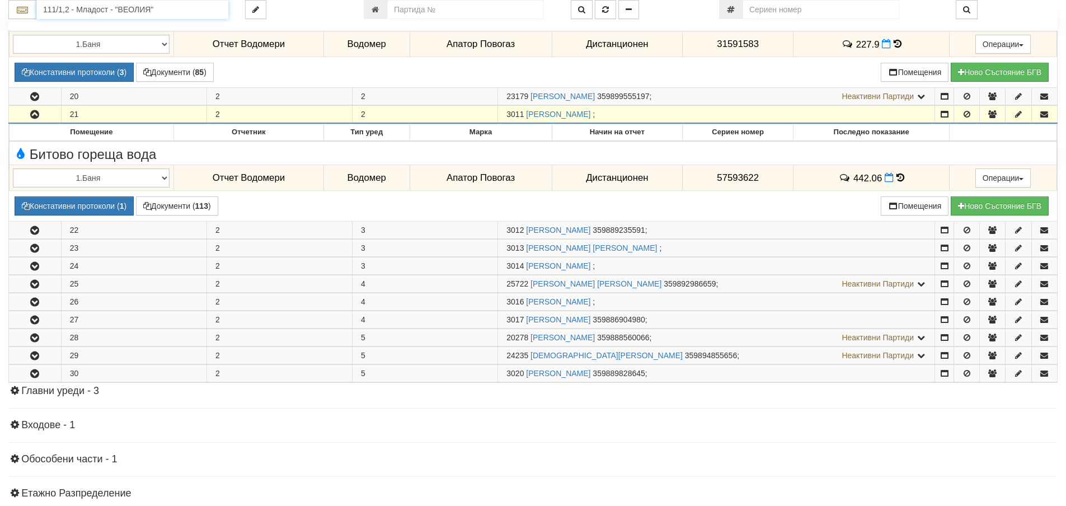
click at [96, 10] on input "111/1,2 - Младост - "ВЕОЛИЯ"" at bounding box center [132, 9] width 192 height 19
click at [173, 21] on div "080/1 - Трошево - "ВЕОЛИЯ"" at bounding box center [132, 27] width 189 height 13
type input "080/1 - Трошево - "ВЕОЛИЯ""
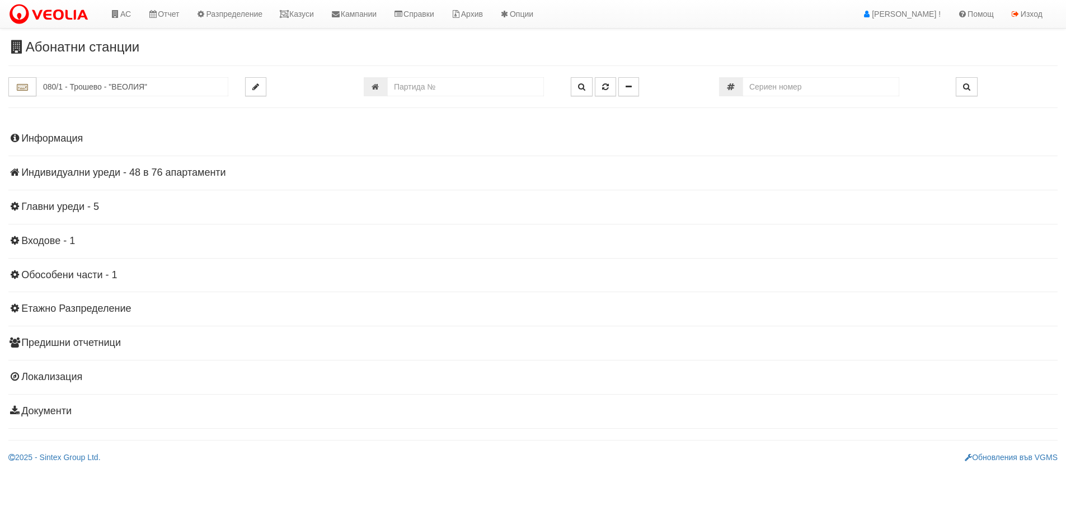
scroll to position [0, 0]
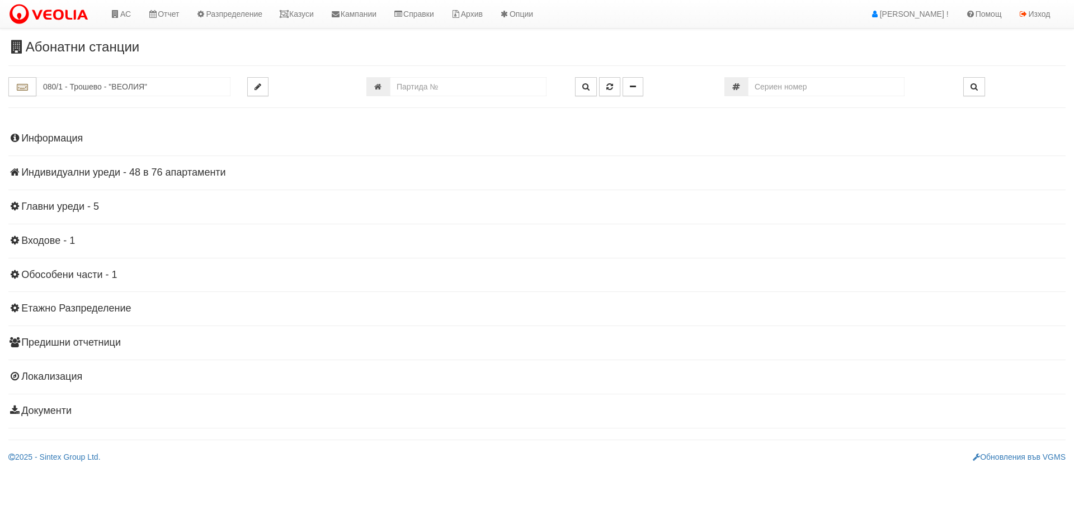
click at [145, 170] on h4 "Индивидуални уреди - 48 в 76 апартаменти" at bounding box center [537, 172] width 1058 height 11
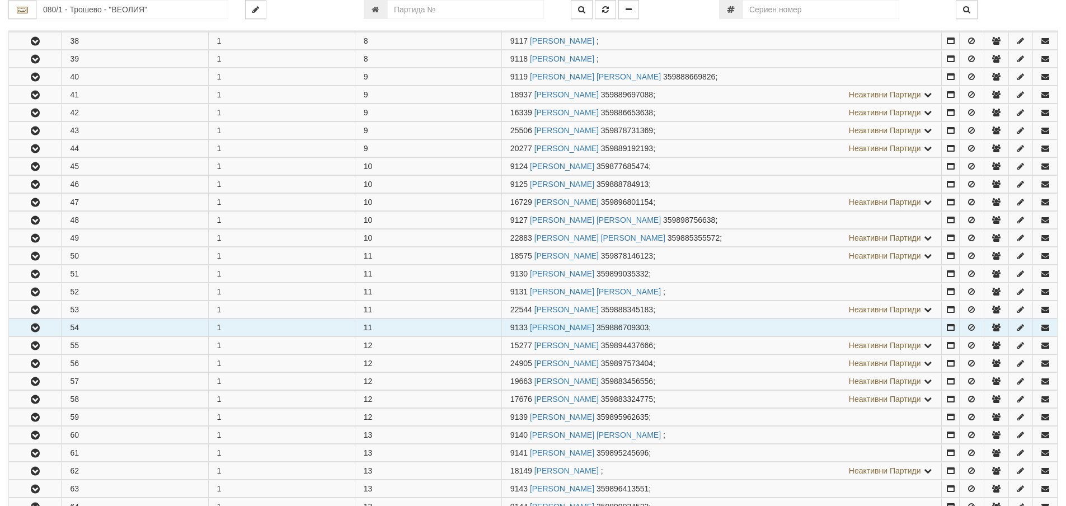
scroll to position [895, 0]
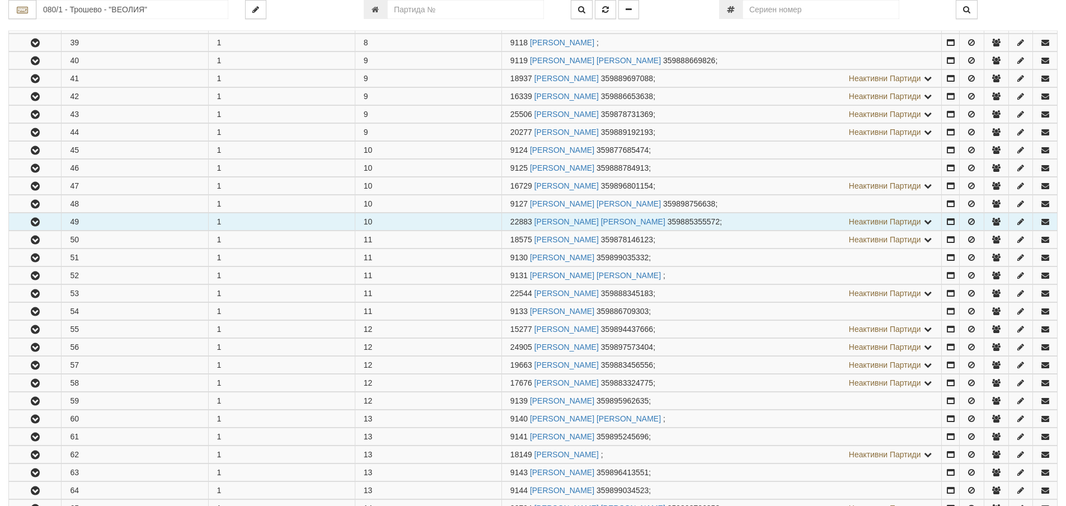
click at [31, 216] on button "button" at bounding box center [35, 221] width 52 height 17
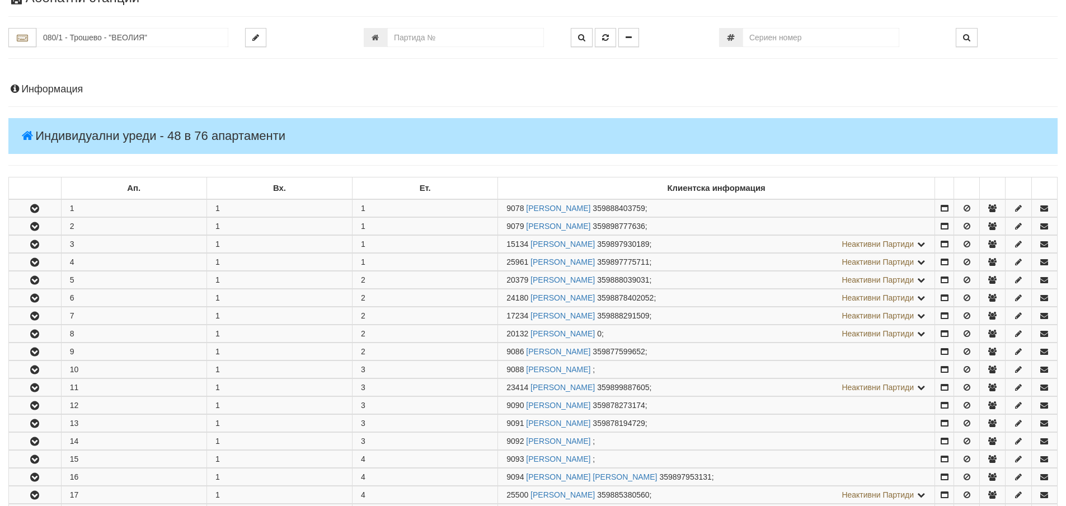
scroll to position [0, 0]
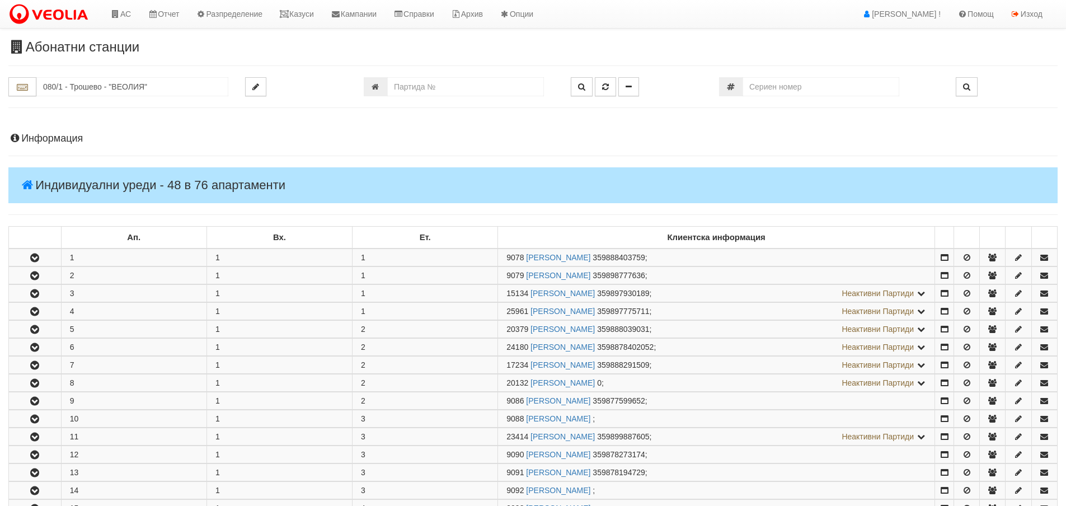
click at [51, 138] on h4 "Информация" at bounding box center [532, 138] width 1049 height 11
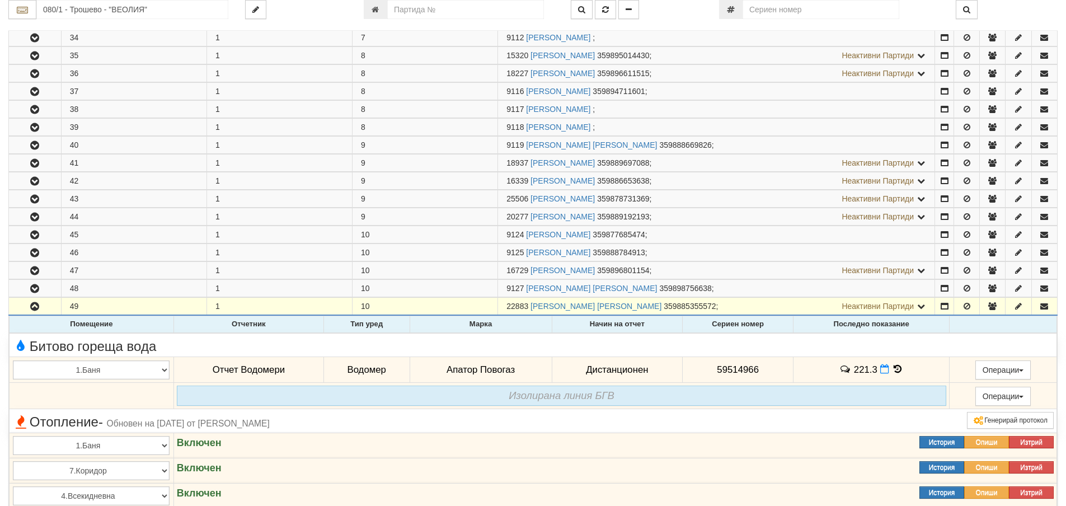
scroll to position [1287, 0]
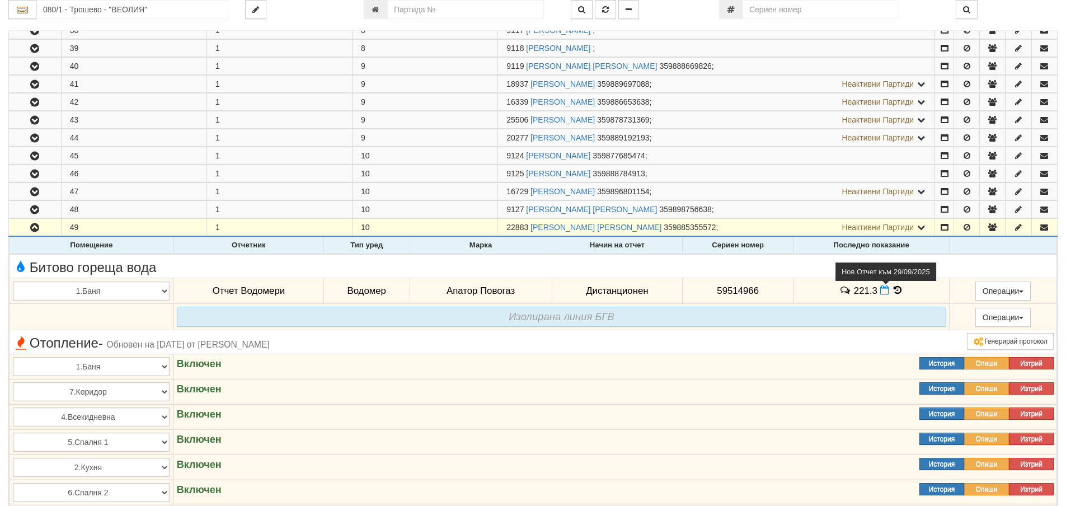
click at [882, 292] on icon at bounding box center [884, 290] width 9 height 10
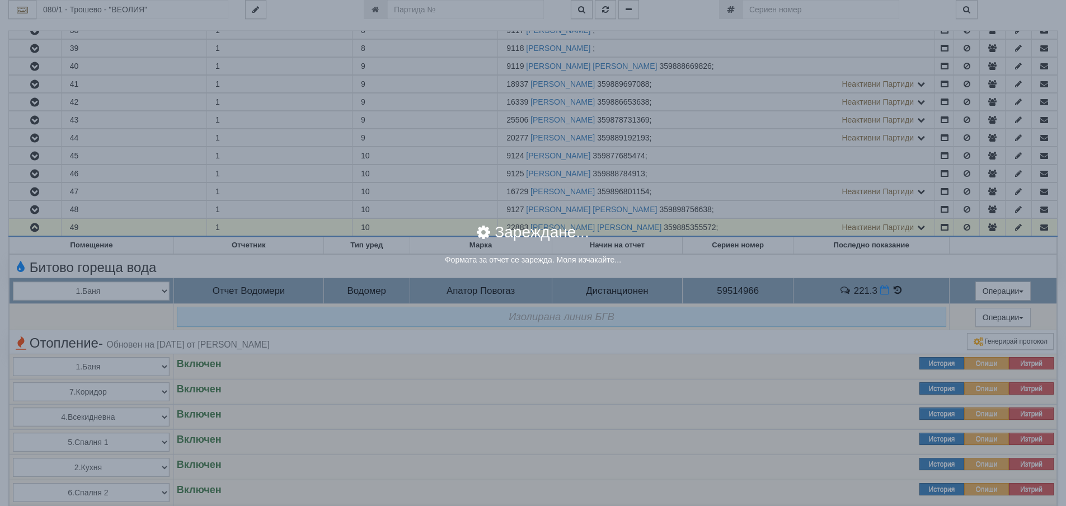
select select "8ac75930-9bfd-e511-80be-8d5a1dced85a"
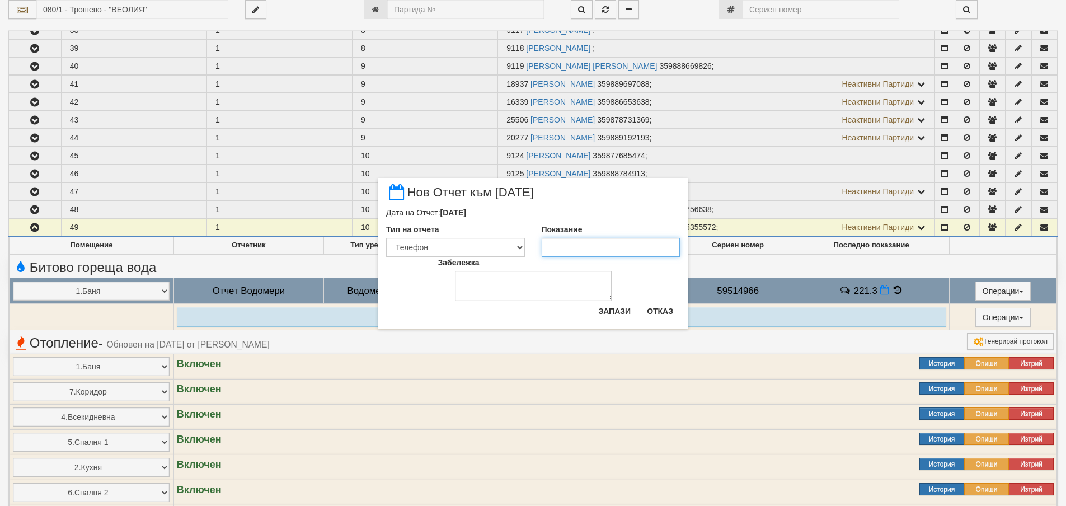
click at [560, 251] on input "Показание" at bounding box center [611, 247] width 139 height 19
type input "222.6"
click at [519, 249] on select "Визуален Телефон Бележка Неосигурен достъп Самоотчет Служебно Дистанционен" at bounding box center [455, 247] width 139 height 19
select select "8dc75930-9bfd-e511-80be-8d5a1dced85a"
click at [386, 238] on select "Визуален Телефон Бележка Неосигурен достъп Самоотчет Служебно Дистанционен" at bounding box center [455, 247] width 139 height 19
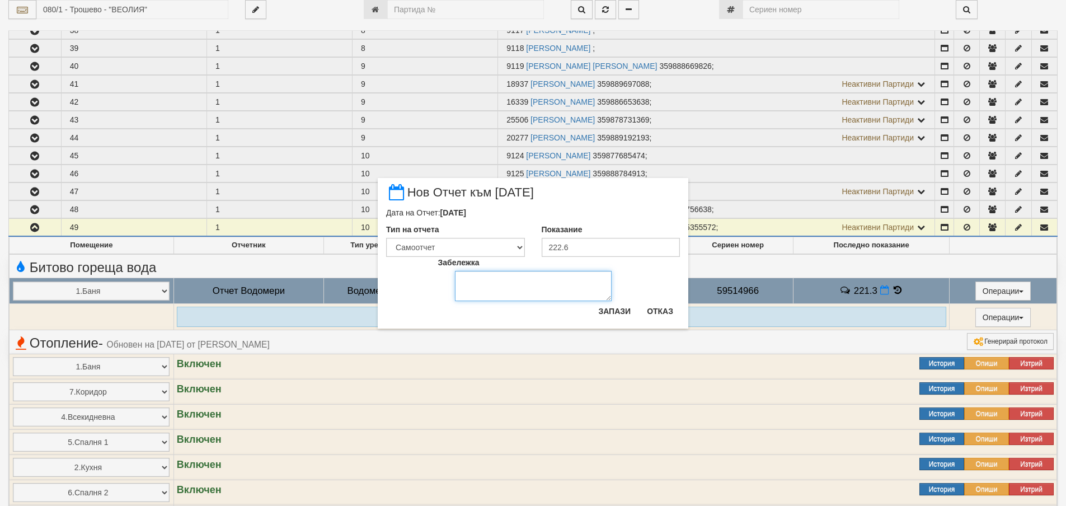
click at [515, 289] on textarea "Забележка" at bounding box center [533, 286] width 157 height 30
type textarea "[DATE]"
click at [606, 311] on button "Запази" at bounding box center [615, 311] width 46 height 18
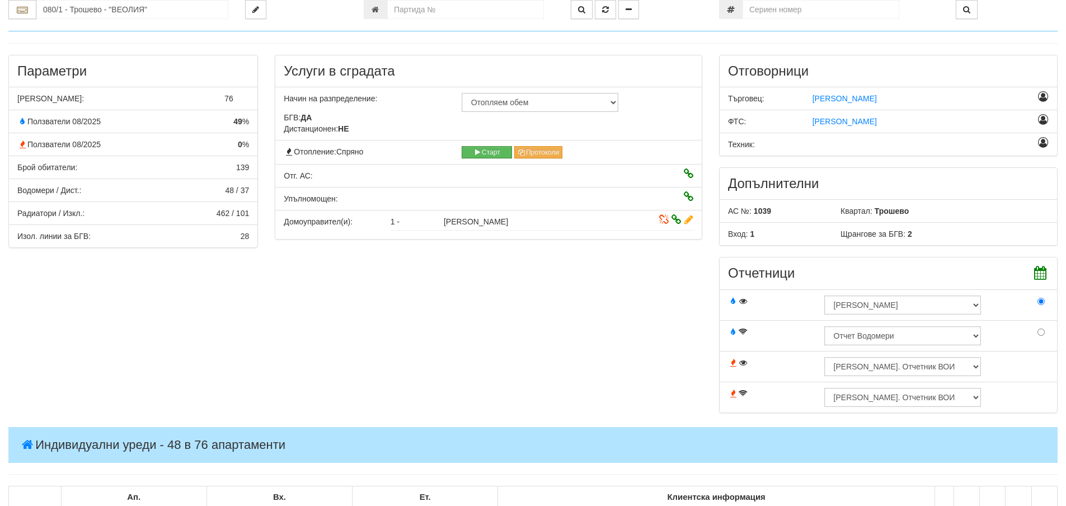
scroll to position [112, 0]
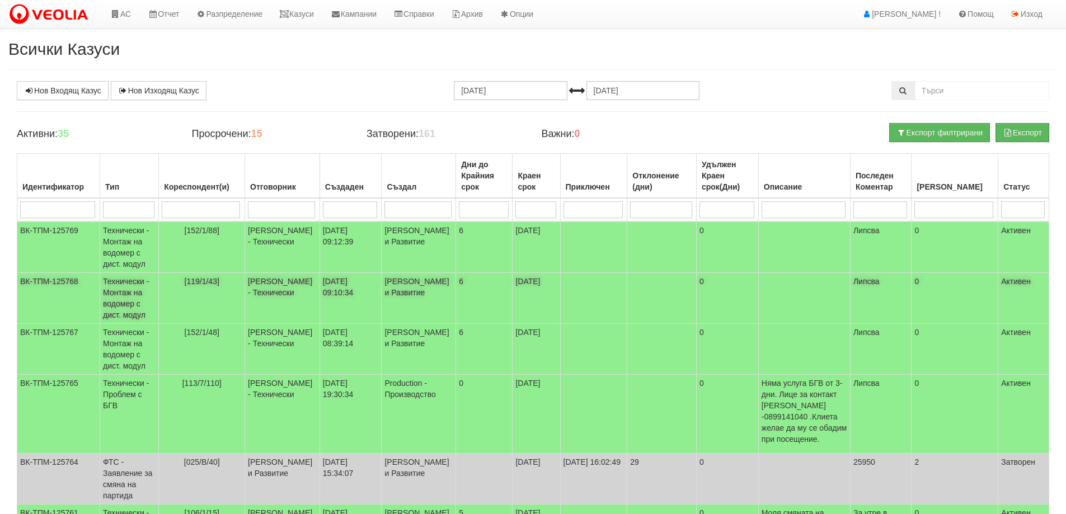
click at [132, 297] on td "Технически - Монтаж на водомер с дист. модул" at bounding box center [129, 298] width 59 height 51
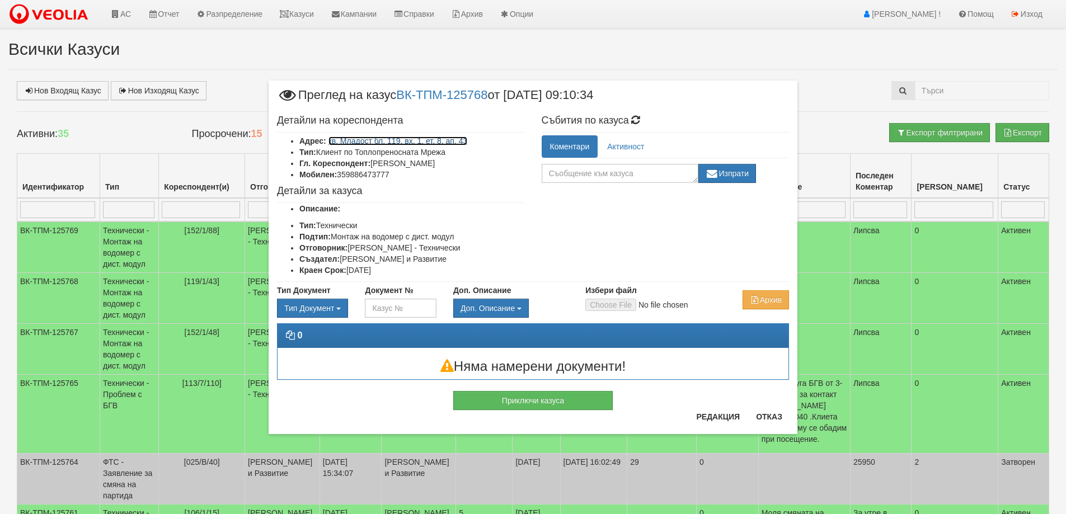
click at [436, 139] on link "кв. Младост бл. 119, вх. 1, ет. 8, ап. 43" at bounding box center [397, 141] width 139 height 9
click at [780, 416] on button "Отказ" at bounding box center [769, 417] width 40 height 18
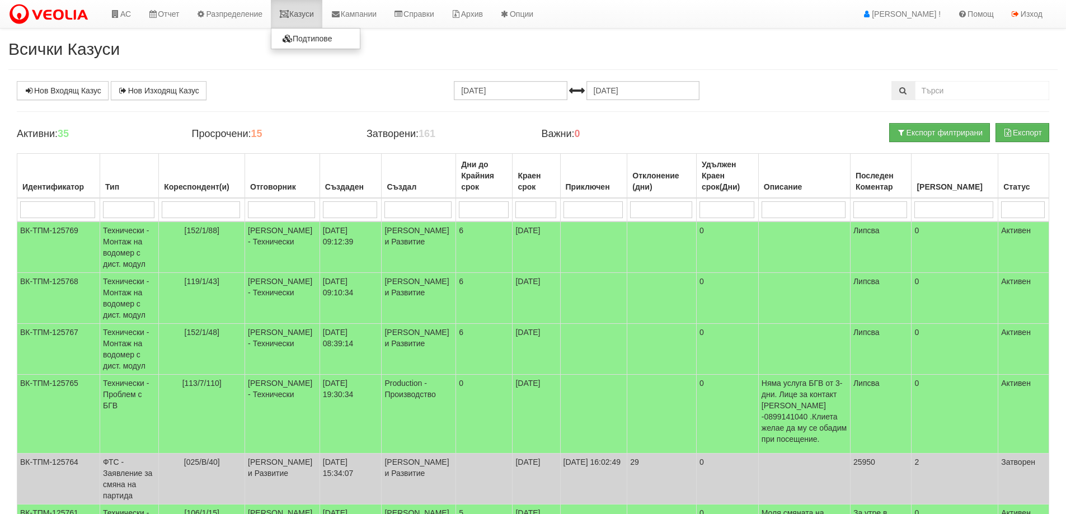
click at [311, 12] on link "Казуси" at bounding box center [296, 14] width 51 height 28
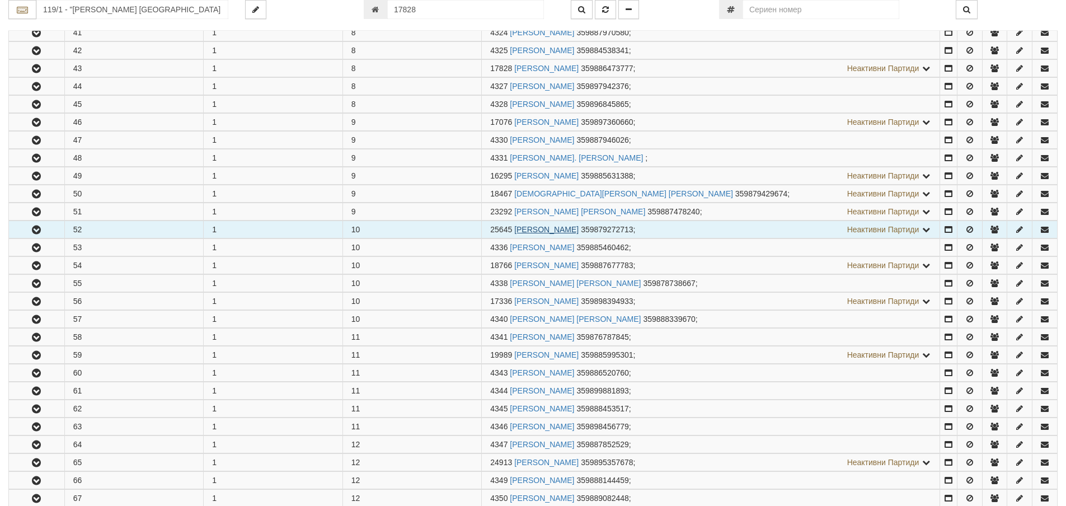
scroll to position [973, 0]
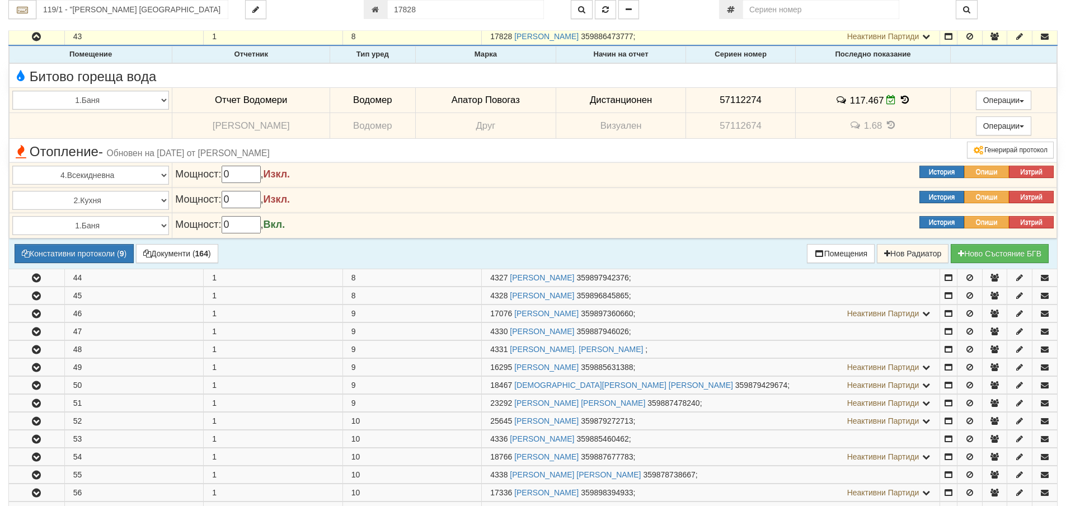
click at [902, 98] on icon at bounding box center [905, 100] width 12 height 10
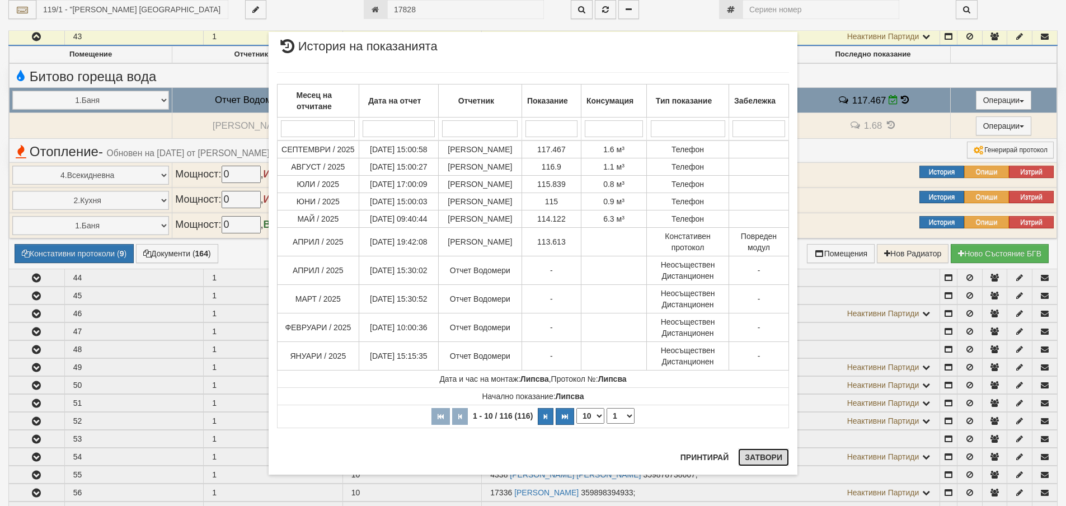
click at [767, 457] on button "Затвори" at bounding box center [763, 457] width 51 height 18
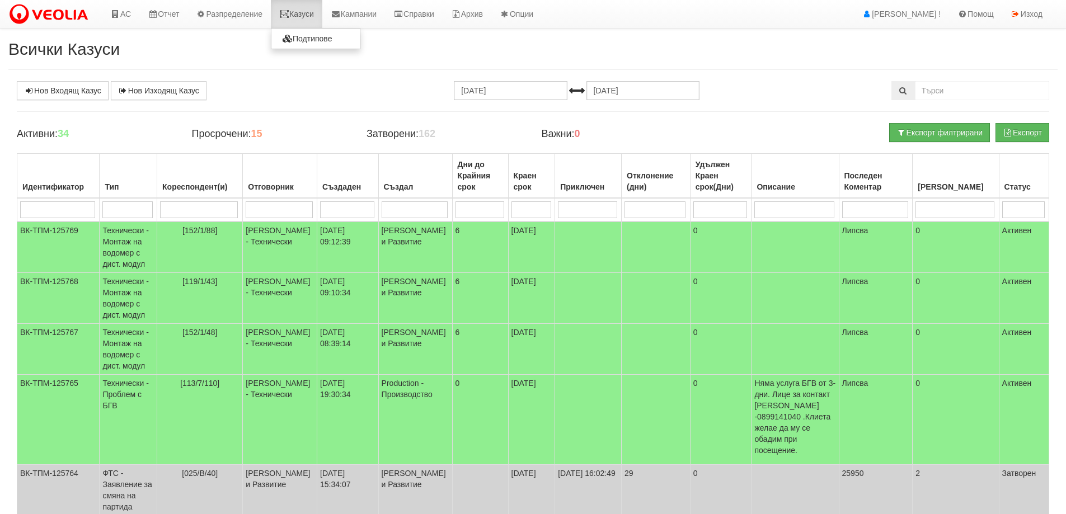
click at [311, 15] on link "Казуси" at bounding box center [296, 14] width 51 height 28
